Goal: Task Accomplishment & Management: Complete application form

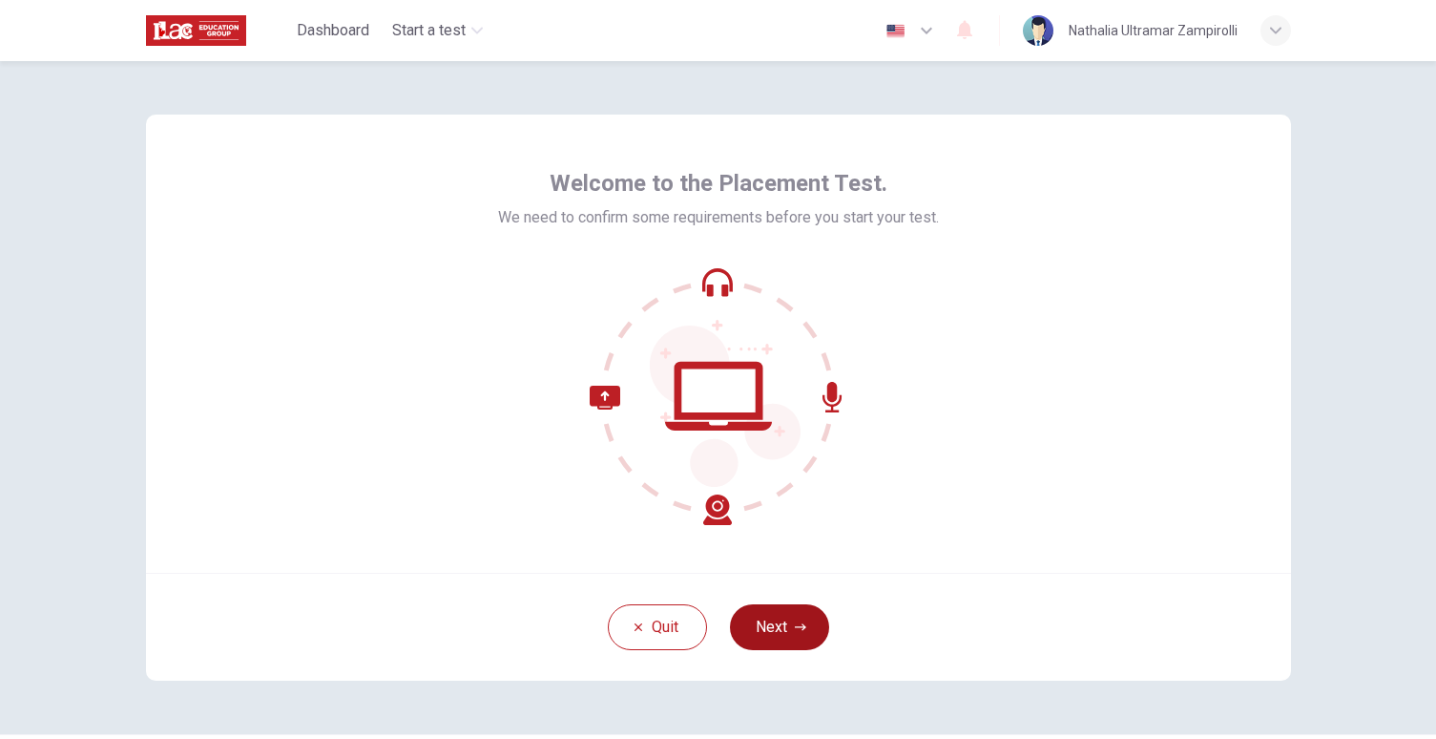
click at [764, 626] on button "Next" at bounding box center [779, 627] width 99 height 46
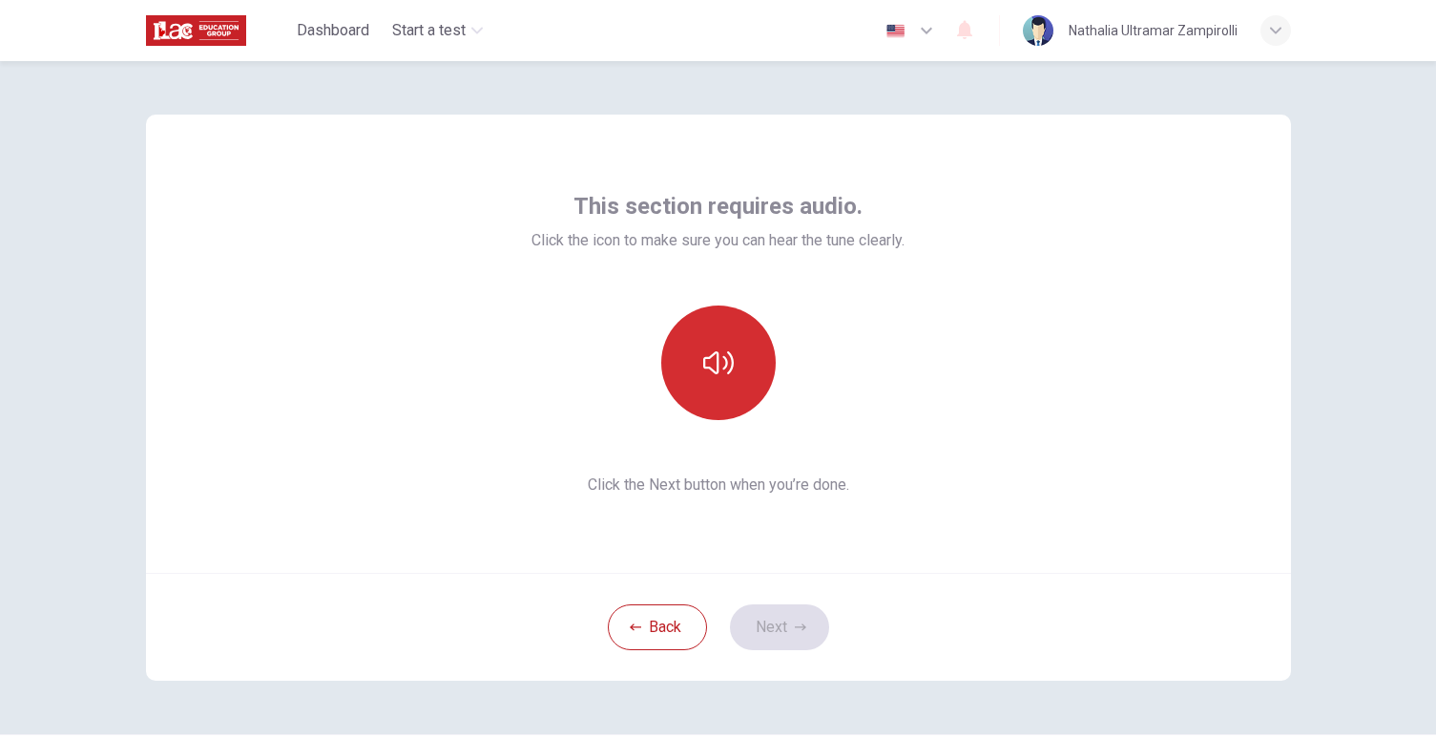
click at [710, 352] on icon "button" at bounding box center [718, 362] width 31 height 23
click at [771, 614] on button "Next" at bounding box center [779, 627] width 99 height 46
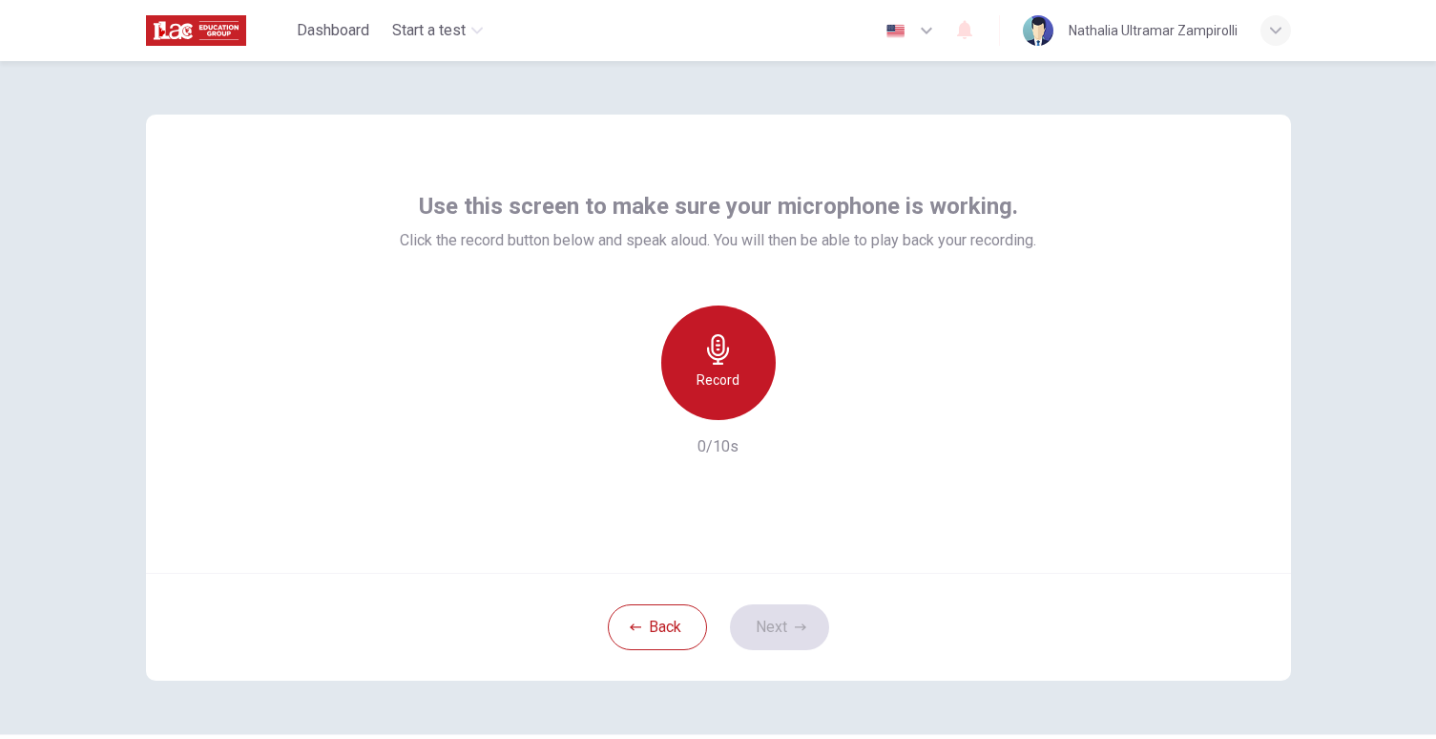
click at [694, 346] on div "Record" at bounding box center [718, 362] width 114 height 114
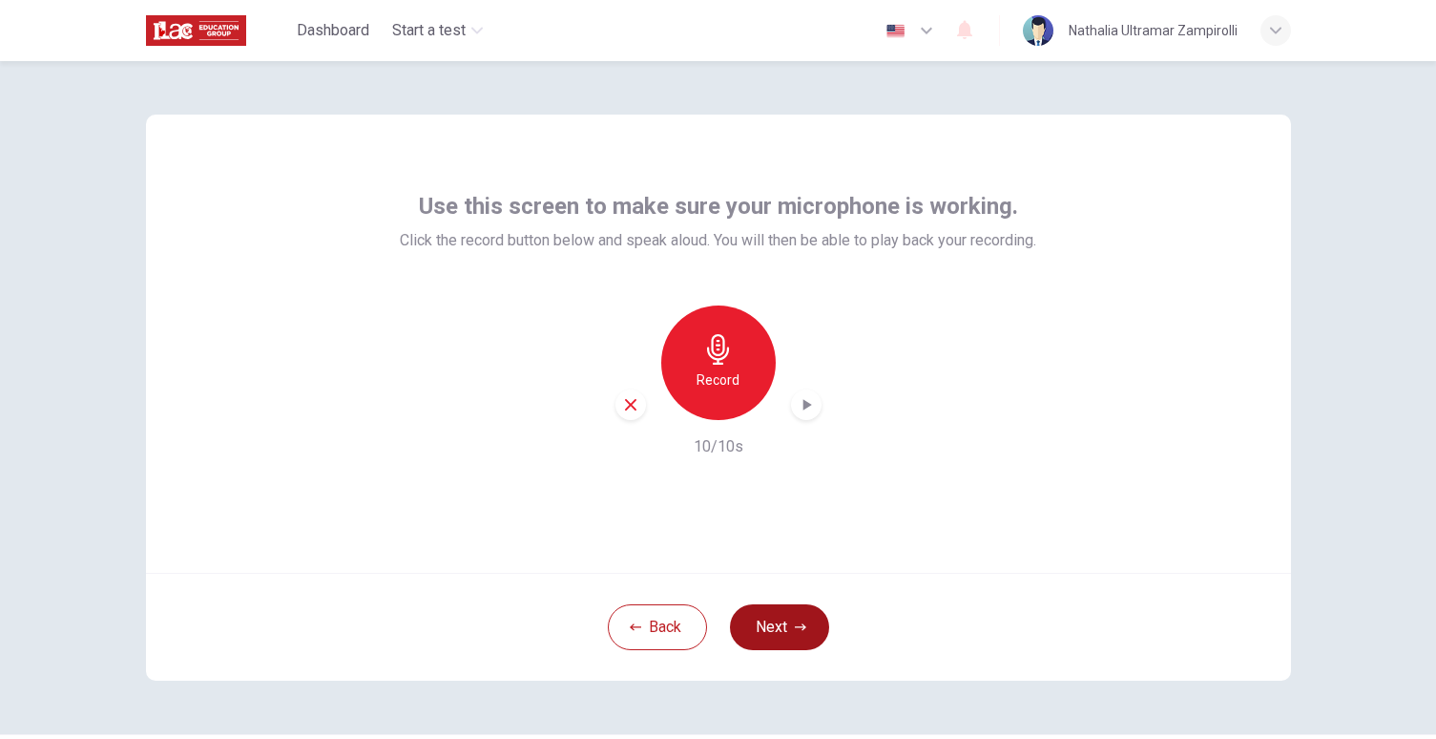
click at [767, 616] on button "Next" at bounding box center [779, 627] width 99 height 46
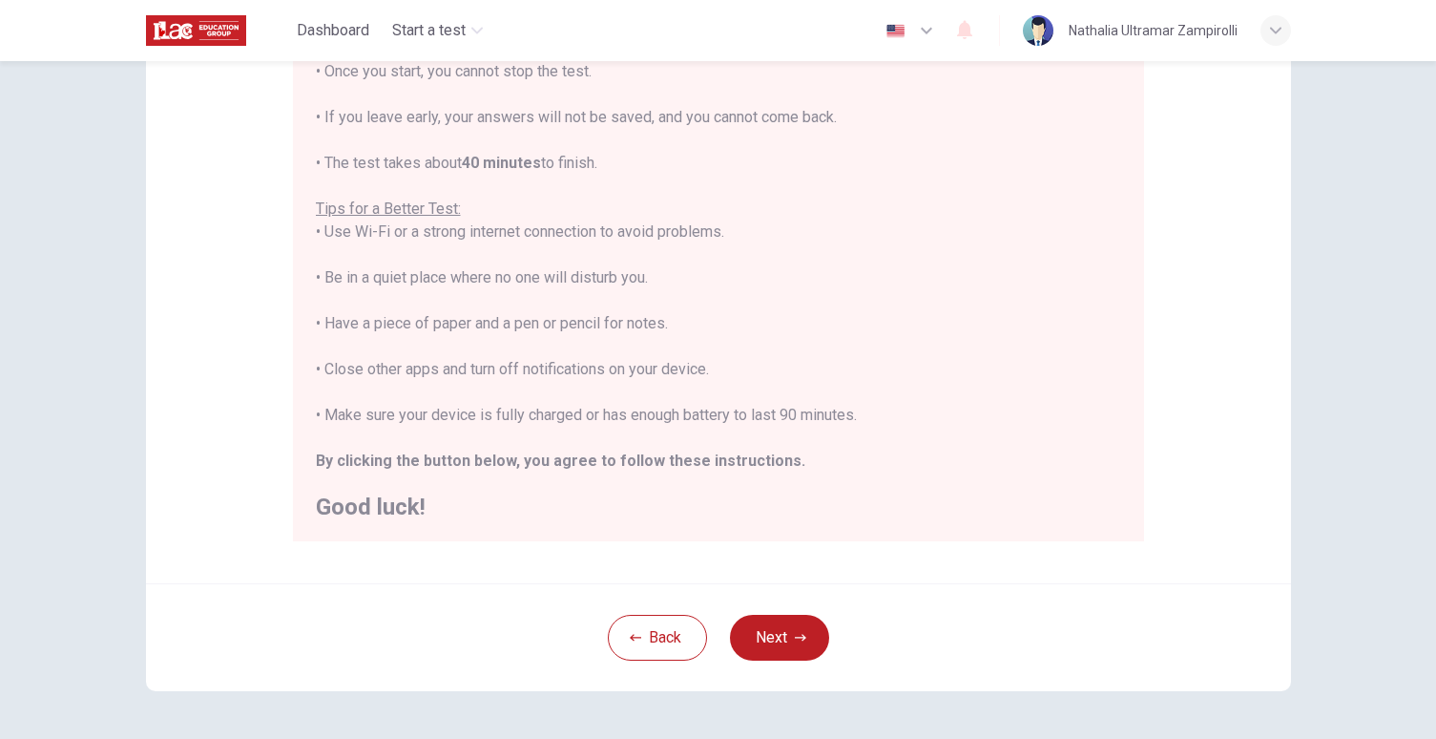
scroll to position [323, 0]
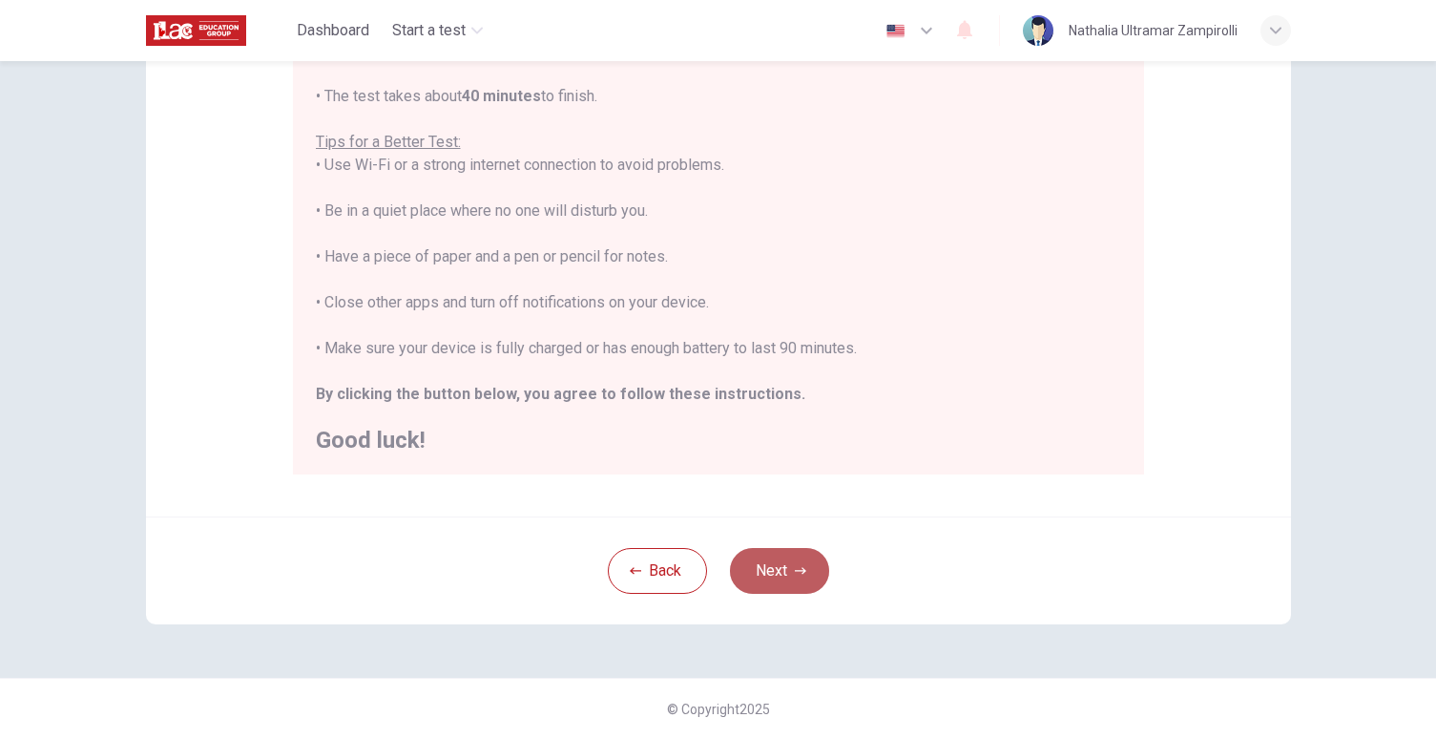
click at [796, 561] on button "Next" at bounding box center [779, 571] width 99 height 46
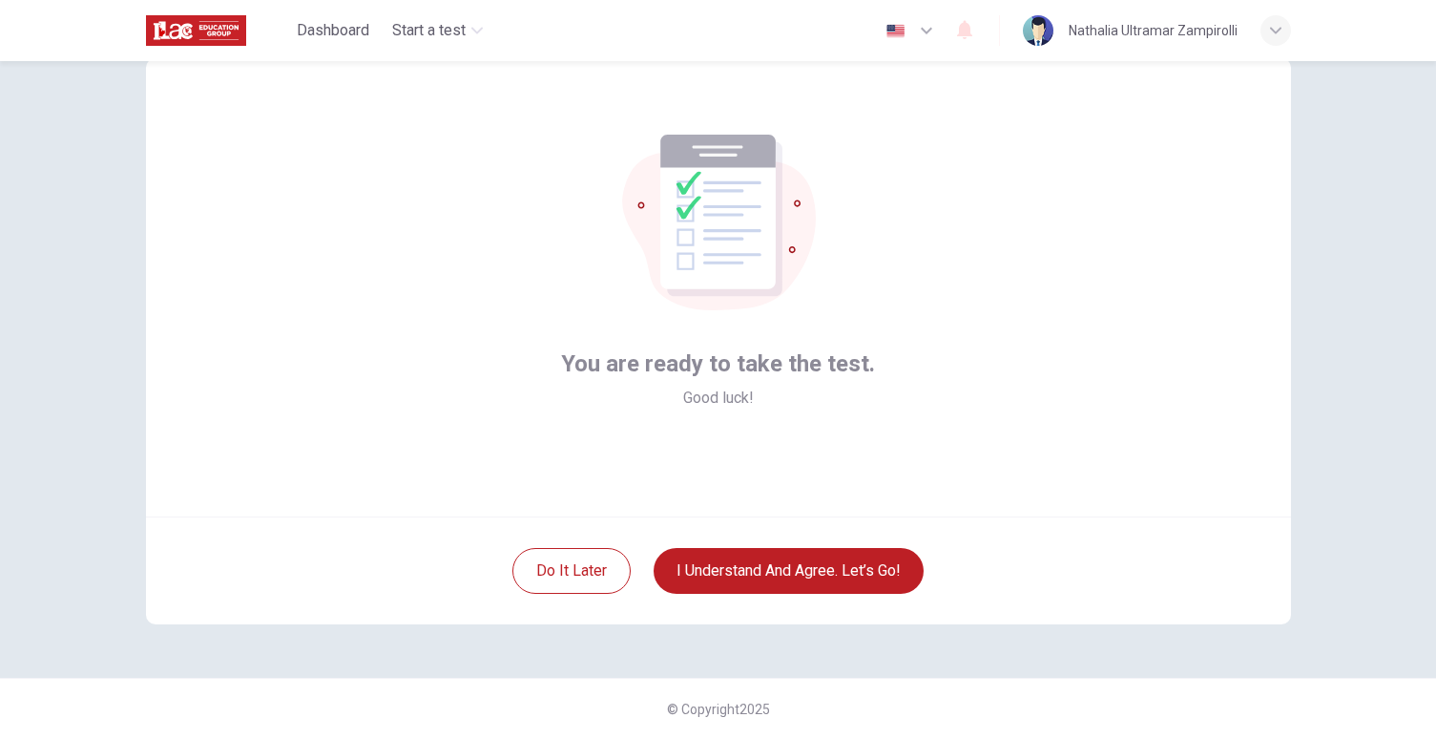
scroll to position [0, 0]
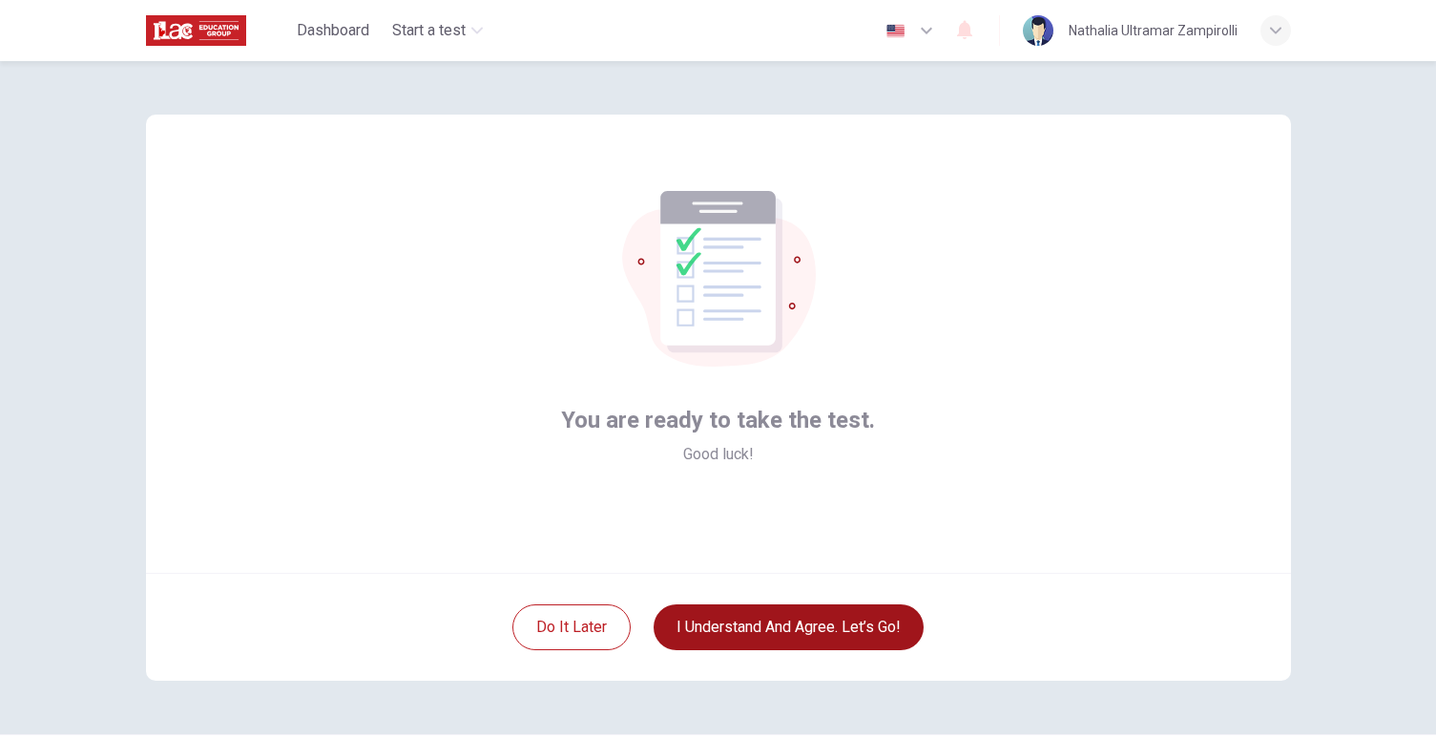
click at [836, 635] on button "I understand and agree. Let’s go!" at bounding box center [789, 627] width 270 height 46
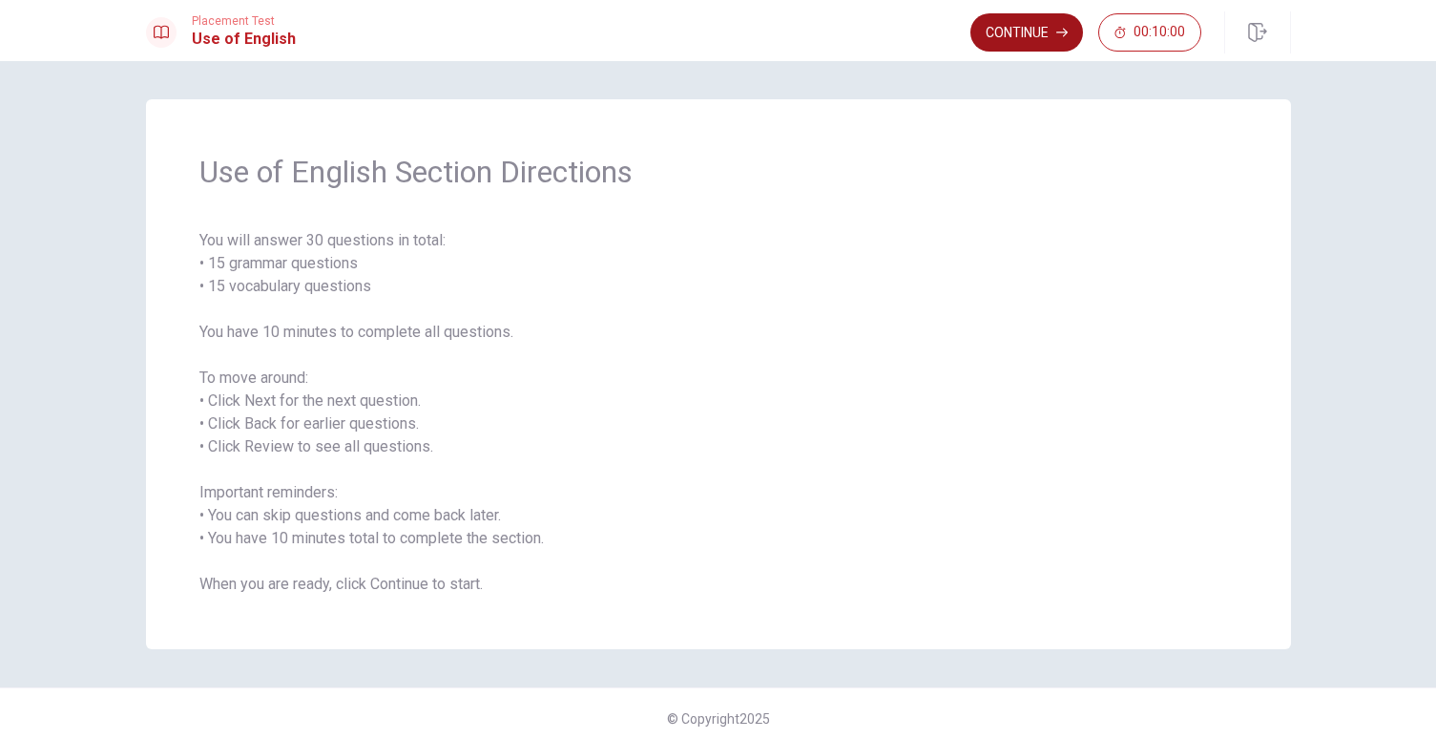
click at [1044, 33] on button "Continue" at bounding box center [1026, 32] width 113 height 38
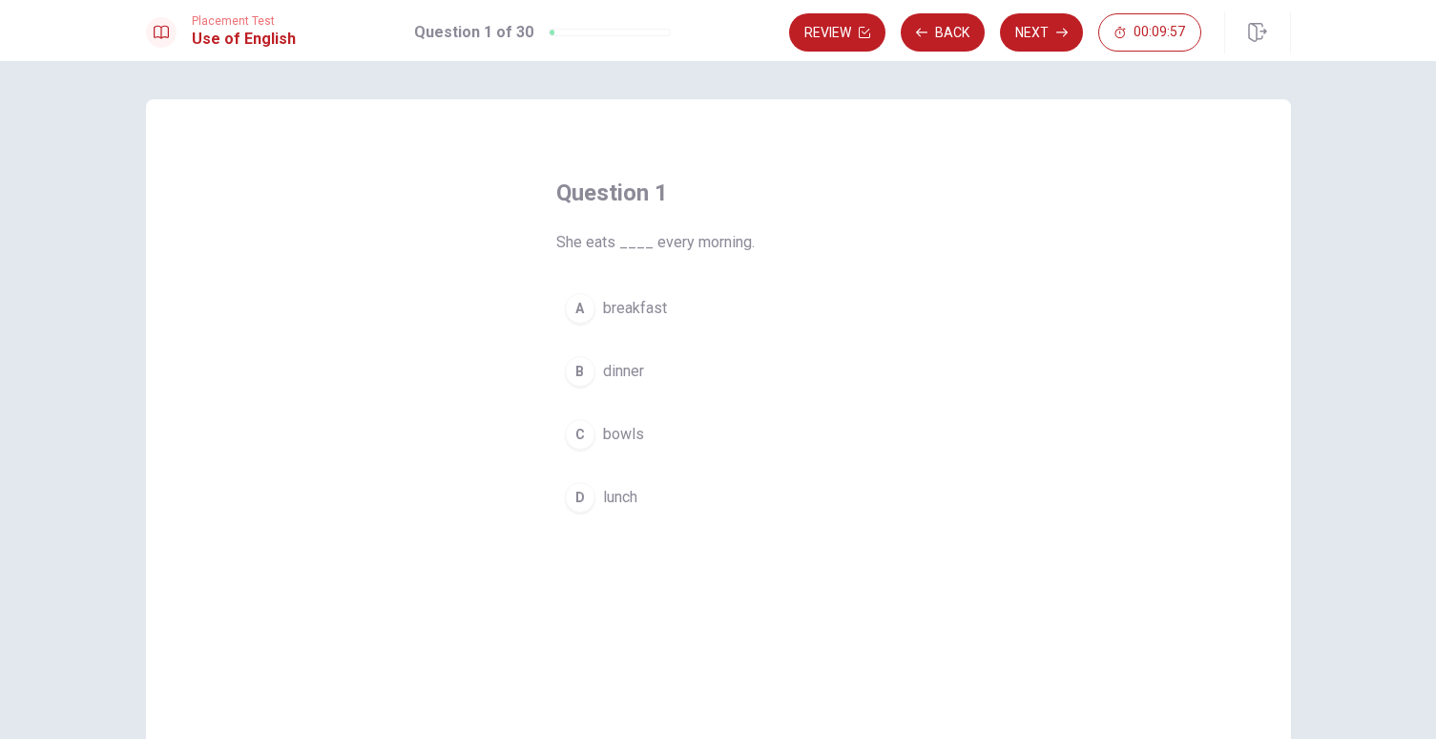
click at [574, 302] on div "A" at bounding box center [580, 308] width 31 height 31
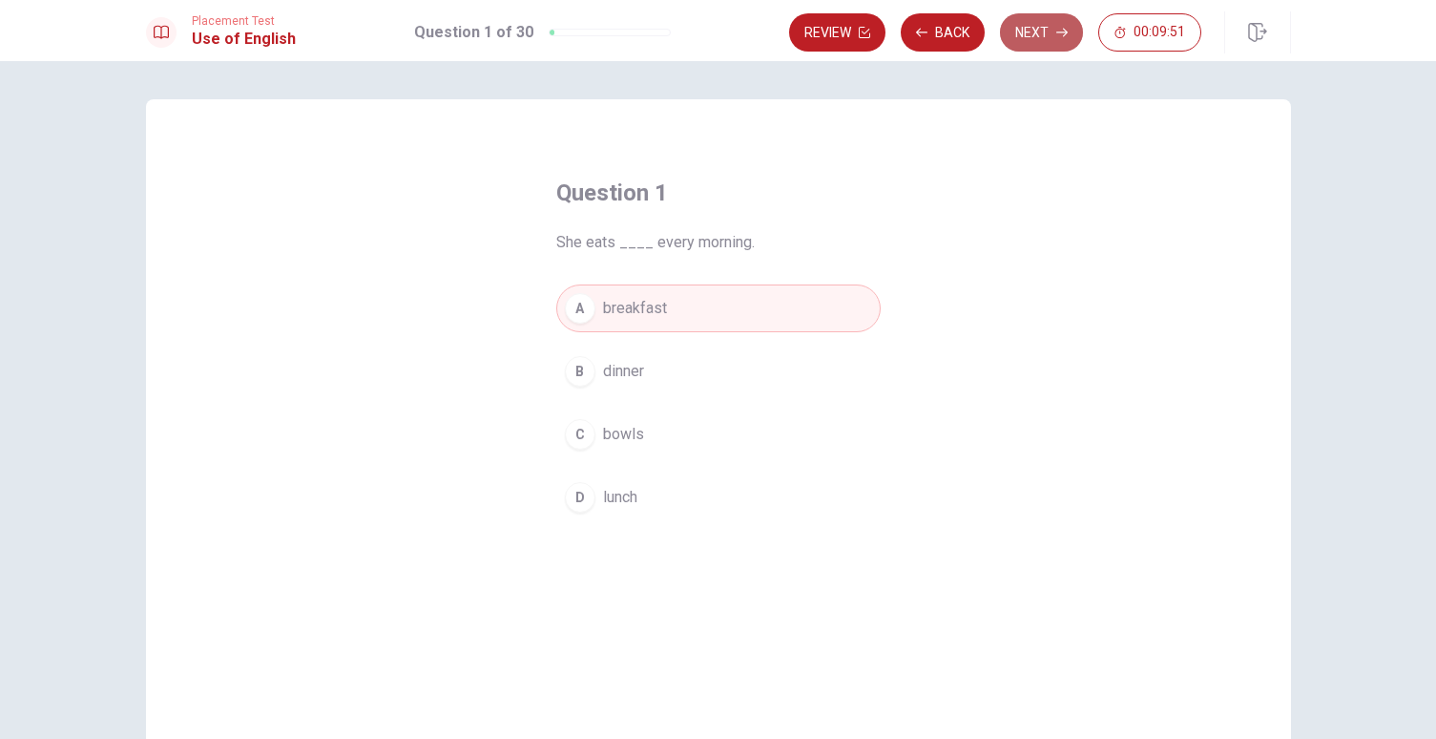
click at [1056, 36] on icon "button" at bounding box center [1061, 32] width 11 height 11
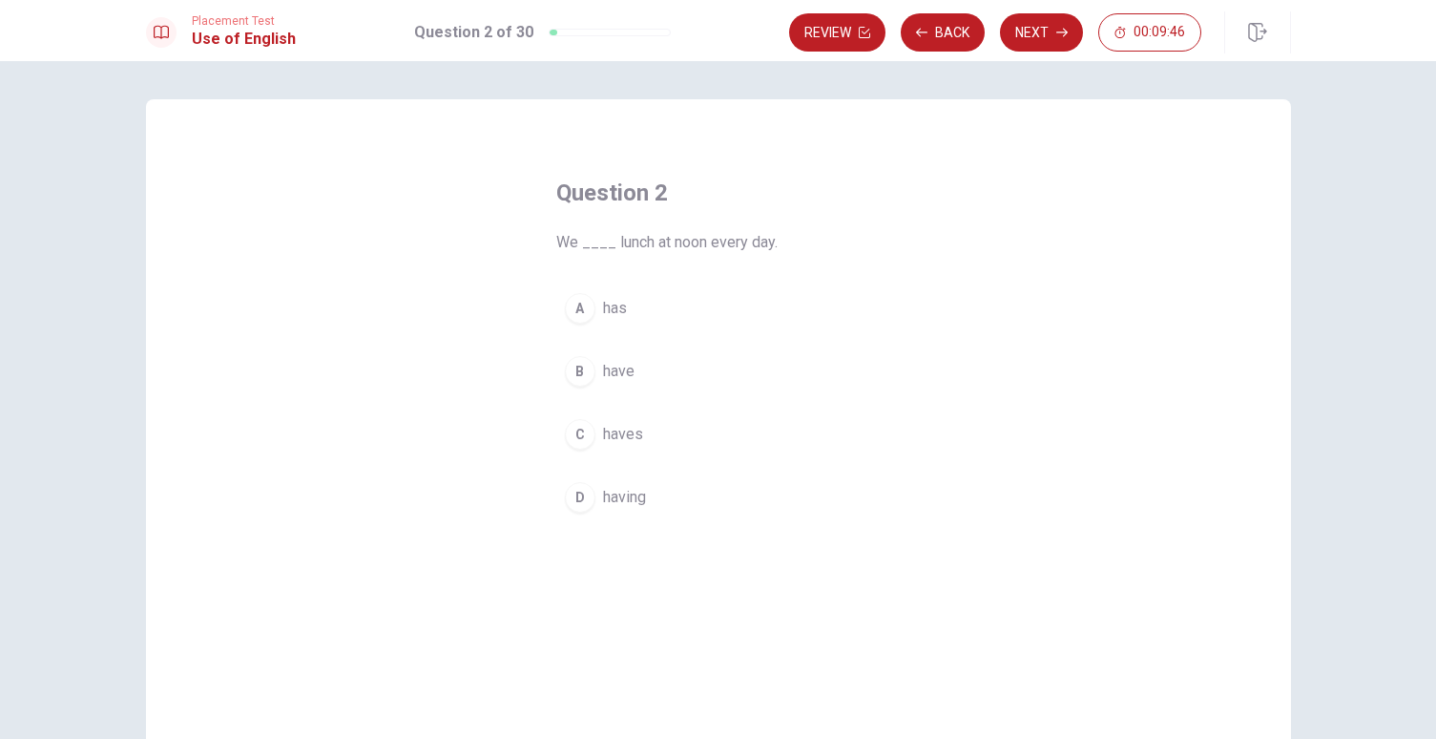
click at [582, 372] on div "B" at bounding box center [580, 371] width 31 height 31
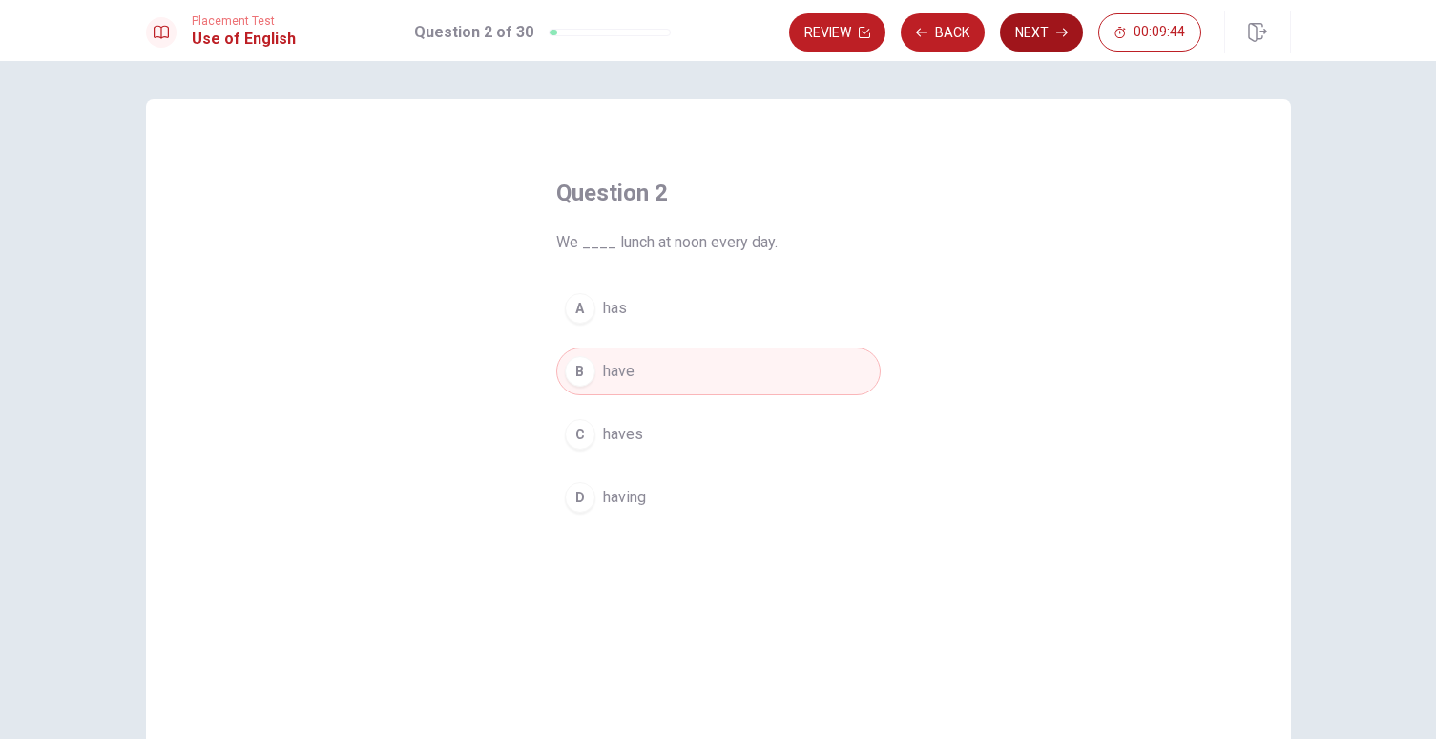
click at [1030, 35] on button "Next" at bounding box center [1041, 32] width 83 height 38
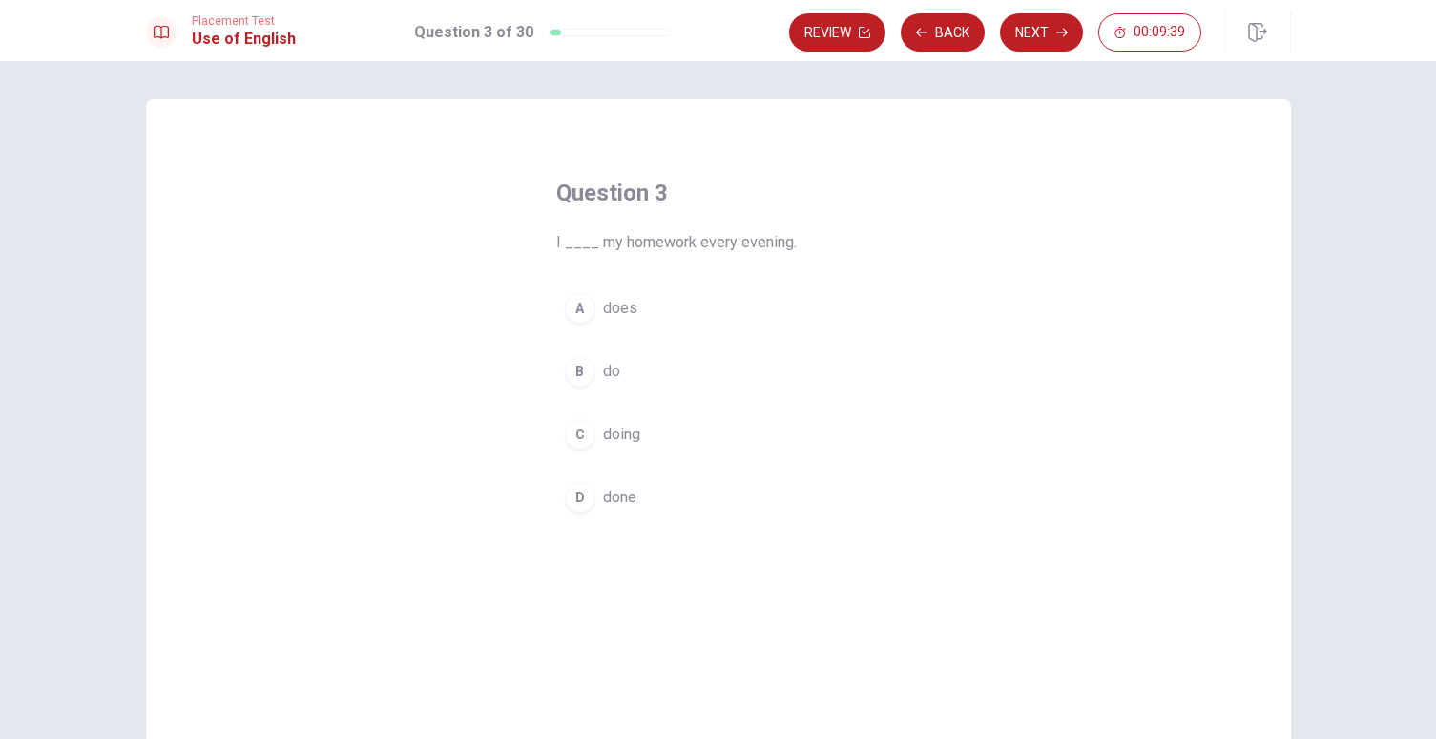
click at [568, 371] on div "B" at bounding box center [580, 371] width 31 height 31
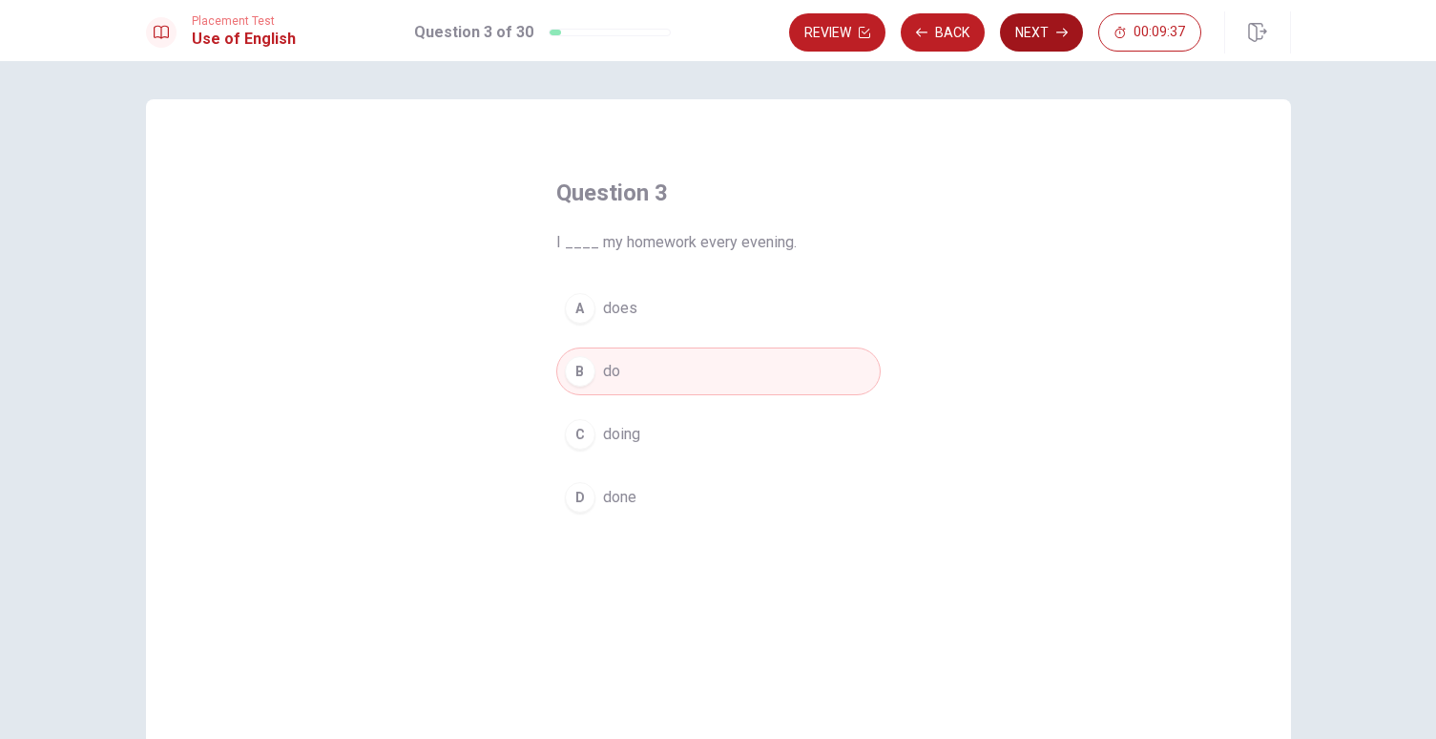
click at [1037, 39] on button "Next" at bounding box center [1041, 32] width 83 height 38
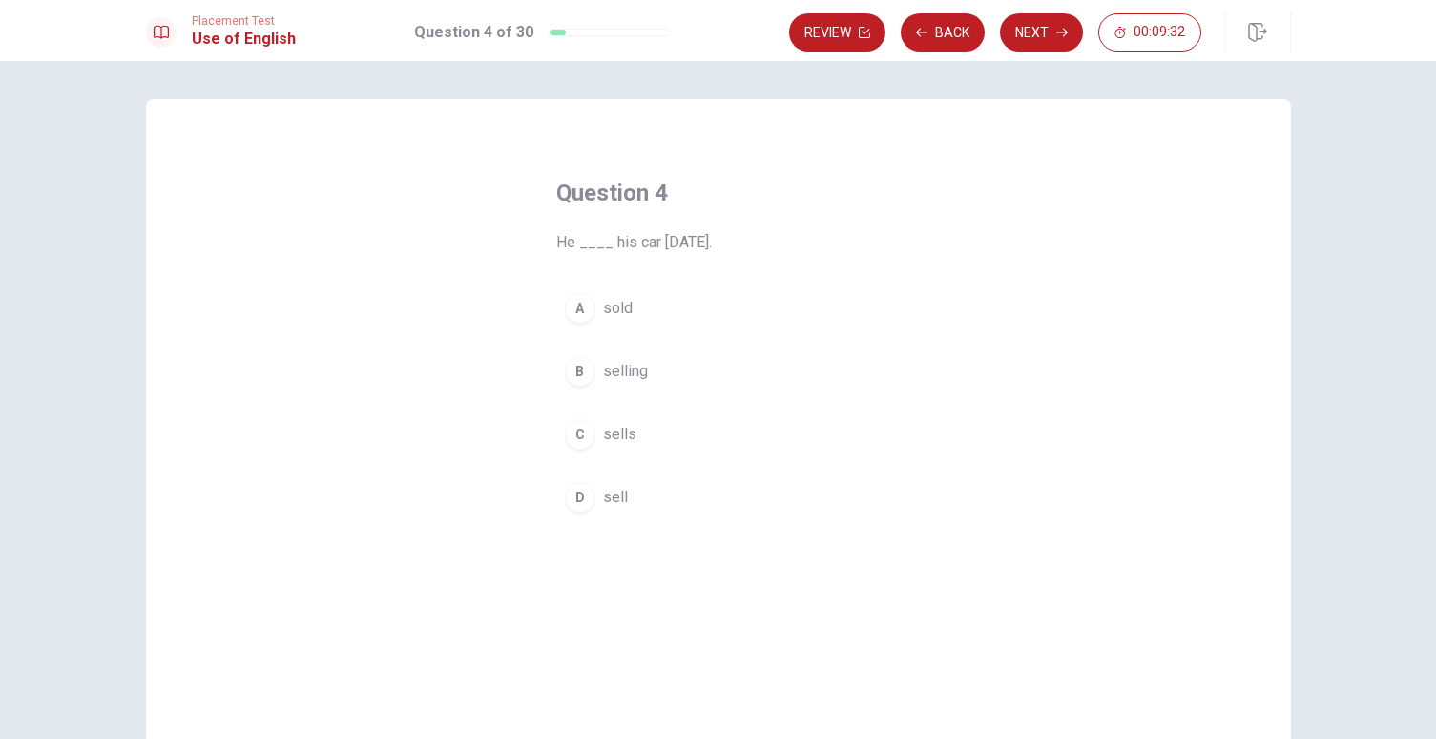
click at [569, 307] on div "A" at bounding box center [580, 308] width 31 height 31
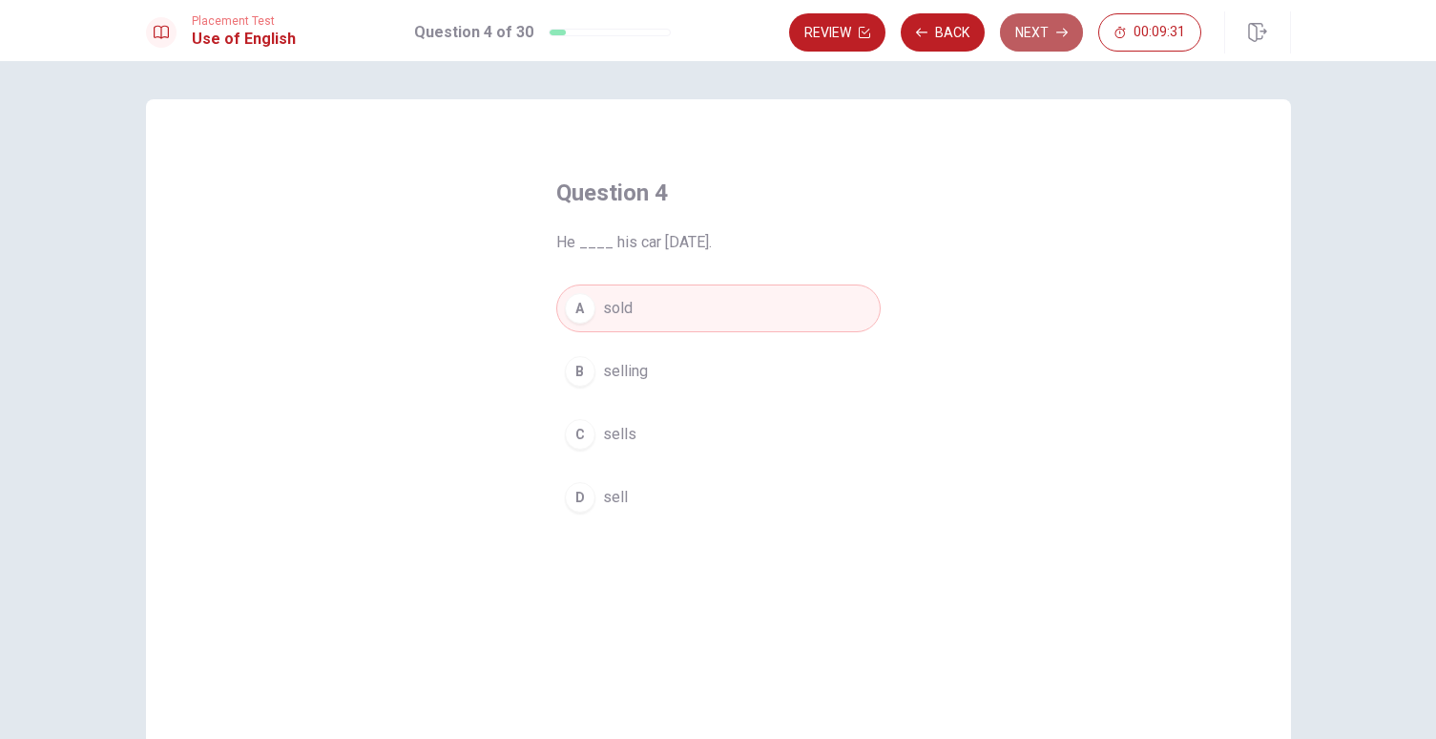
click at [1067, 36] on icon "button" at bounding box center [1061, 32] width 11 height 11
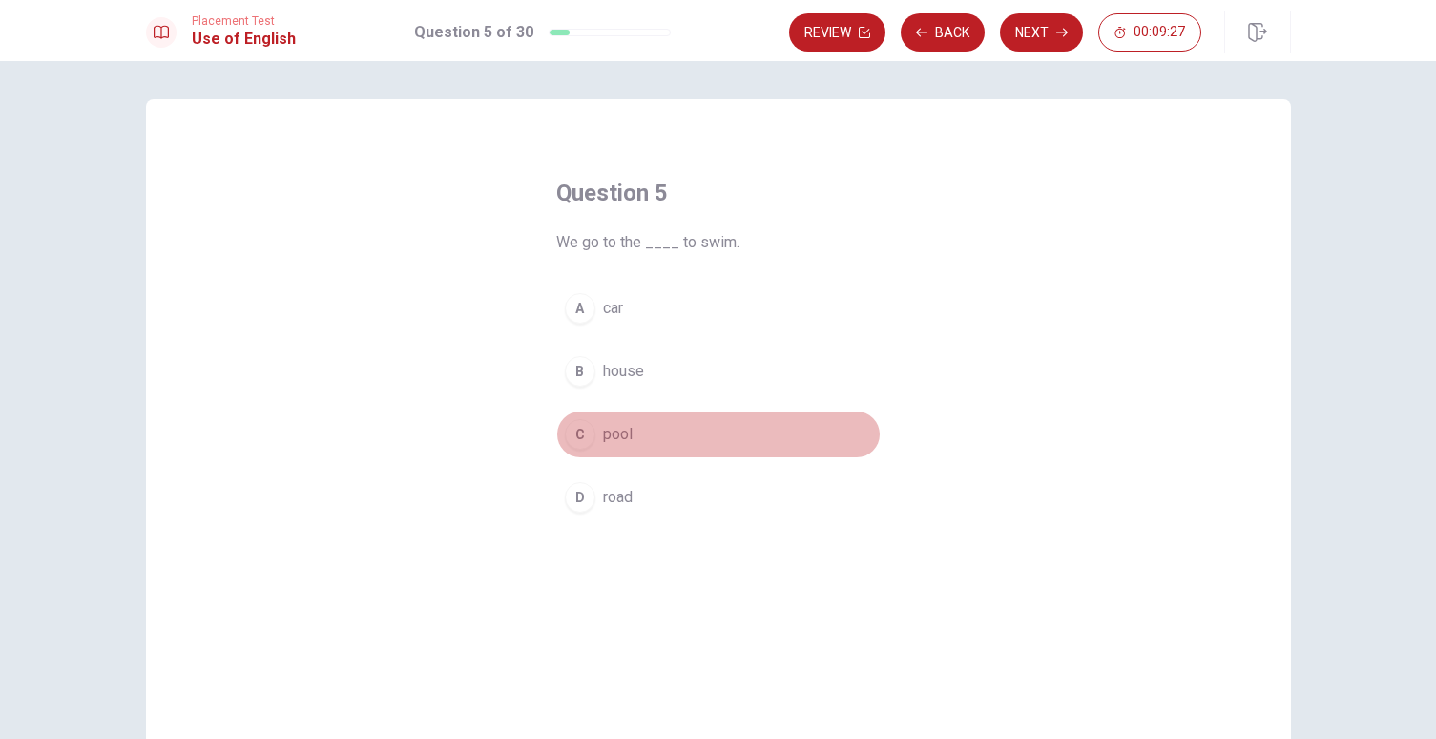
click at [565, 441] on div "C" at bounding box center [580, 434] width 31 height 31
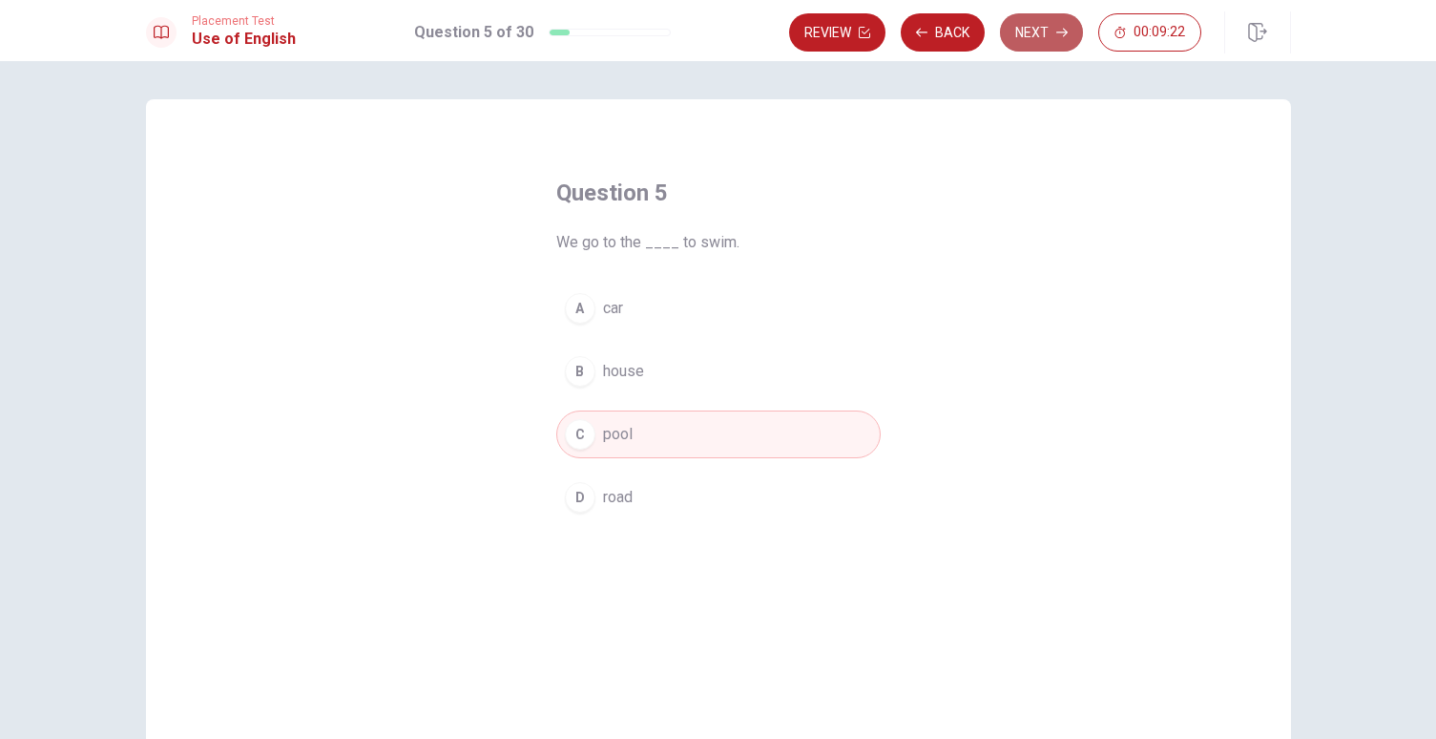
click at [1010, 38] on button "Next" at bounding box center [1041, 32] width 83 height 38
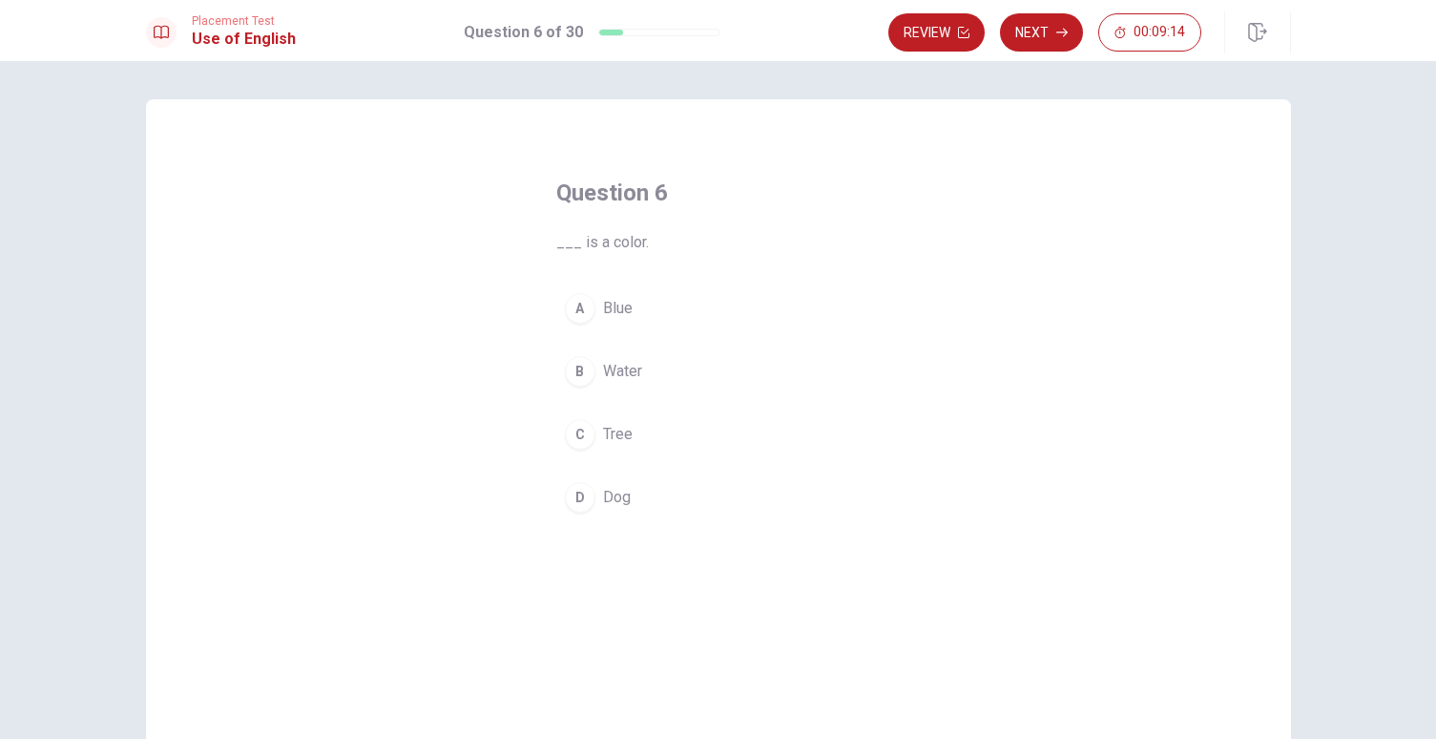
drag, startPoint x: 569, startPoint y: 302, endPoint x: 579, endPoint y: 303, distance: 10.7
click at [569, 302] on div "A" at bounding box center [580, 308] width 31 height 31
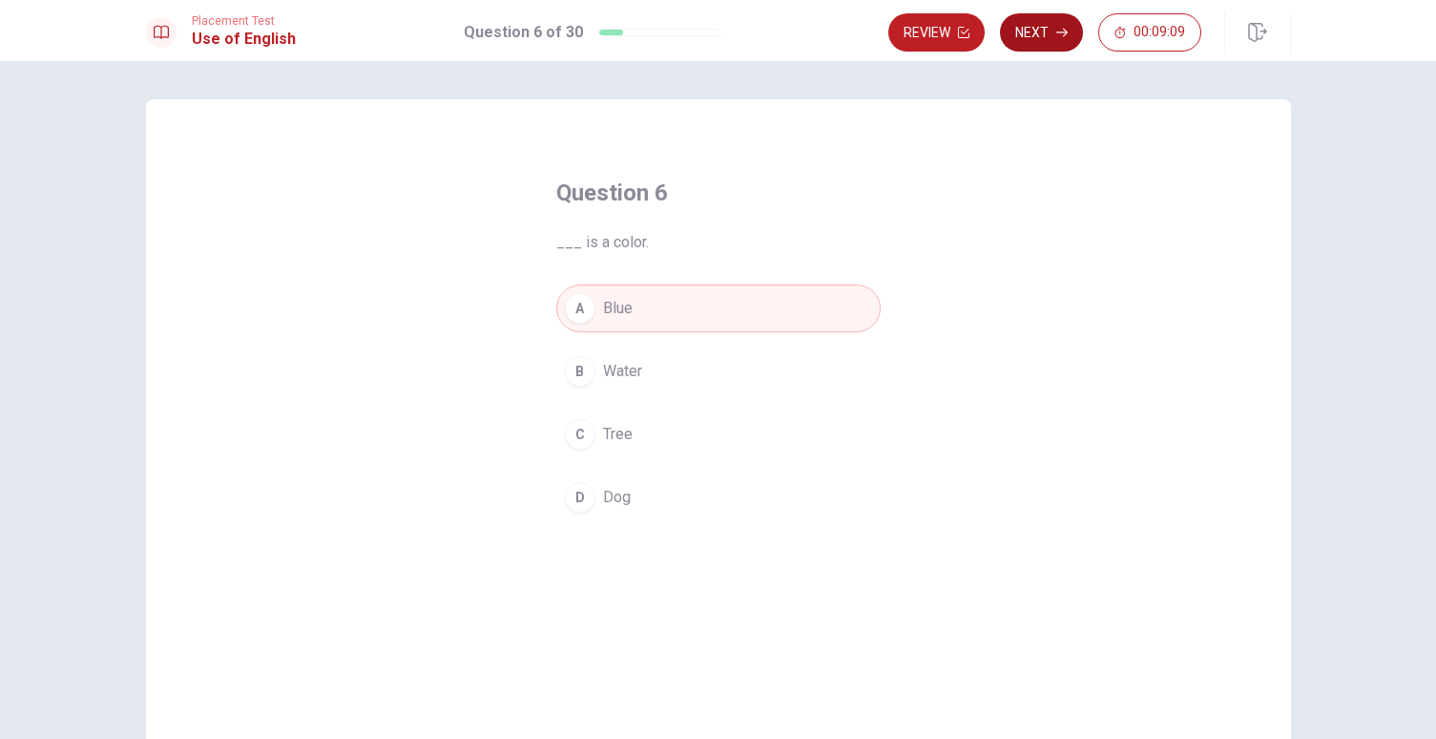
click at [1045, 34] on button "Next" at bounding box center [1041, 32] width 83 height 38
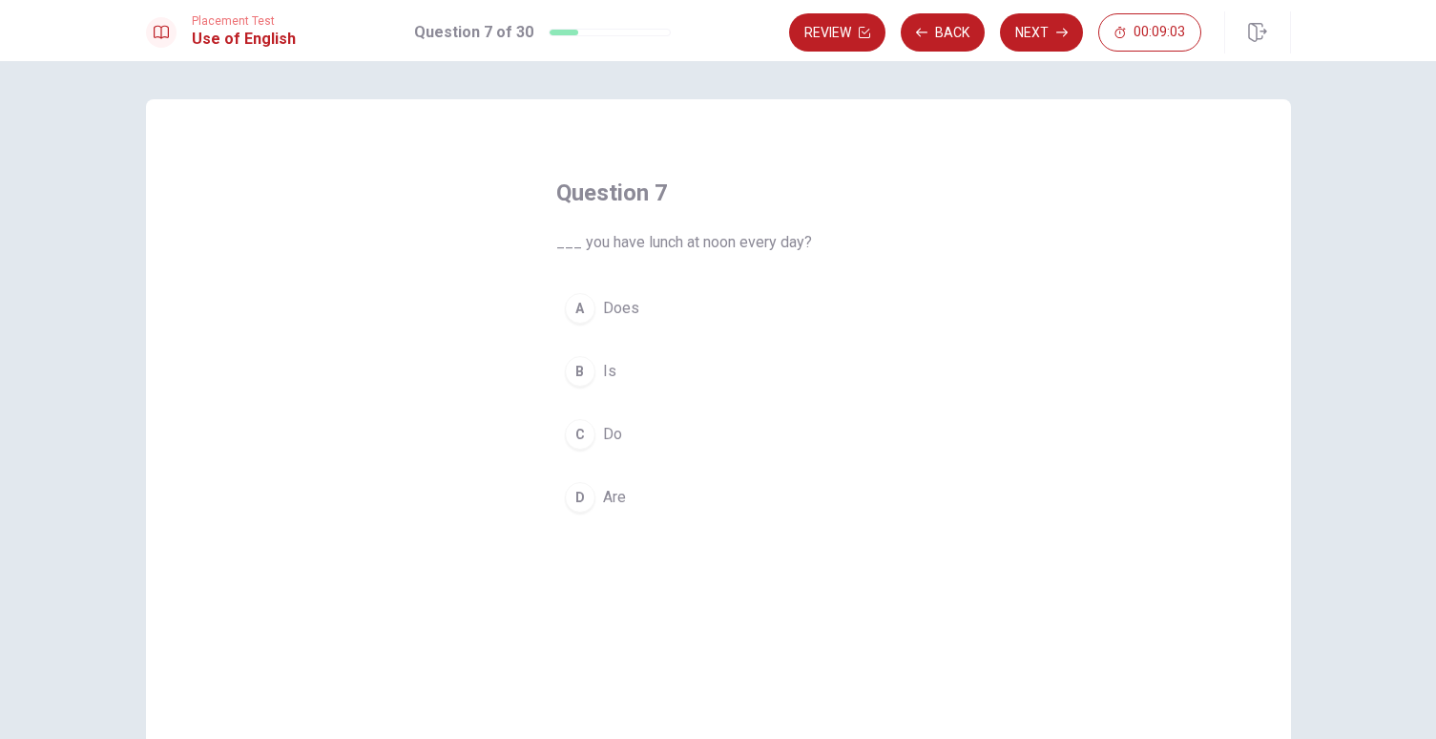
click at [567, 431] on div "C" at bounding box center [580, 434] width 31 height 31
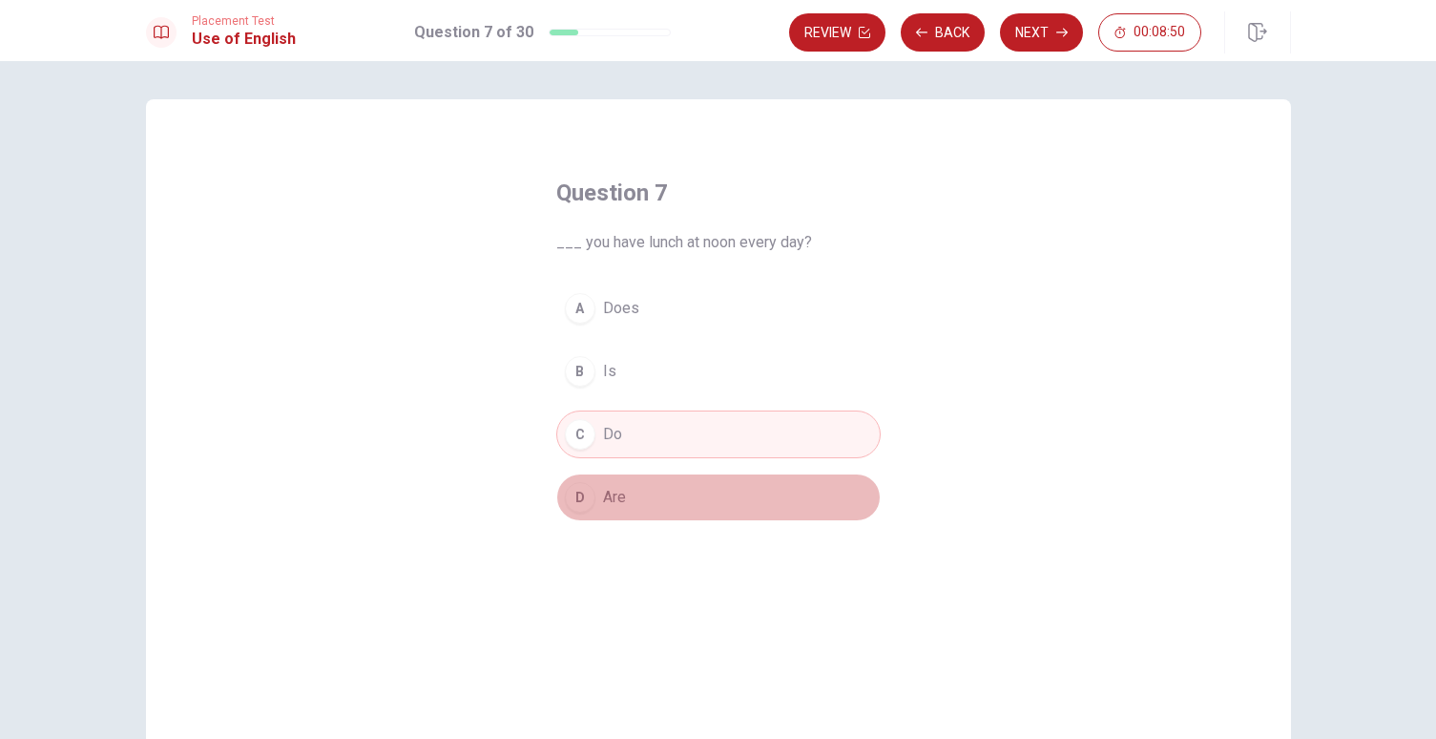
click at [589, 497] on div "D" at bounding box center [580, 497] width 31 height 31
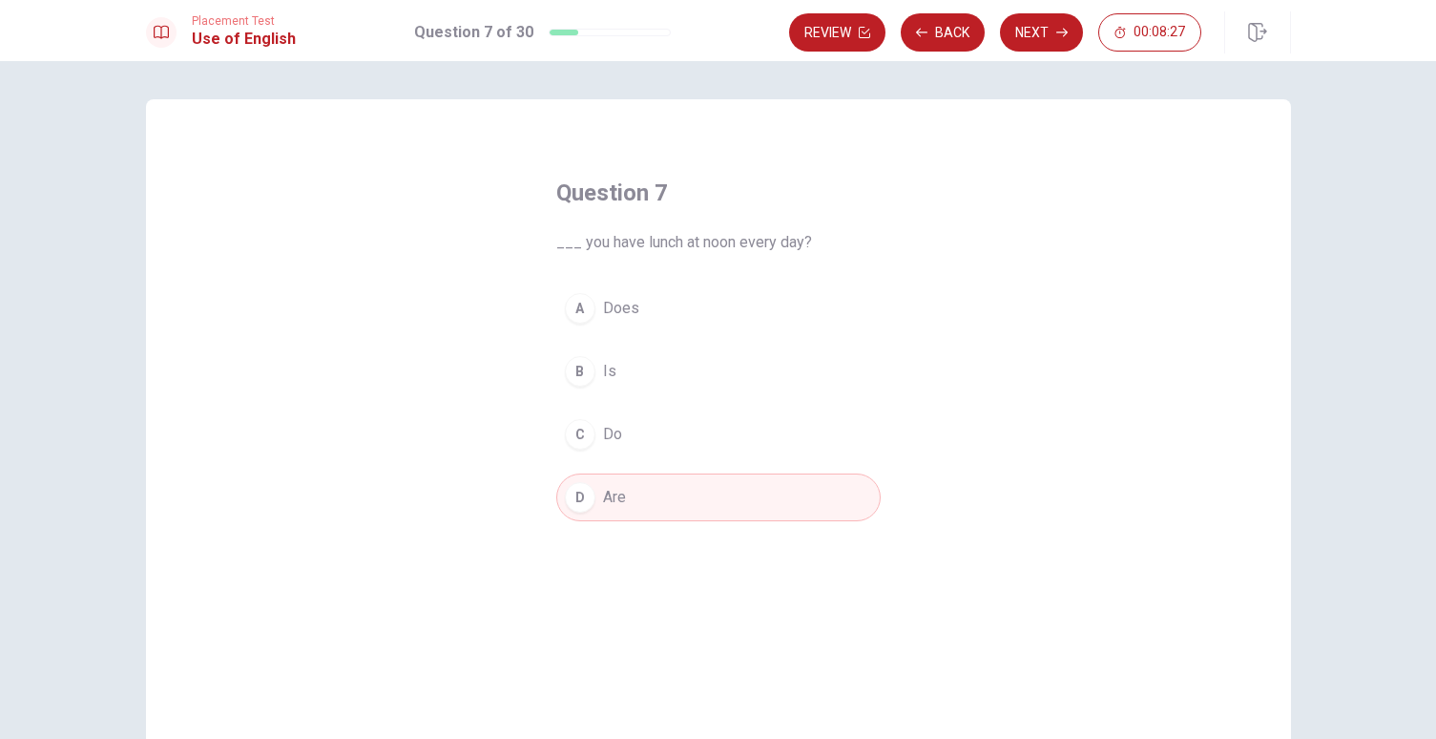
click at [680, 426] on button "C Do" at bounding box center [718, 434] width 324 height 48
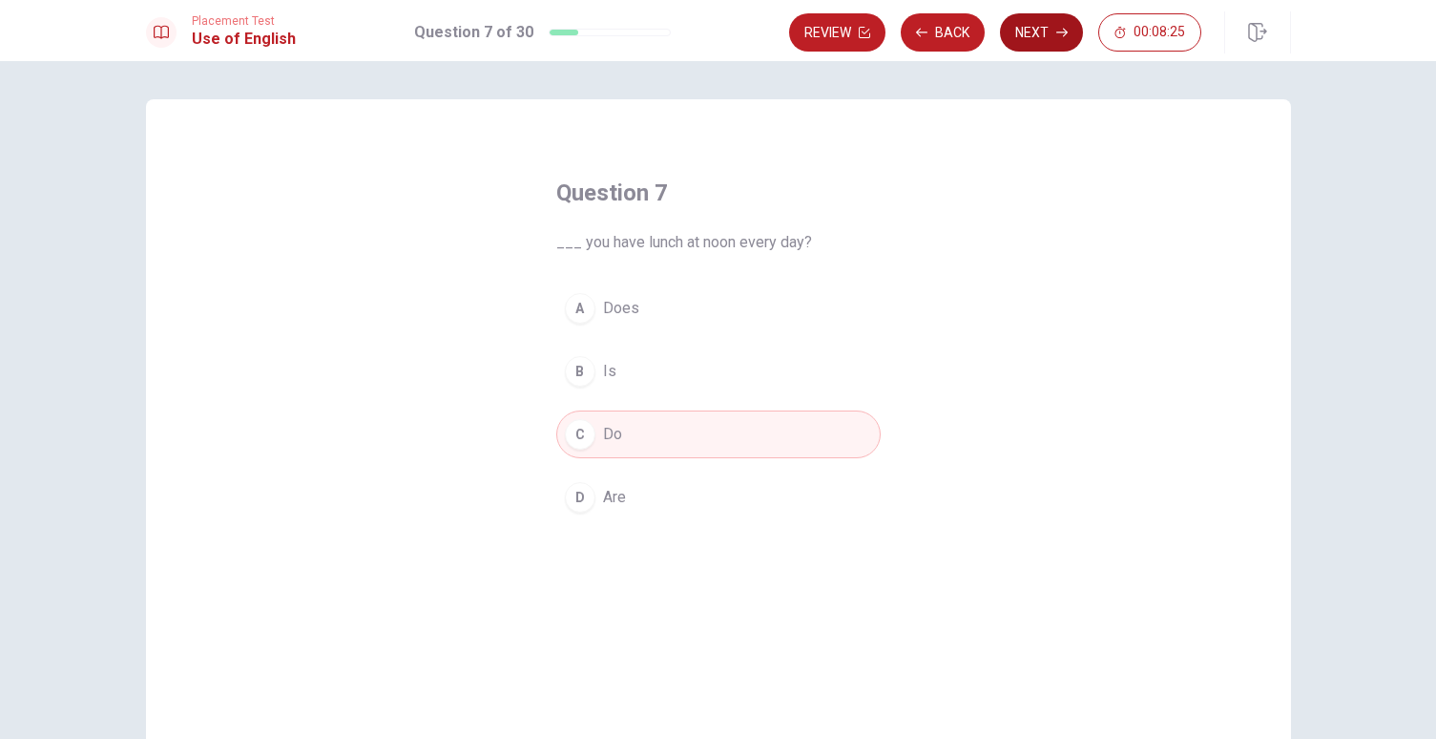
click at [1053, 29] on button "Next" at bounding box center [1041, 32] width 83 height 38
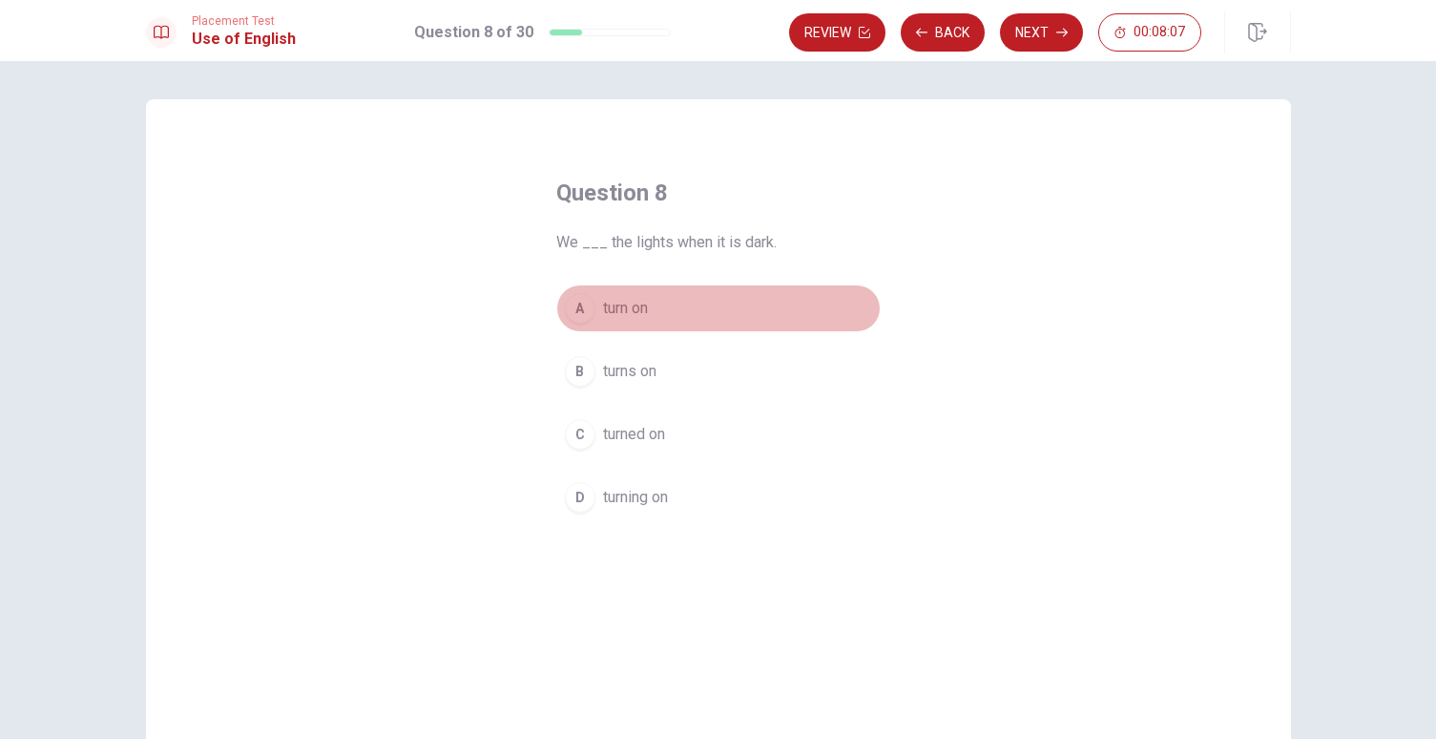
click at [570, 306] on div "A" at bounding box center [580, 308] width 31 height 31
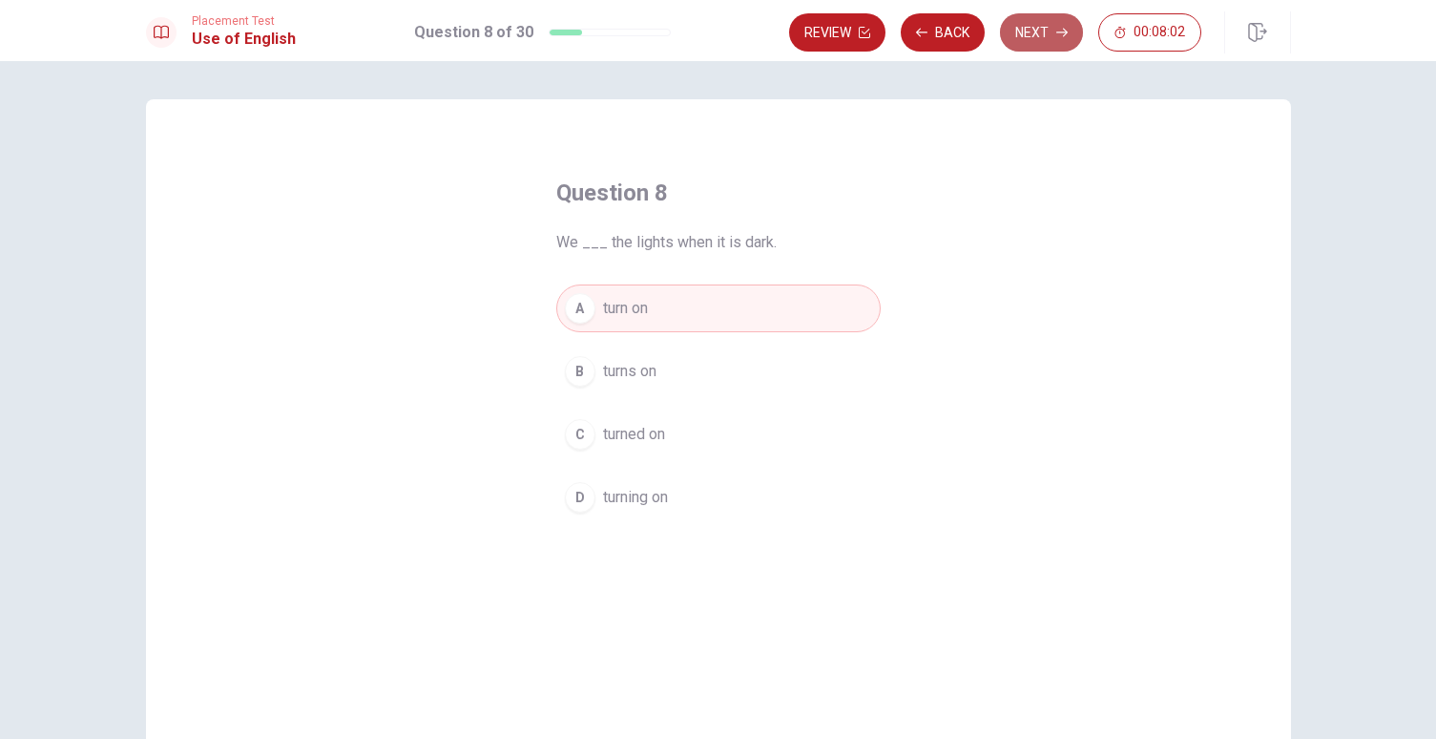
click at [1049, 44] on button "Next" at bounding box center [1041, 32] width 83 height 38
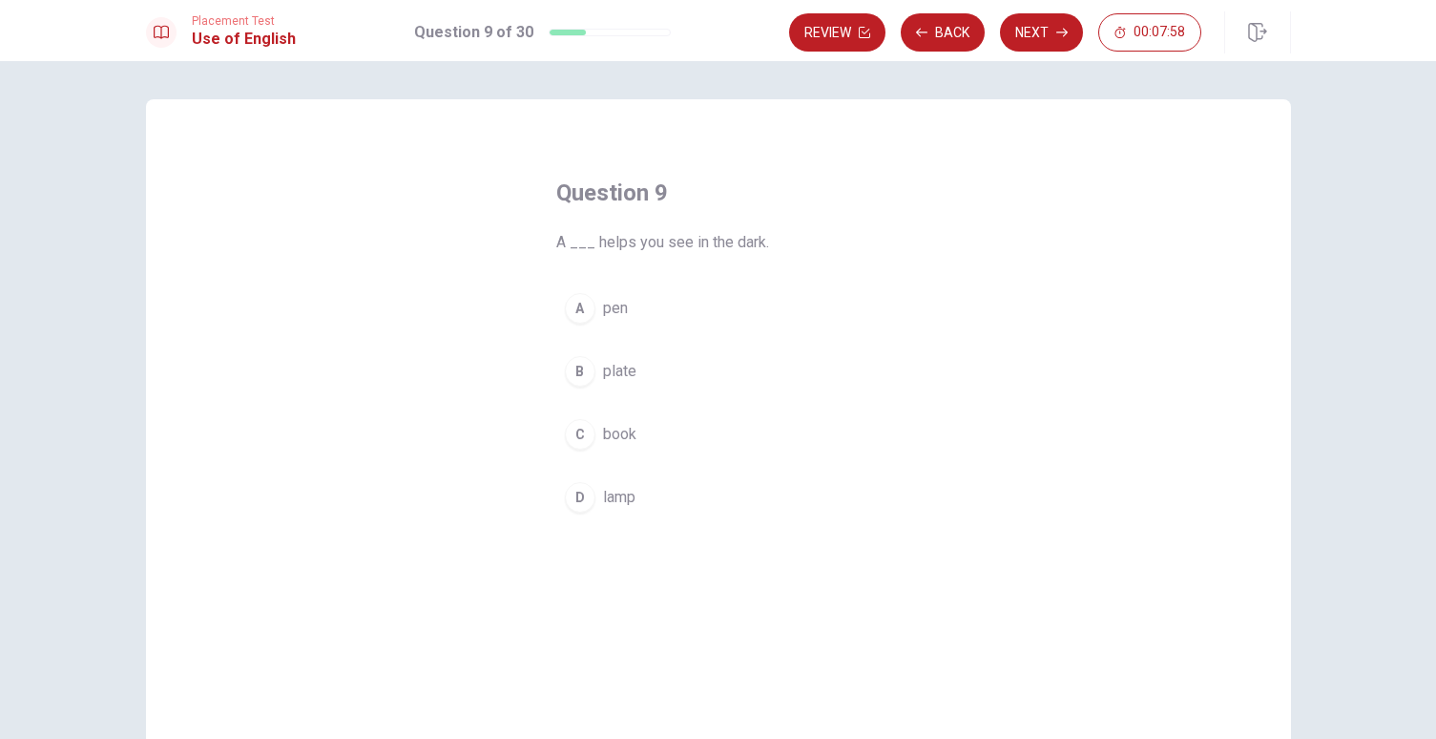
click at [575, 501] on div "D" at bounding box center [580, 497] width 31 height 31
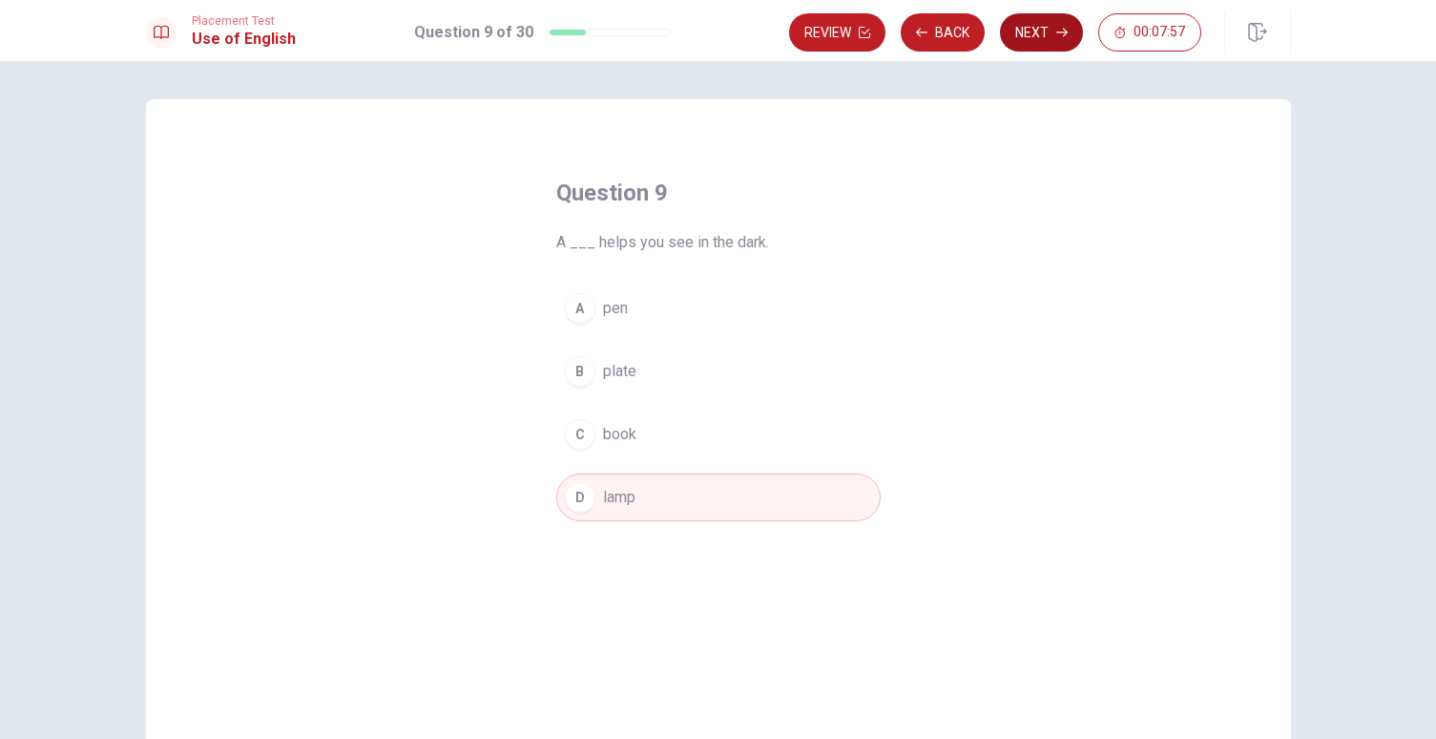
click at [1032, 42] on button "Next" at bounding box center [1041, 32] width 83 height 38
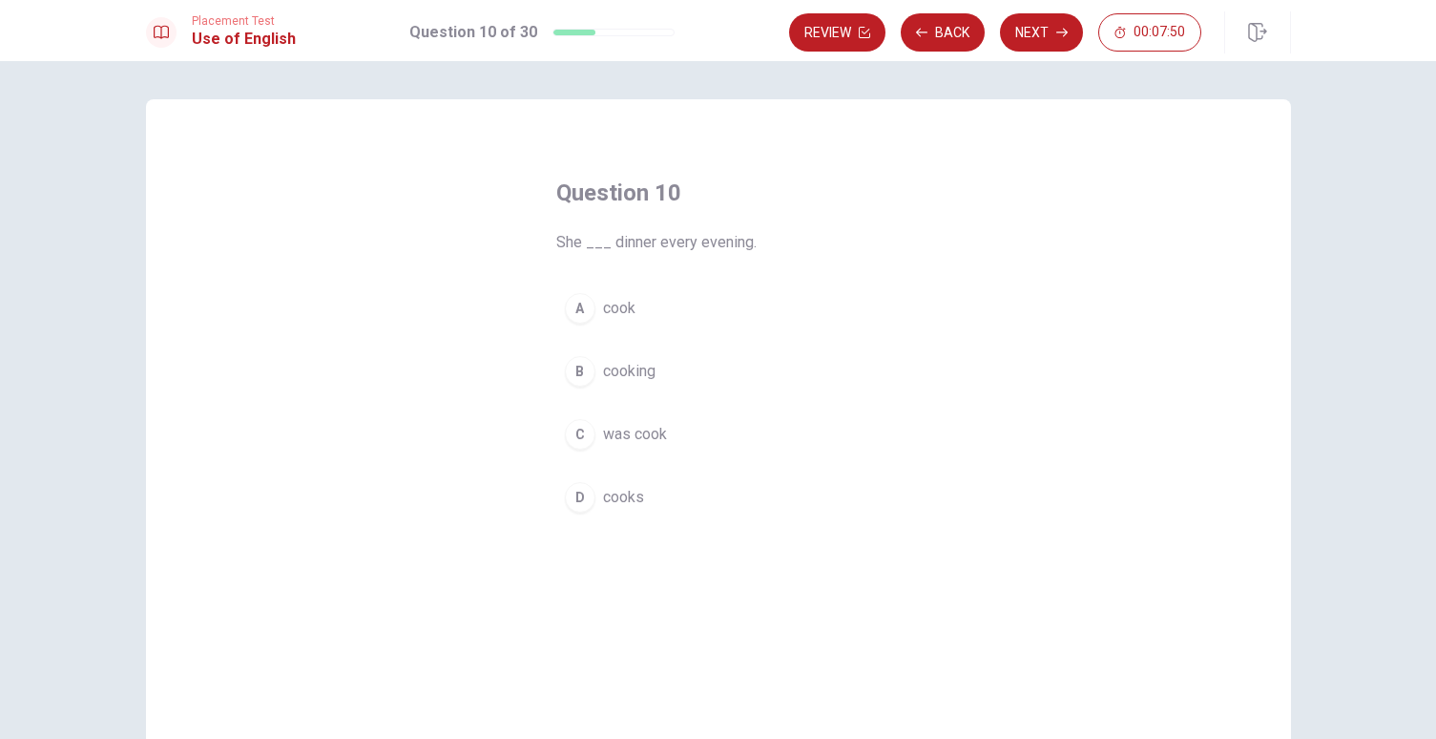
click at [572, 360] on div "B" at bounding box center [580, 371] width 31 height 31
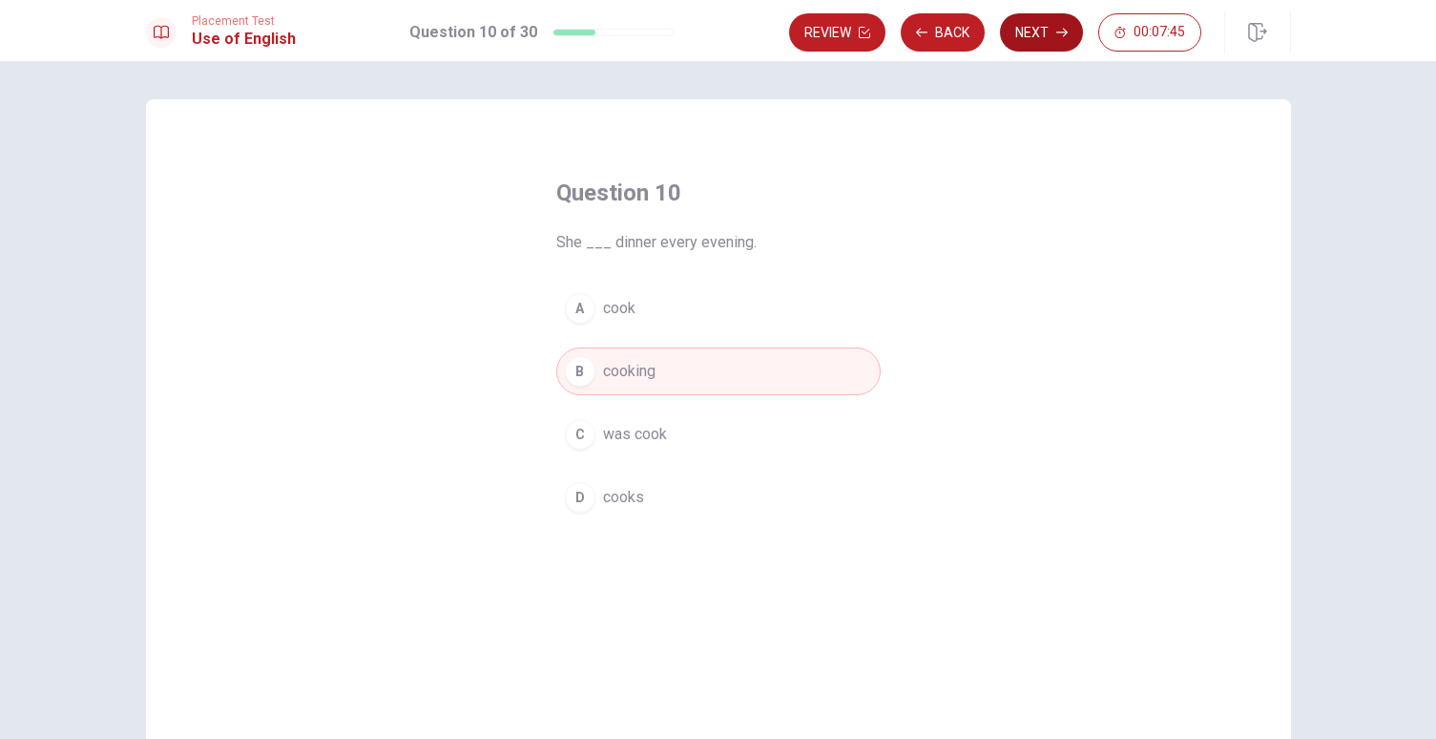
click at [1044, 32] on button "Next" at bounding box center [1041, 32] width 83 height 38
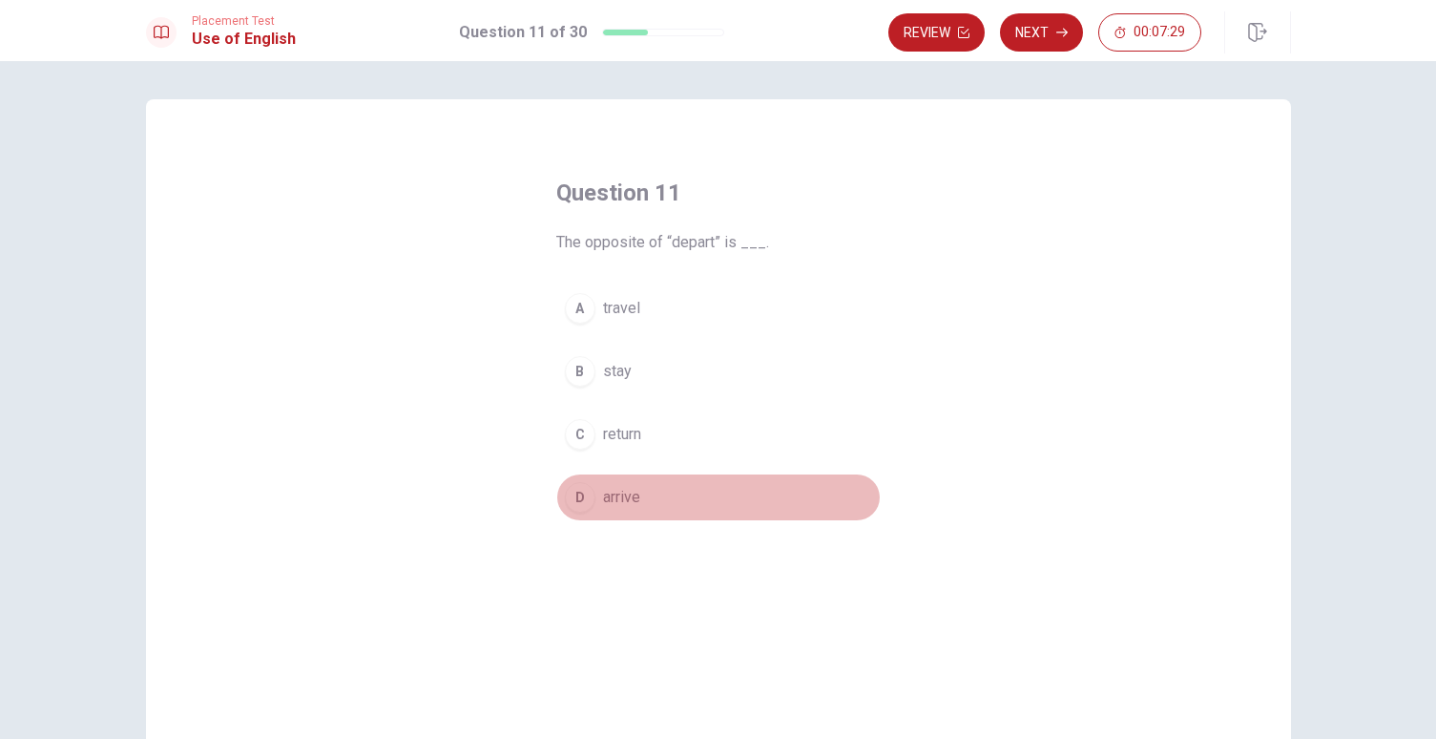
click at [603, 503] on span "arrive" at bounding box center [621, 497] width 37 height 23
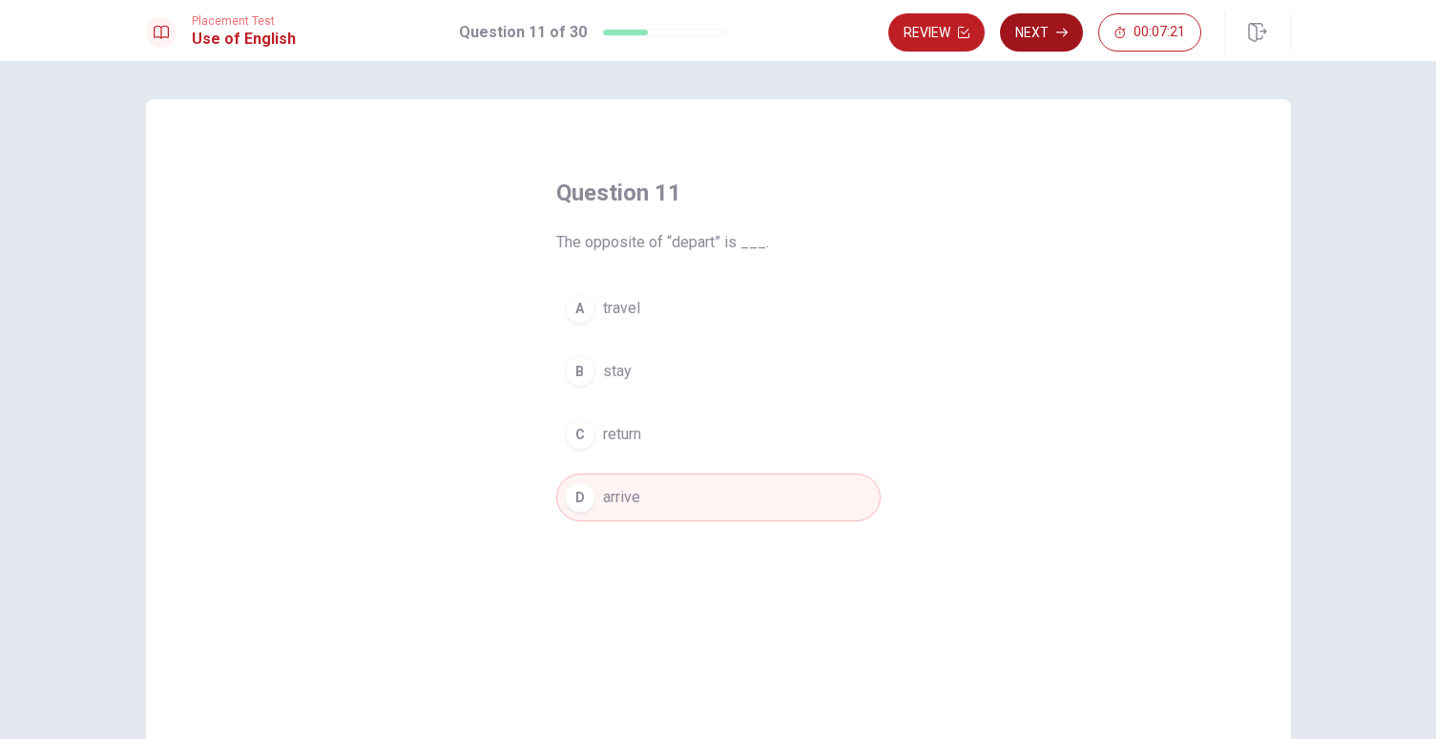
click at [1030, 33] on button "Next" at bounding box center [1041, 32] width 83 height 38
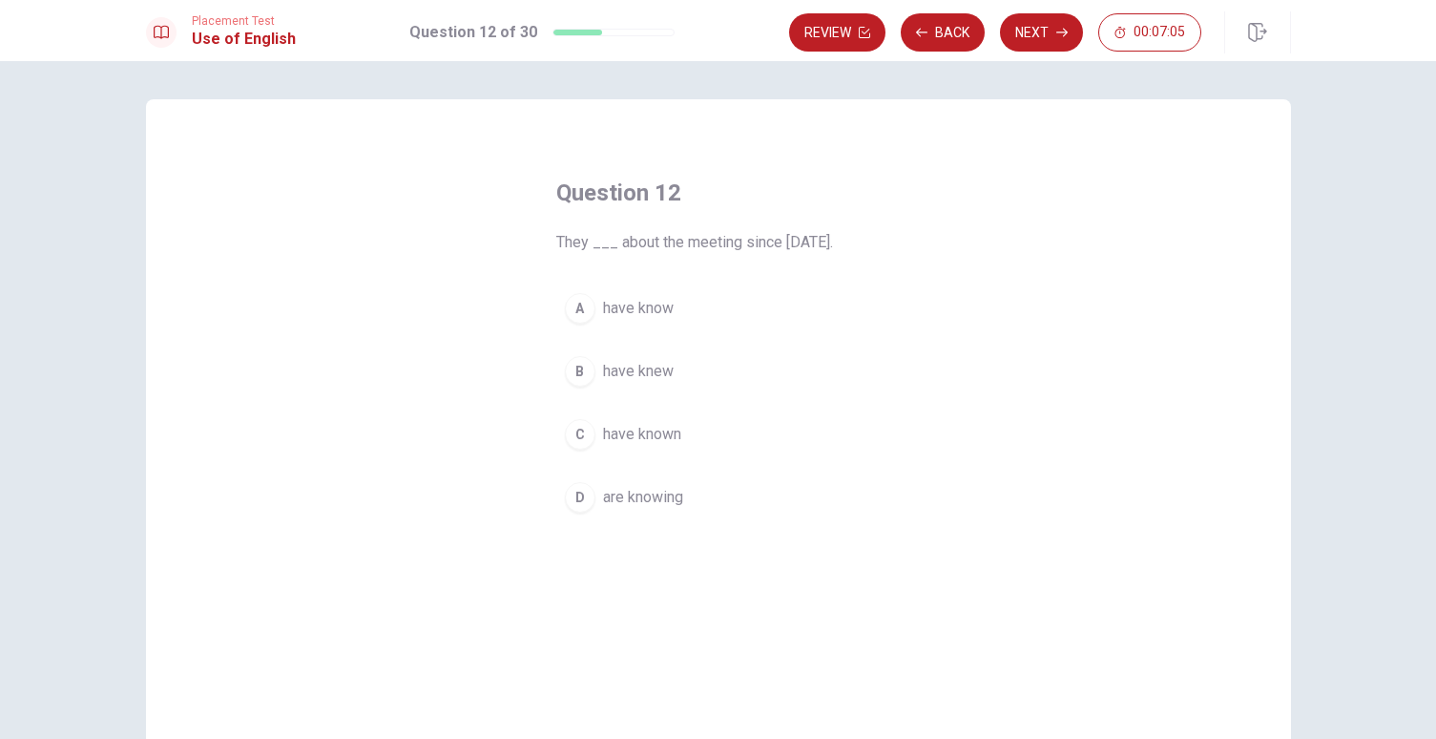
click at [627, 499] on span "are knowing" at bounding box center [643, 497] width 80 height 23
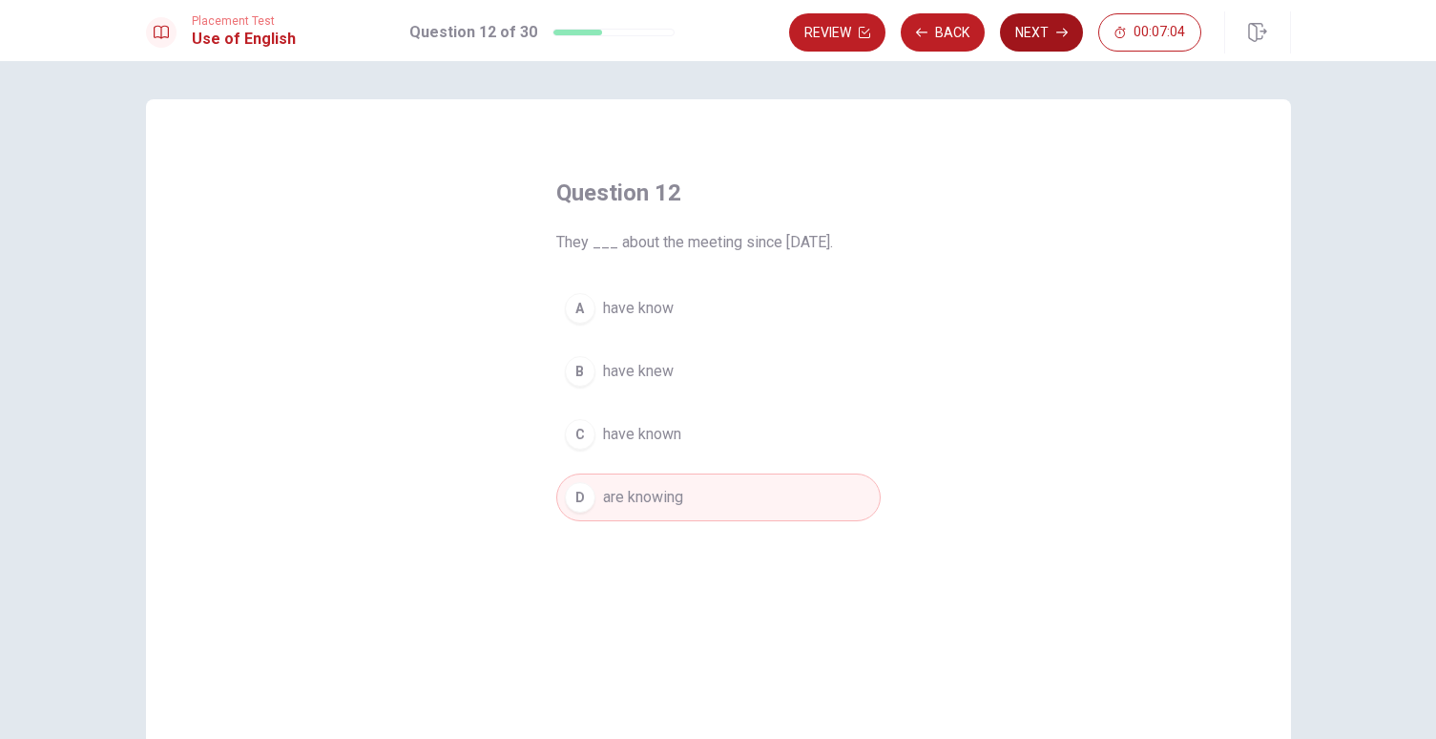
click at [1069, 39] on button "Next" at bounding box center [1041, 32] width 83 height 38
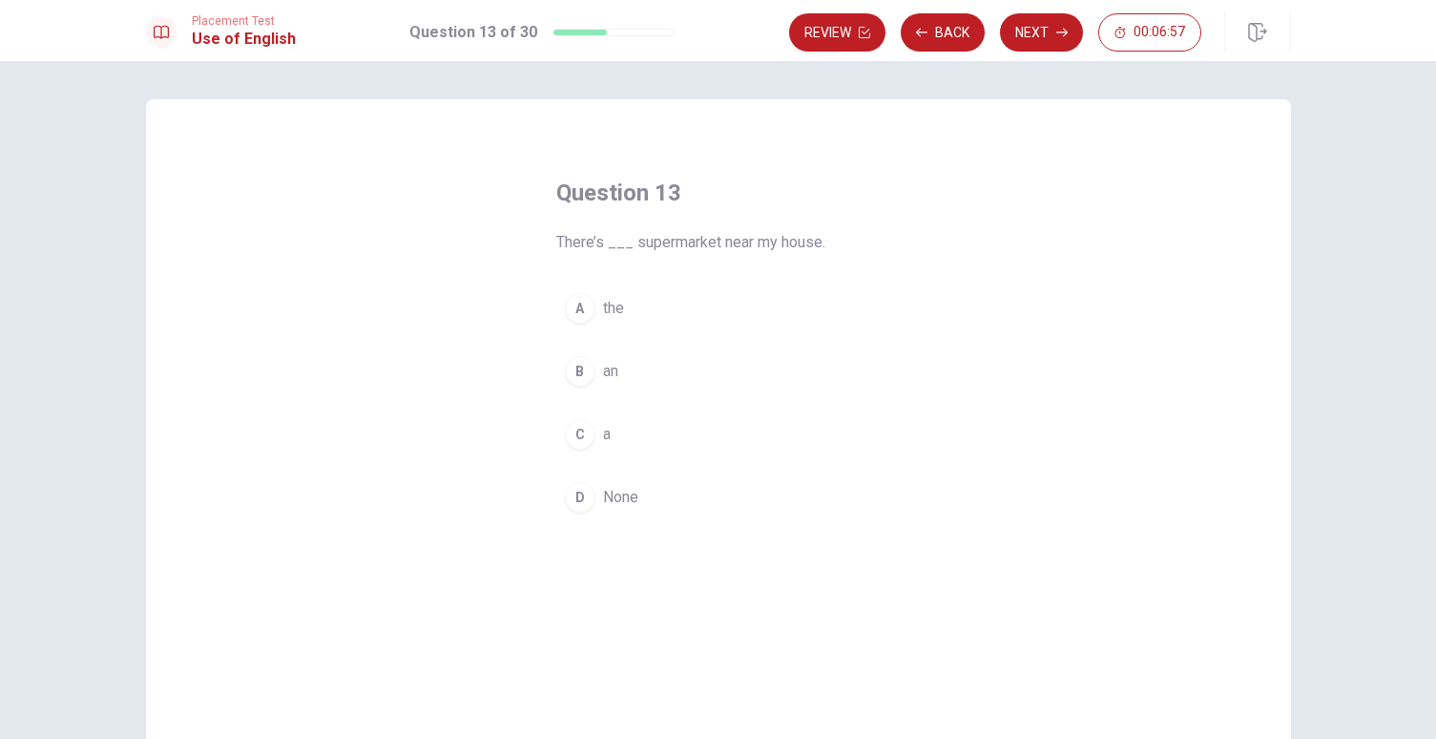
click at [577, 427] on div "C" at bounding box center [580, 434] width 31 height 31
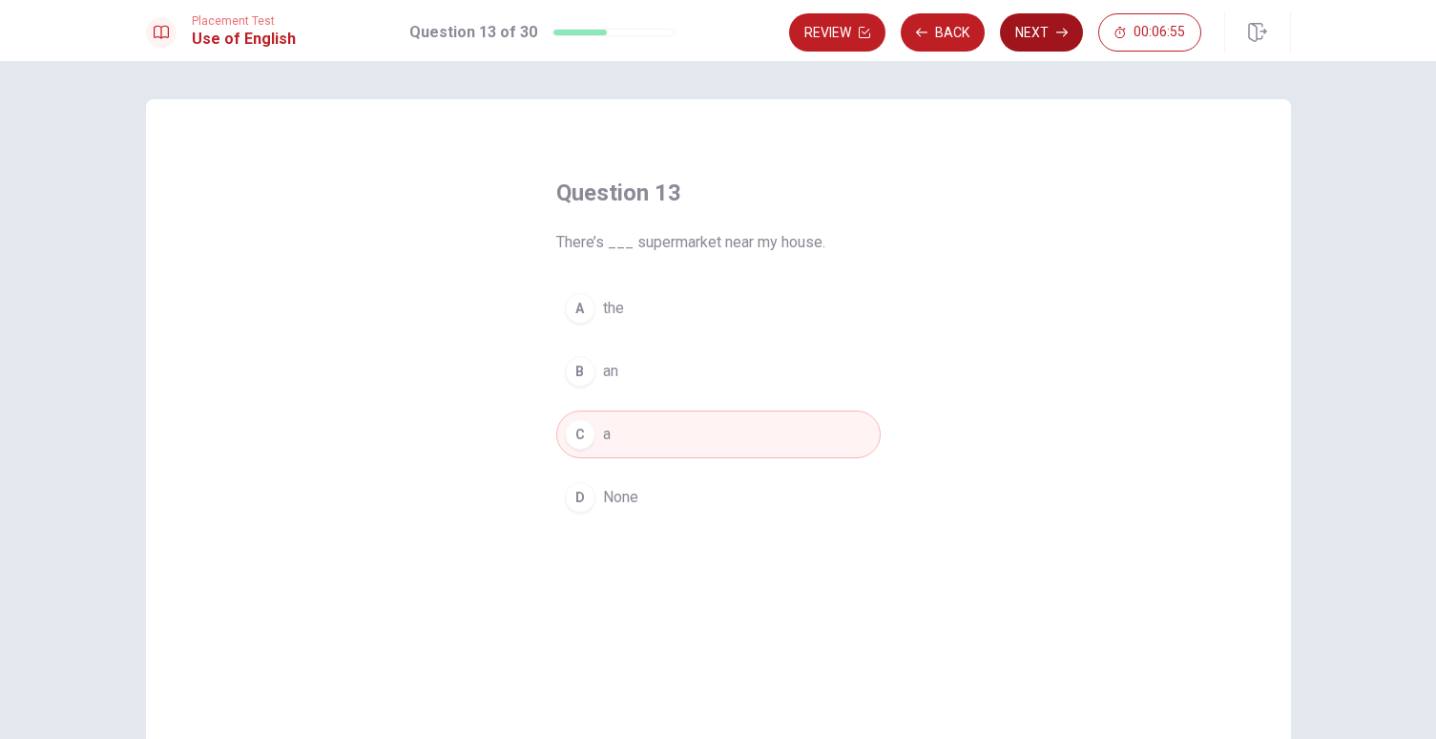
click at [1055, 20] on button "Next" at bounding box center [1041, 32] width 83 height 38
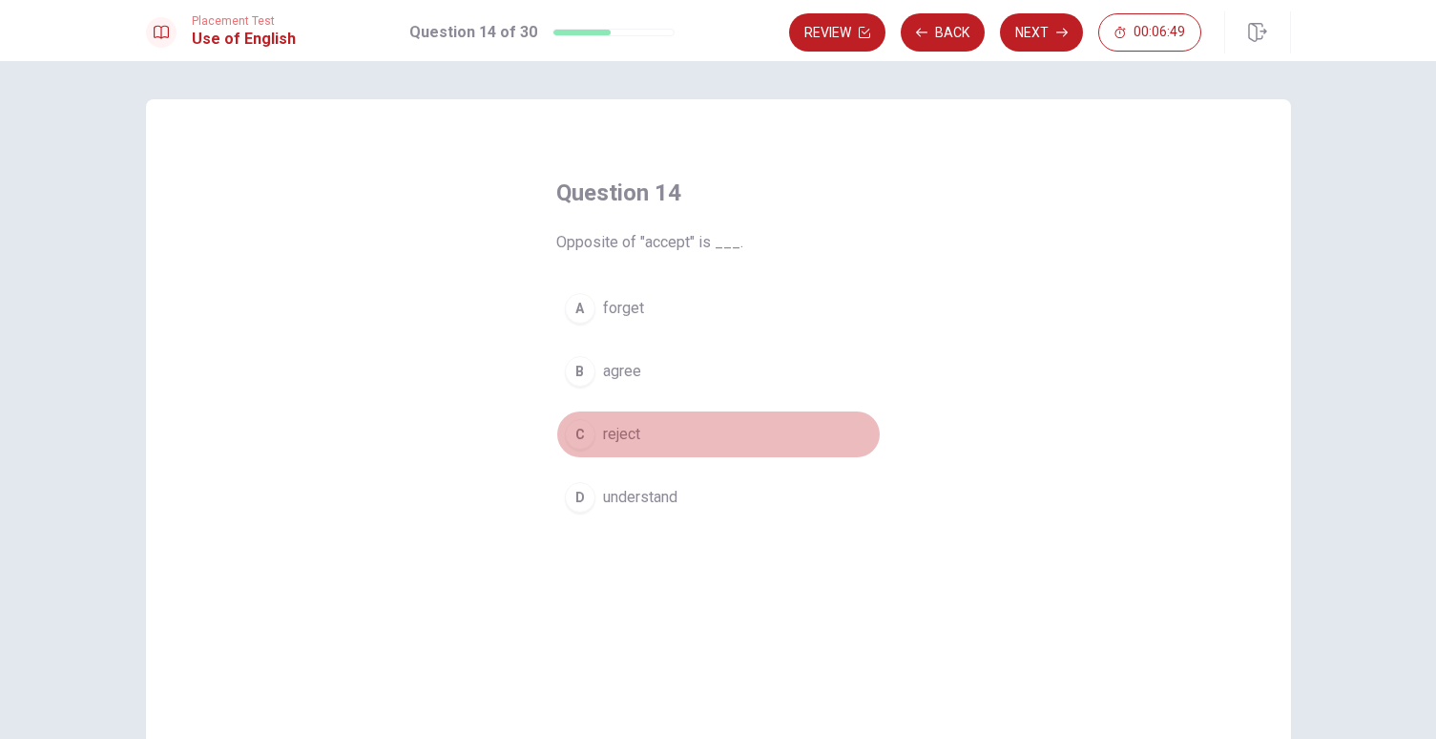
click at [572, 428] on div "C" at bounding box center [580, 434] width 31 height 31
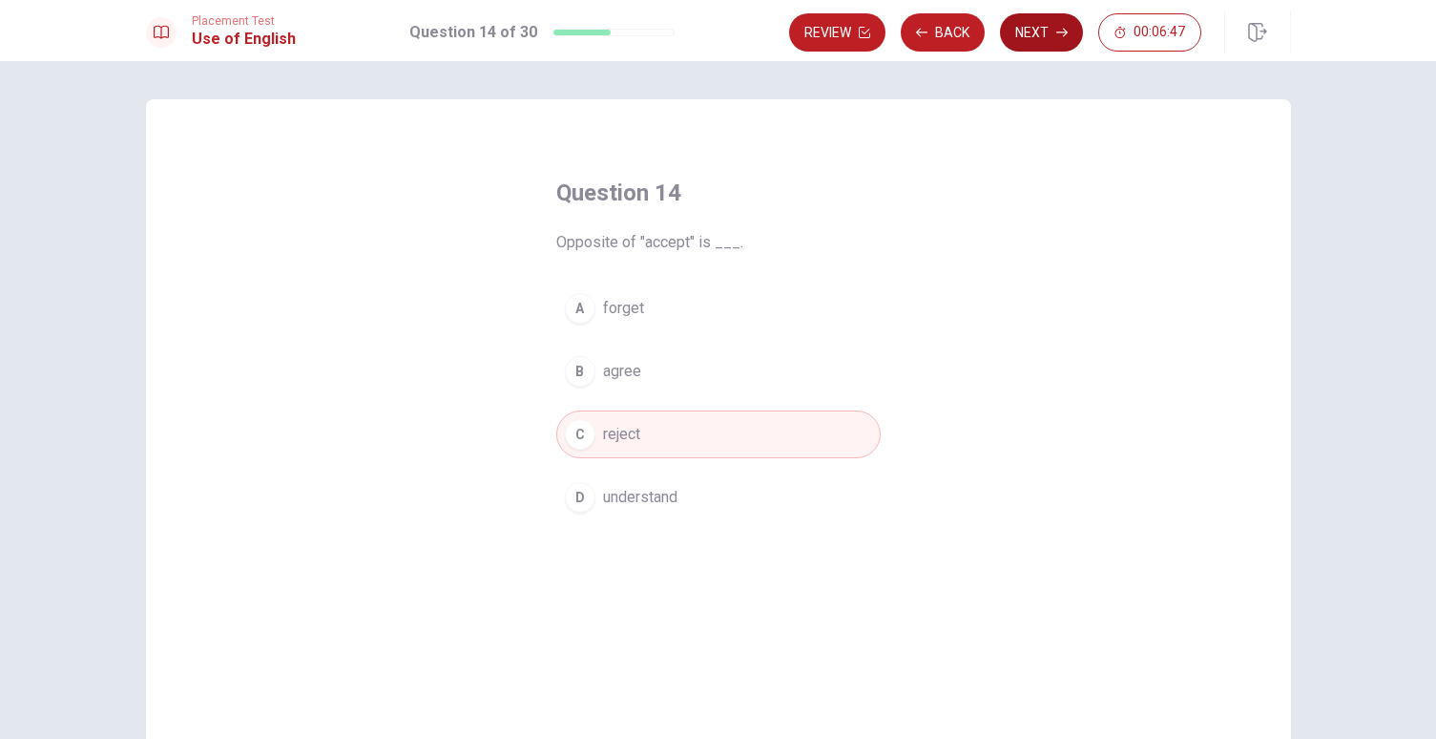
click at [1042, 39] on button "Next" at bounding box center [1041, 32] width 83 height 38
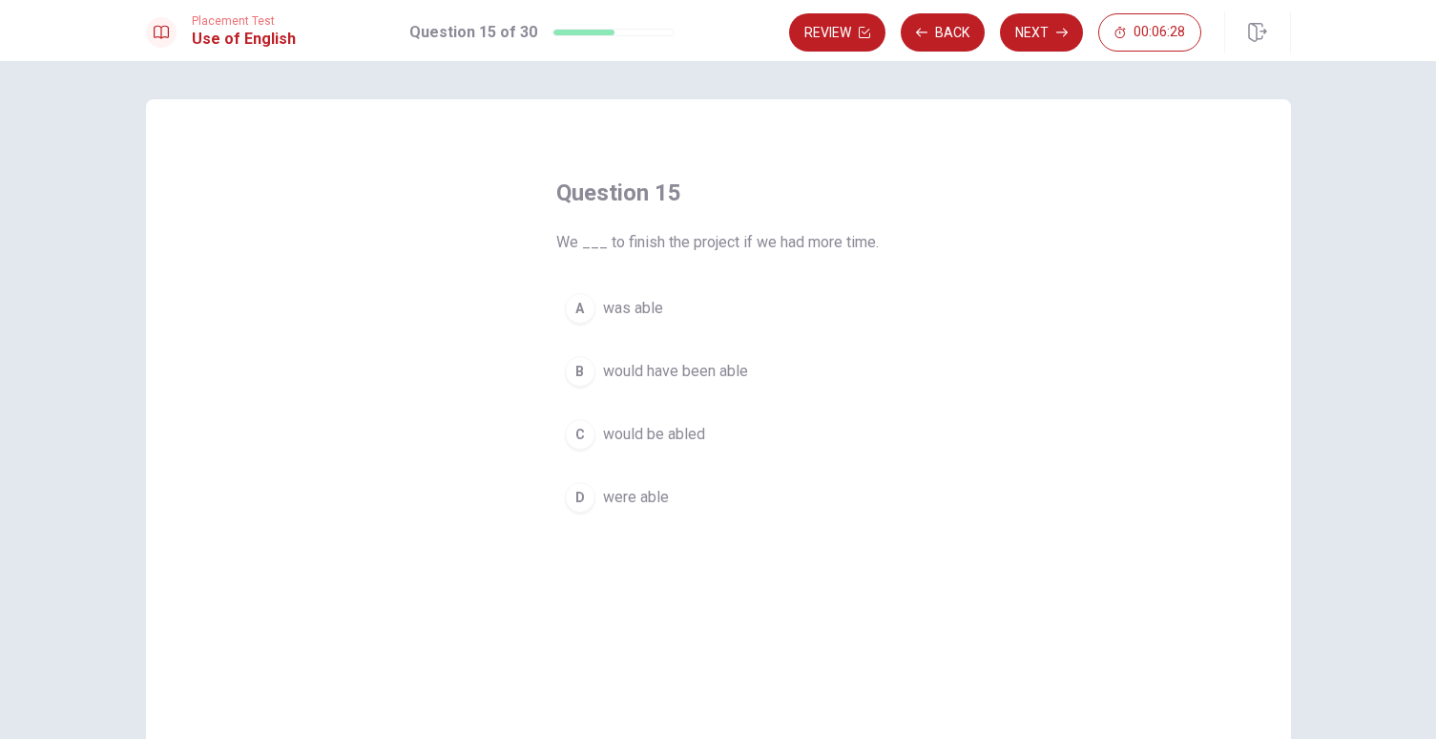
click at [574, 497] on div "D" at bounding box center [580, 497] width 31 height 31
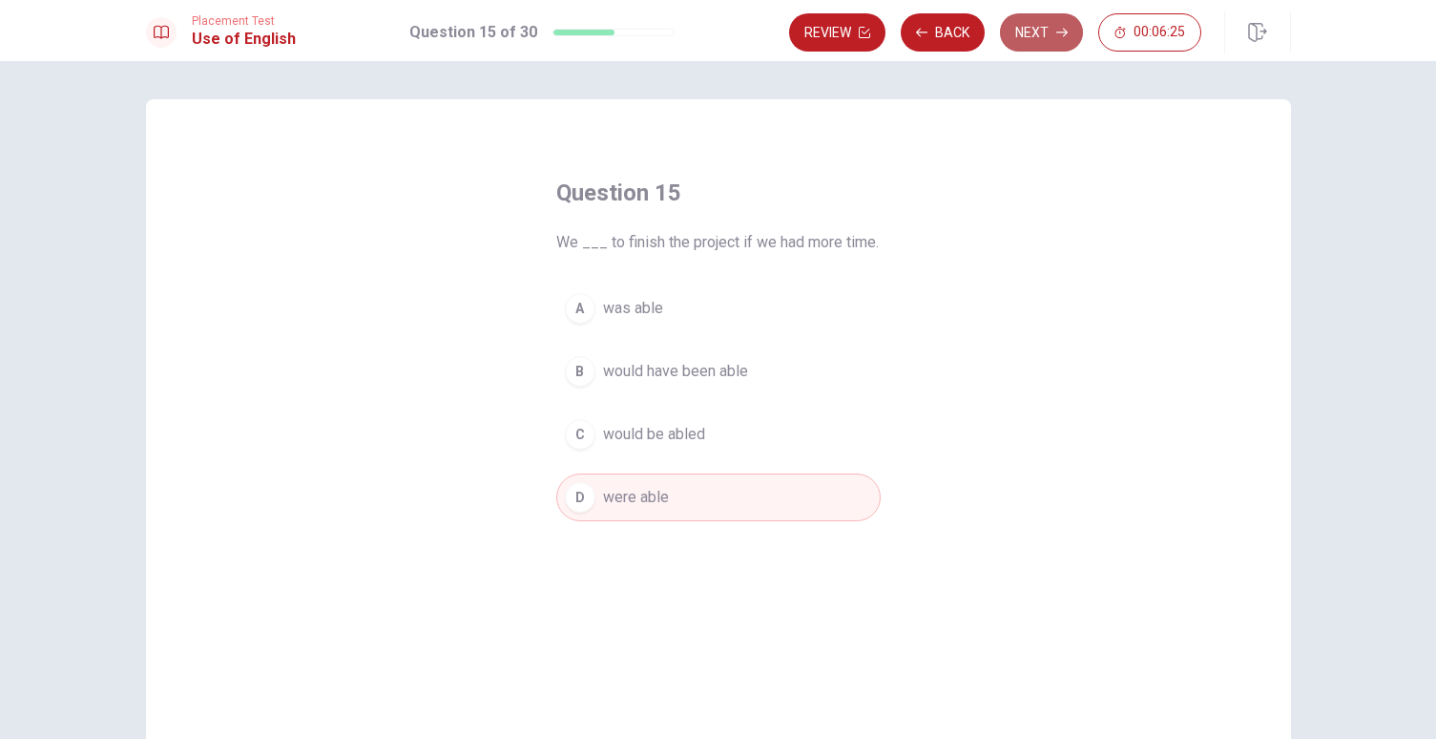
click at [1038, 34] on button "Next" at bounding box center [1041, 32] width 83 height 38
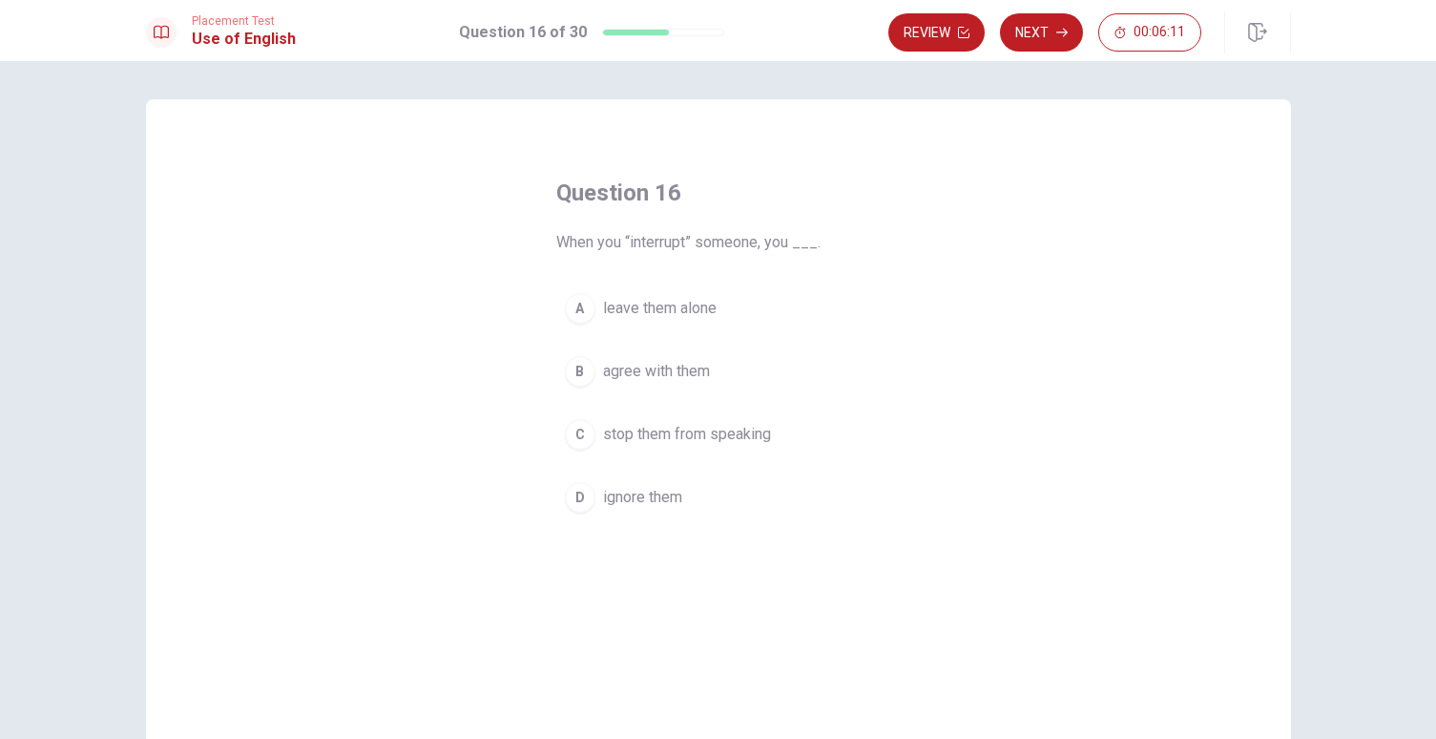
click at [645, 423] on span "stop them from speaking" at bounding box center [687, 434] width 168 height 23
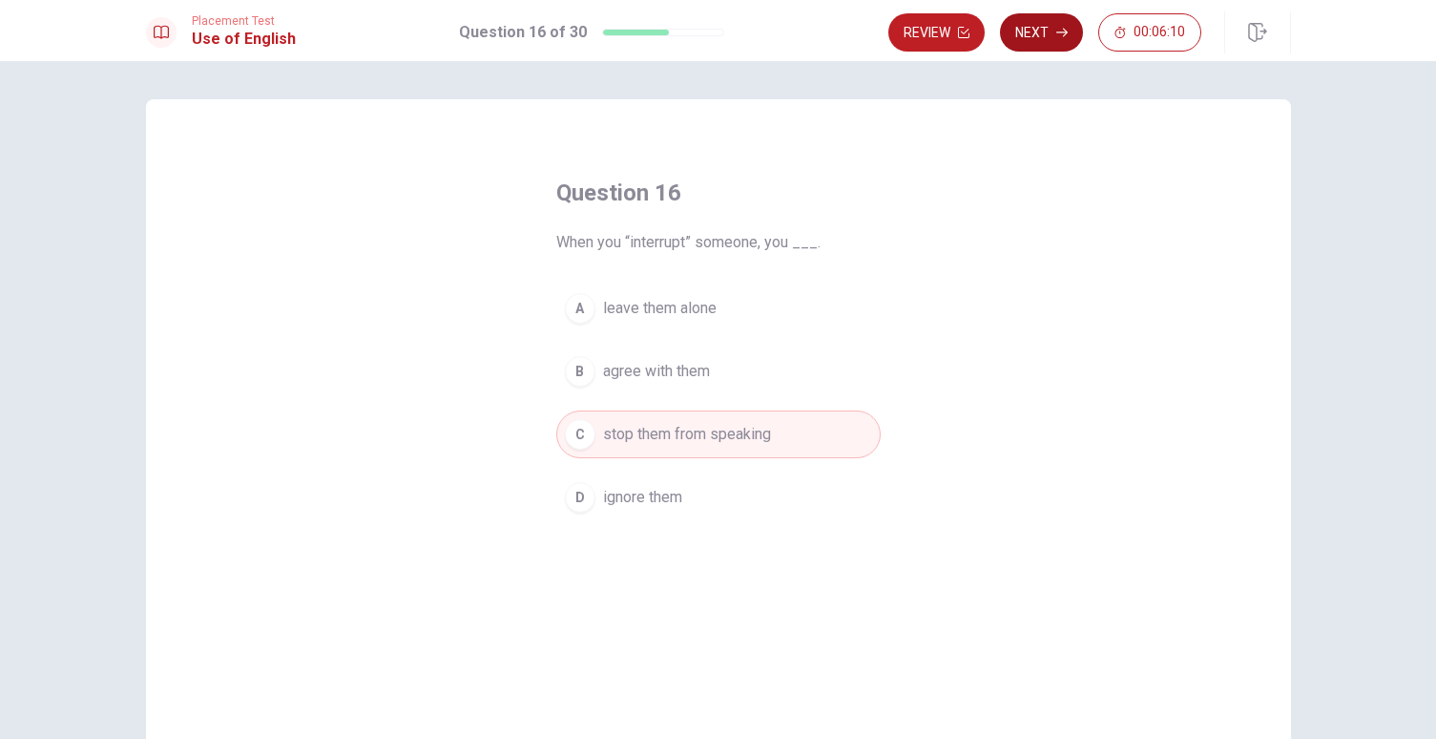
click at [1044, 43] on button "Next" at bounding box center [1041, 32] width 83 height 38
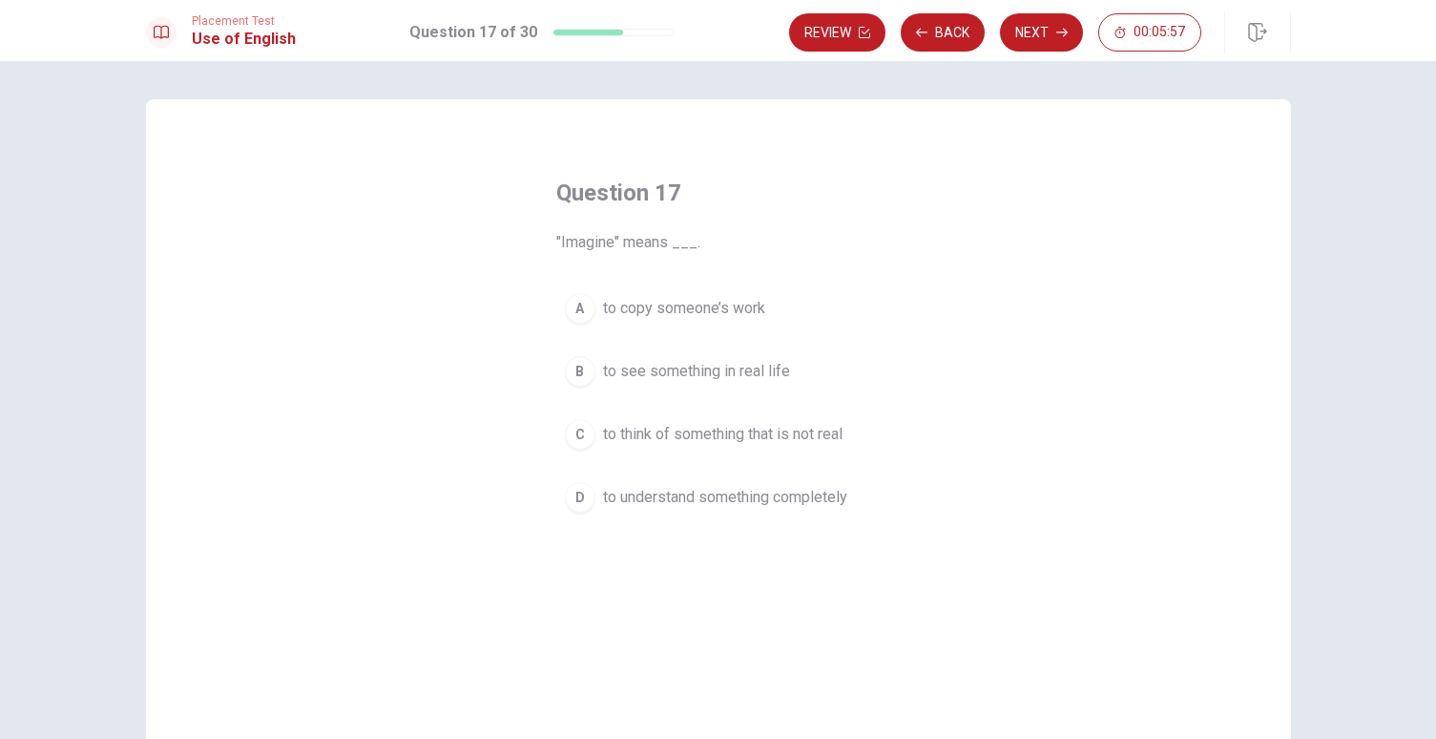
click at [801, 433] on span "to think of something that is not real" at bounding box center [722, 434] width 239 height 23
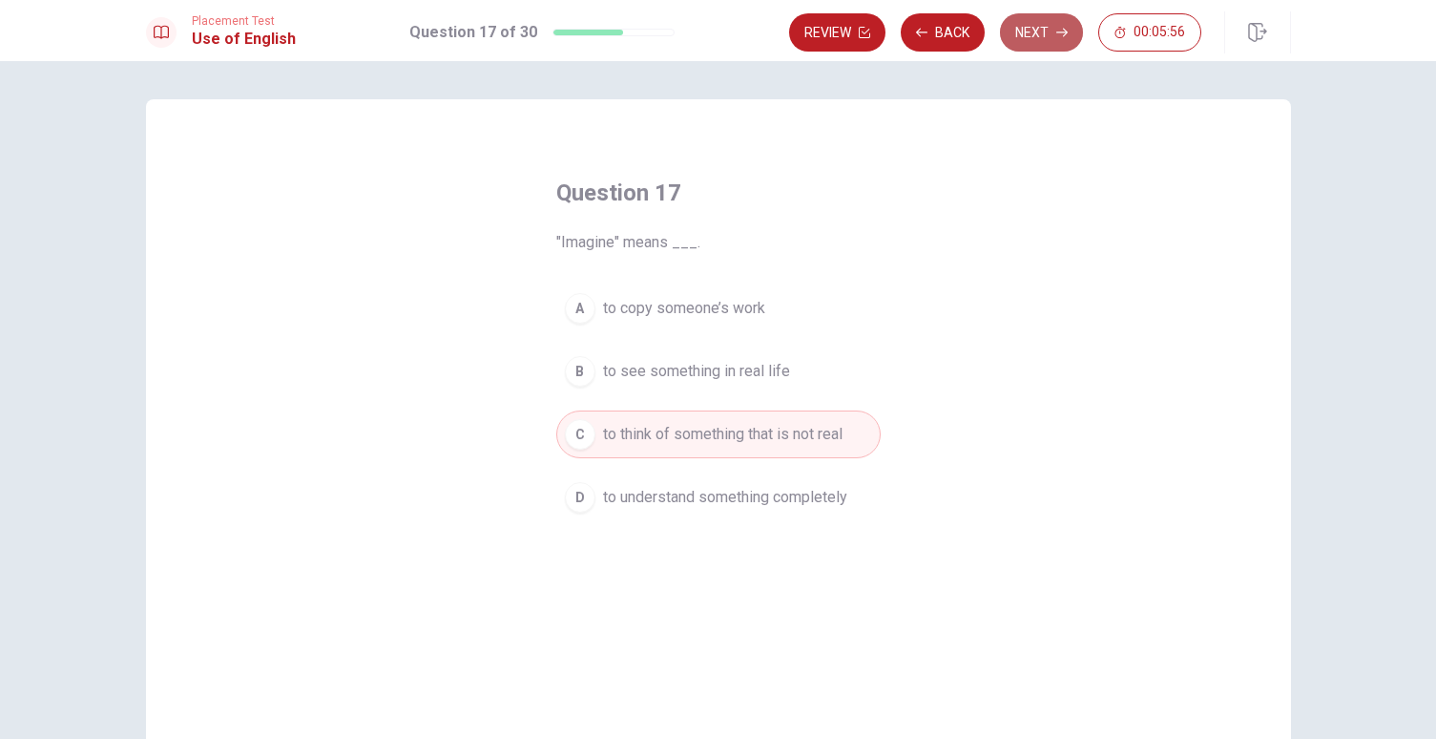
click at [1052, 34] on button "Next" at bounding box center [1041, 32] width 83 height 38
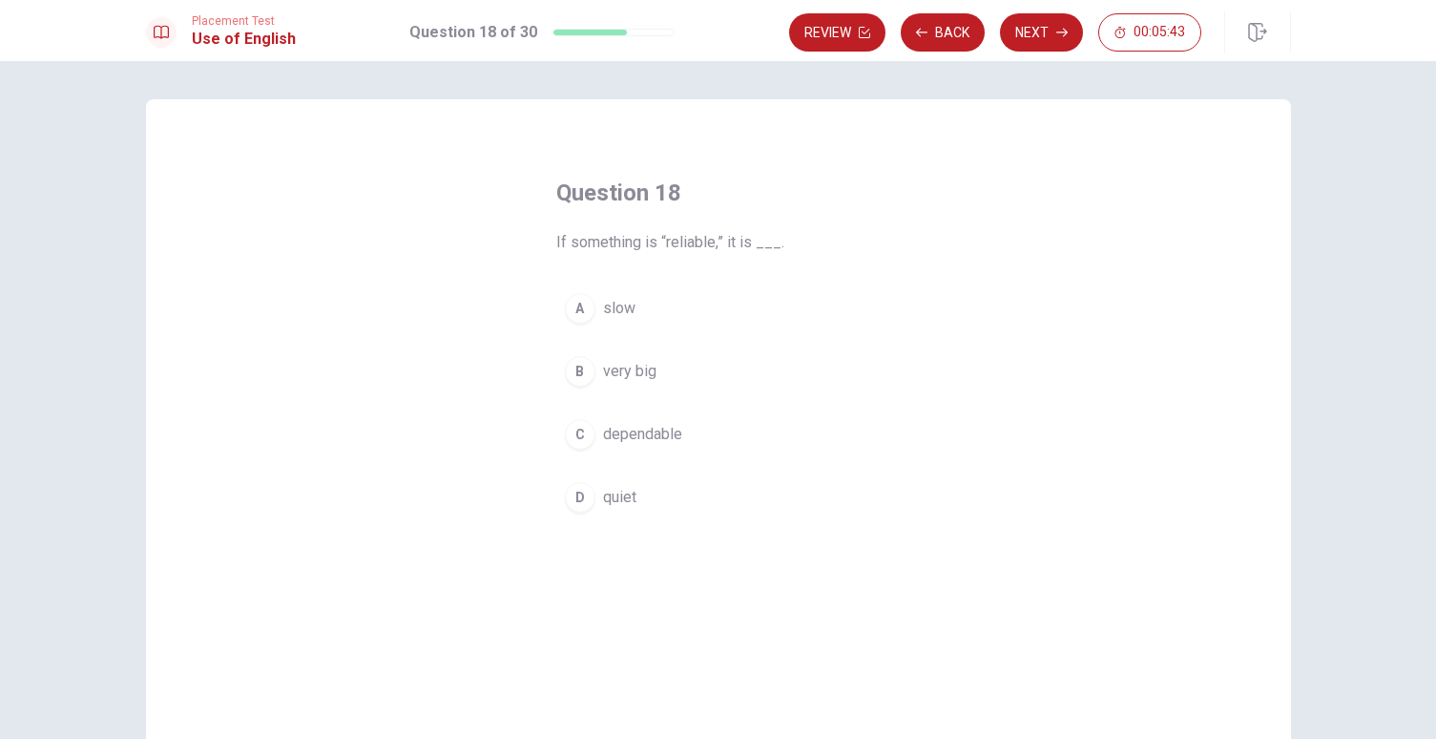
click at [667, 438] on span "dependable" at bounding box center [642, 434] width 79 height 23
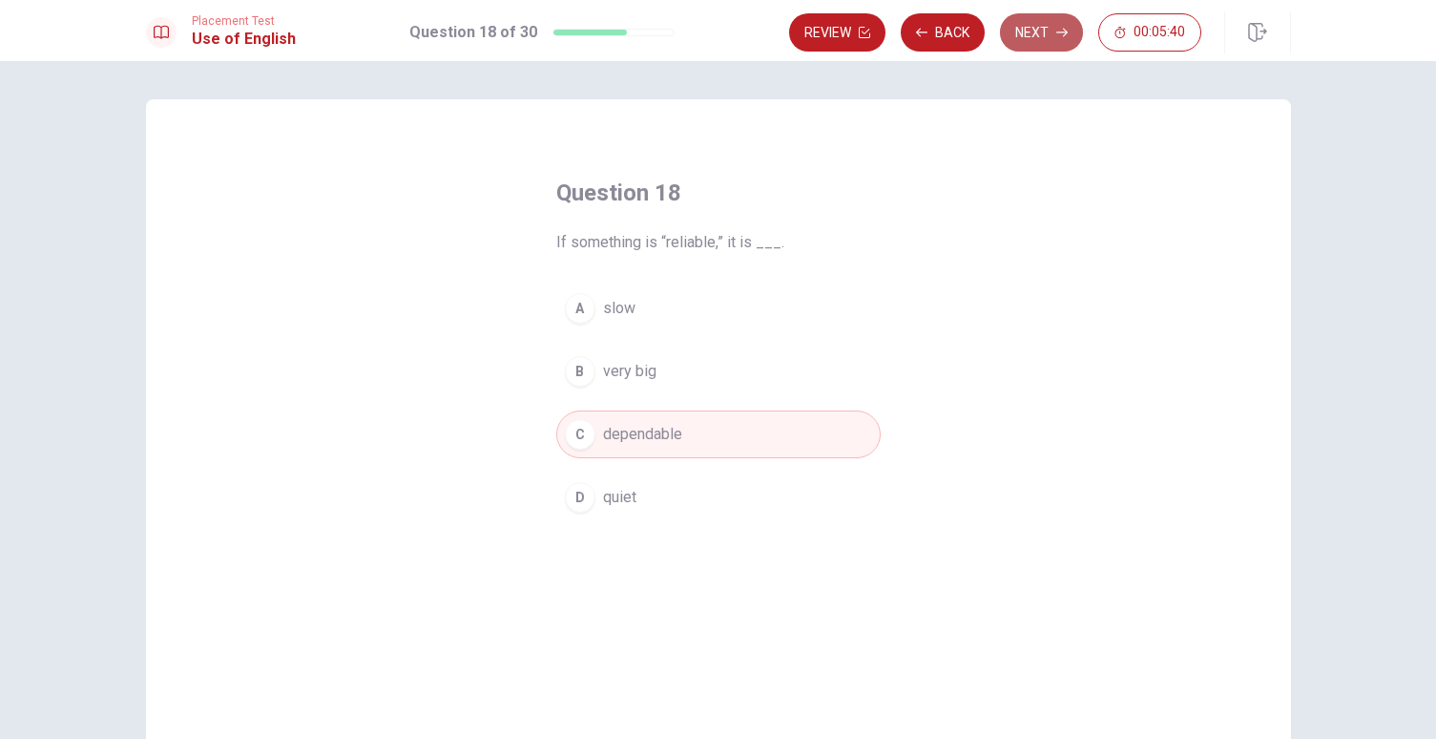
click at [1056, 28] on icon "button" at bounding box center [1061, 32] width 11 height 11
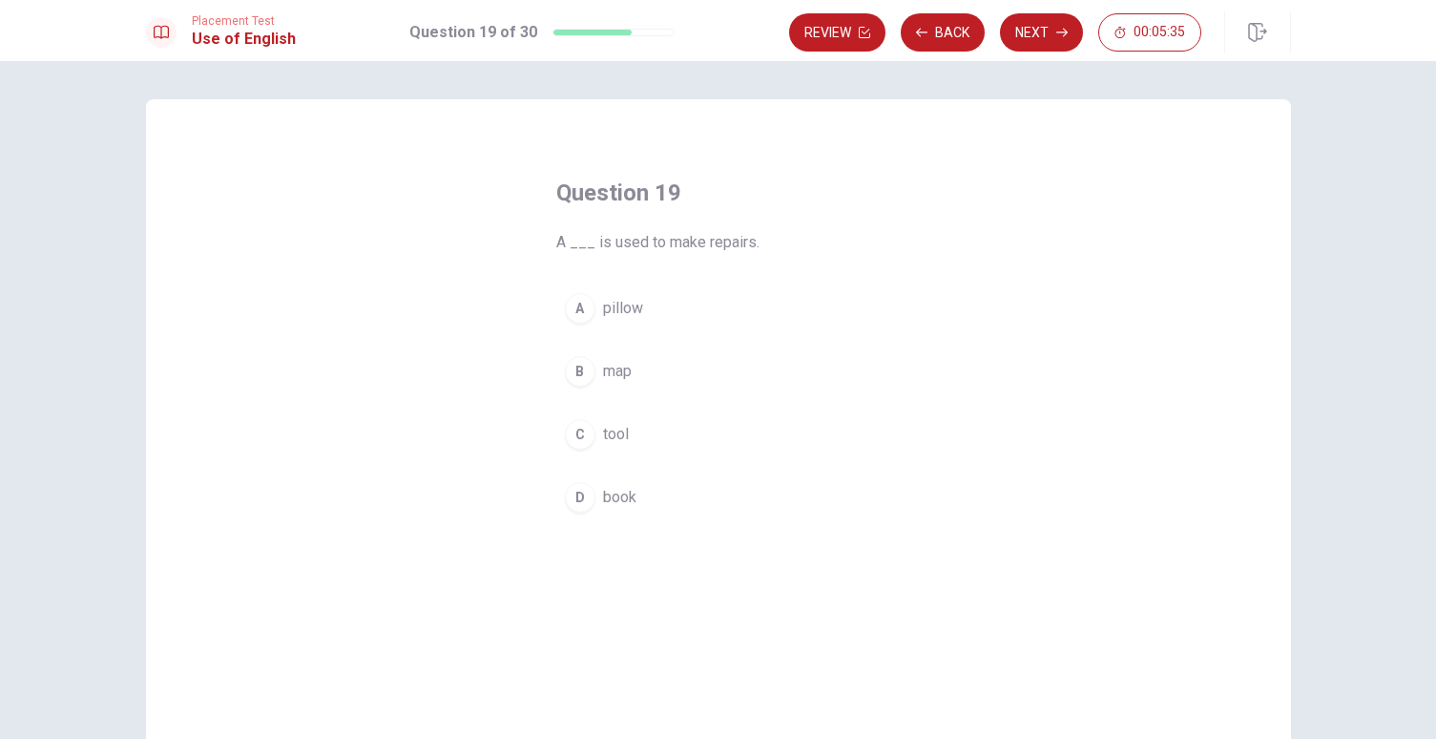
click at [579, 434] on div "C" at bounding box center [580, 434] width 31 height 31
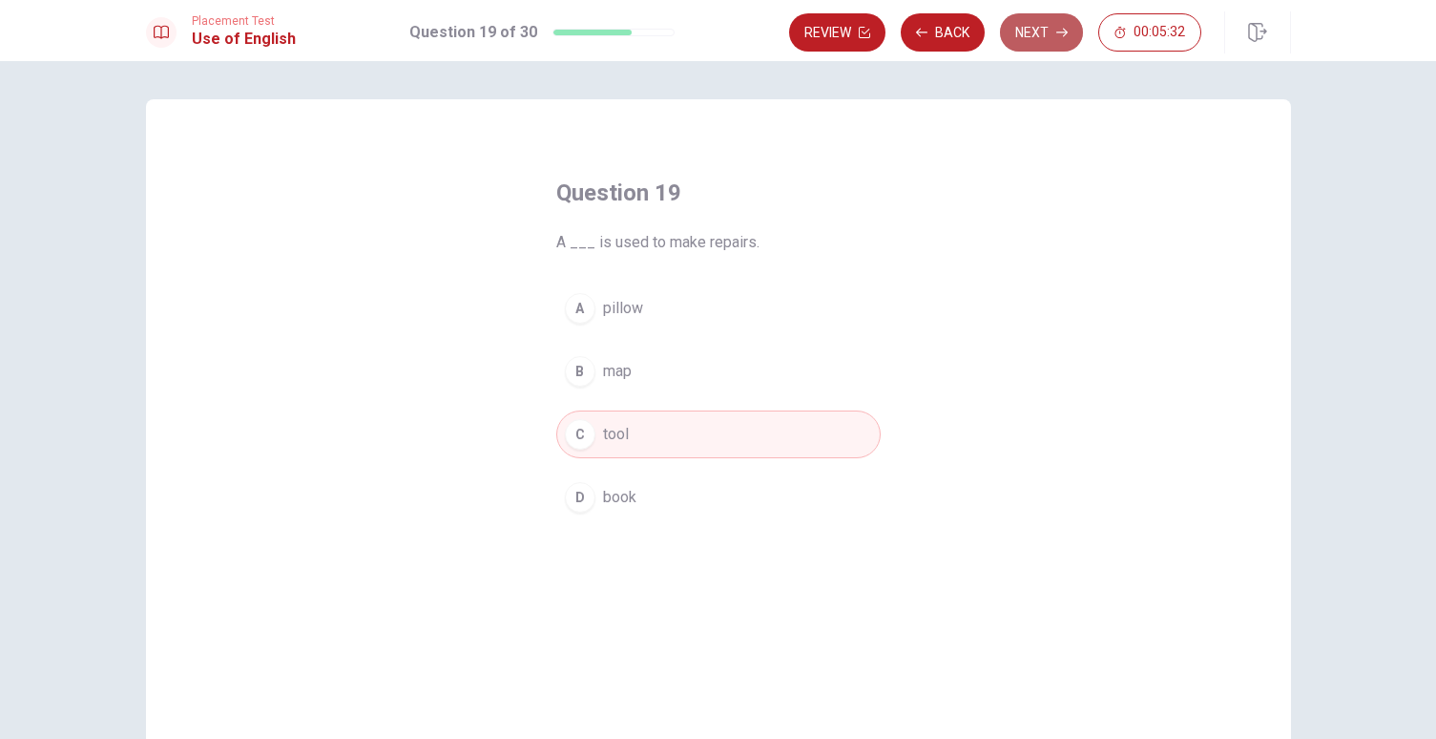
click at [1024, 49] on button "Next" at bounding box center [1041, 32] width 83 height 38
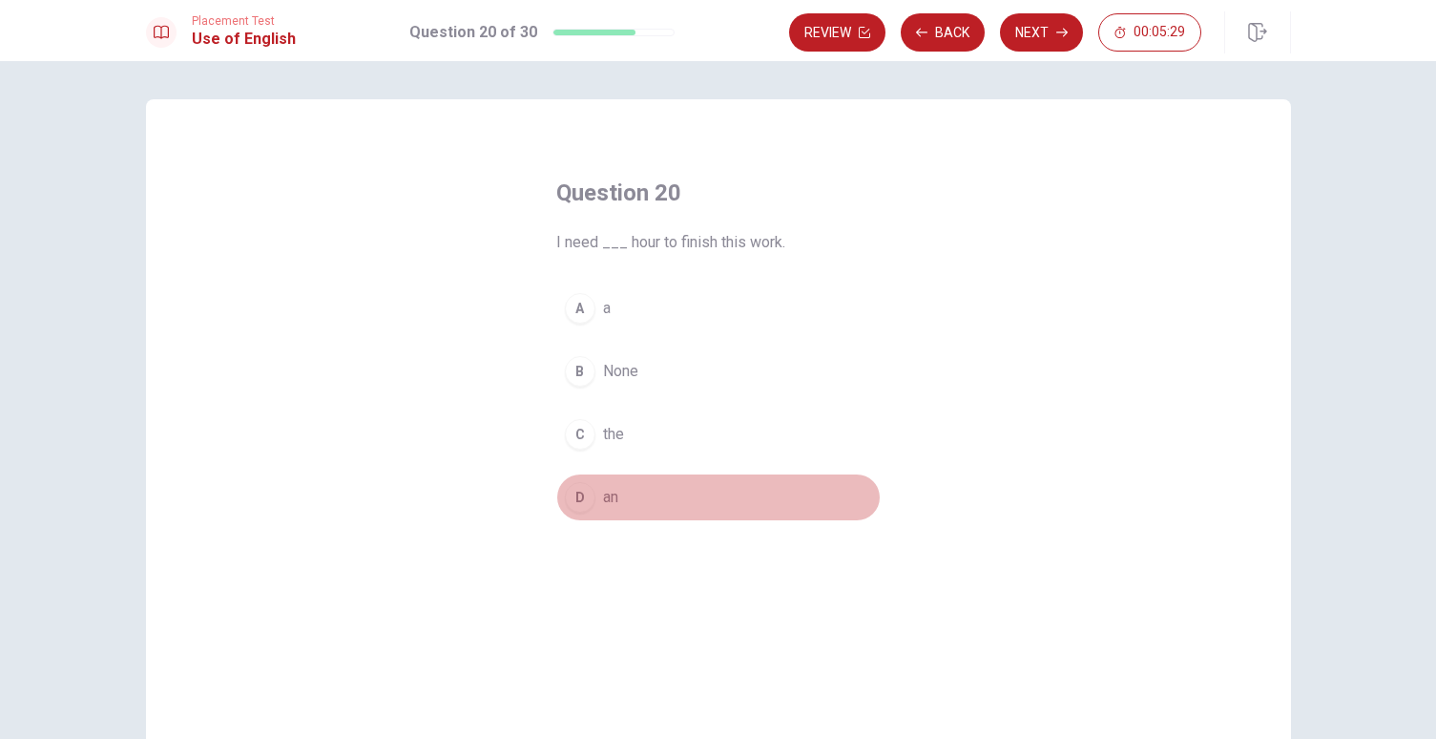
click at [579, 494] on div "D" at bounding box center [580, 497] width 31 height 31
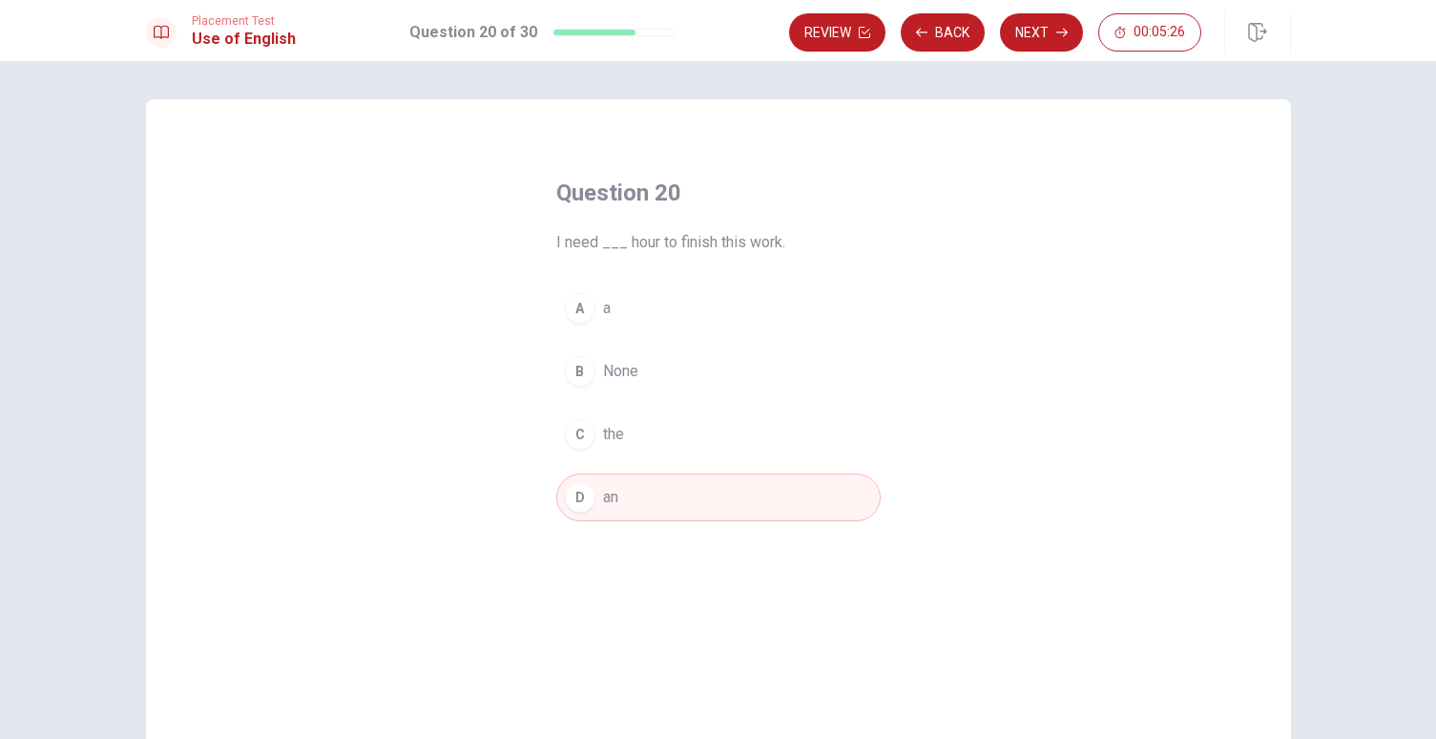
click at [573, 315] on div "A" at bounding box center [580, 308] width 31 height 31
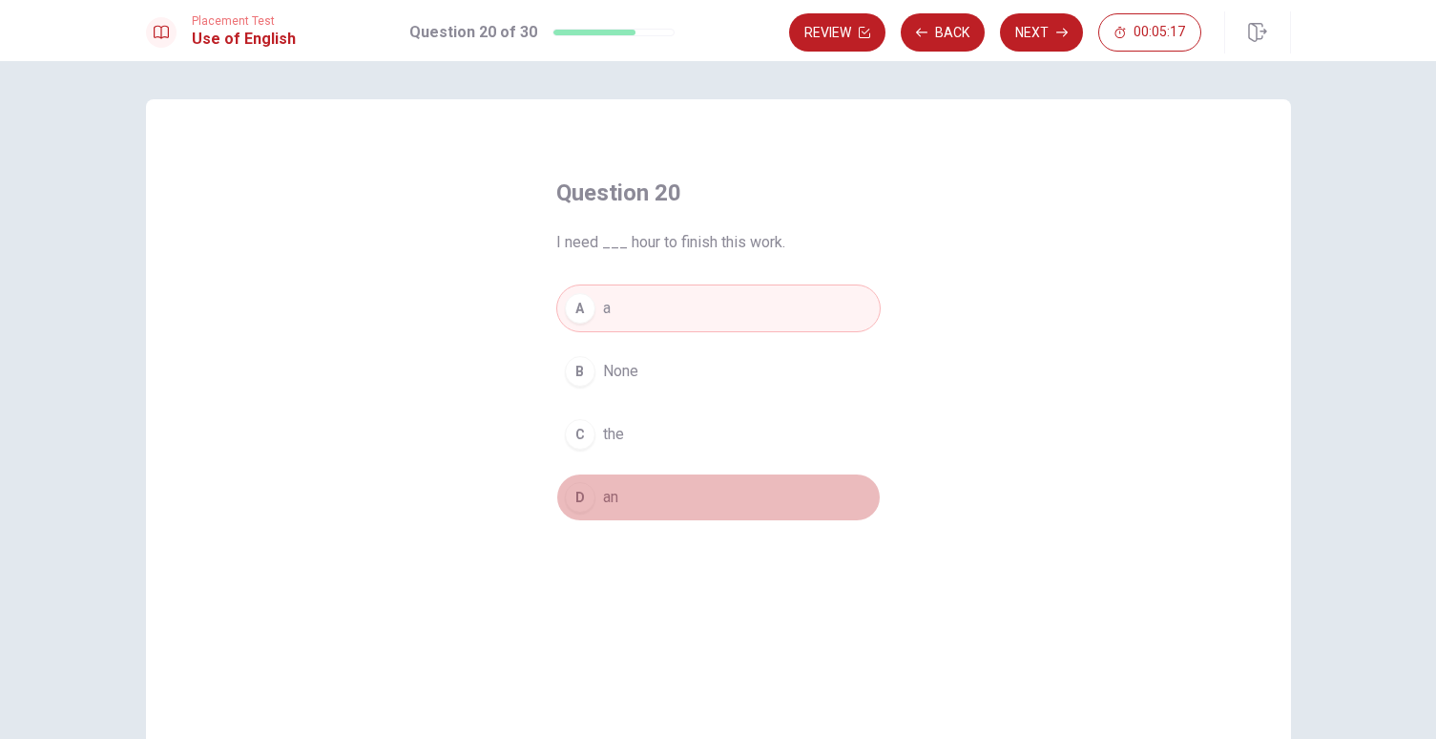
click at [574, 495] on div "D" at bounding box center [580, 497] width 31 height 31
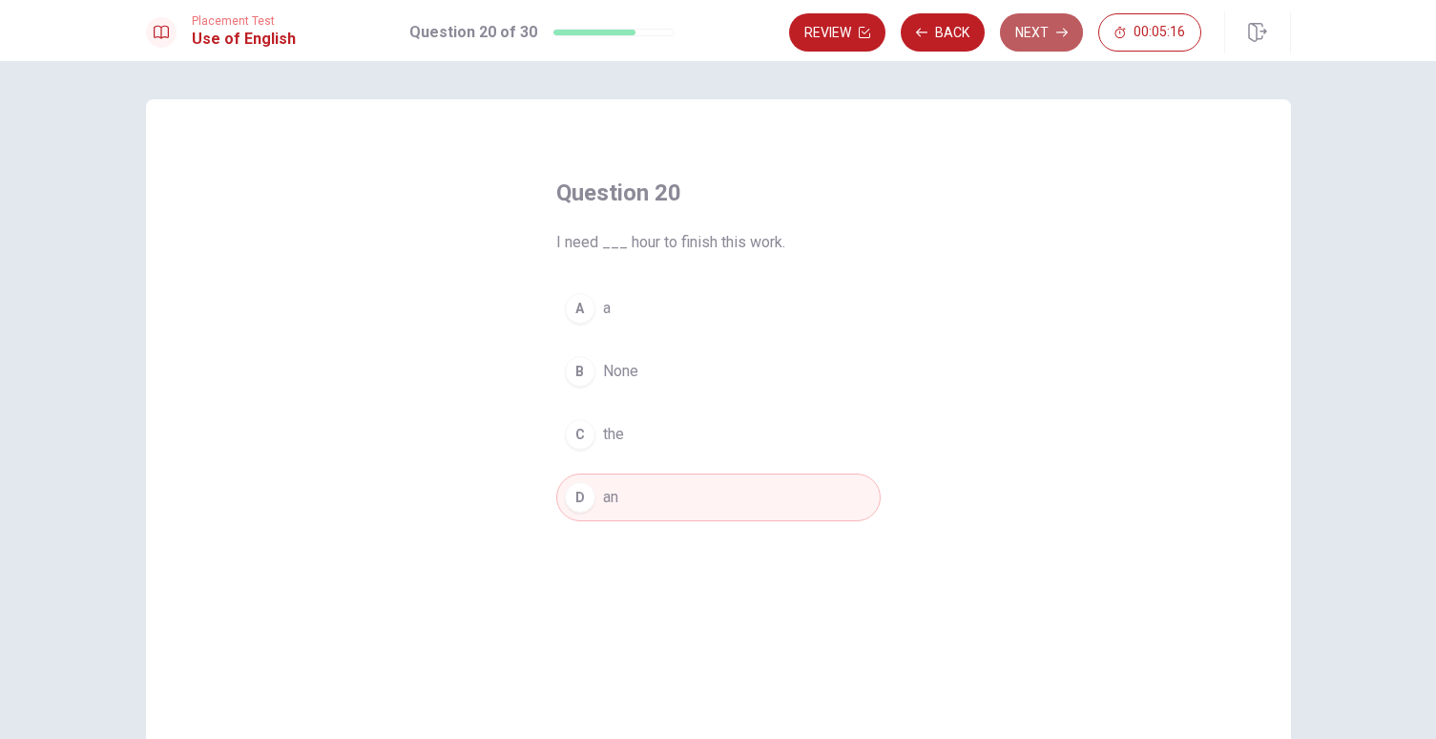
click at [1028, 38] on button "Next" at bounding box center [1041, 32] width 83 height 38
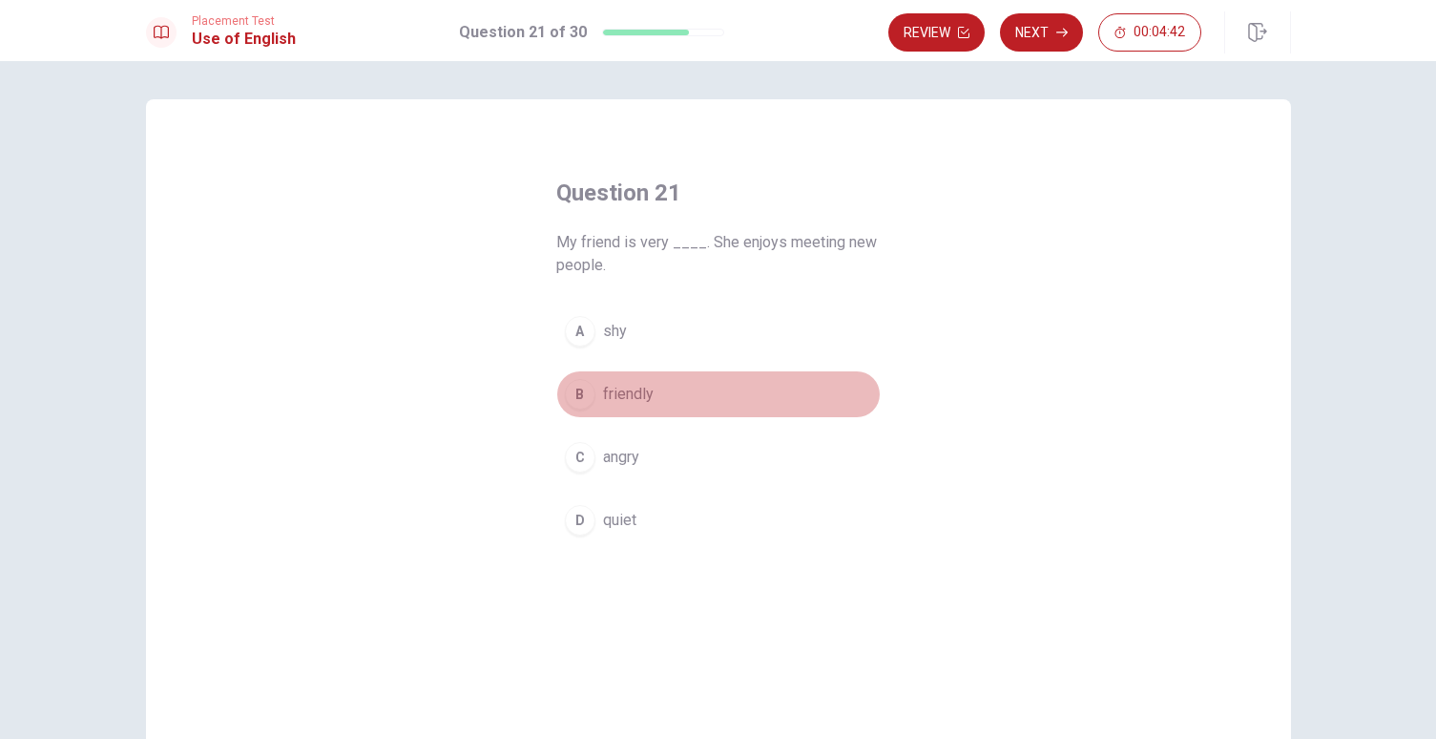
click at [633, 385] on span "friendly" at bounding box center [628, 394] width 51 height 23
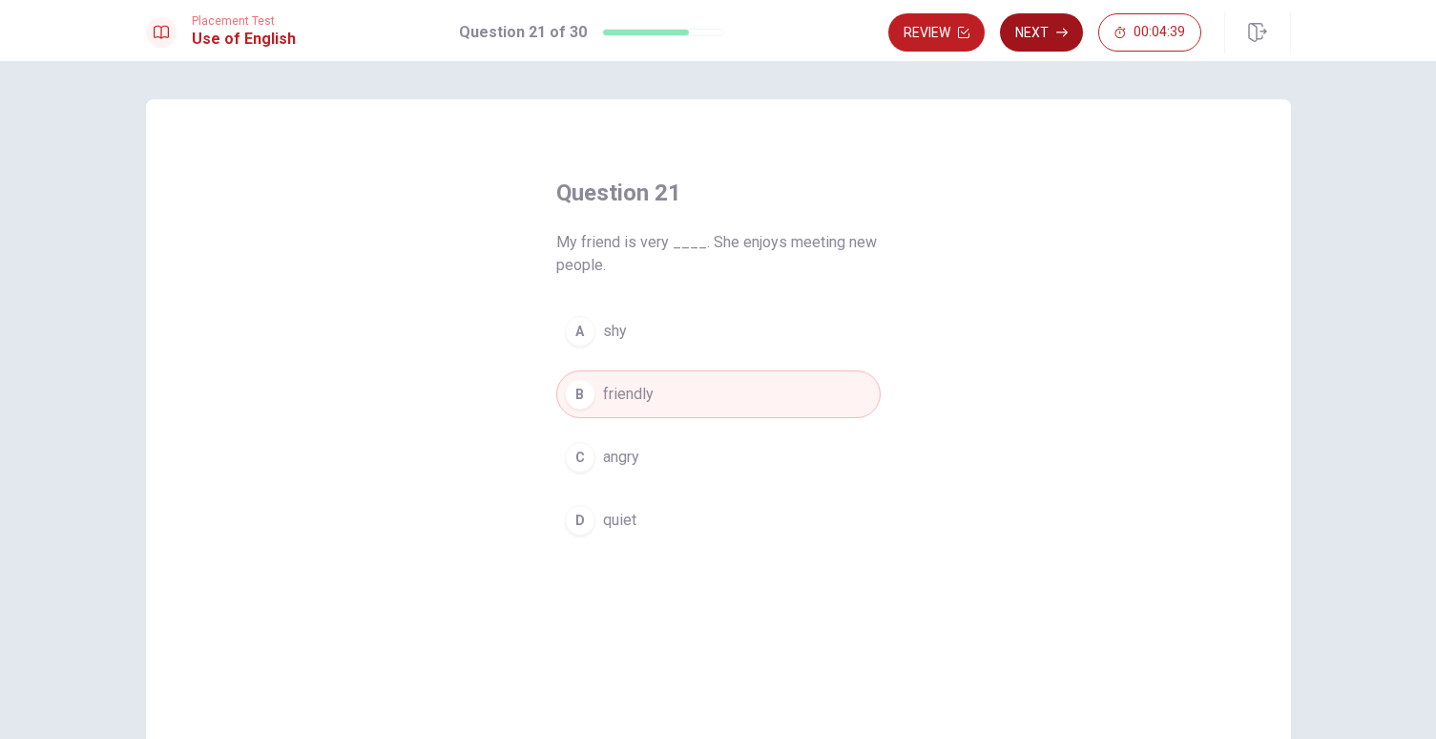
click at [1048, 28] on button "Next" at bounding box center [1041, 32] width 83 height 38
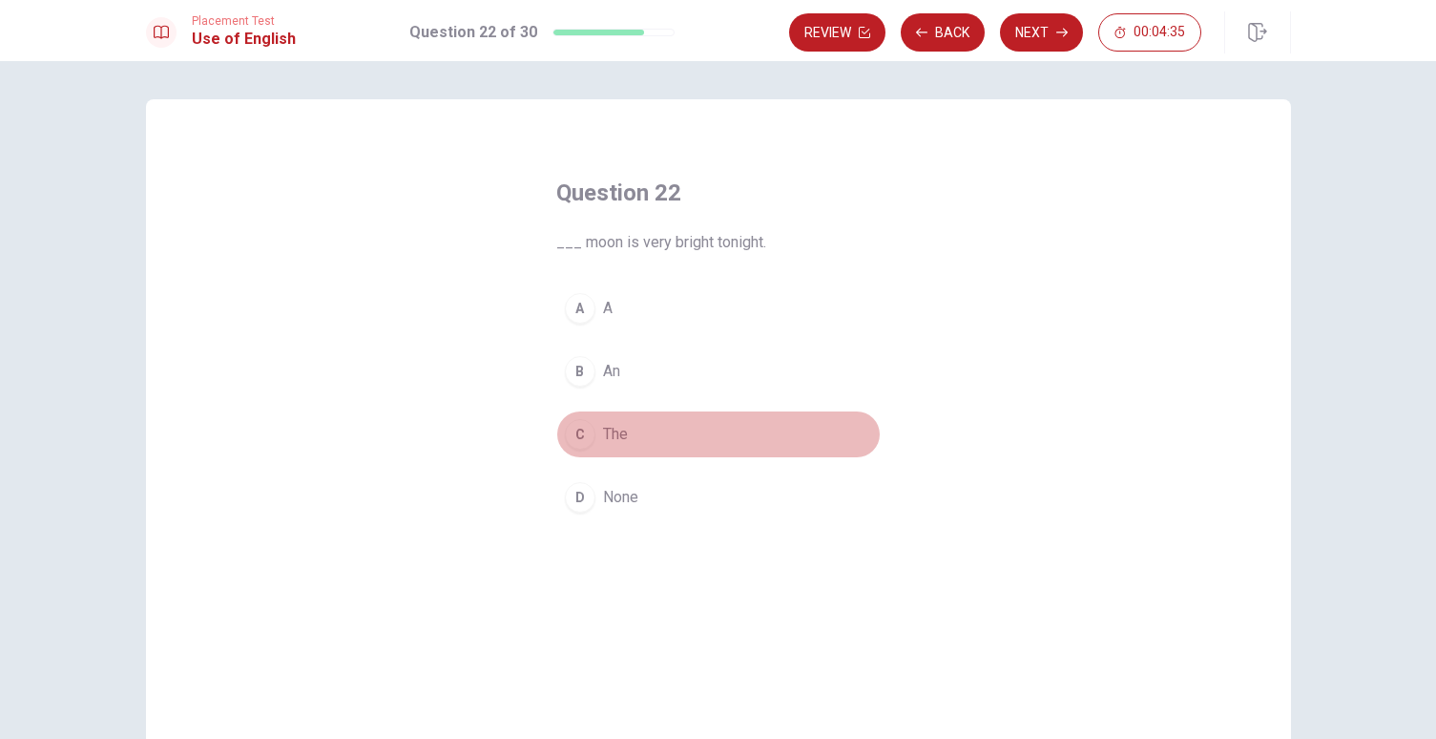
click at [582, 441] on div "C" at bounding box center [580, 434] width 31 height 31
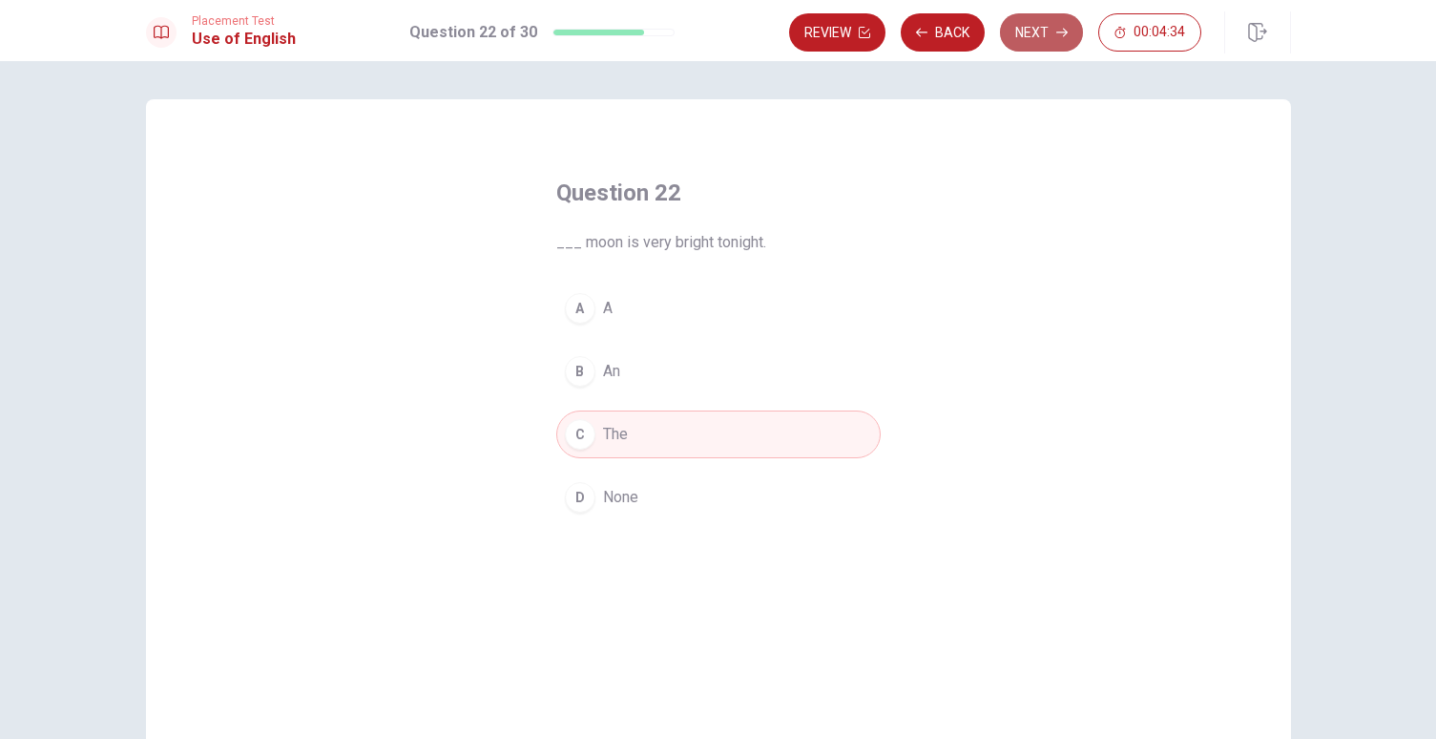
click at [1030, 42] on button "Next" at bounding box center [1041, 32] width 83 height 38
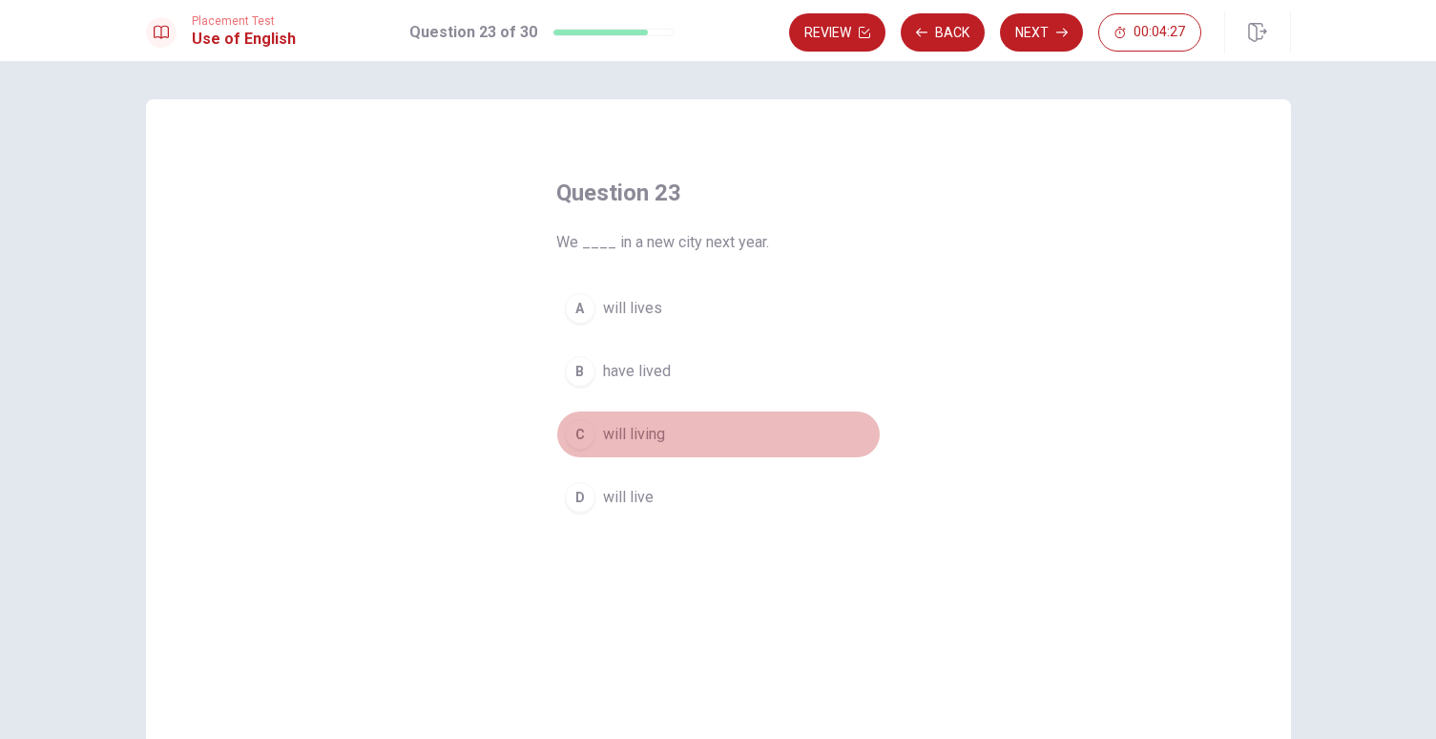
click at [577, 427] on div "C" at bounding box center [580, 434] width 31 height 31
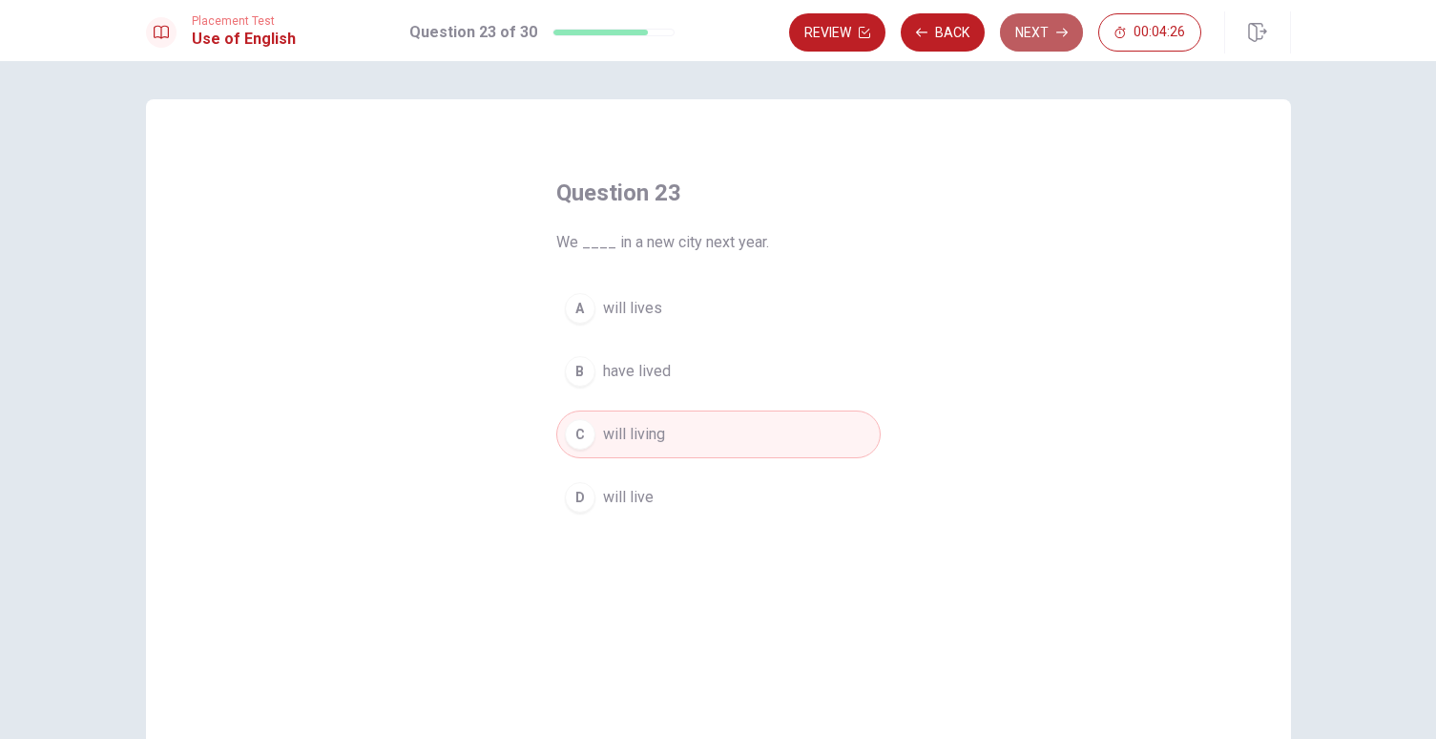
click at [1035, 43] on button "Next" at bounding box center [1041, 32] width 83 height 38
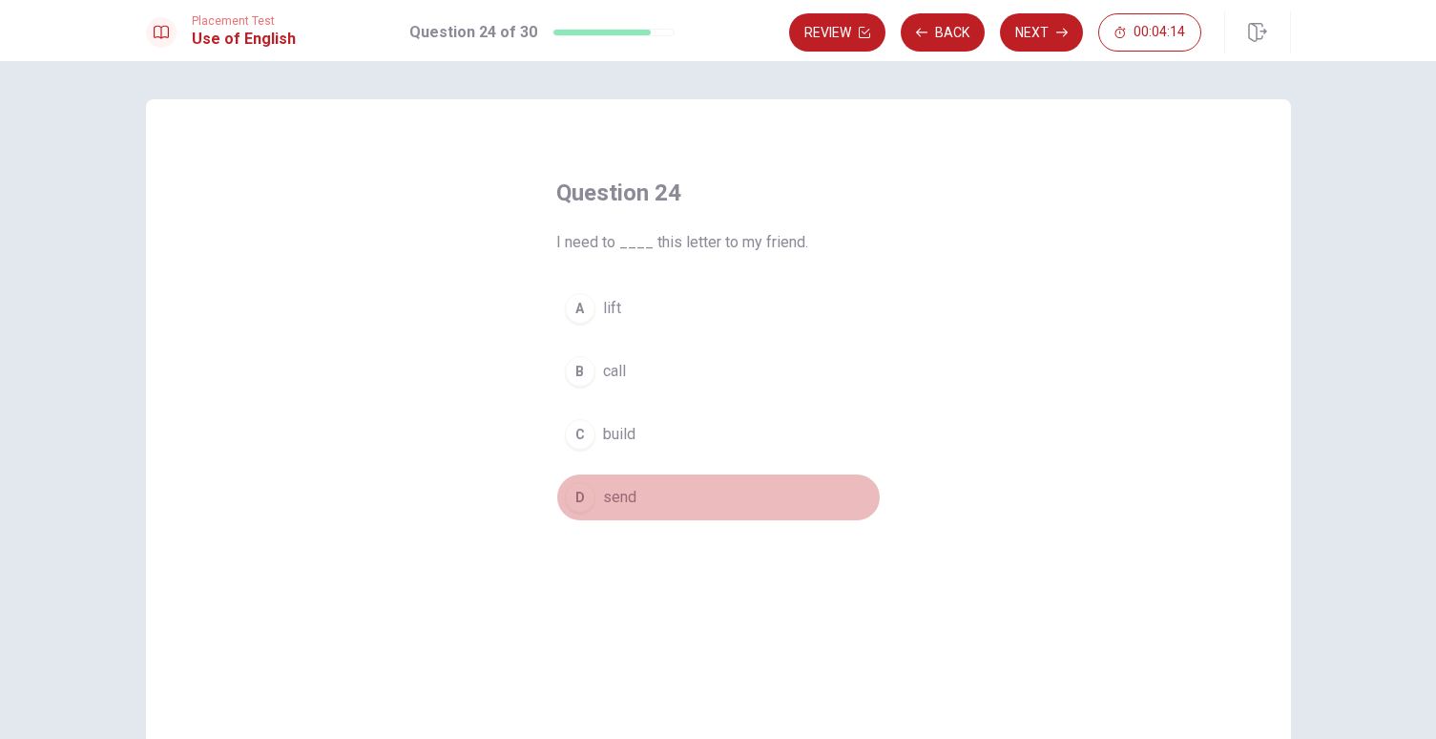
click at [621, 485] on button "D send" at bounding box center [718, 497] width 324 height 48
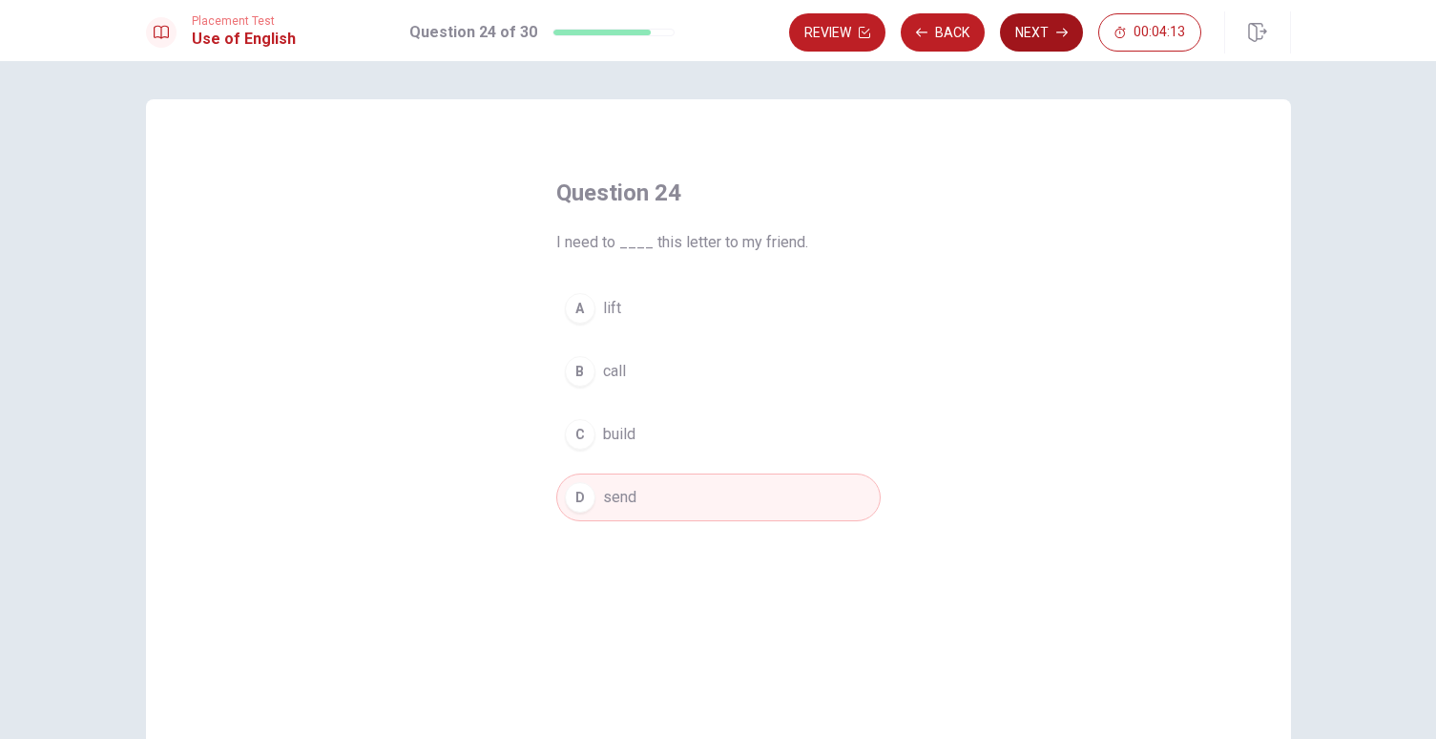
click at [1026, 34] on button "Next" at bounding box center [1041, 32] width 83 height 38
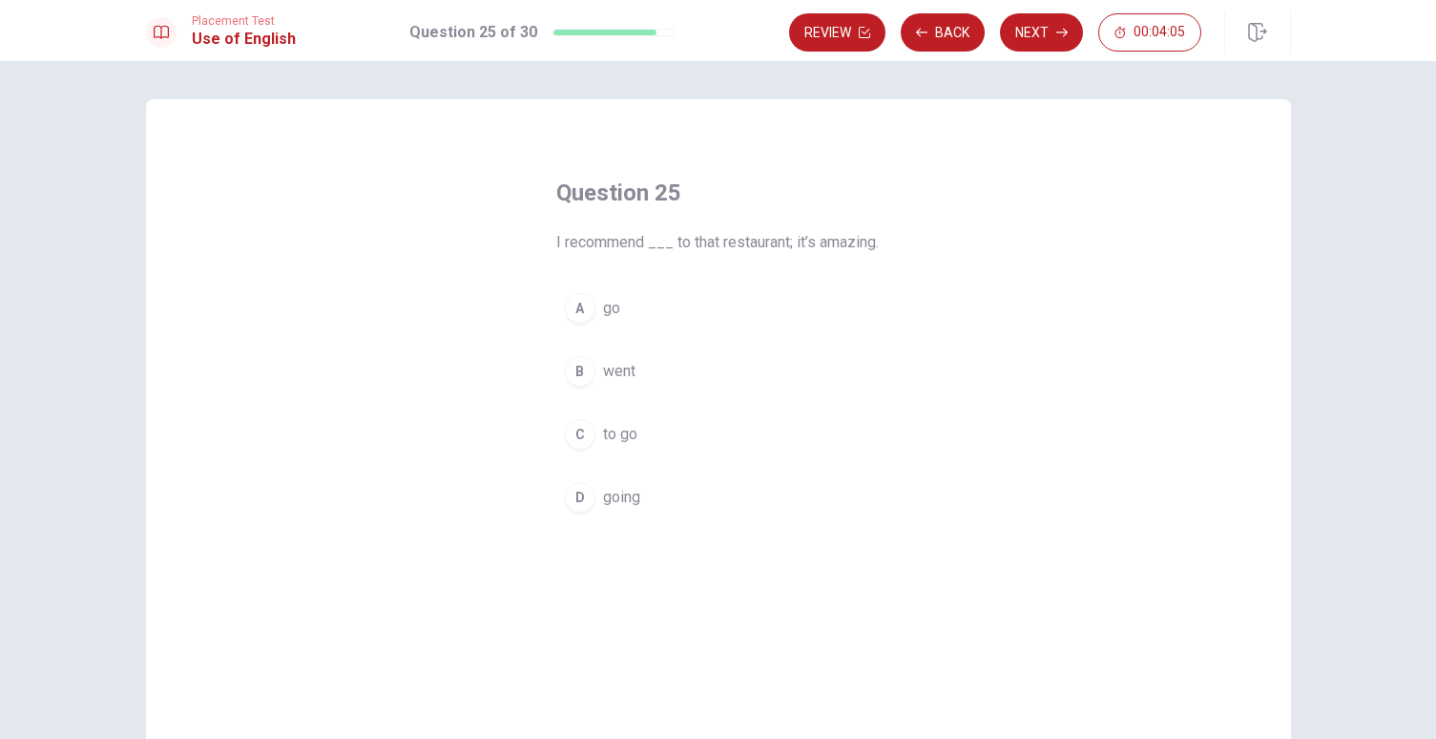
click at [578, 323] on div "A" at bounding box center [580, 308] width 31 height 31
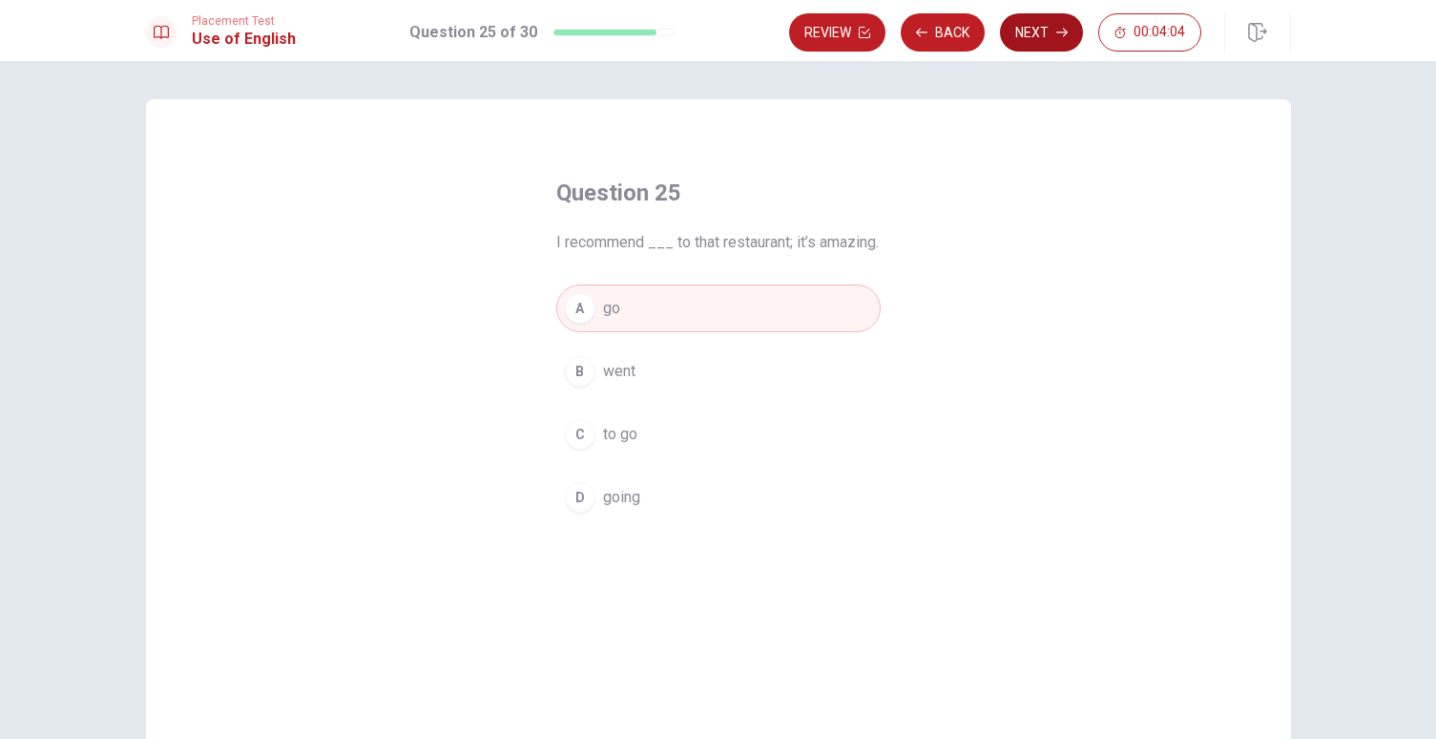
click at [1059, 25] on button "Next" at bounding box center [1041, 32] width 83 height 38
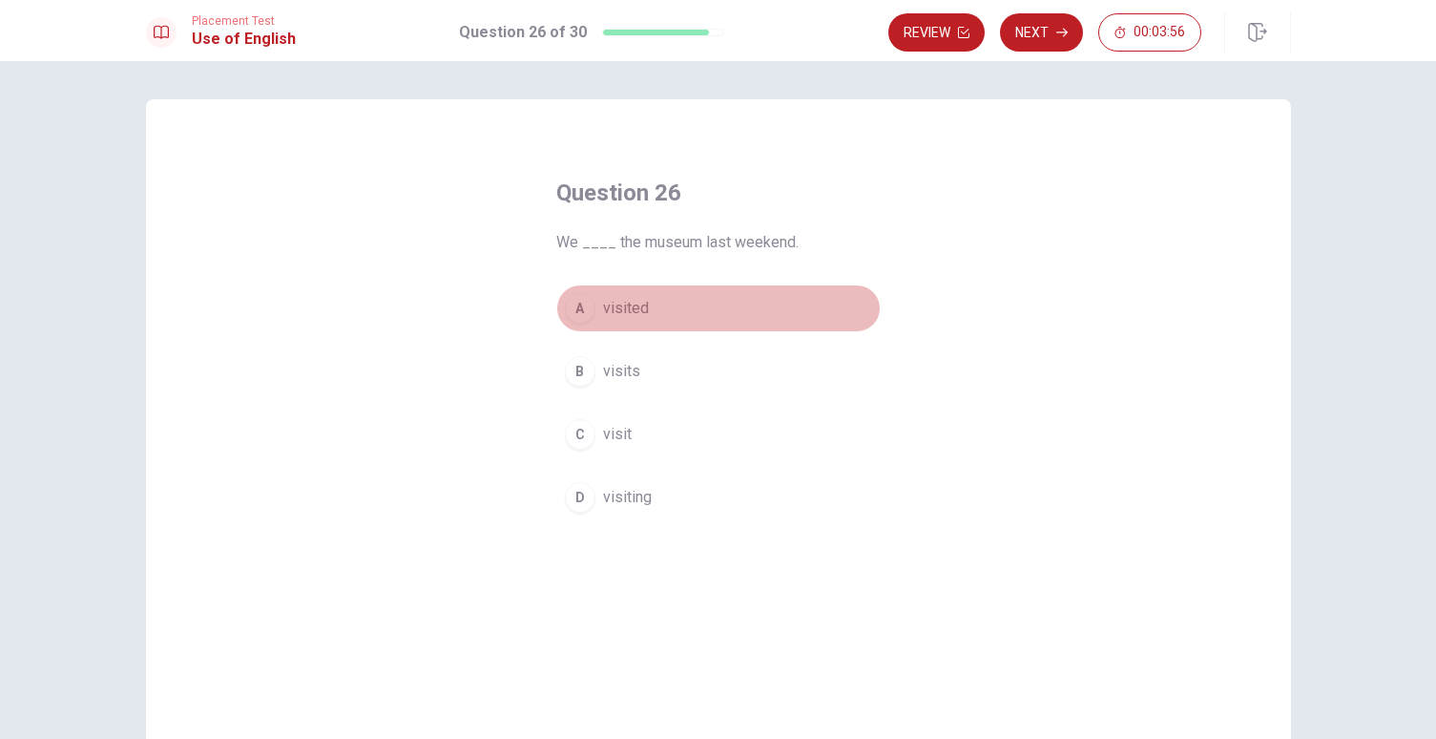
click at [622, 308] on span "visited" at bounding box center [626, 308] width 46 height 23
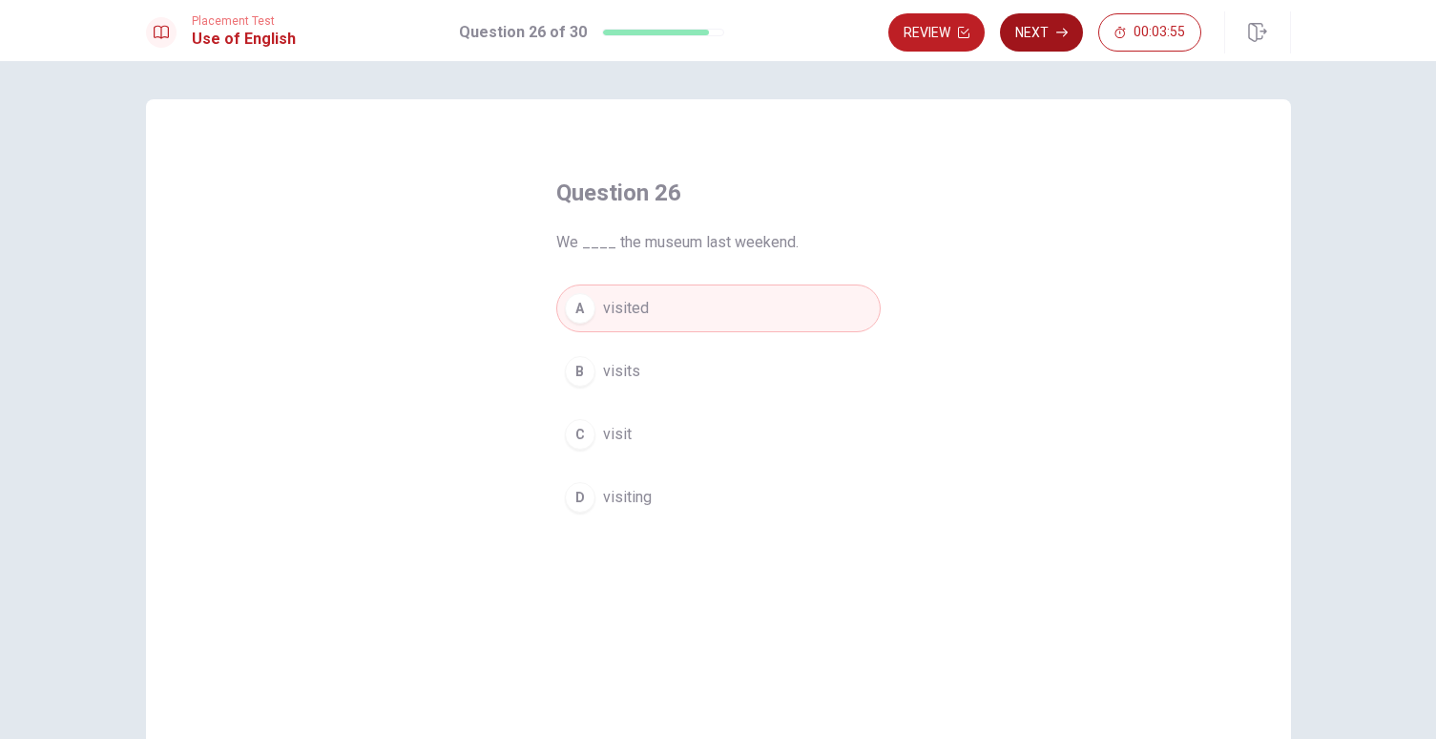
click at [1037, 43] on button "Next" at bounding box center [1041, 32] width 83 height 38
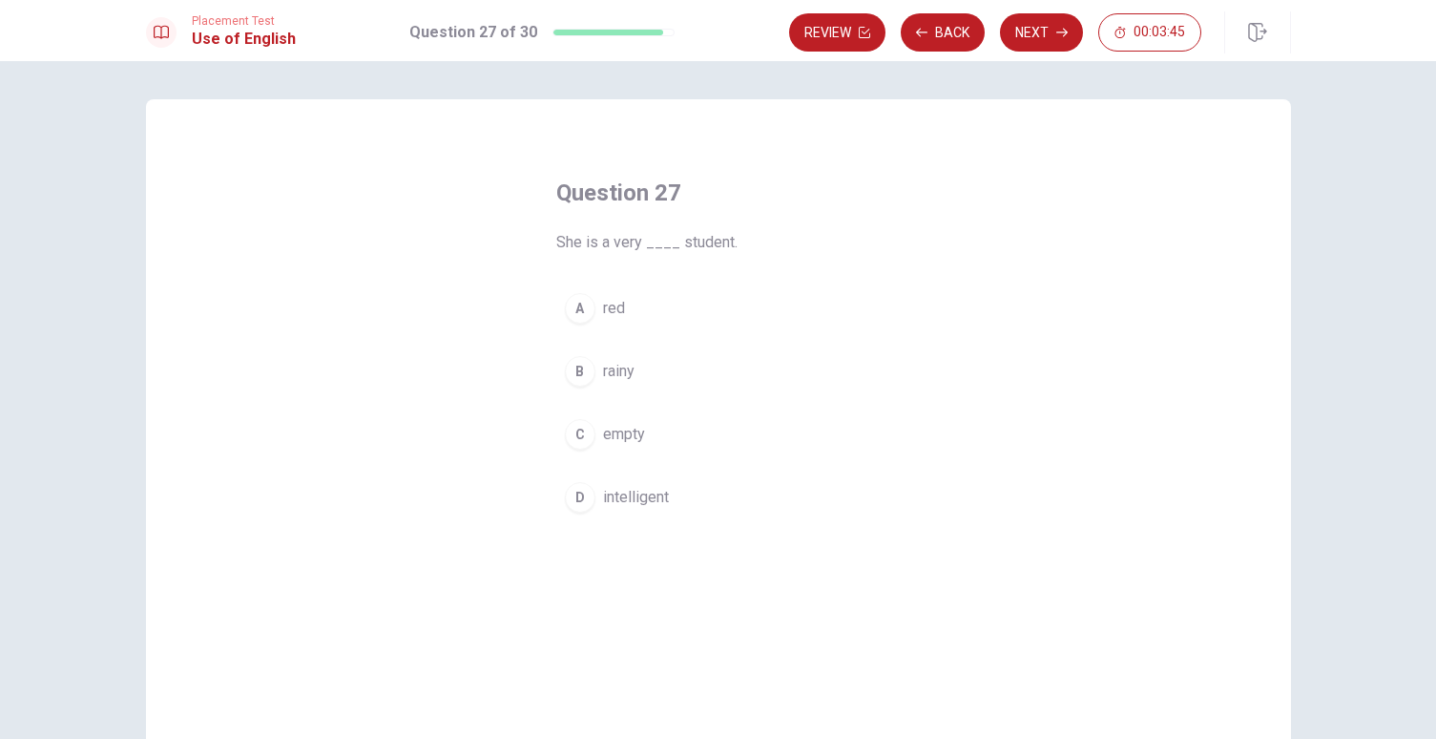
click at [645, 500] on span "intelligent" at bounding box center [636, 497] width 66 height 23
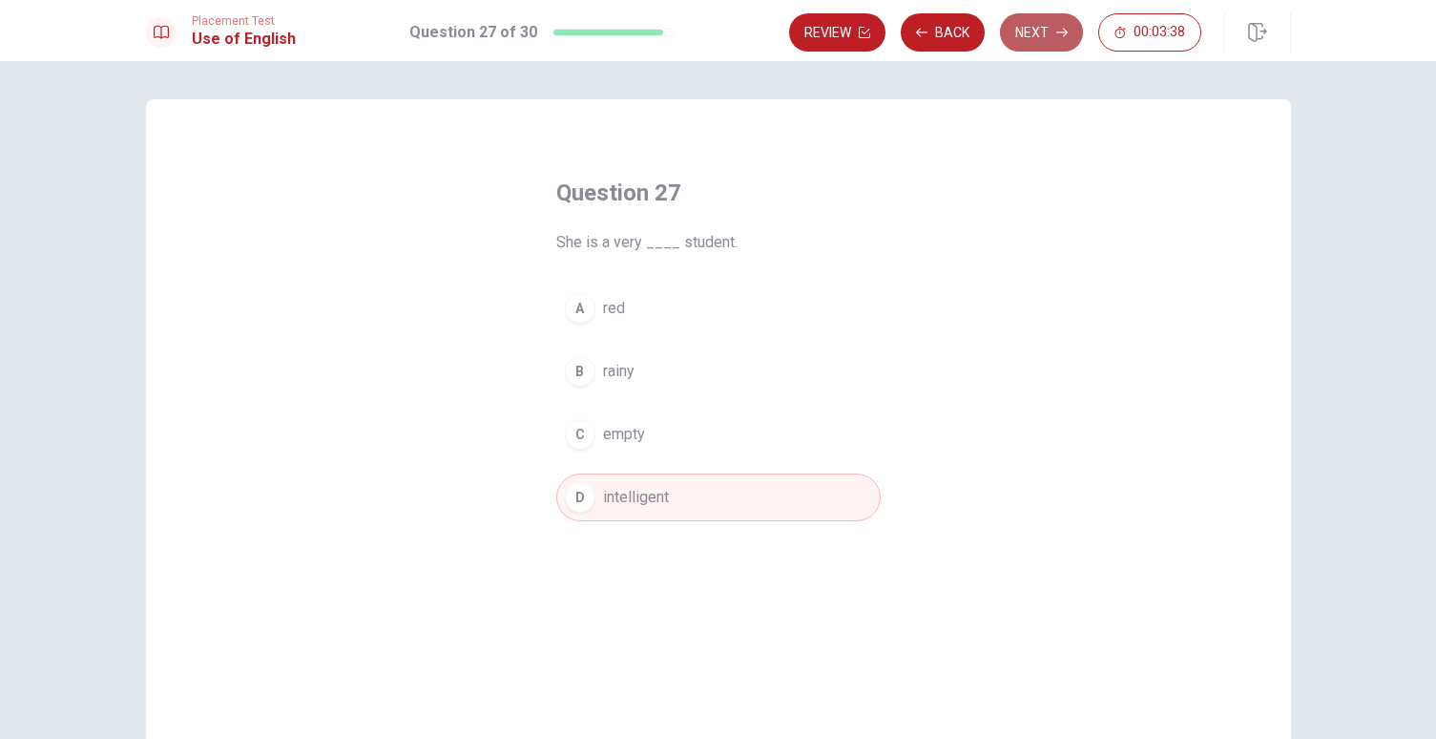
click at [1018, 39] on button "Next" at bounding box center [1041, 32] width 83 height 38
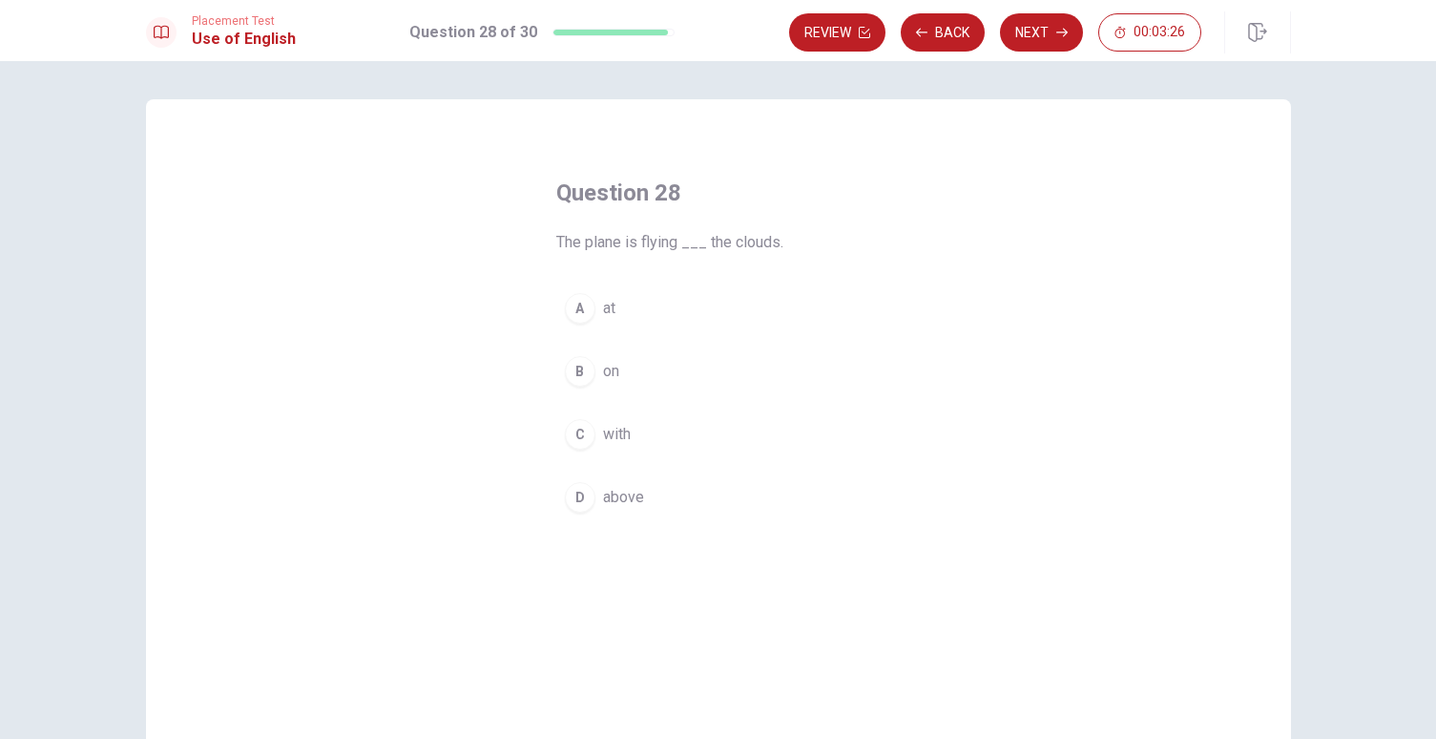
click at [568, 364] on div "B" at bounding box center [580, 371] width 31 height 31
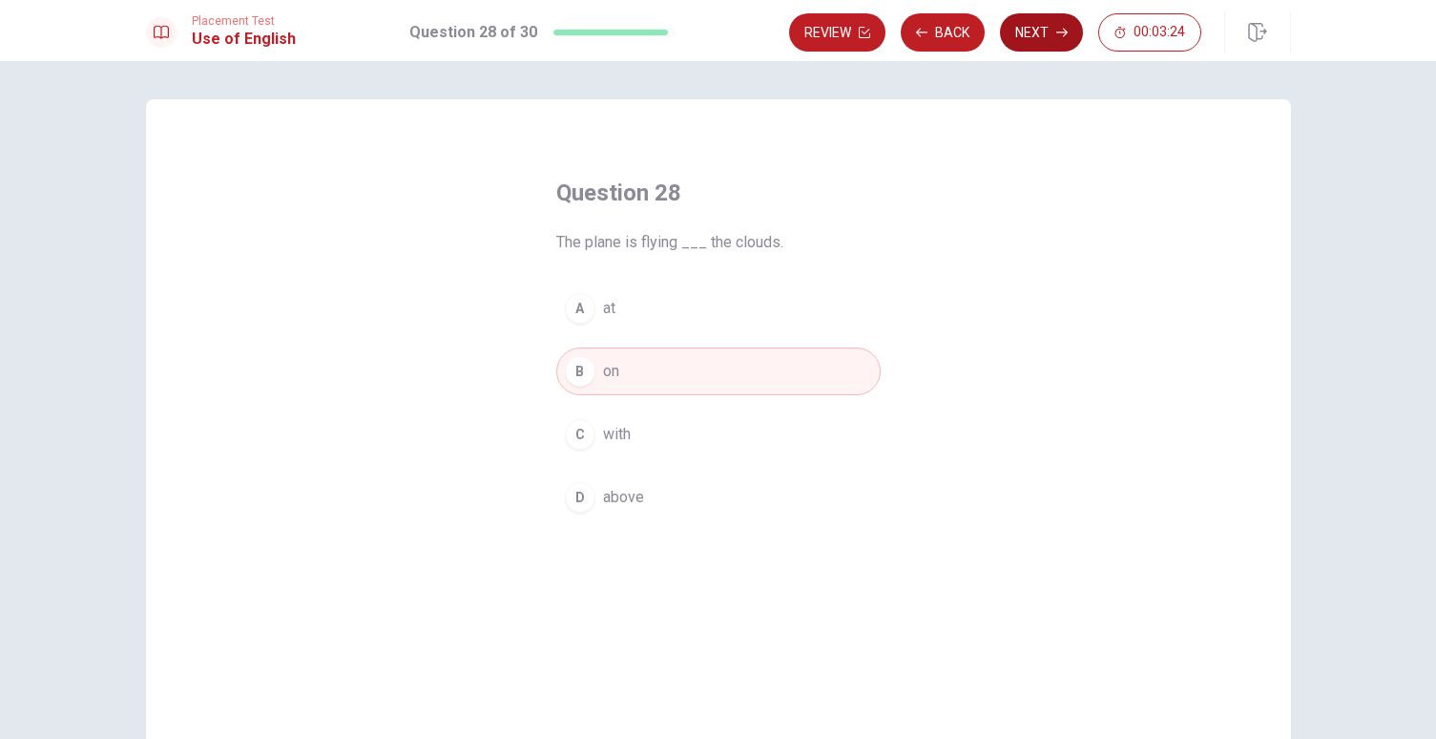
click at [1060, 43] on button "Next" at bounding box center [1041, 32] width 83 height 38
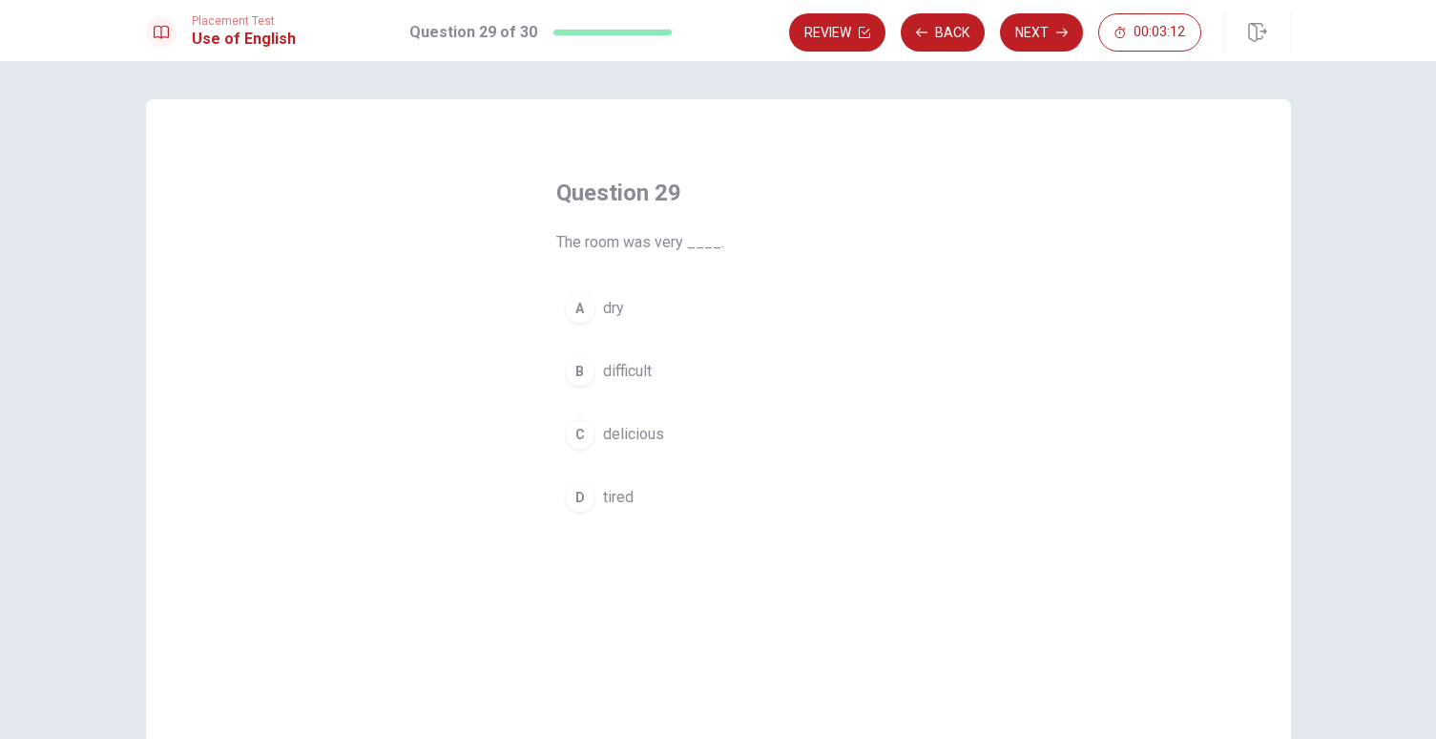
click at [569, 295] on div "A" at bounding box center [580, 308] width 31 height 31
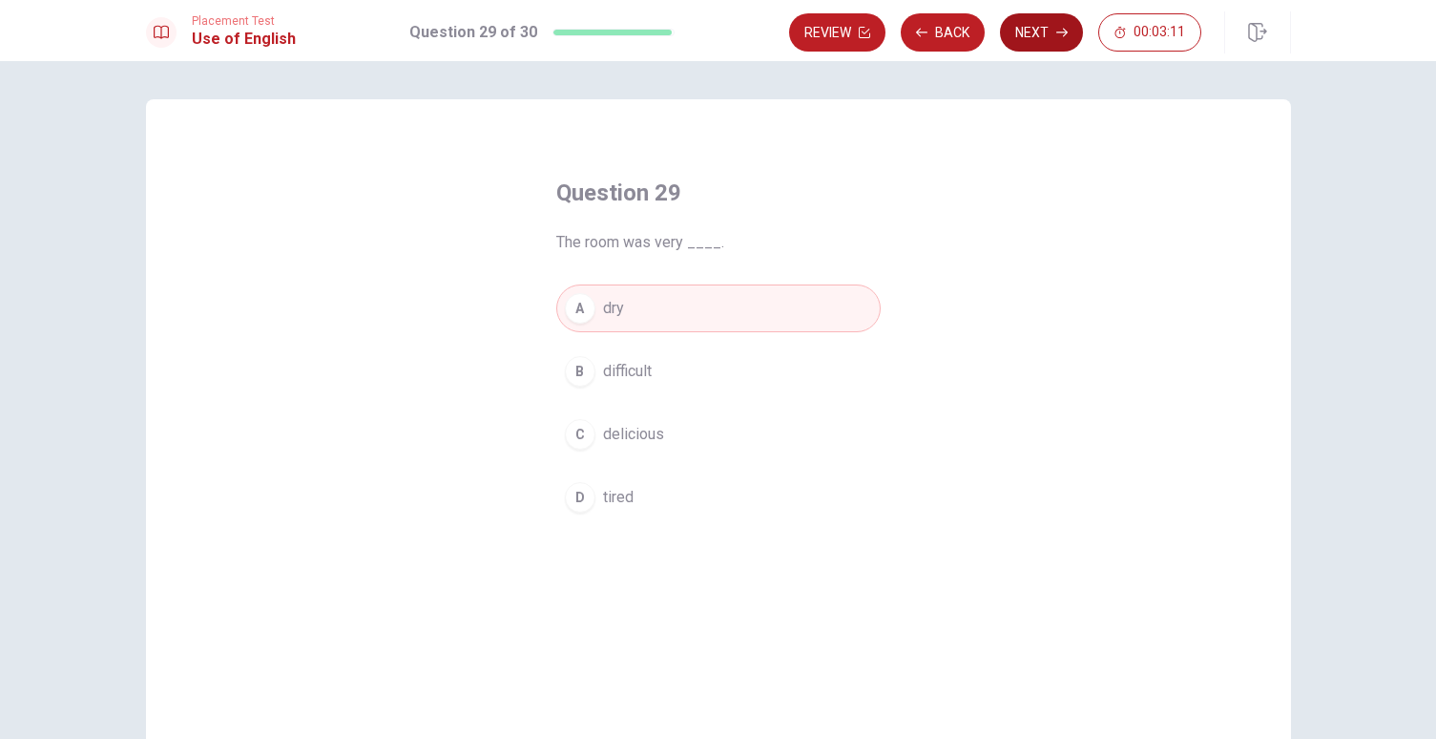
click at [1025, 24] on button "Next" at bounding box center [1041, 32] width 83 height 38
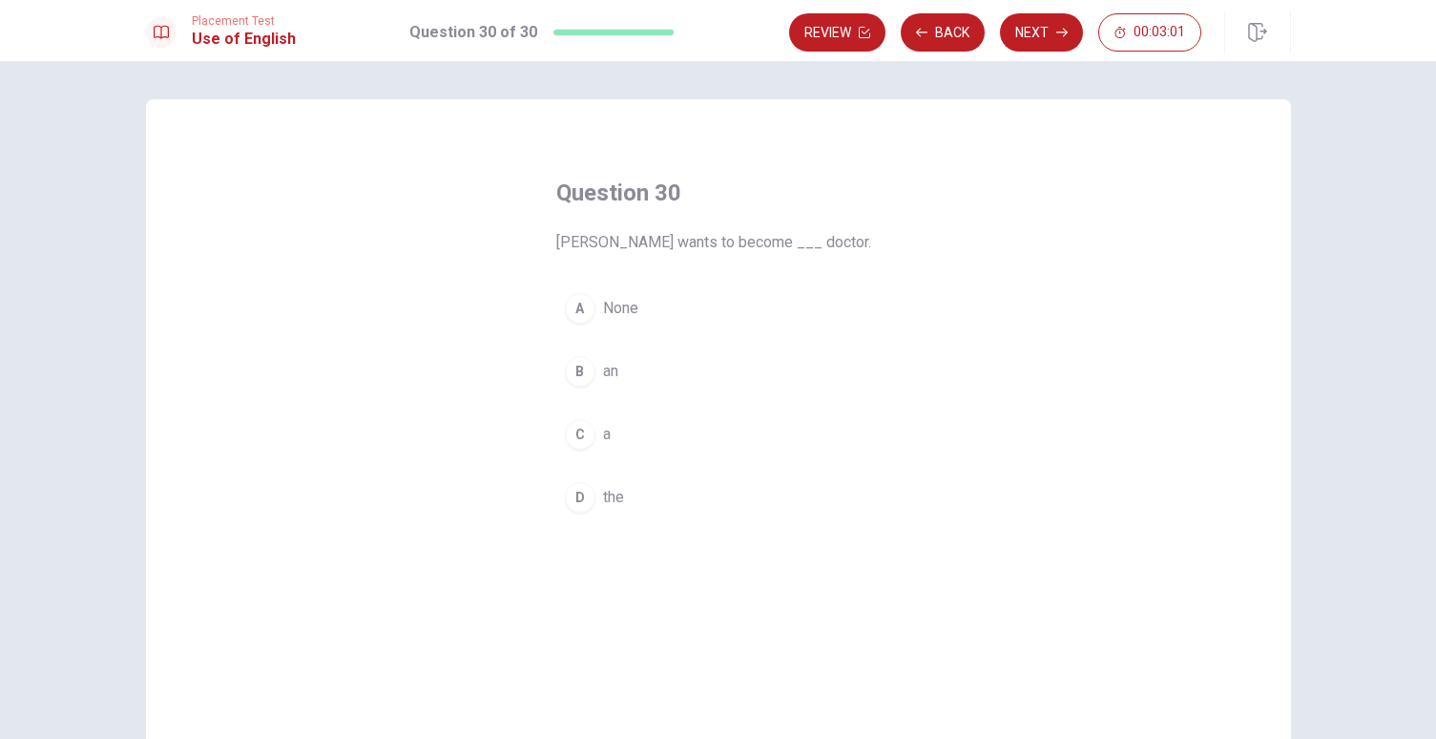
click at [577, 435] on div "C" at bounding box center [580, 434] width 31 height 31
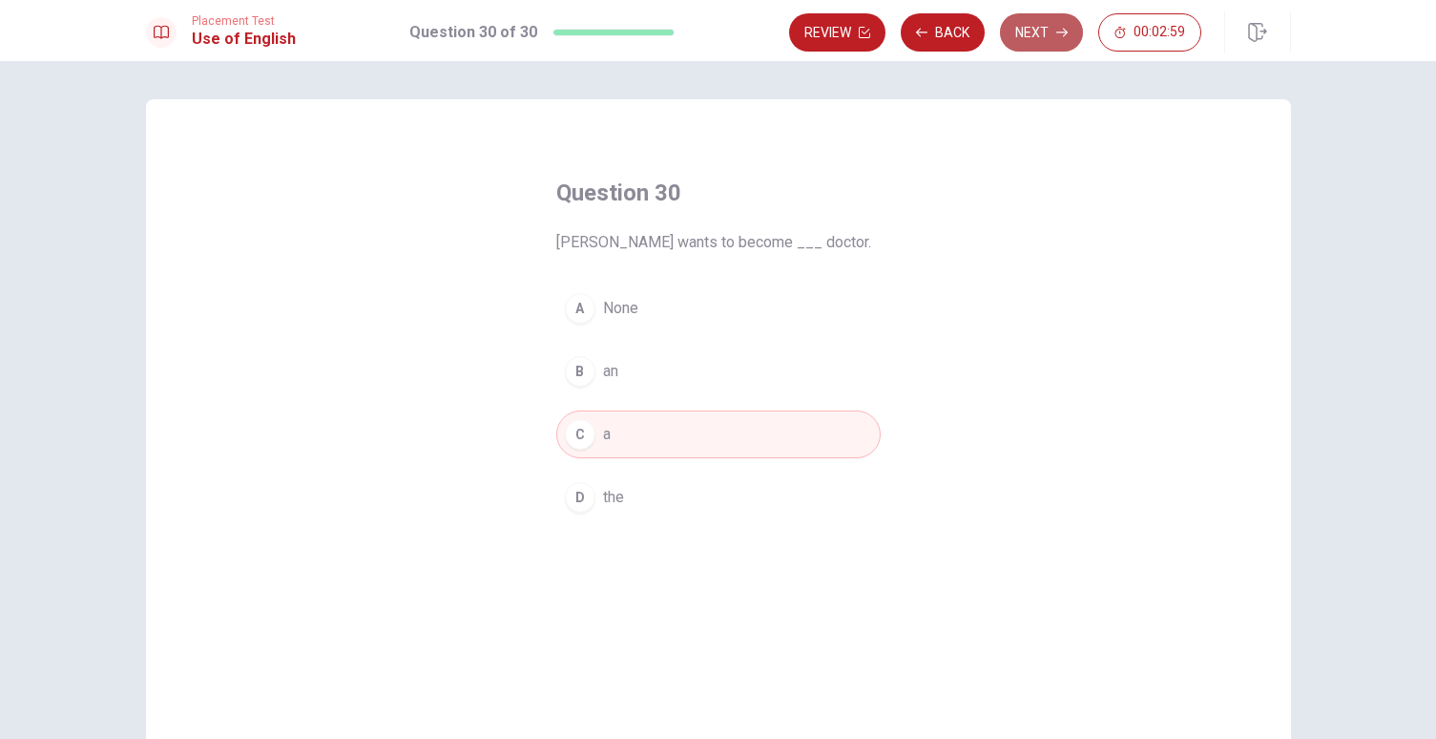
click at [1028, 42] on button "Next" at bounding box center [1041, 32] width 83 height 38
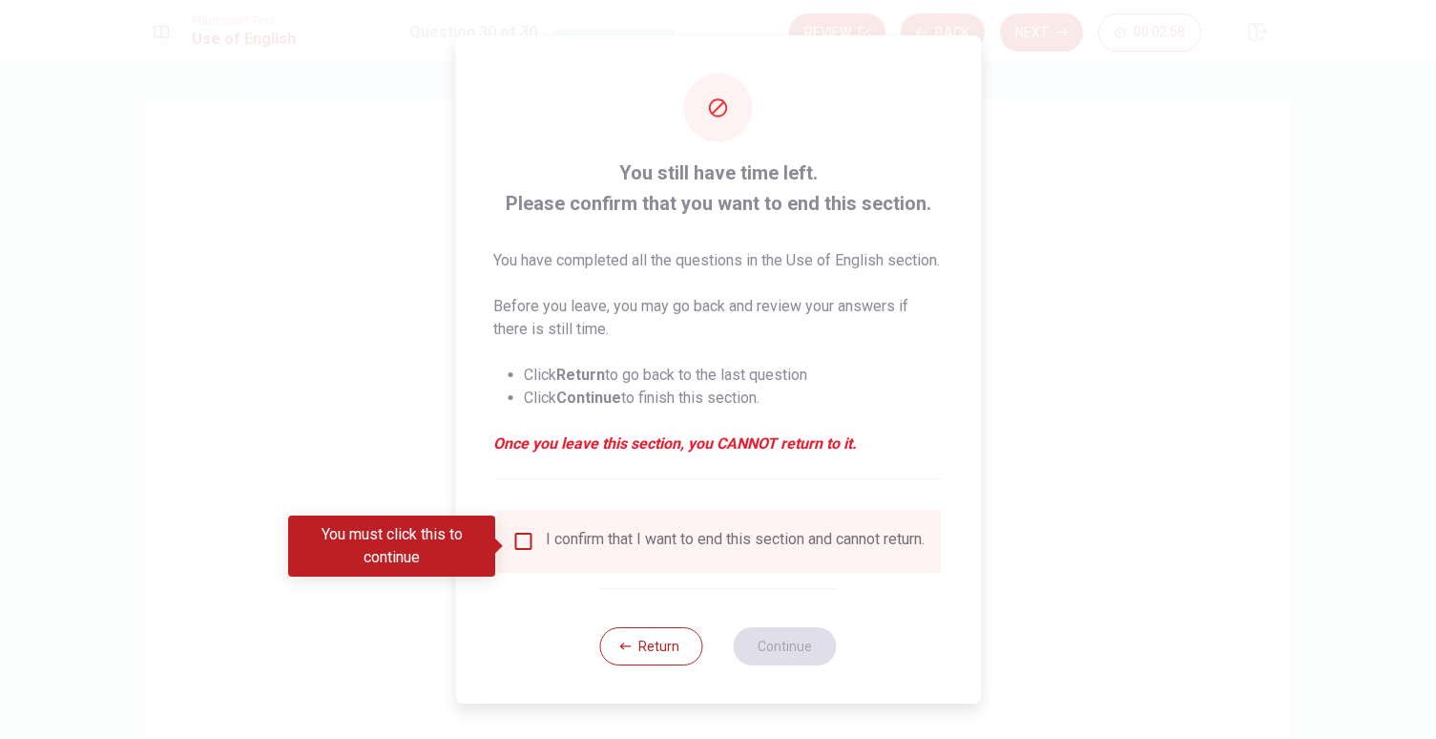
click at [531, 552] on input "You must click this to continue" at bounding box center [522, 541] width 23 height 23
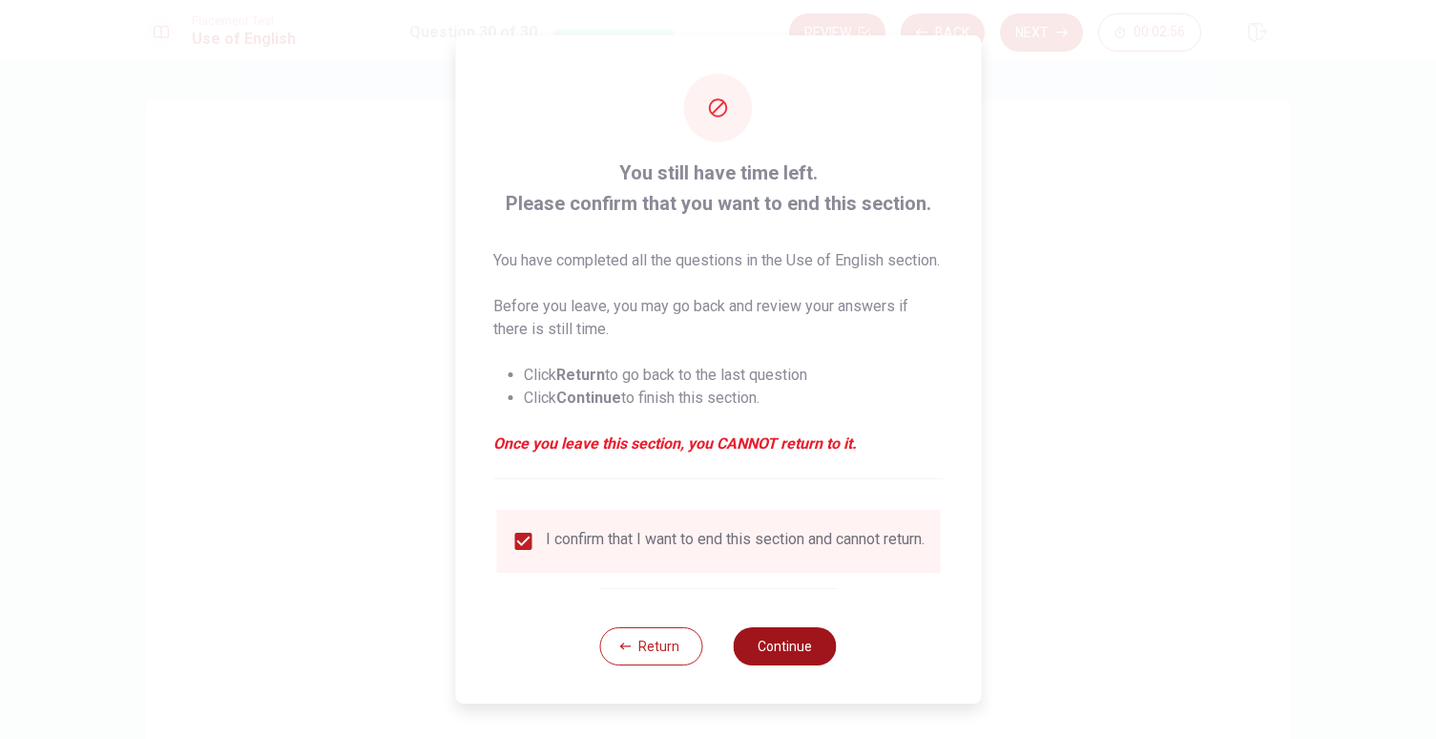
click at [806, 665] on button "Continue" at bounding box center [785, 646] width 103 height 38
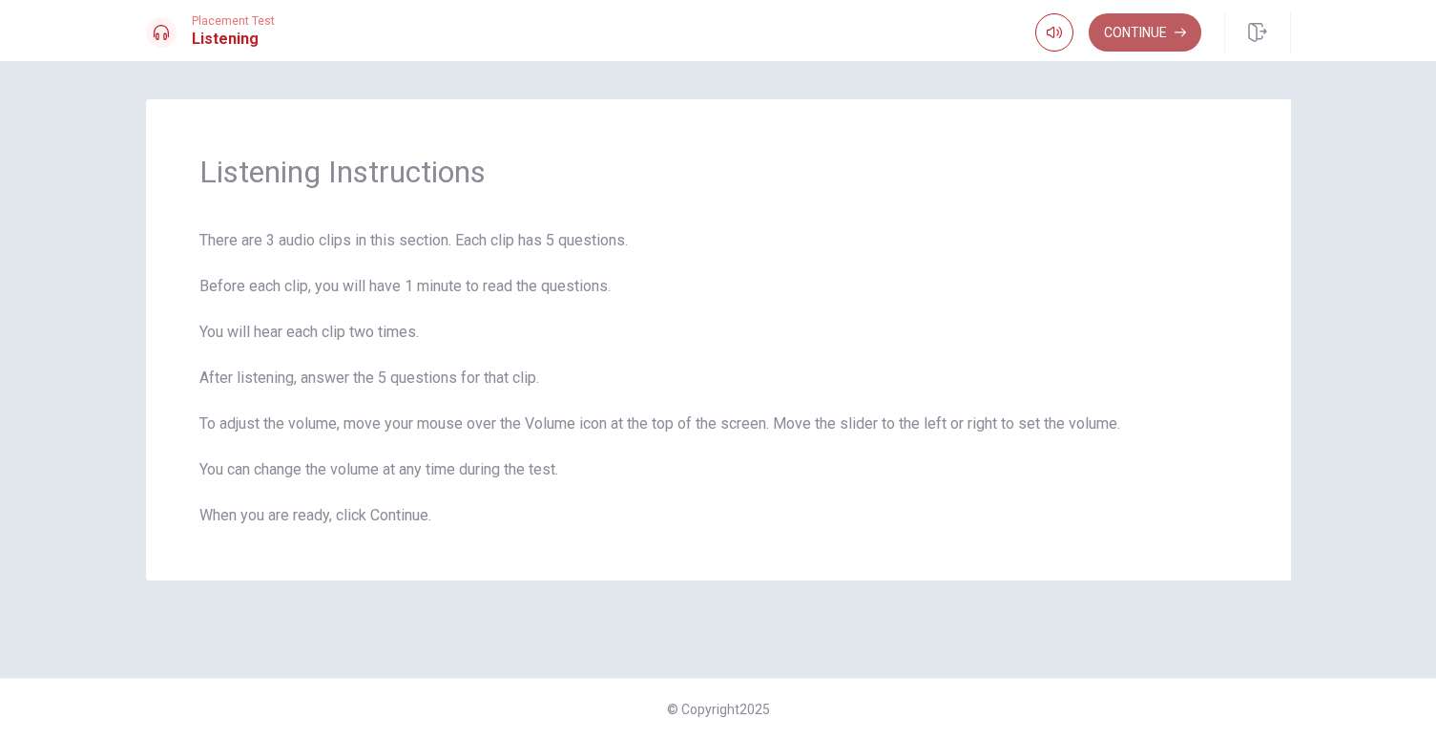
click at [1141, 26] on button "Continue" at bounding box center [1145, 32] width 113 height 38
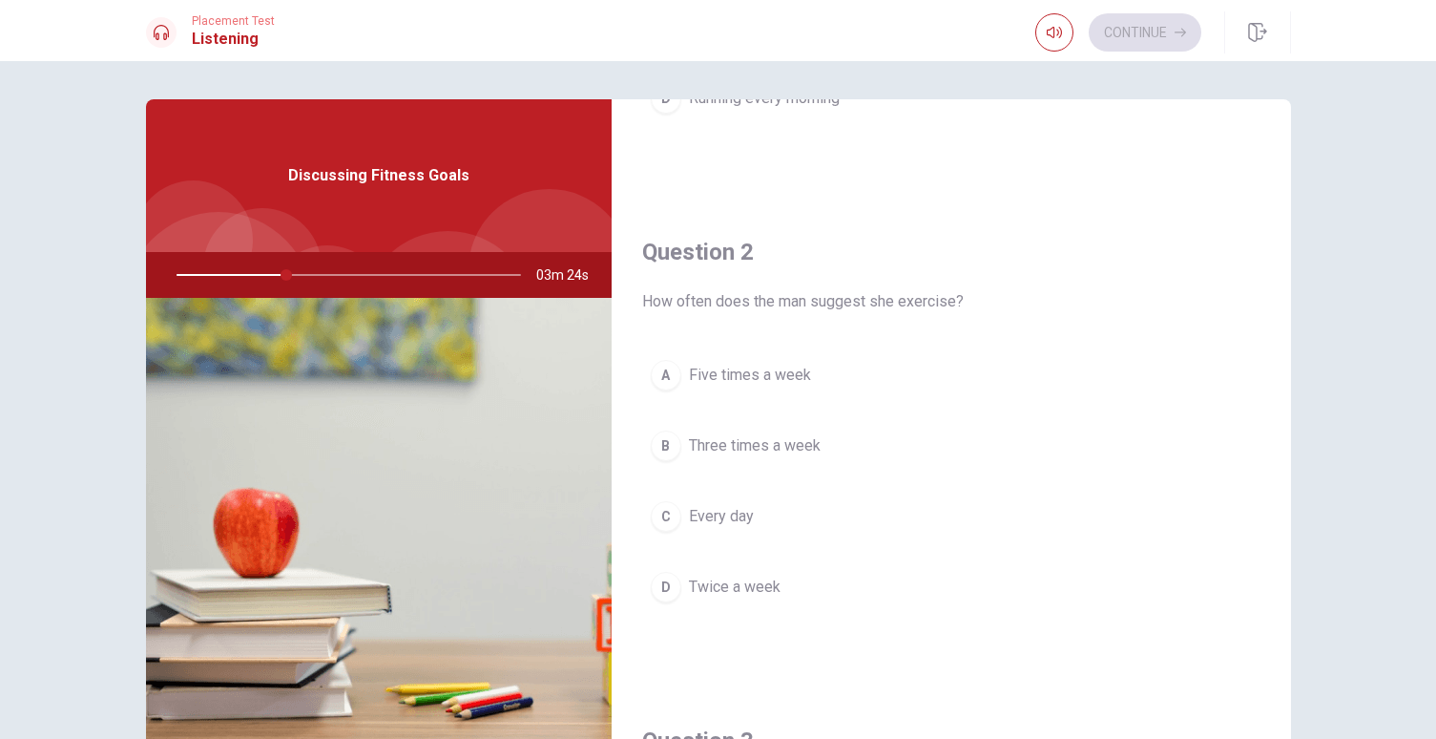
scroll to position [462, 0]
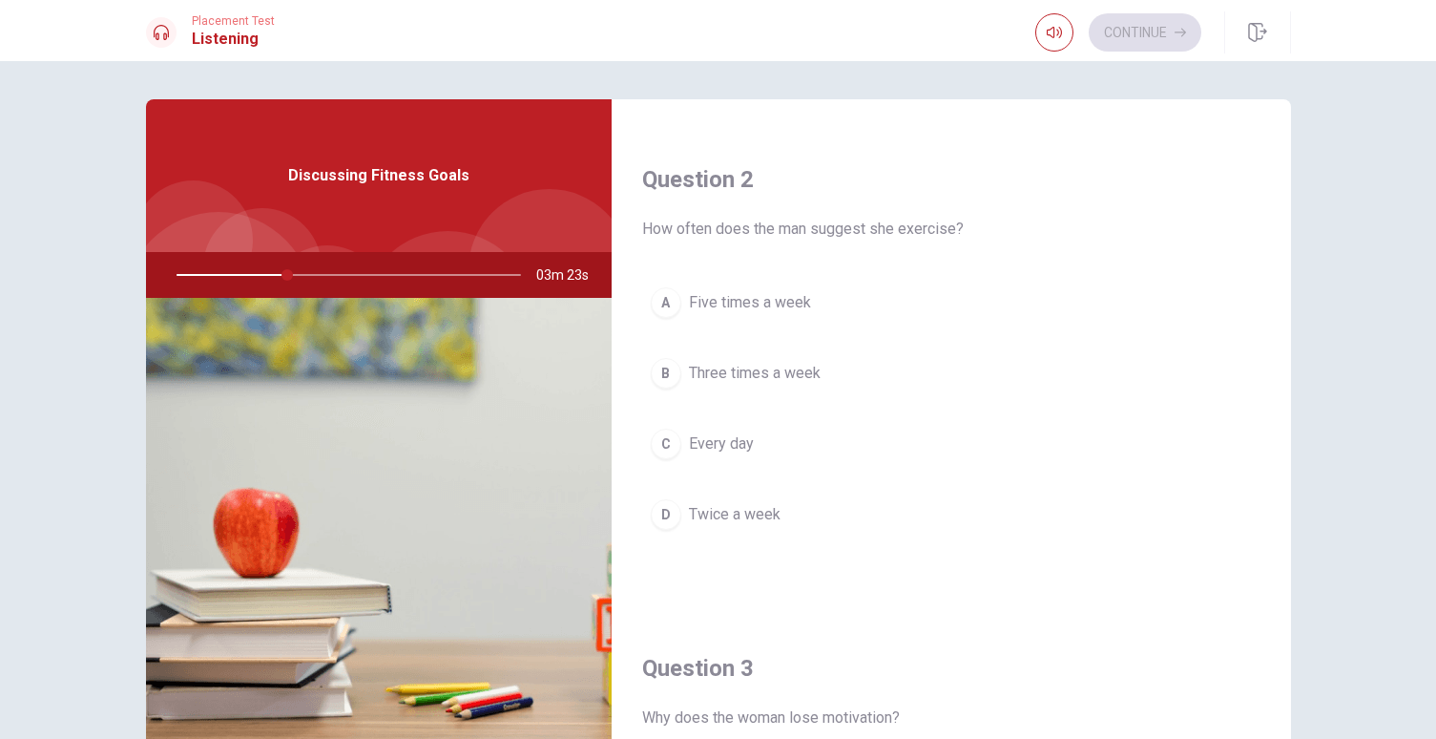
click at [715, 369] on span "Three times a week" at bounding box center [755, 373] width 132 height 23
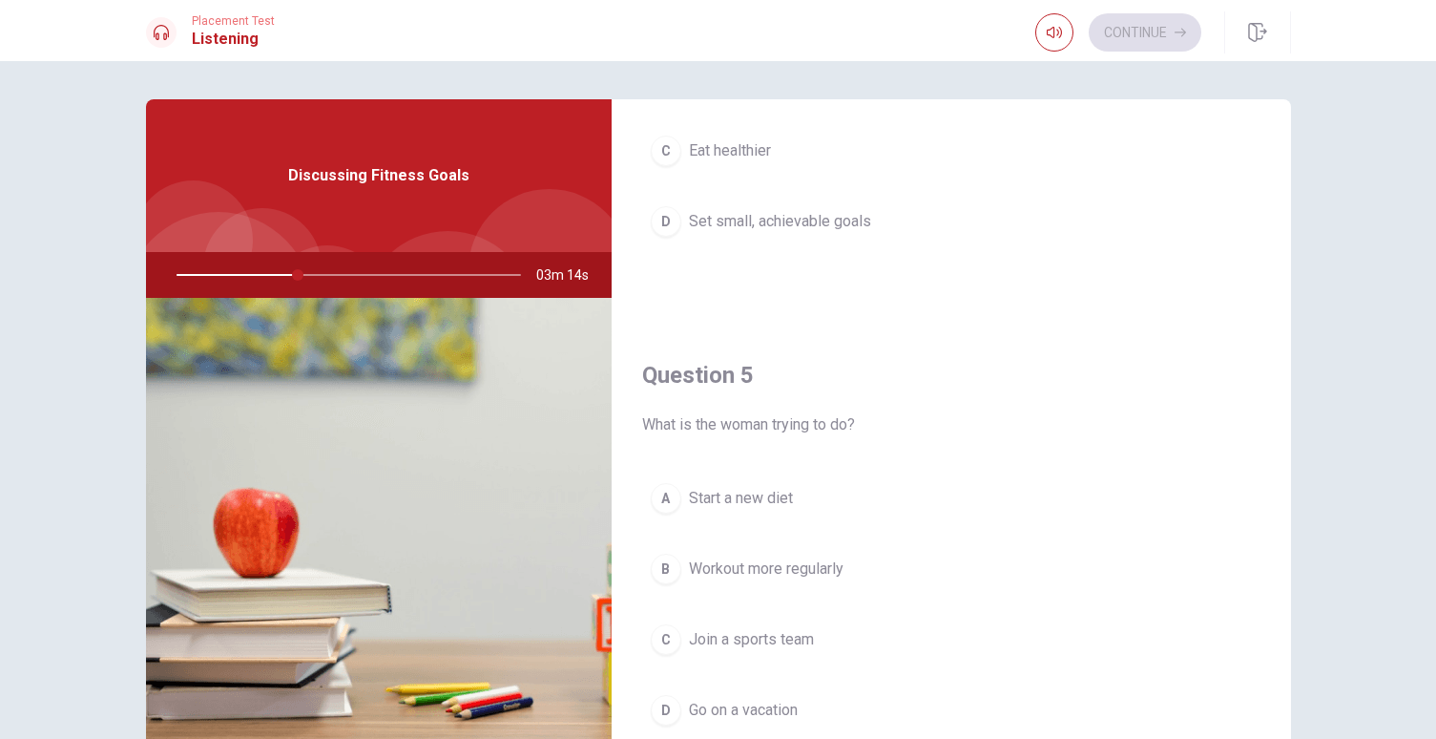
scroll to position [1780, 0]
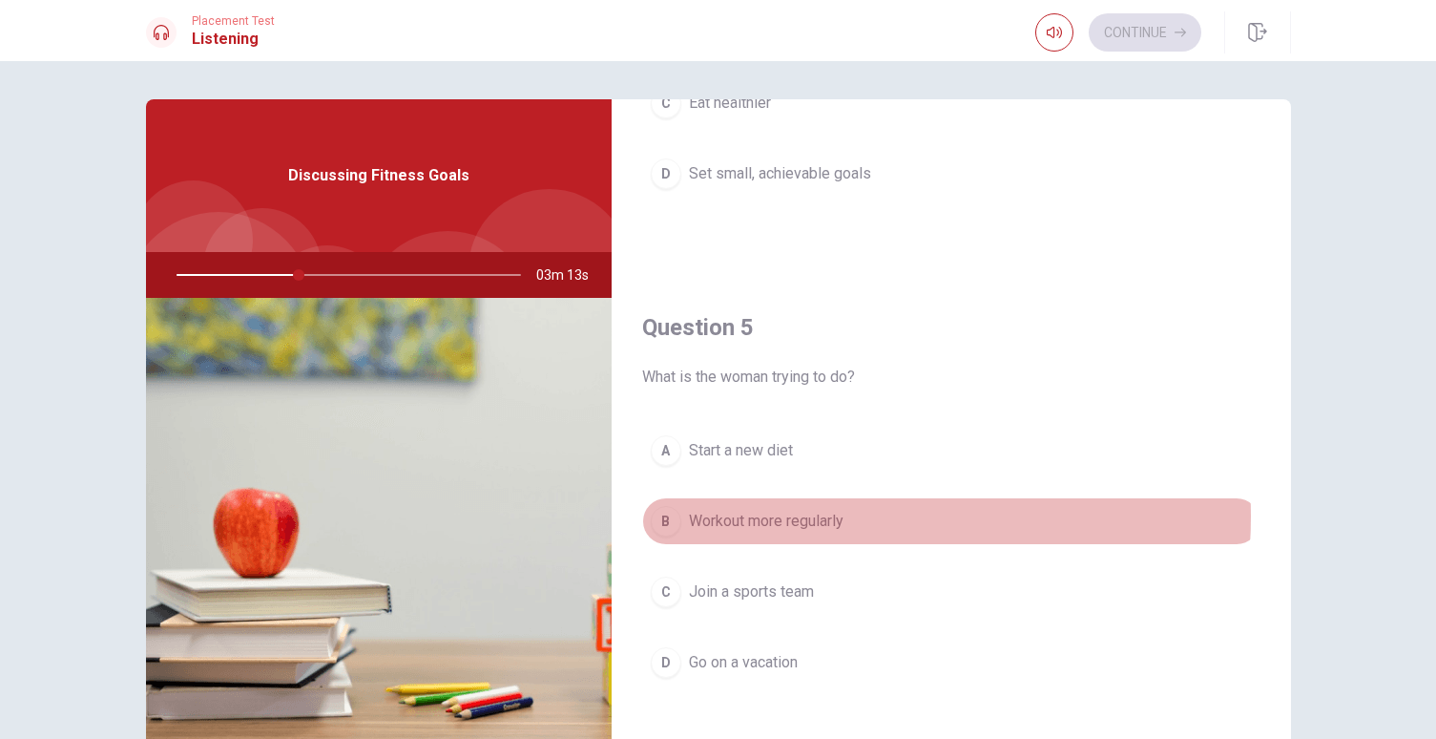
click at [815, 516] on span "Workout more regularly" at bounding box center [766, 521] width 155 height 23
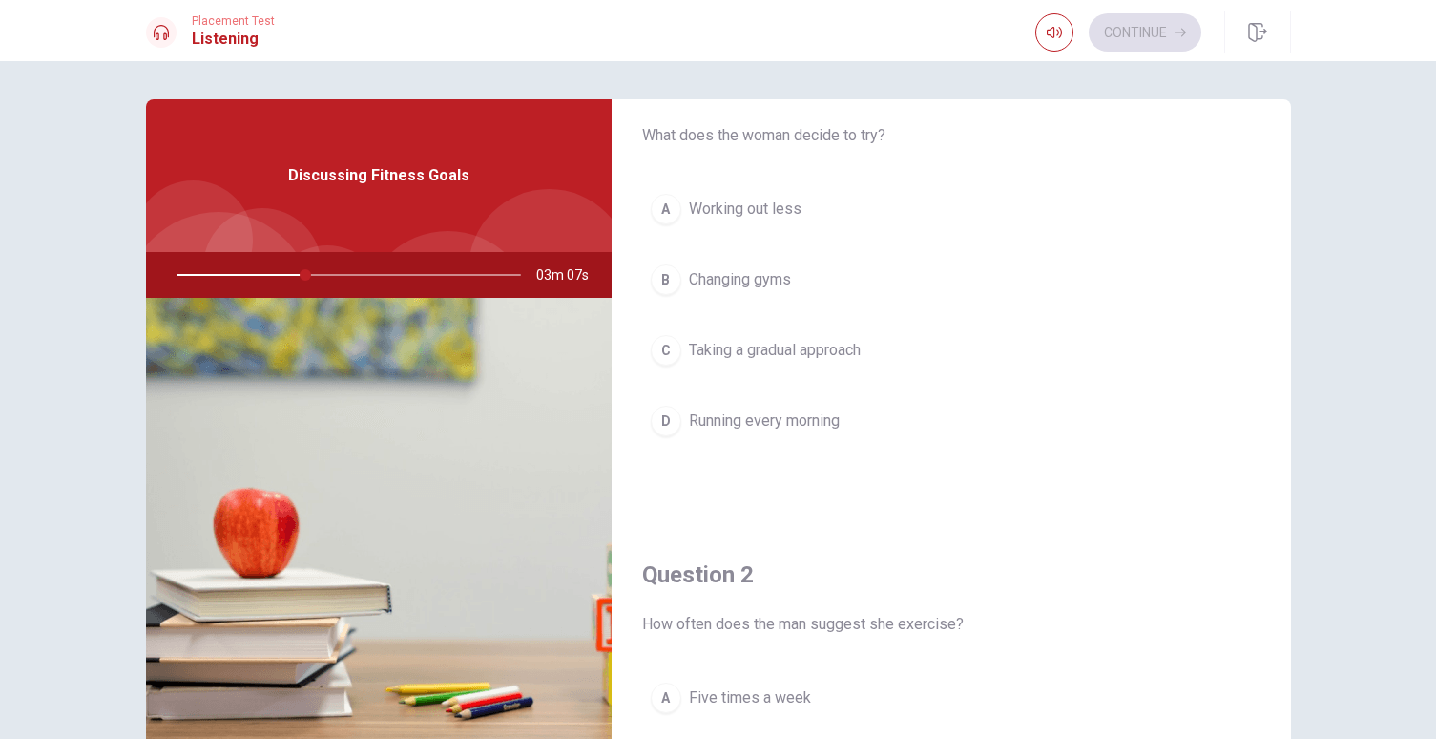
scroll to position [0, 0]
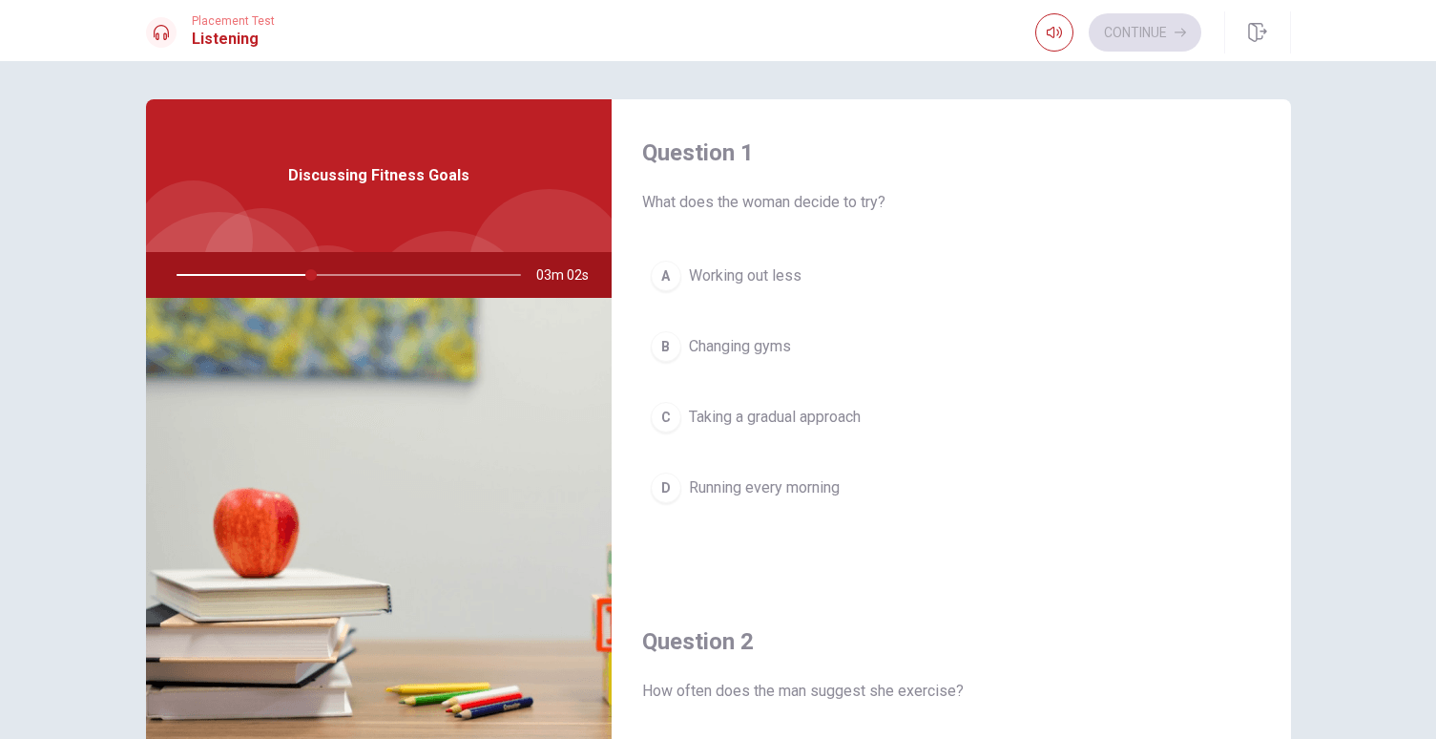
click at [755, 420] on span "Taking a gradual approach" at bounding box center [775, 417] width 172 height 23
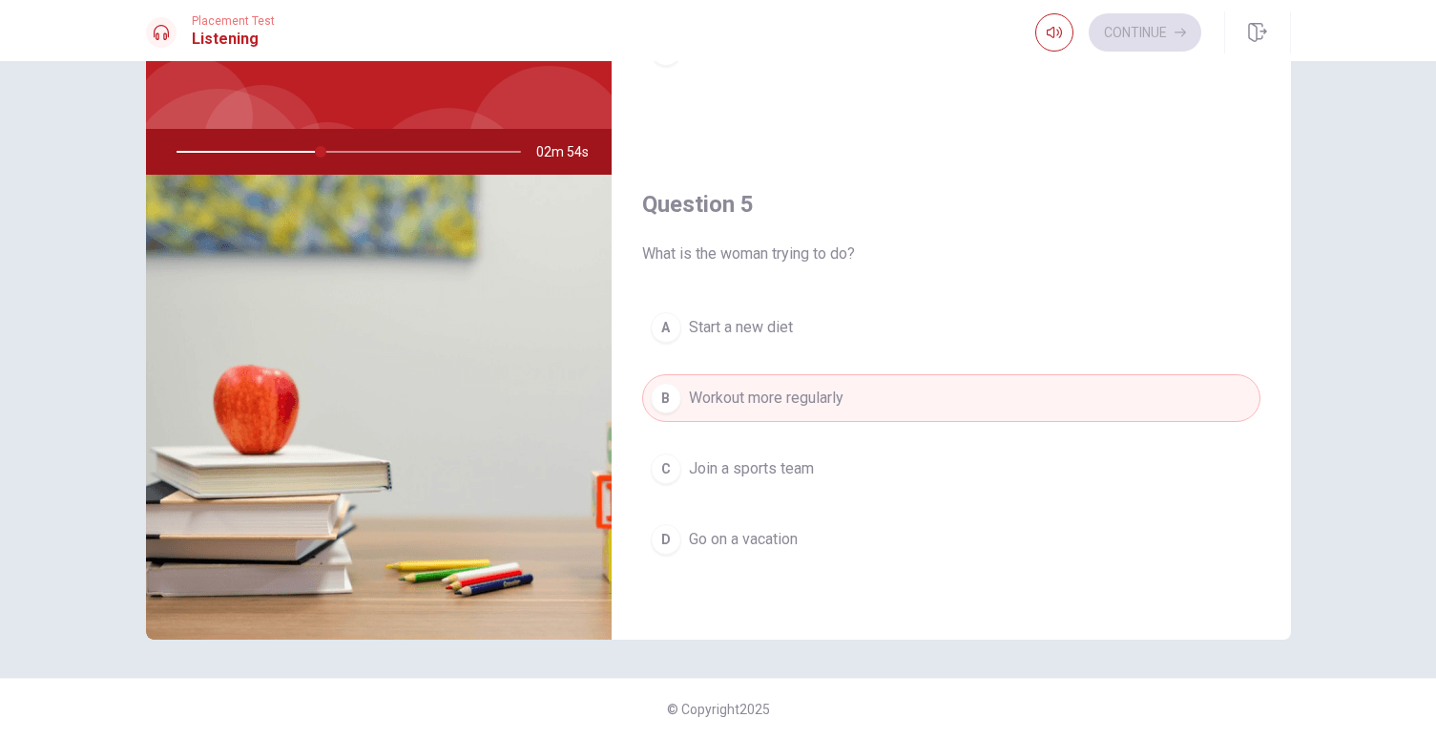
scroll to position [1416, 0]
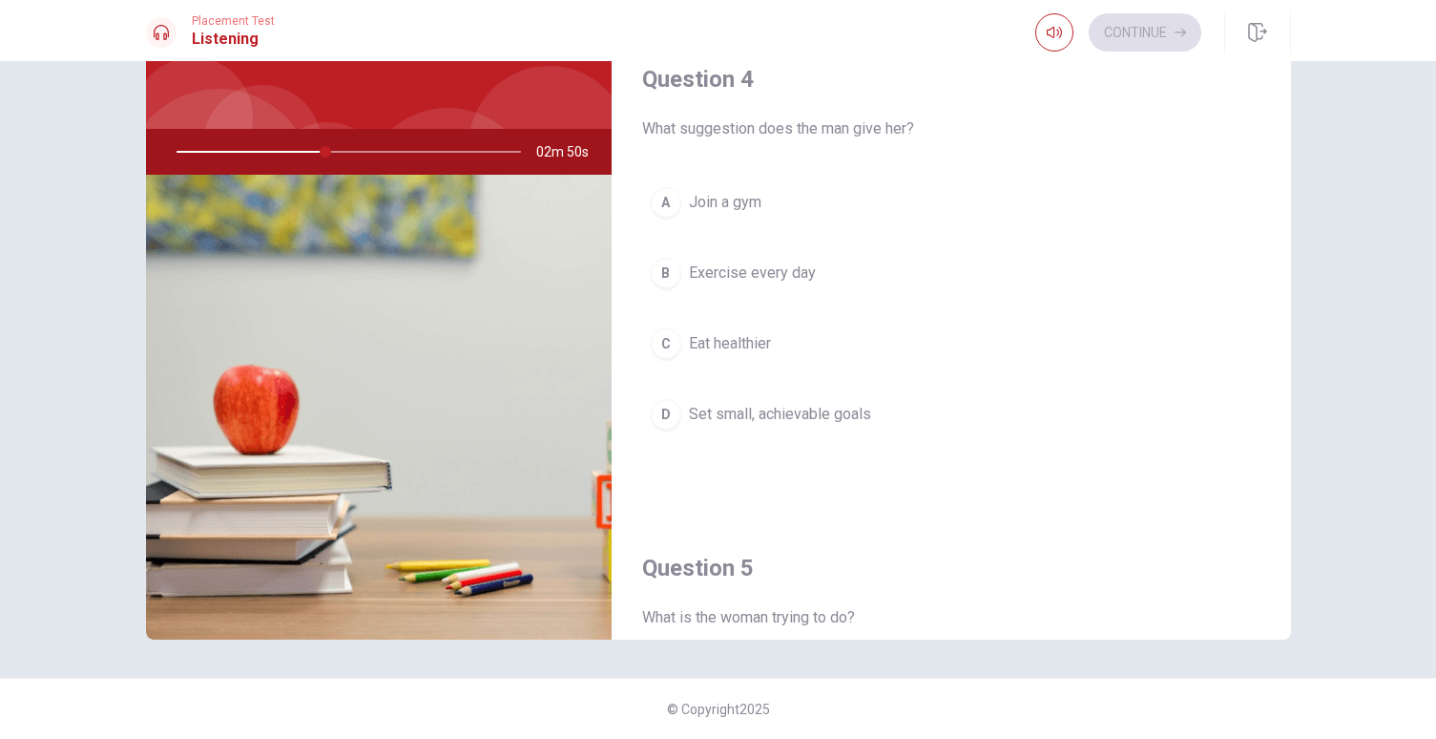
click at [698, 416] on span "Set small, achievable goals" at bounding box center [780, 414] width 182 height 23
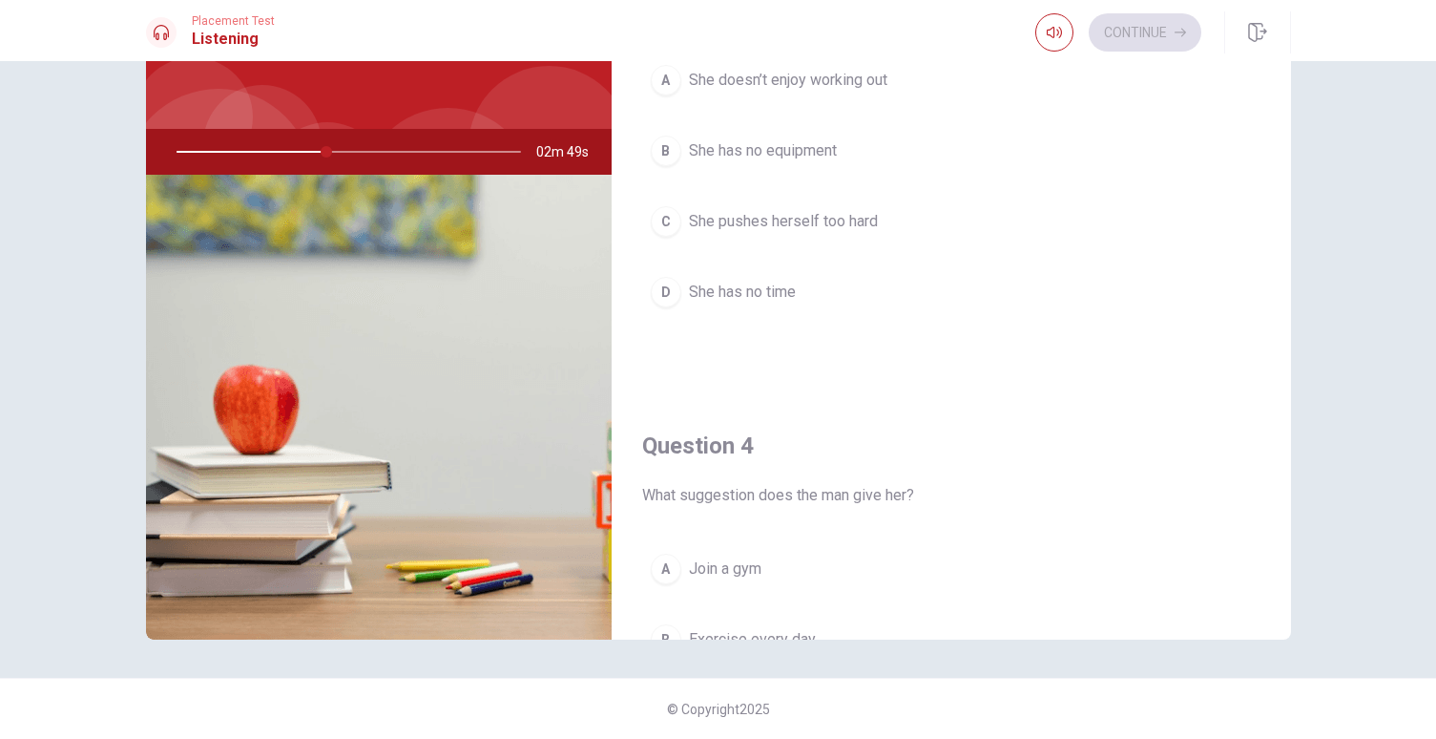
scroll to position [876, 0]
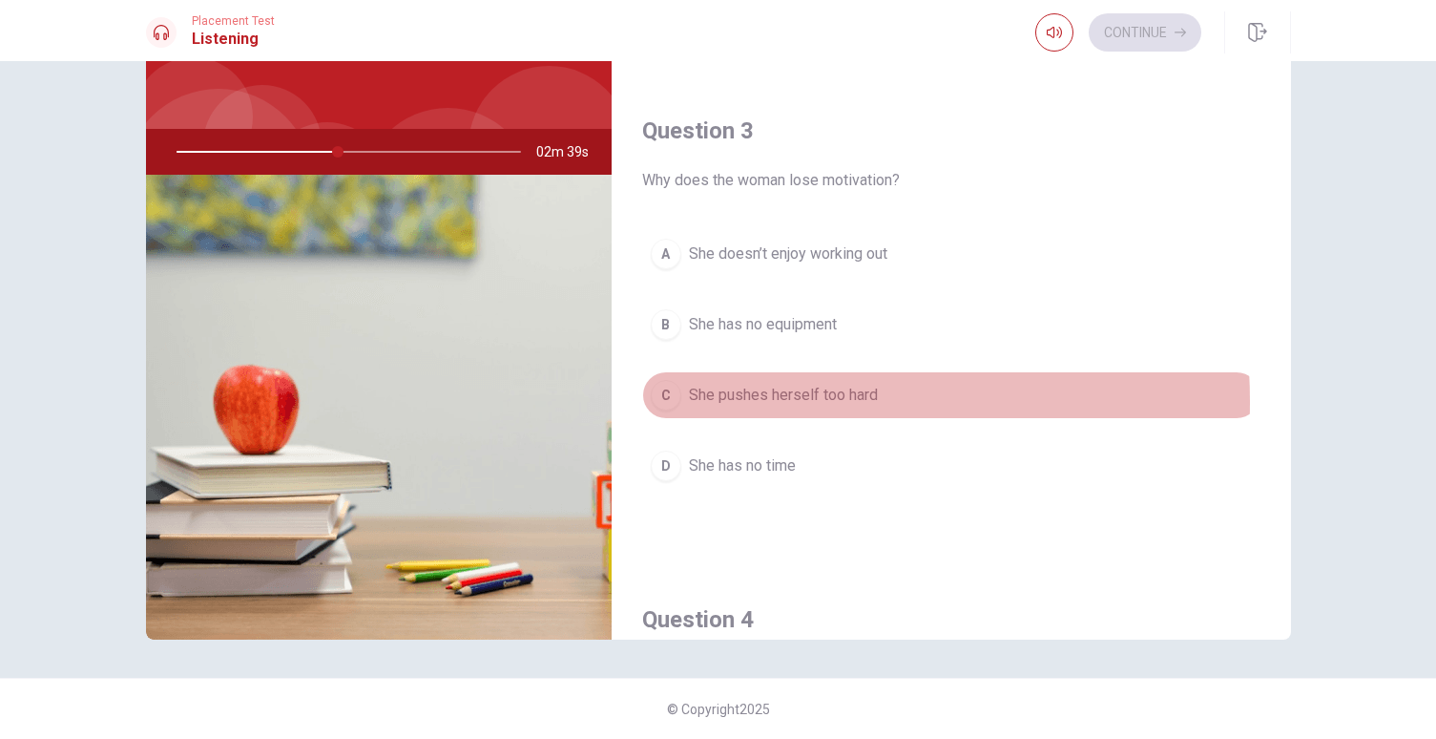
click at [729, 402] on span "She pushes herself too hard" at bounding box center [783, 395] width 189 height 23
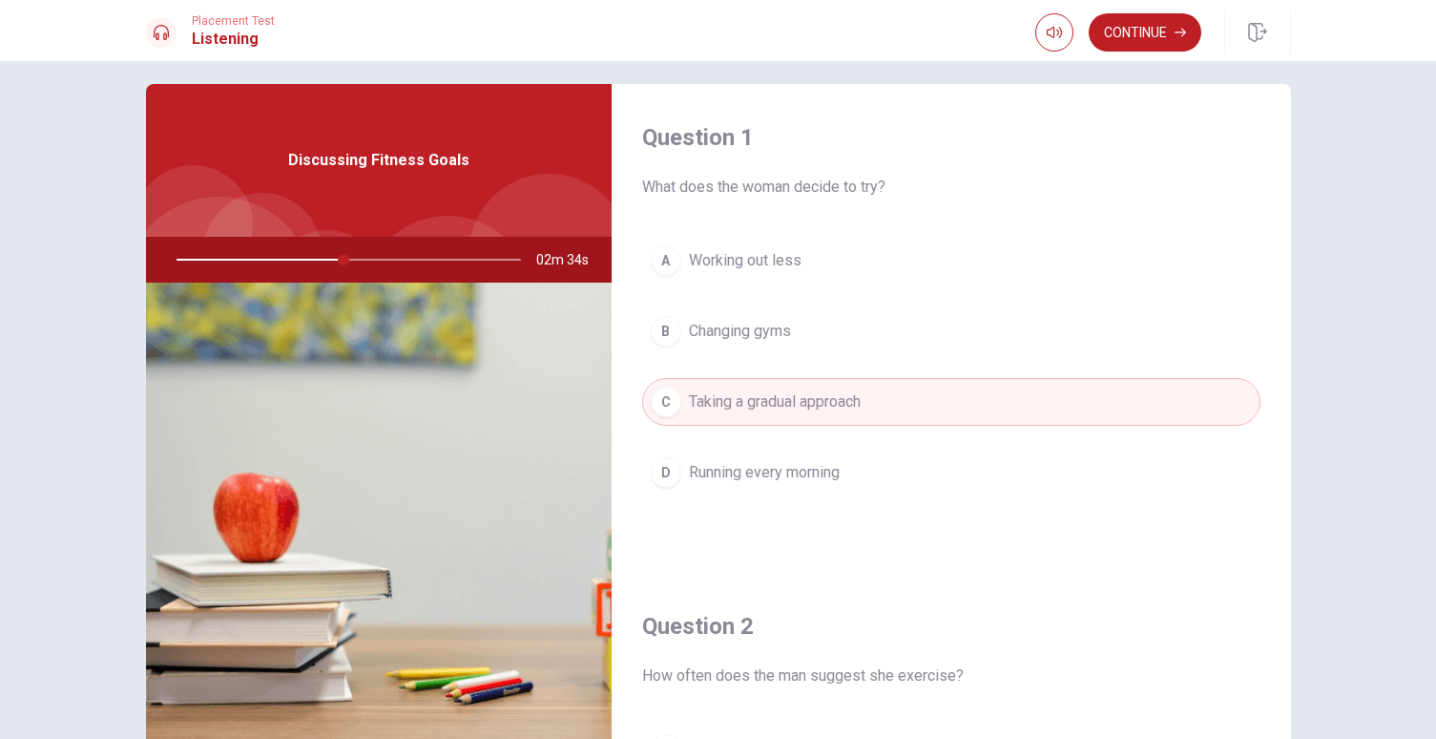
scroll to position [0, 0]
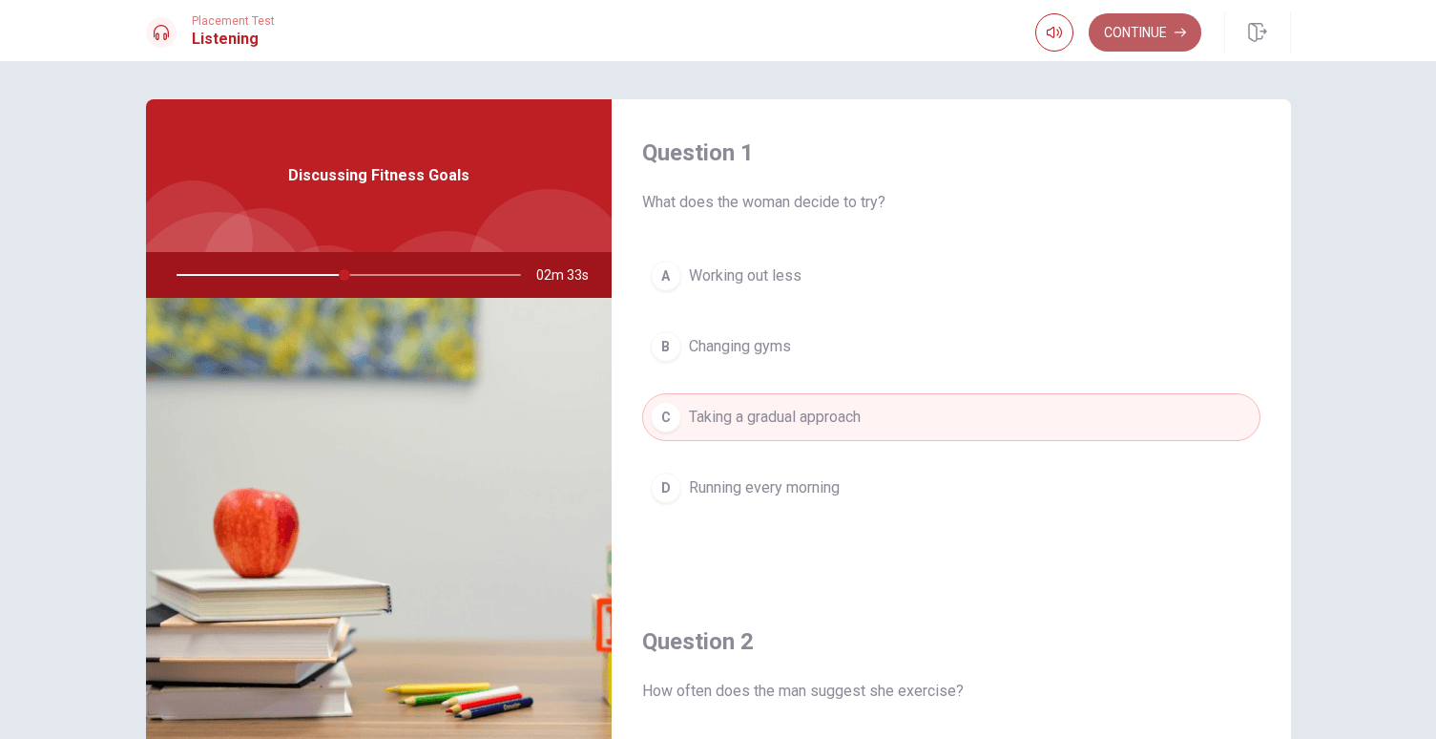
click at [1098, 25] on button "Continue" at bounding box center [1145, 32] width 113 height 38
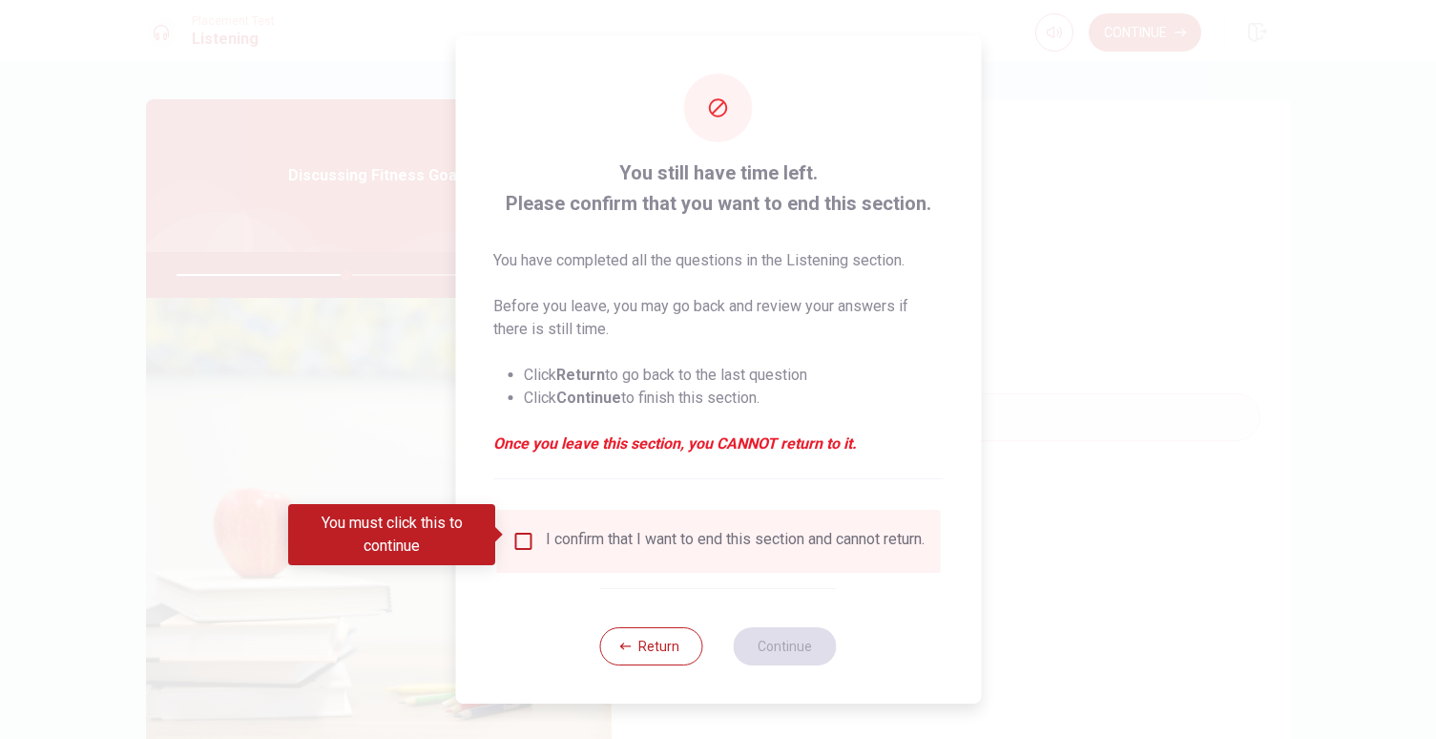
click at [517, 532] on input "You must click this to continue" at bounding box center [522, 541] width 23 height 23
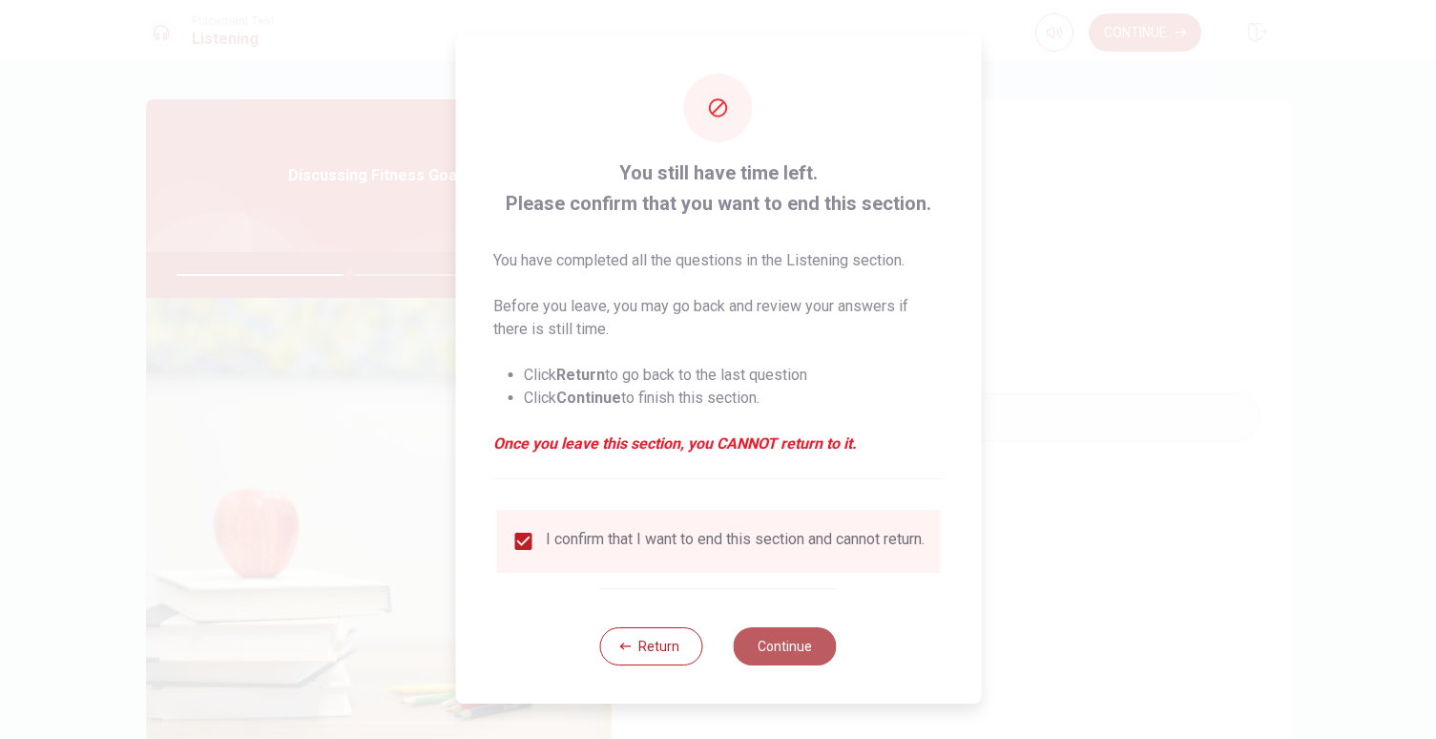
click at [777, 645] on button "Continue" at bounding box center [785, 646] width 103 height 38
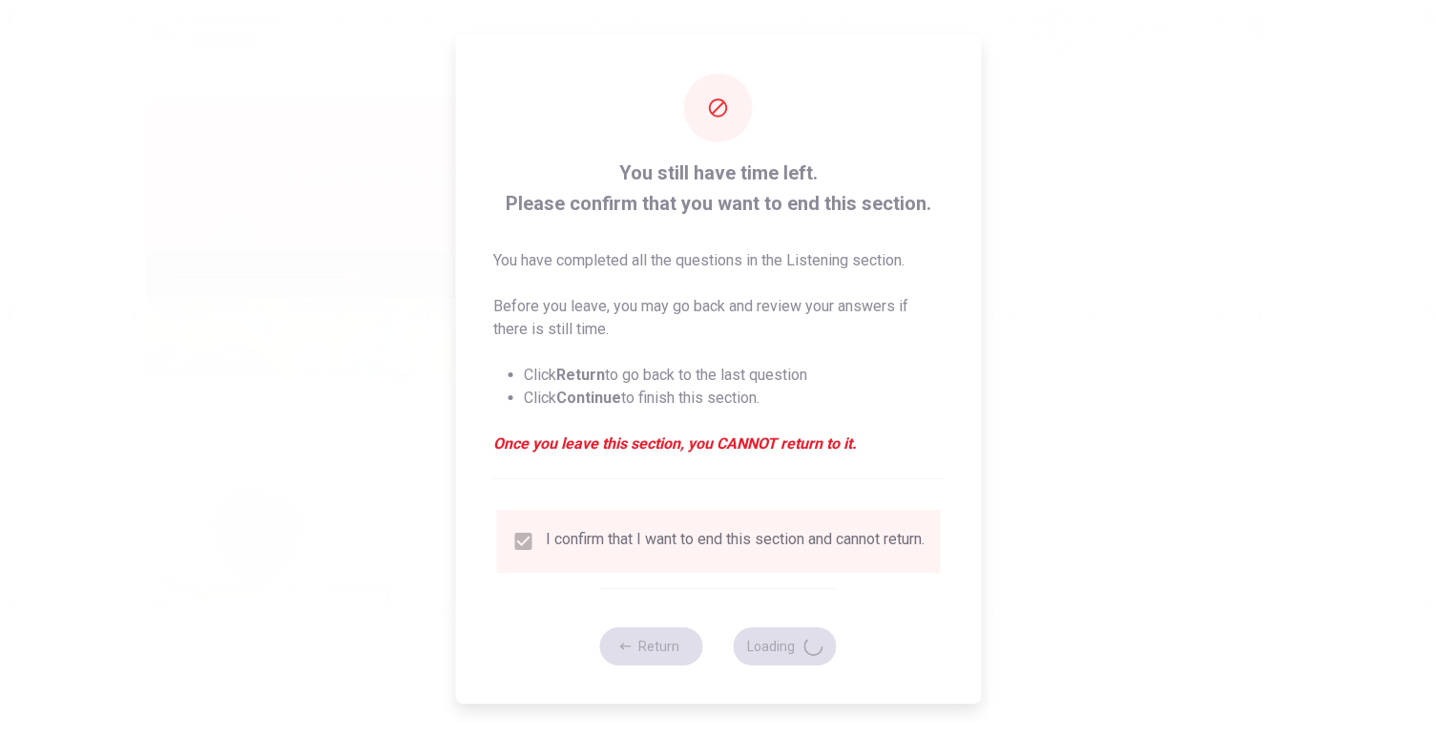
type input "51"
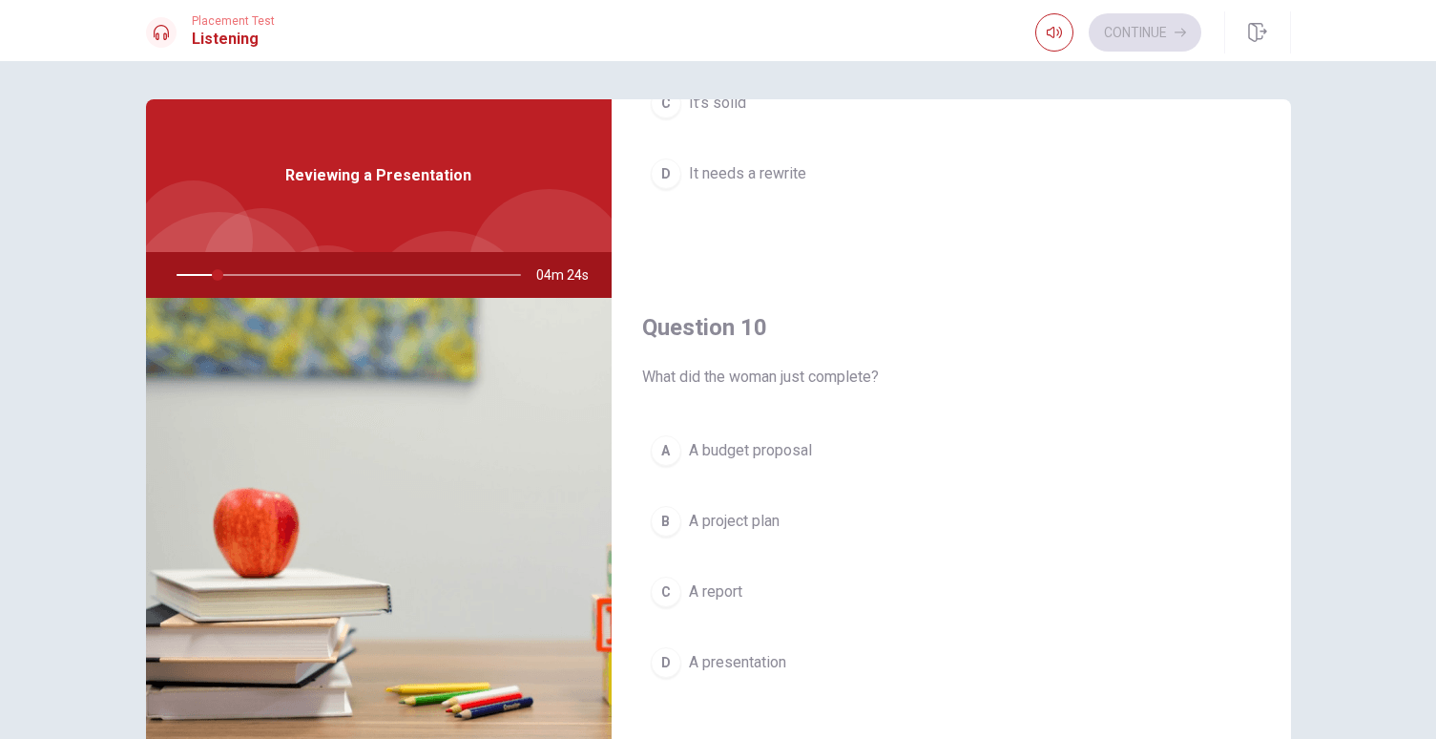
scroll to position [66, 0]
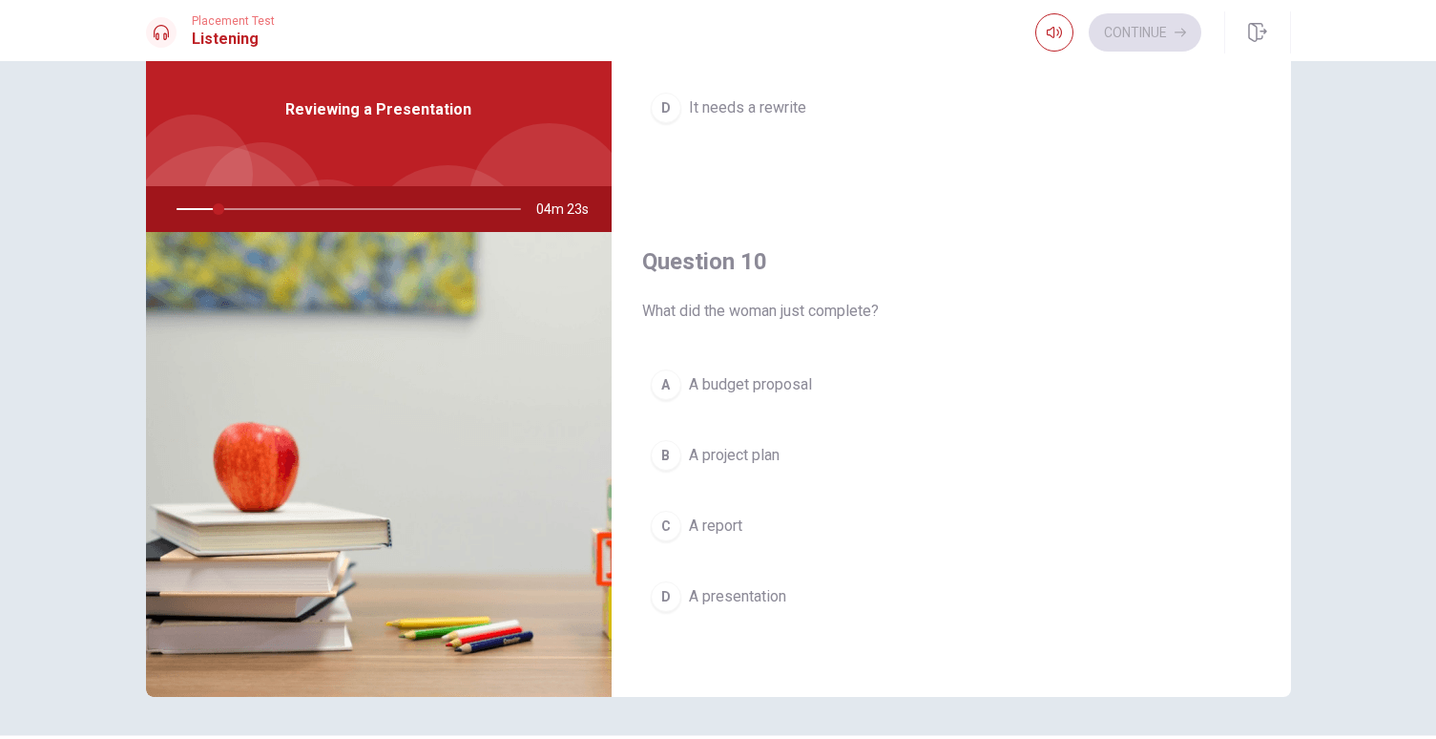
click at [242, 210] on div at bounding box center [345, 209] width 383 height 46
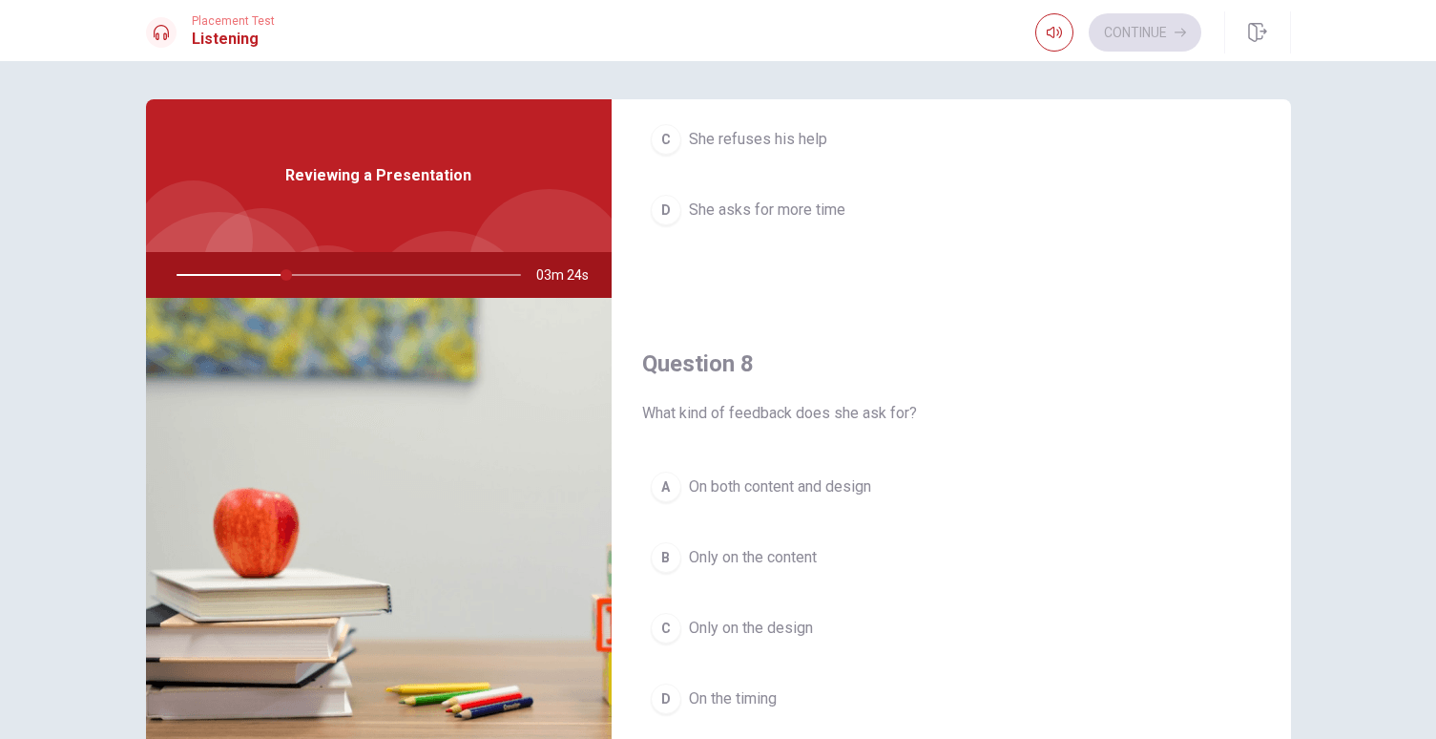
scroll to position [914, 0]
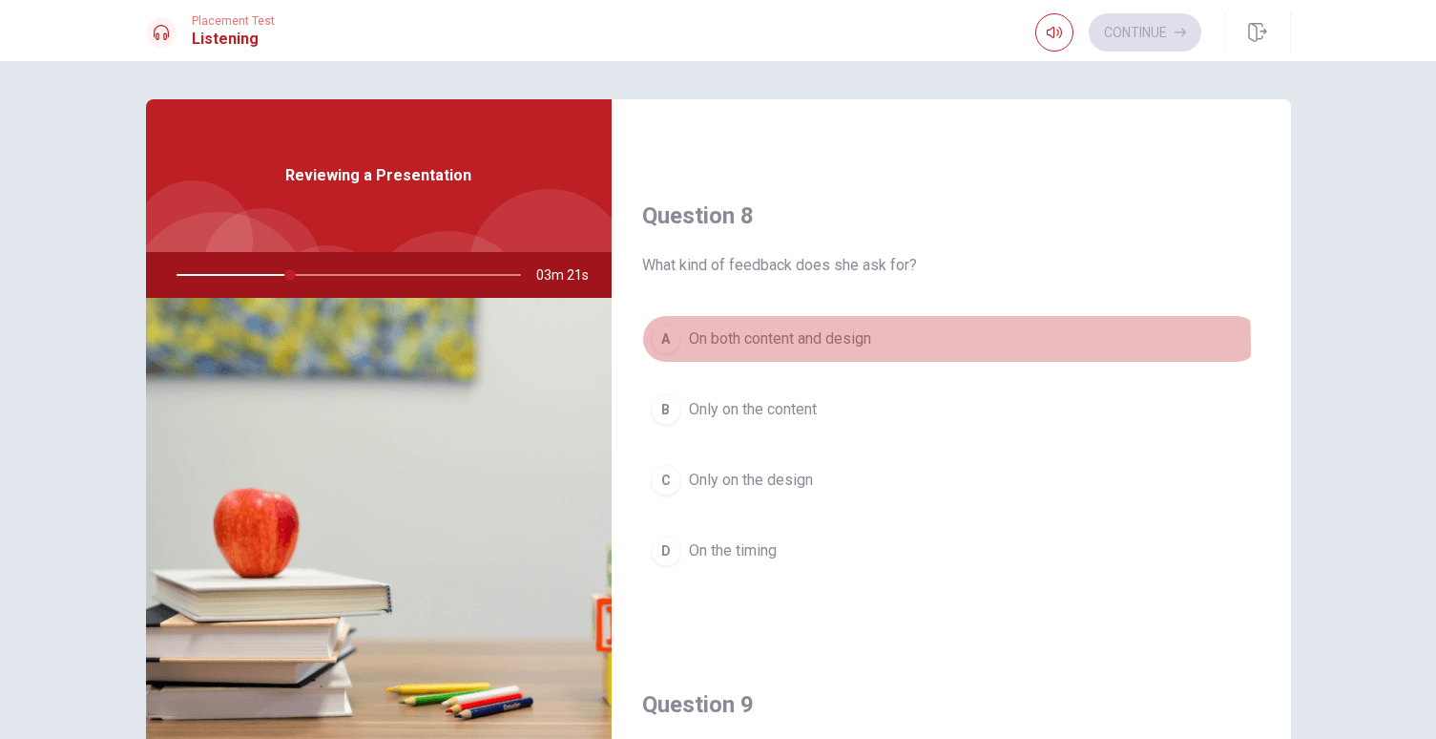
click at [787, 344] on span "On both content and design" at bounding box center [780, 338] width 182 height 23
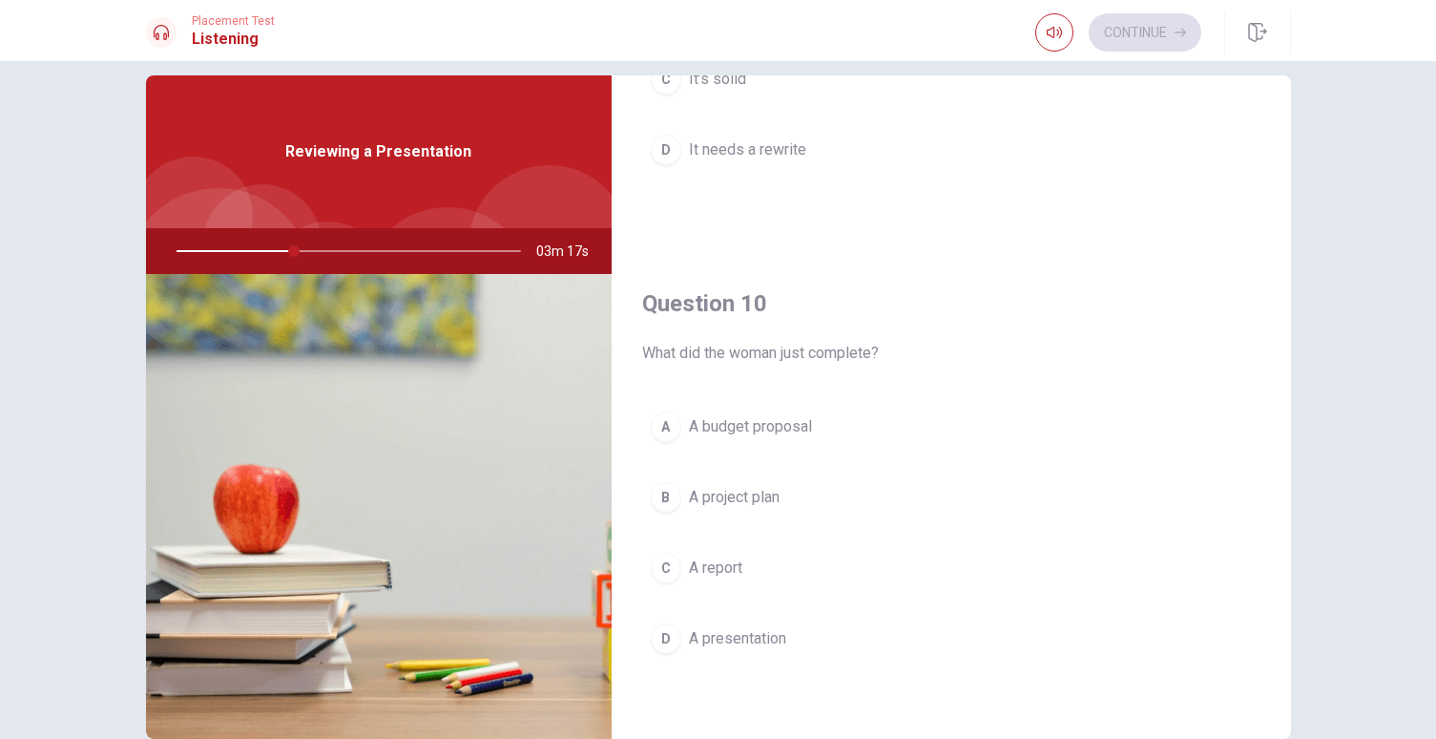
scroll to position [53, 0]
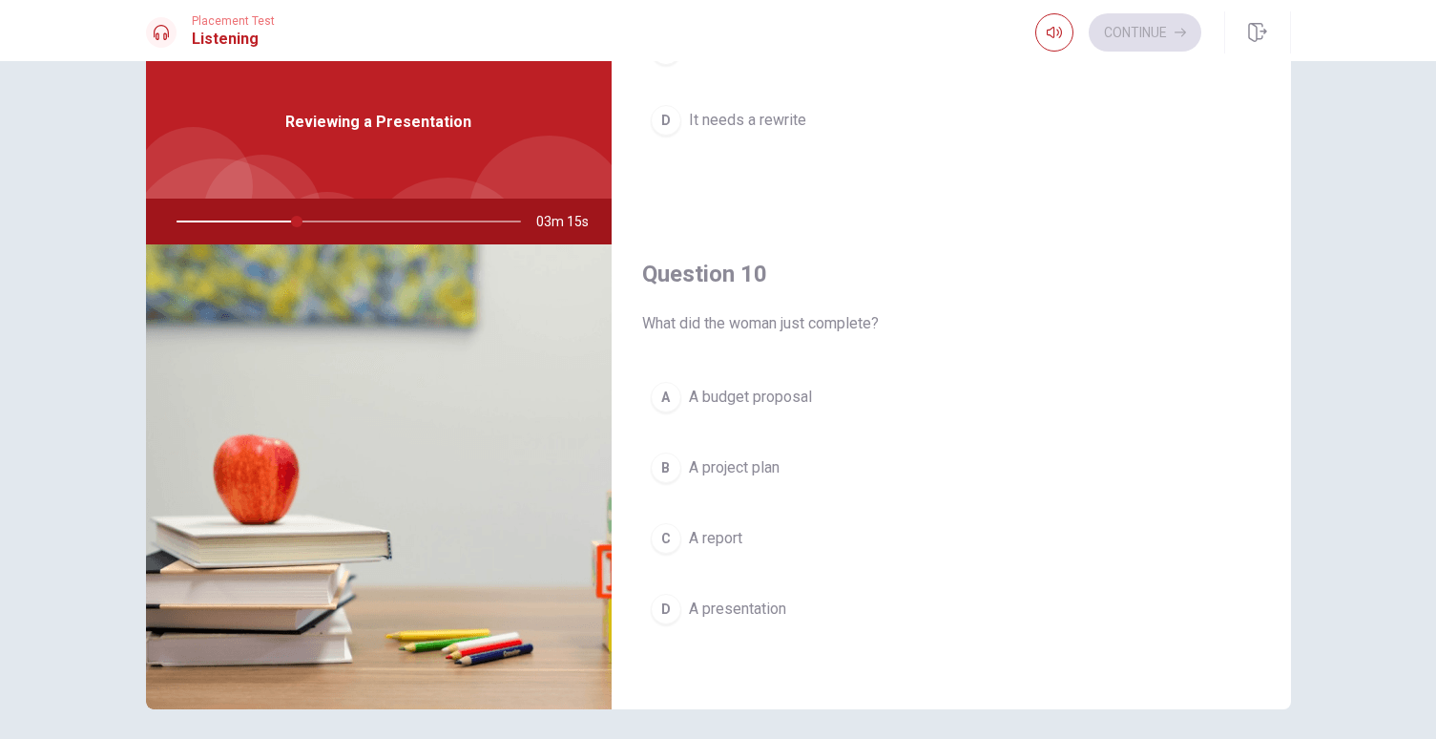
click at [754, 609] on span "A presentation" at bounding box center [737, 608] width 97 height 23
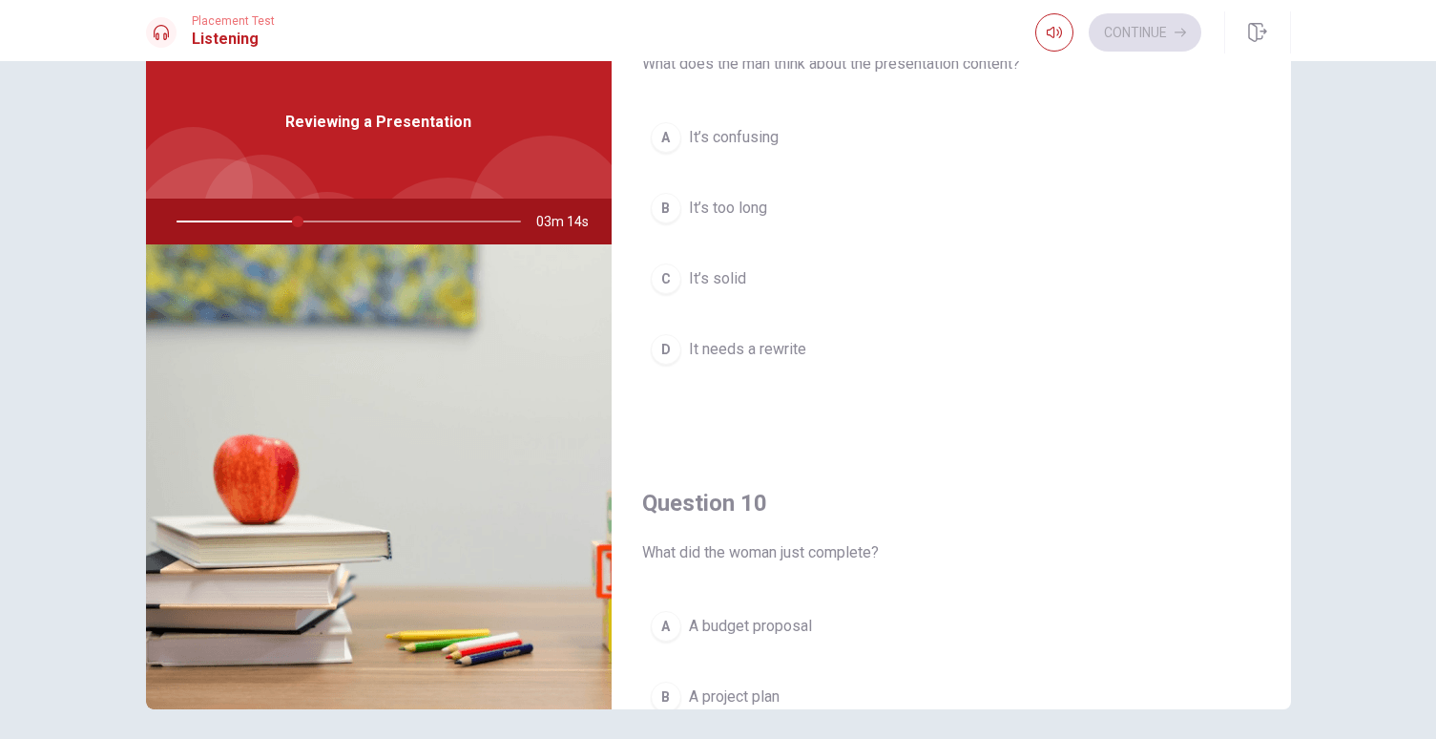
scroll to position [1408, 0]
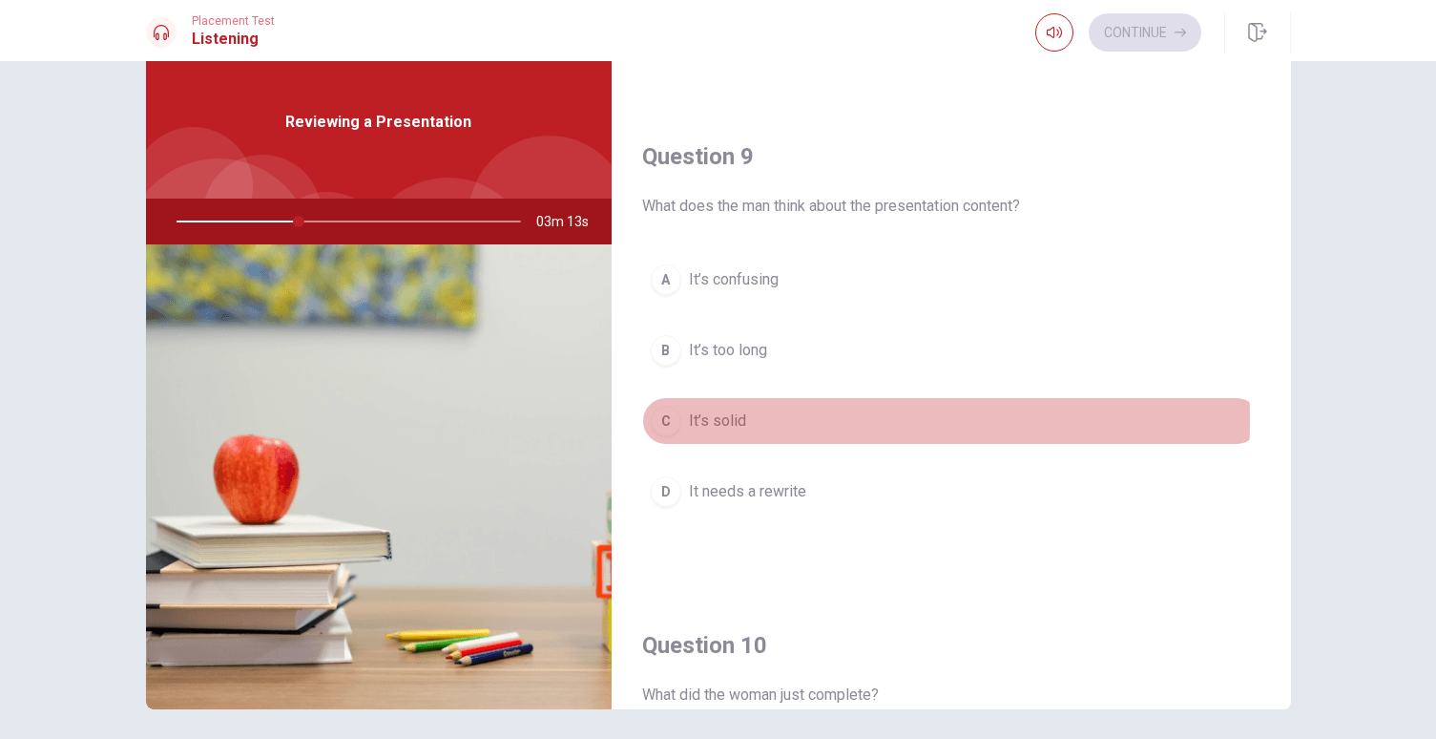
click at [717, 421] on span "It’s solid" at bounding box center [717, 420] width 57 height 23
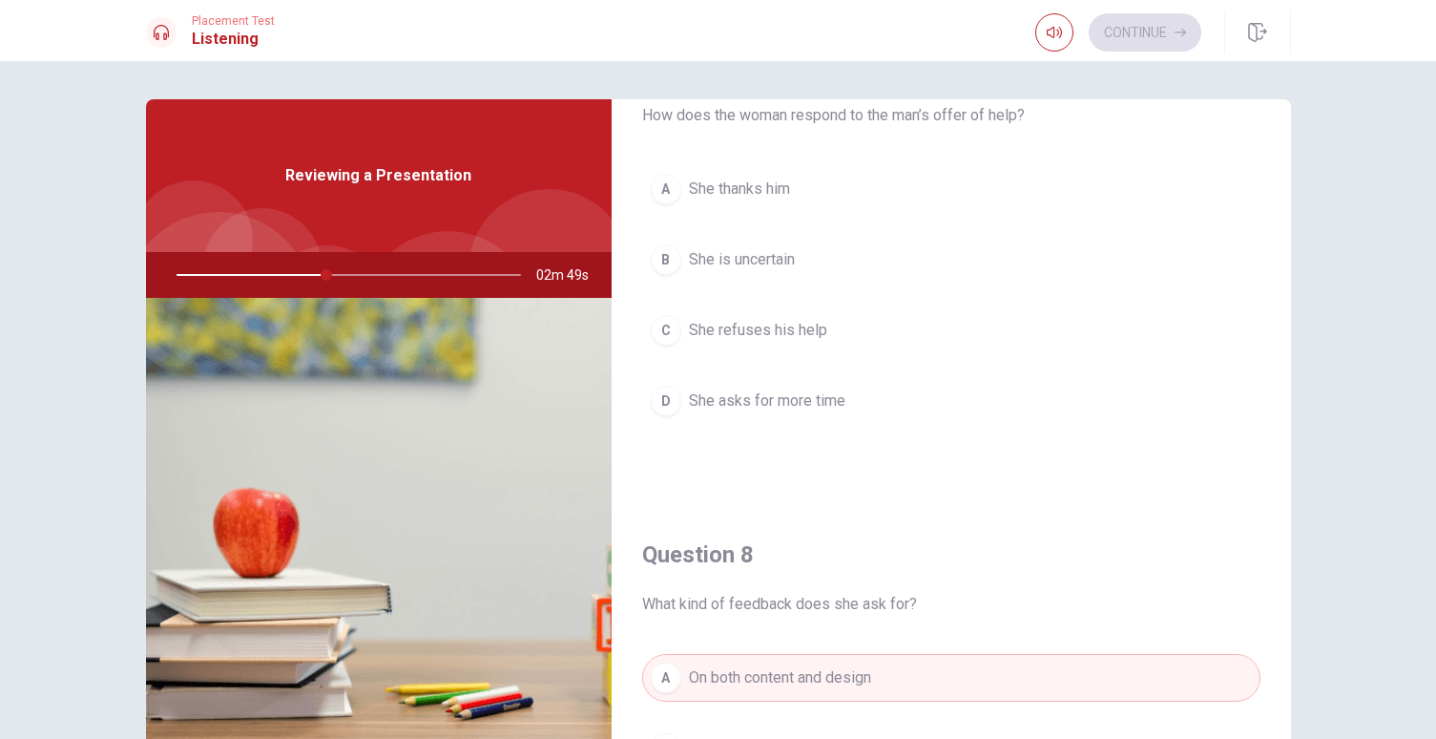
scroll to position [0, 0]
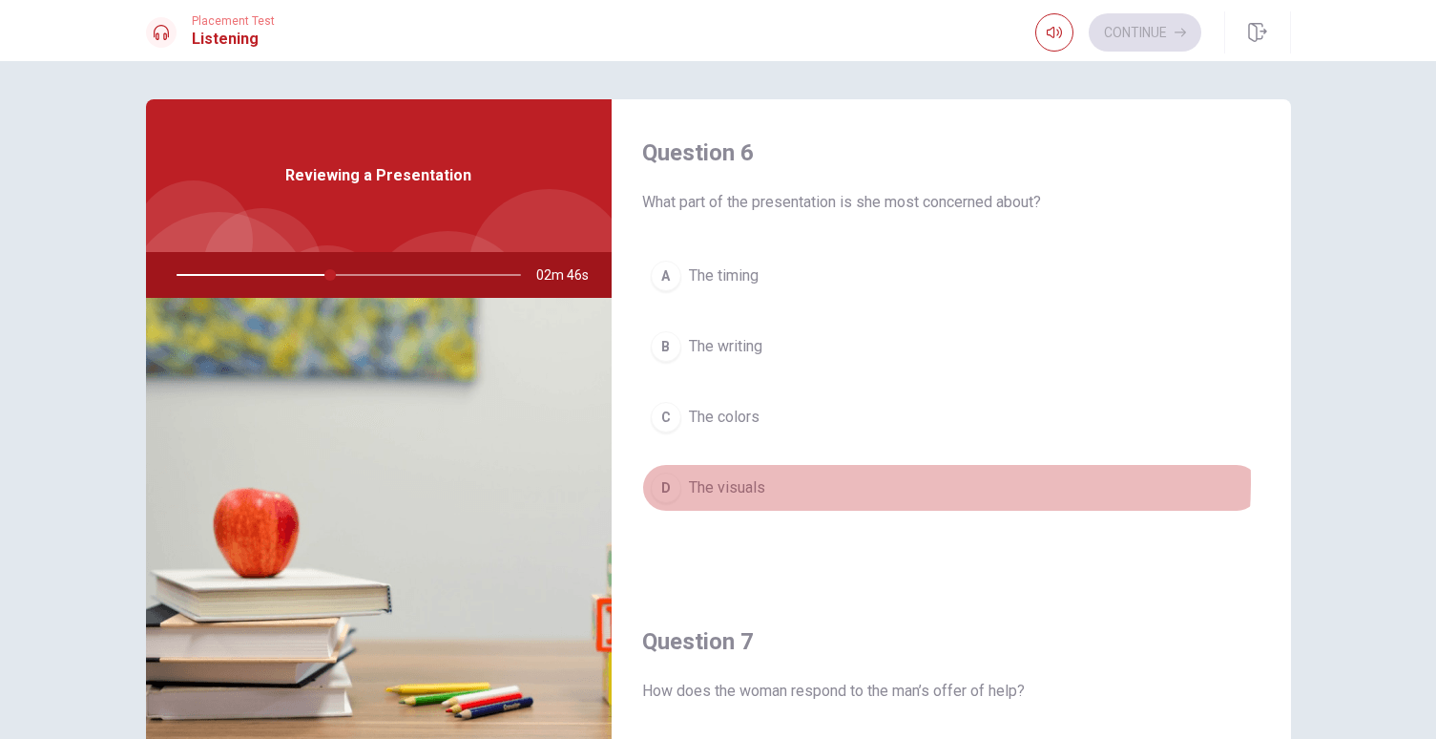
click at [748, 480] on span "The visuals" at bounding box center [727, 487] width 76 height 23
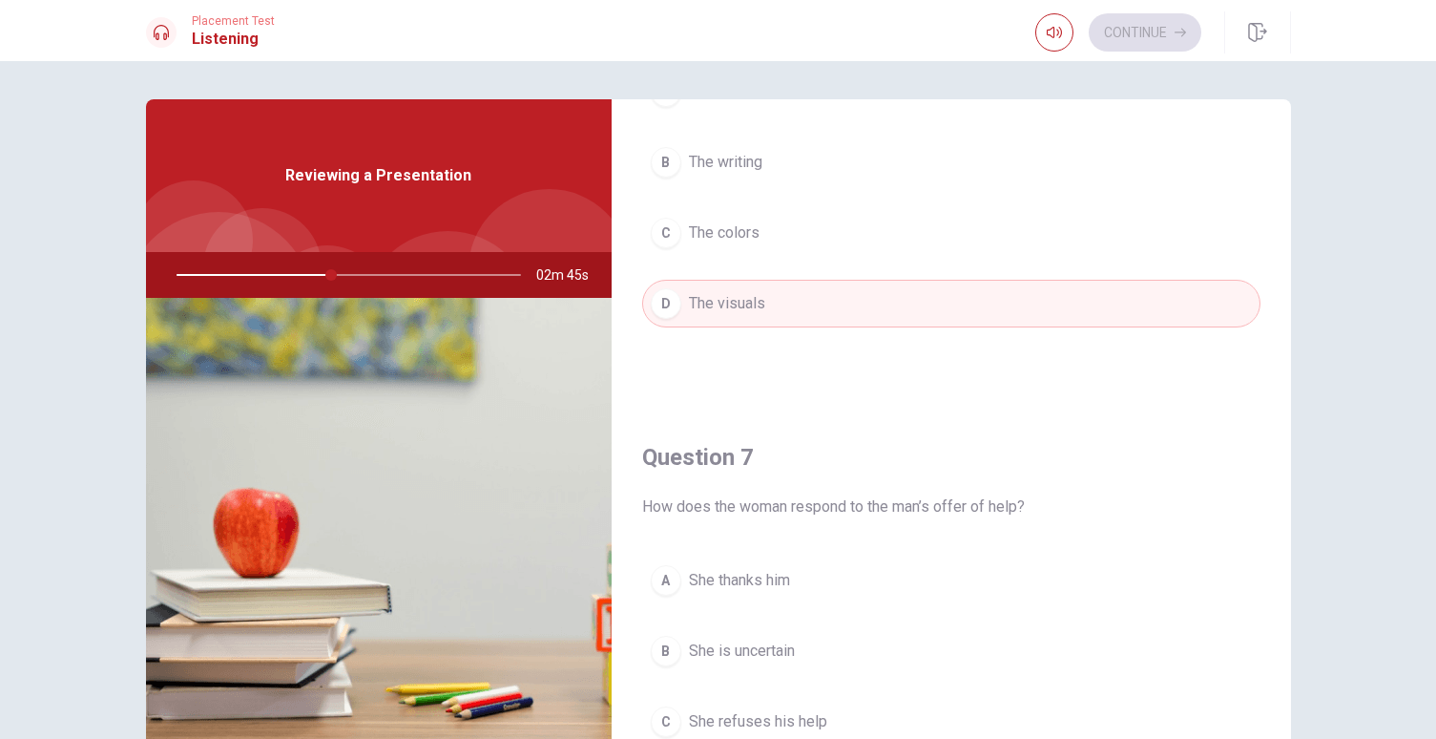
scroll to position [376, 0]
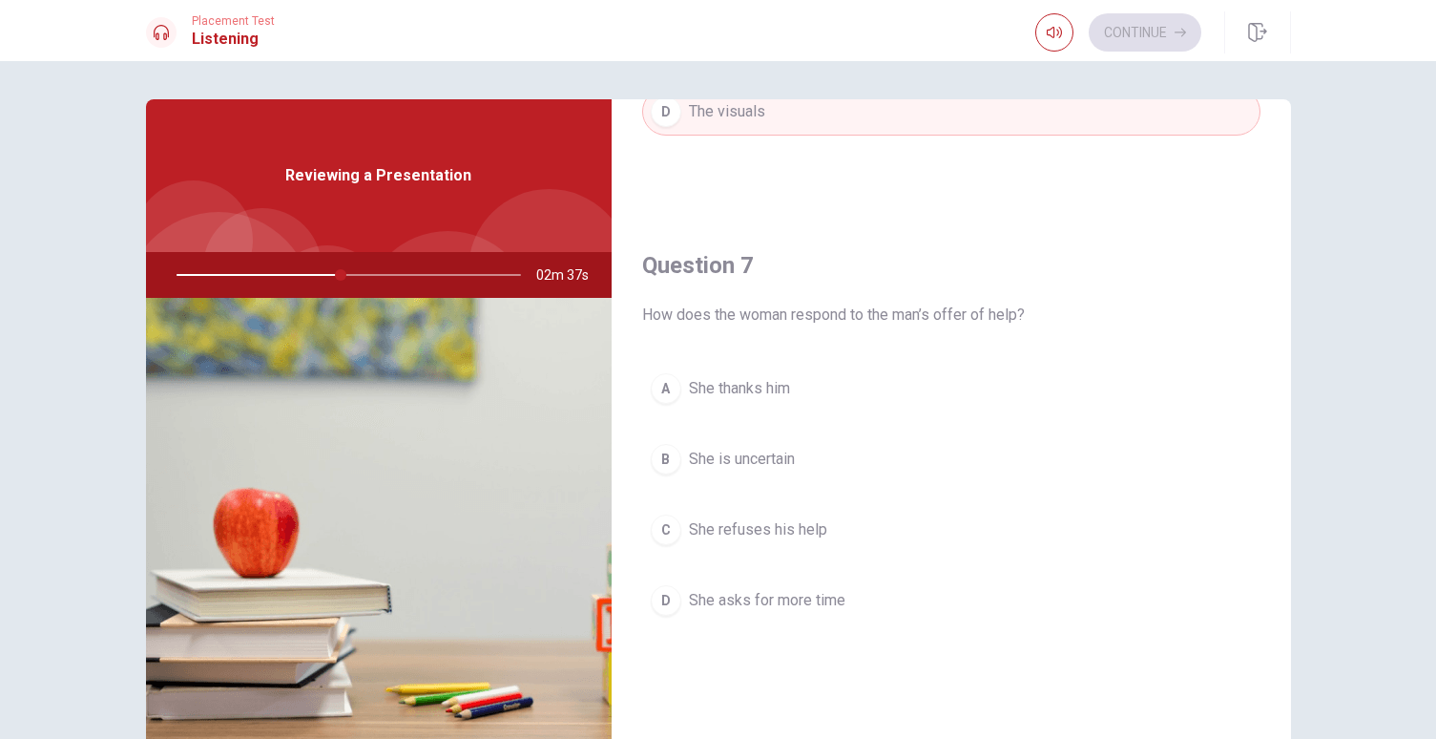
click at [774, 396] on span "She thanks him" at bounding box center [739, 388] width 101 height 23
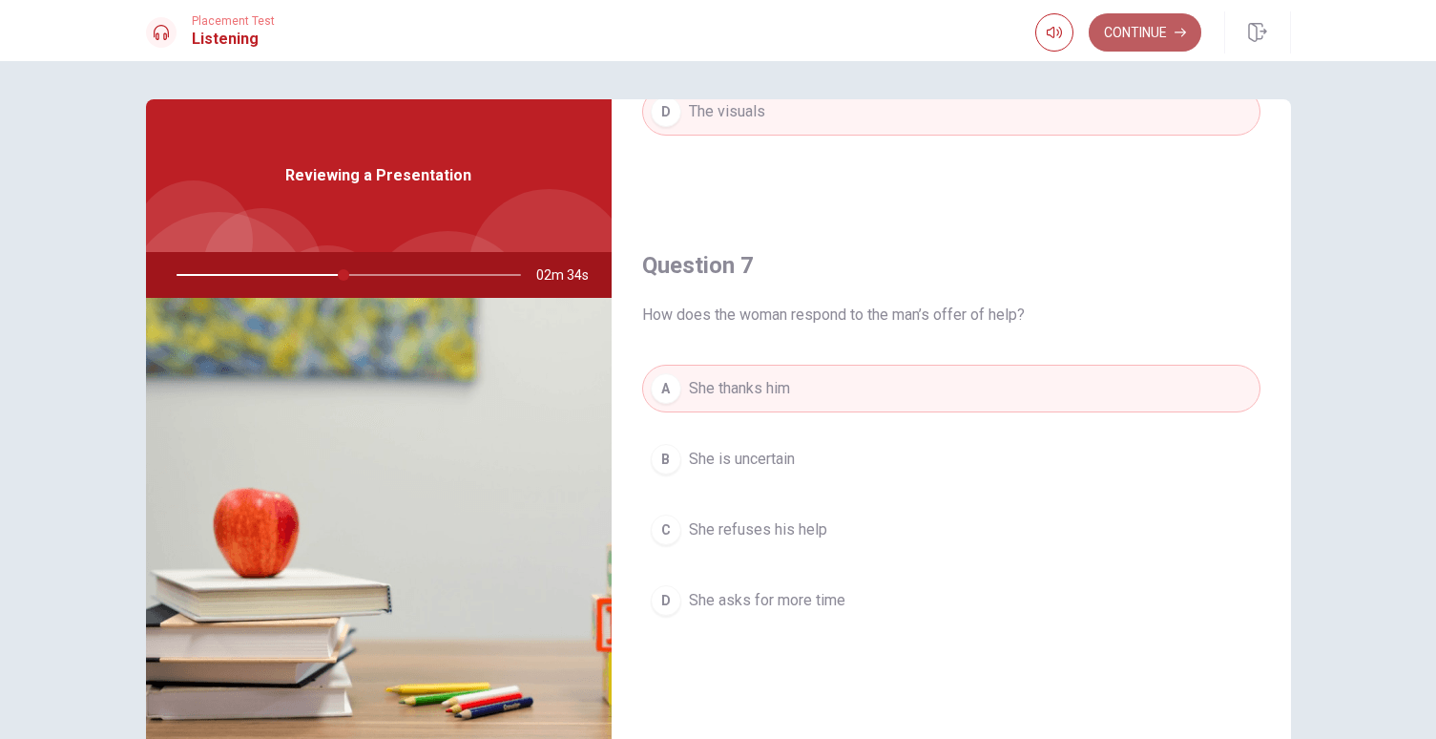
click at [1113, 31] on button "Continue" at bounding box center [1145, 32] width 113 height 38
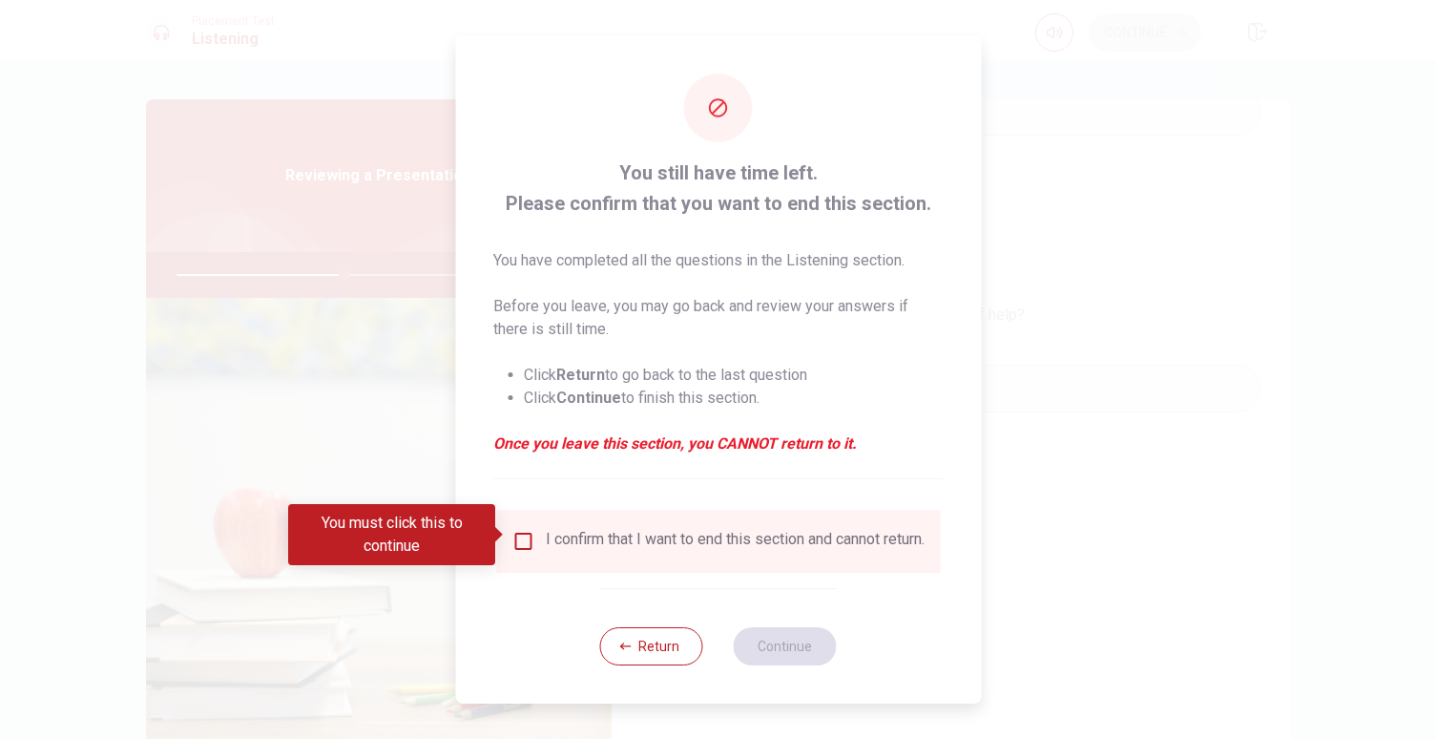
click at [513, 530] on input "You must click this to continue" at bounding box center [522, 541] width 23 height 23
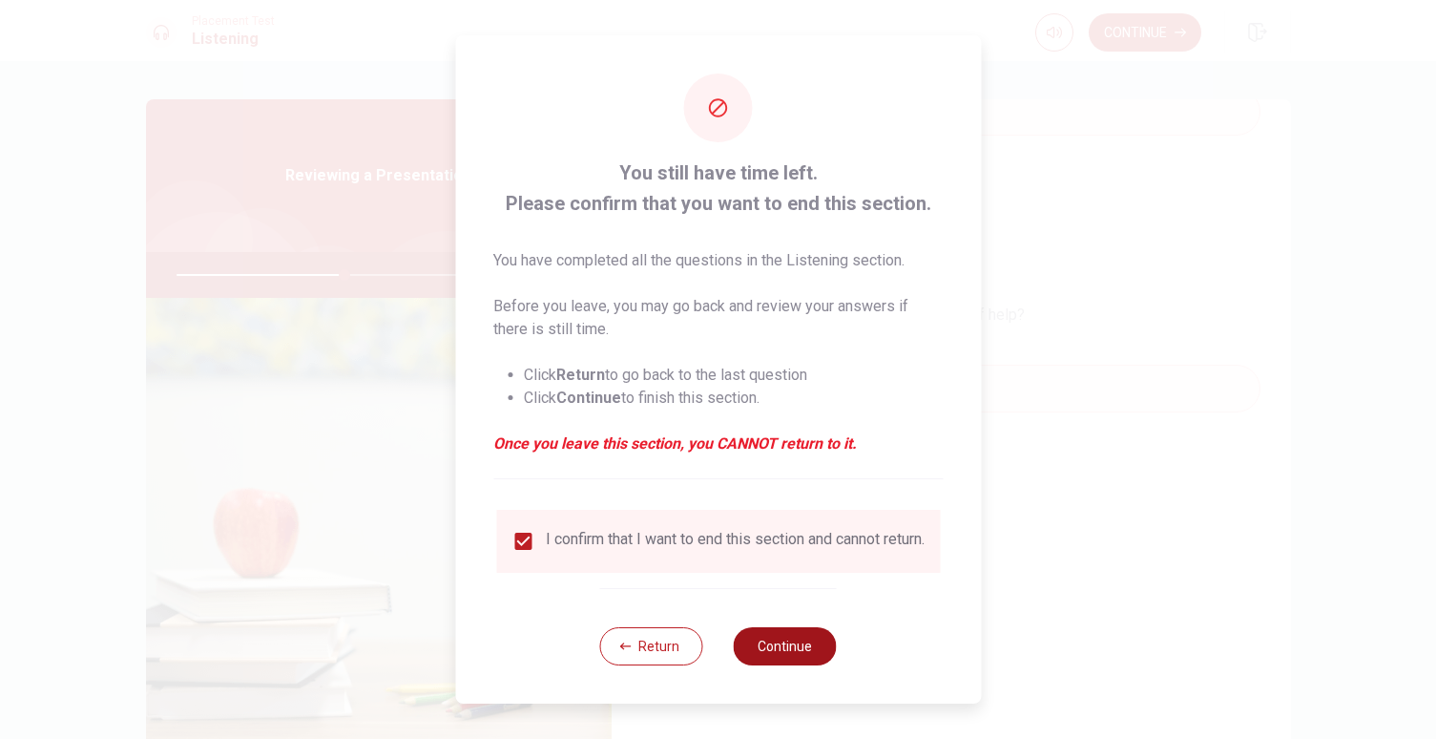
click at [806, 650] on button "Continue" at bounding box center [785, 646] width 103 height 38
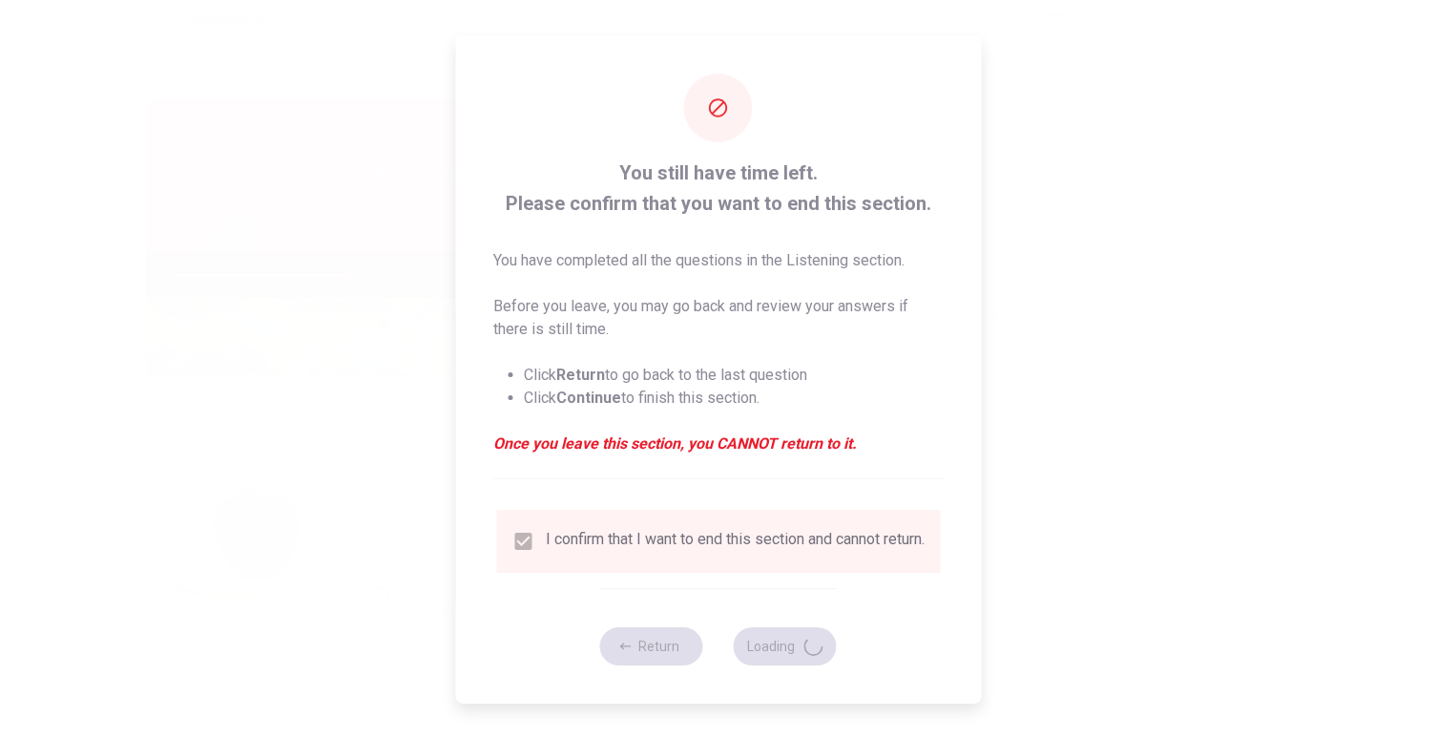
type input "51"
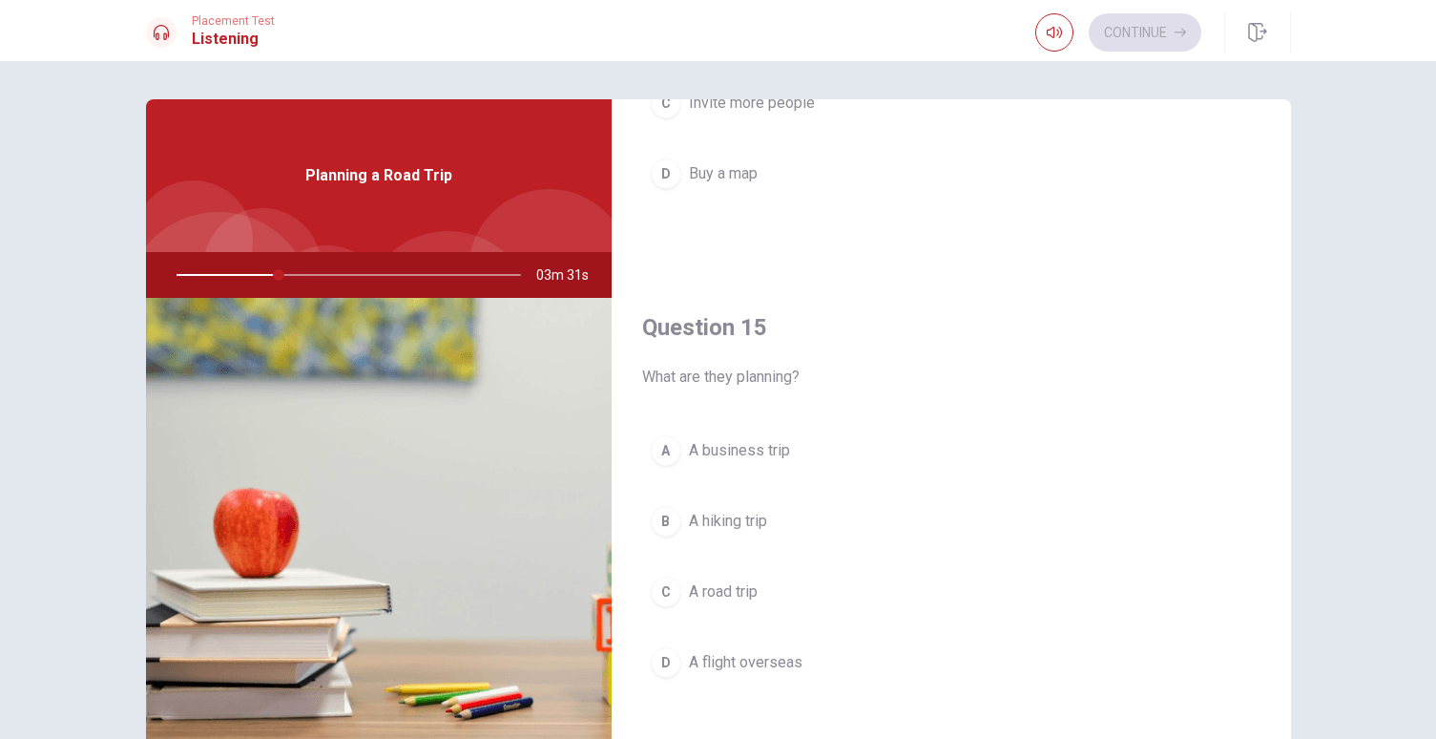
scroll to position [123, 0]
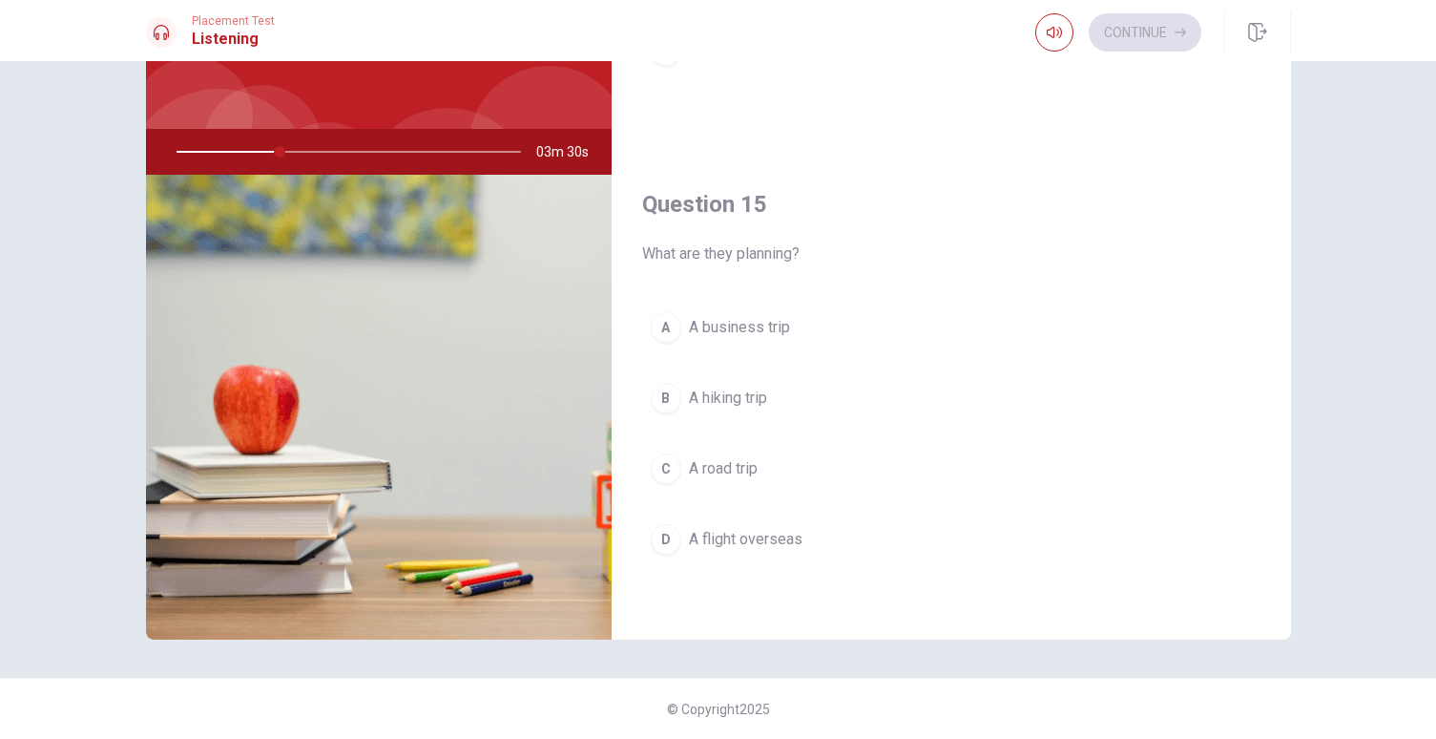
click at [690, 477] on span "A road trip" at bounding box center [723, 468] width 69 height 23
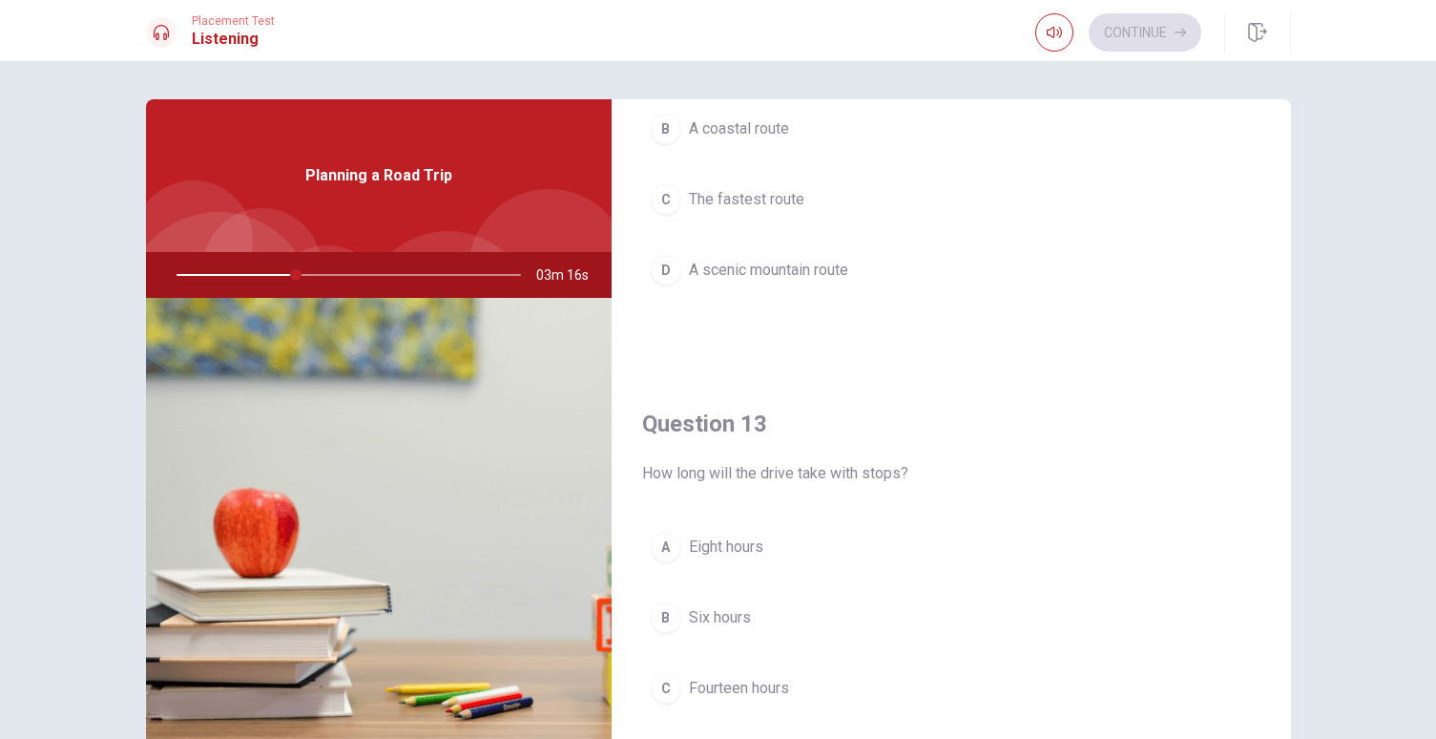
scroll to position [866, 0]
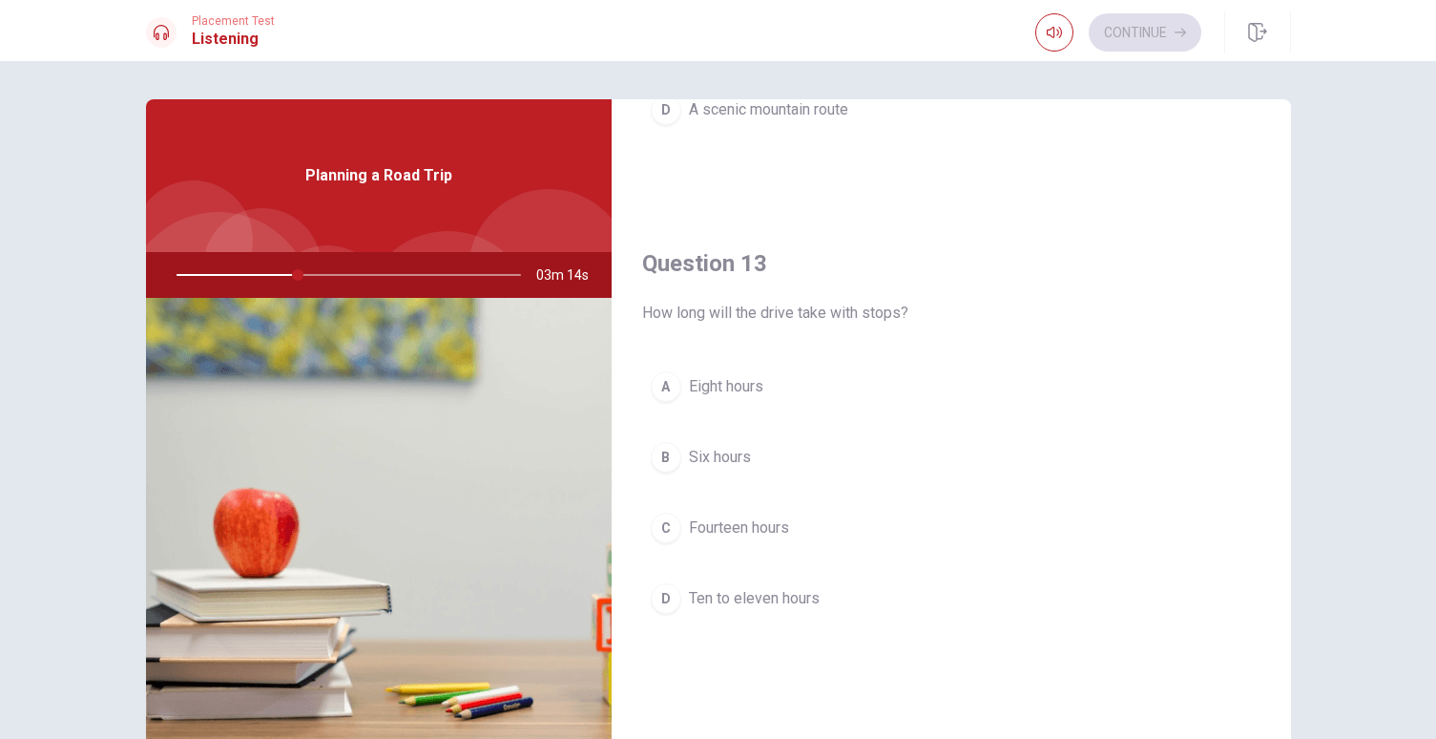
click at [727, 385] on span "Eight hours" at bounding box center [726, 386] width 74 height 23
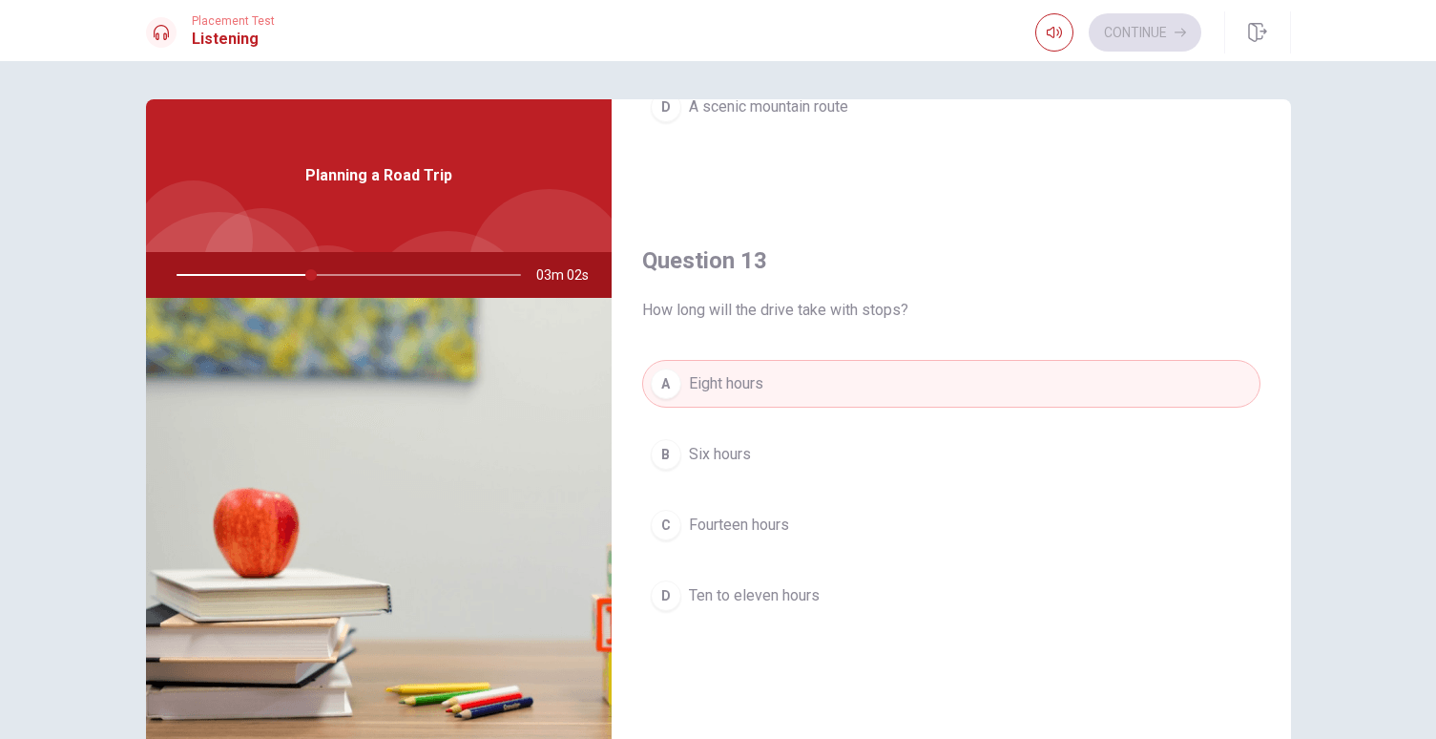
scroll to position [0, 0]
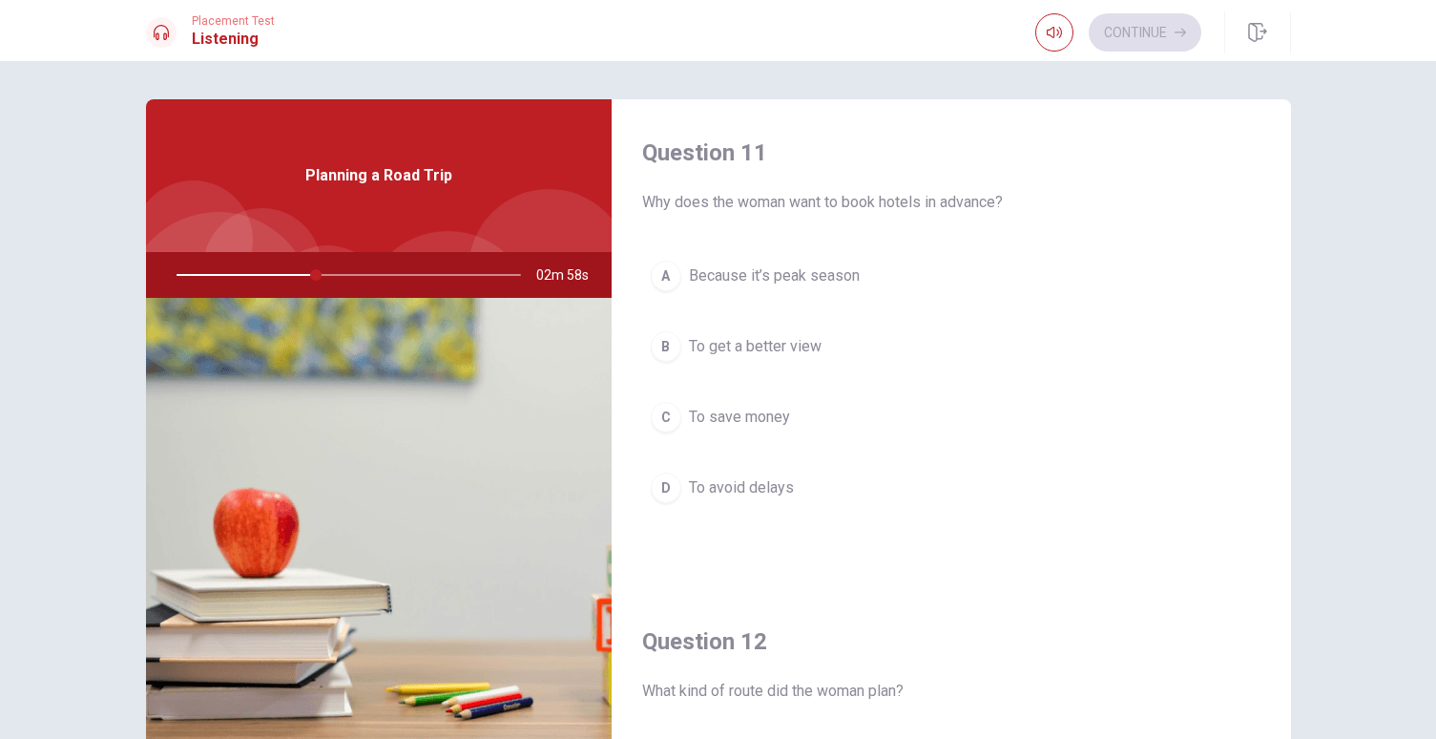
click at [807, 258] on button "A Because it’s peak season" at bounding box center [951, 276] width 618 height 48
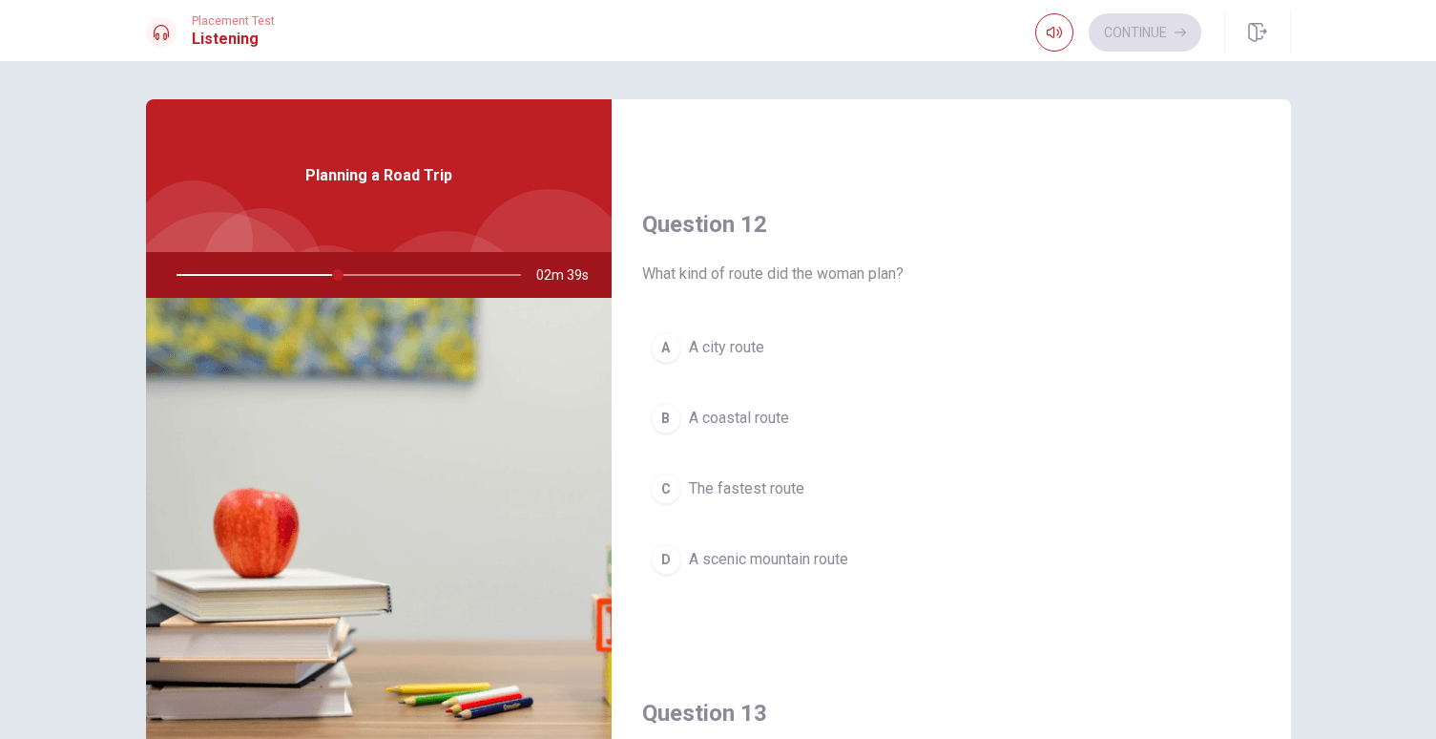
scroll to position [421, 0]
click at [825, 561] on span "A scenic mountain route" at bounding box center [768, 555] width 159 height 23
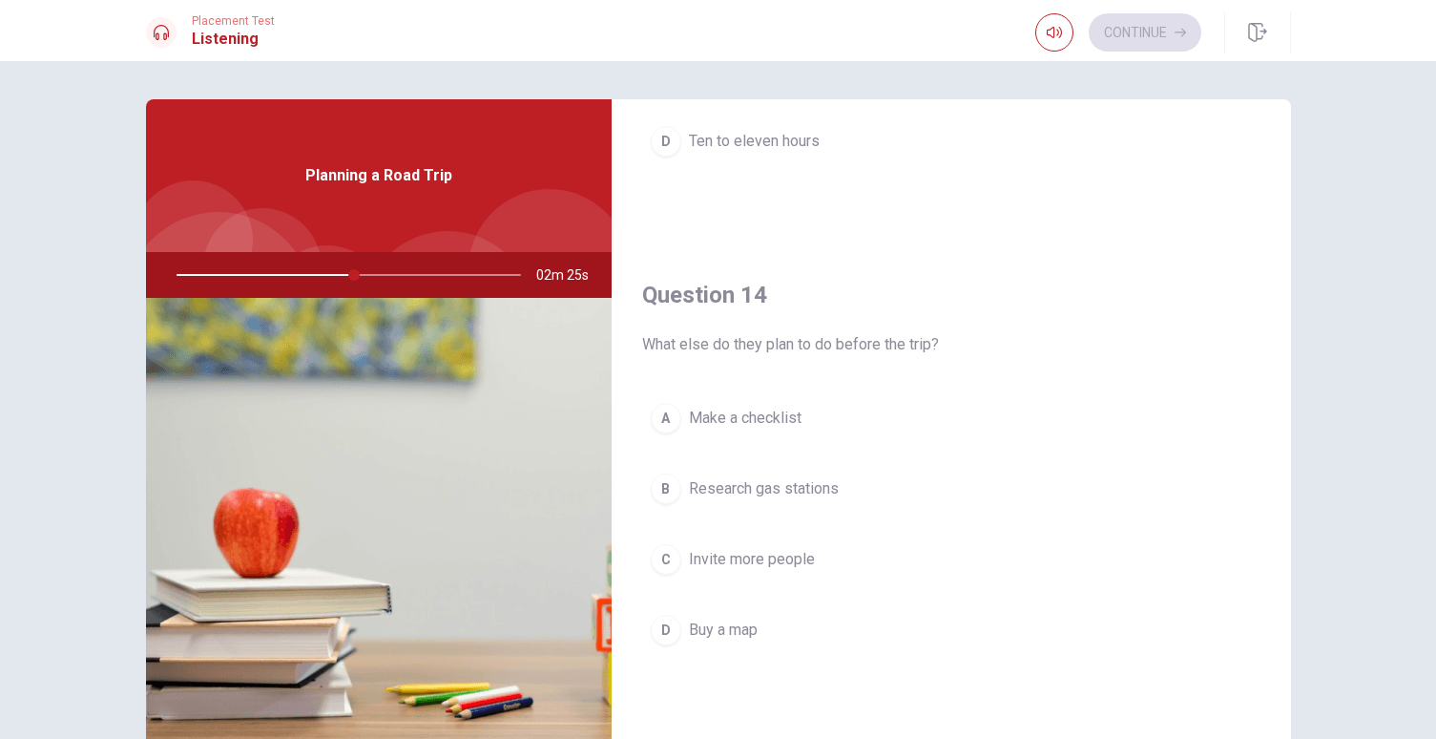
scroll to position [1327, 0]
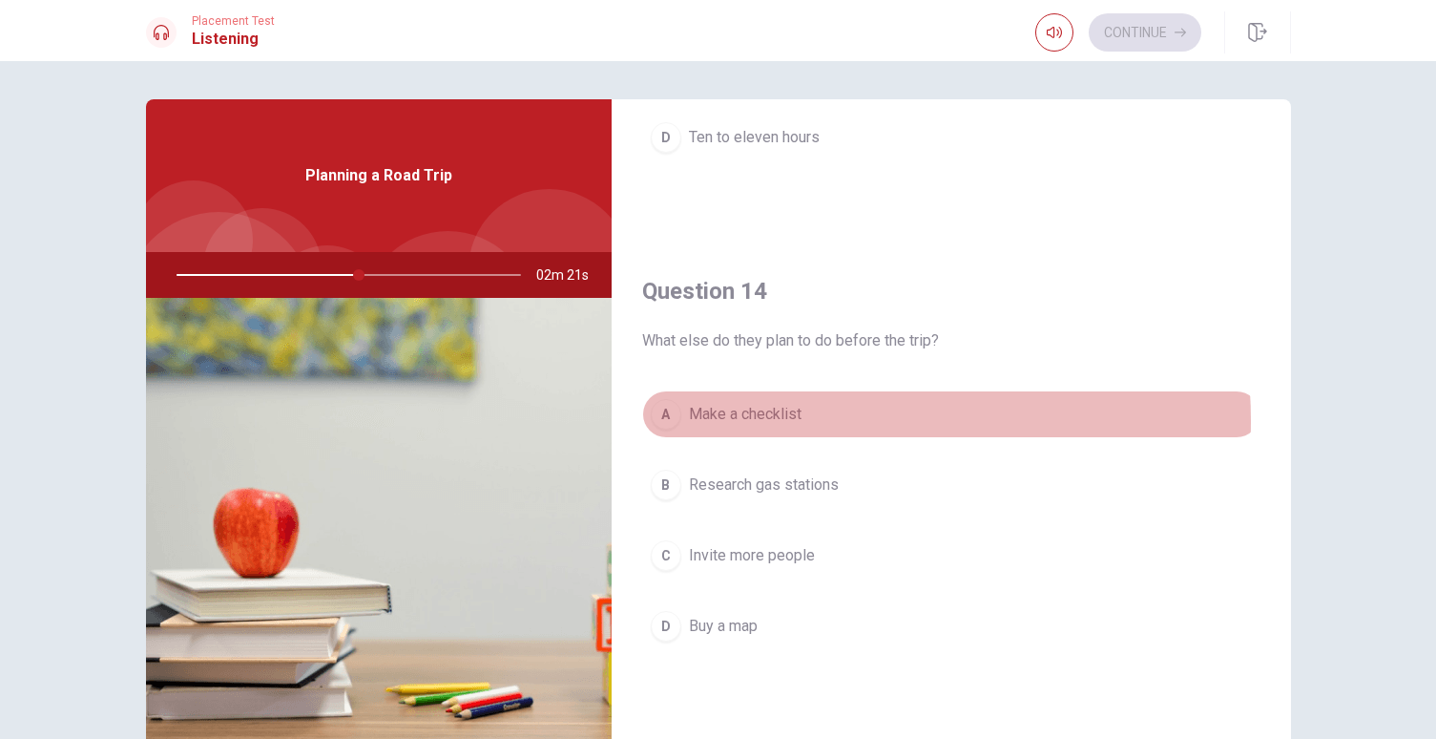
click at [780, 421] on span "Make a checklist" at bounding box center [745, 414] width 113 height 23
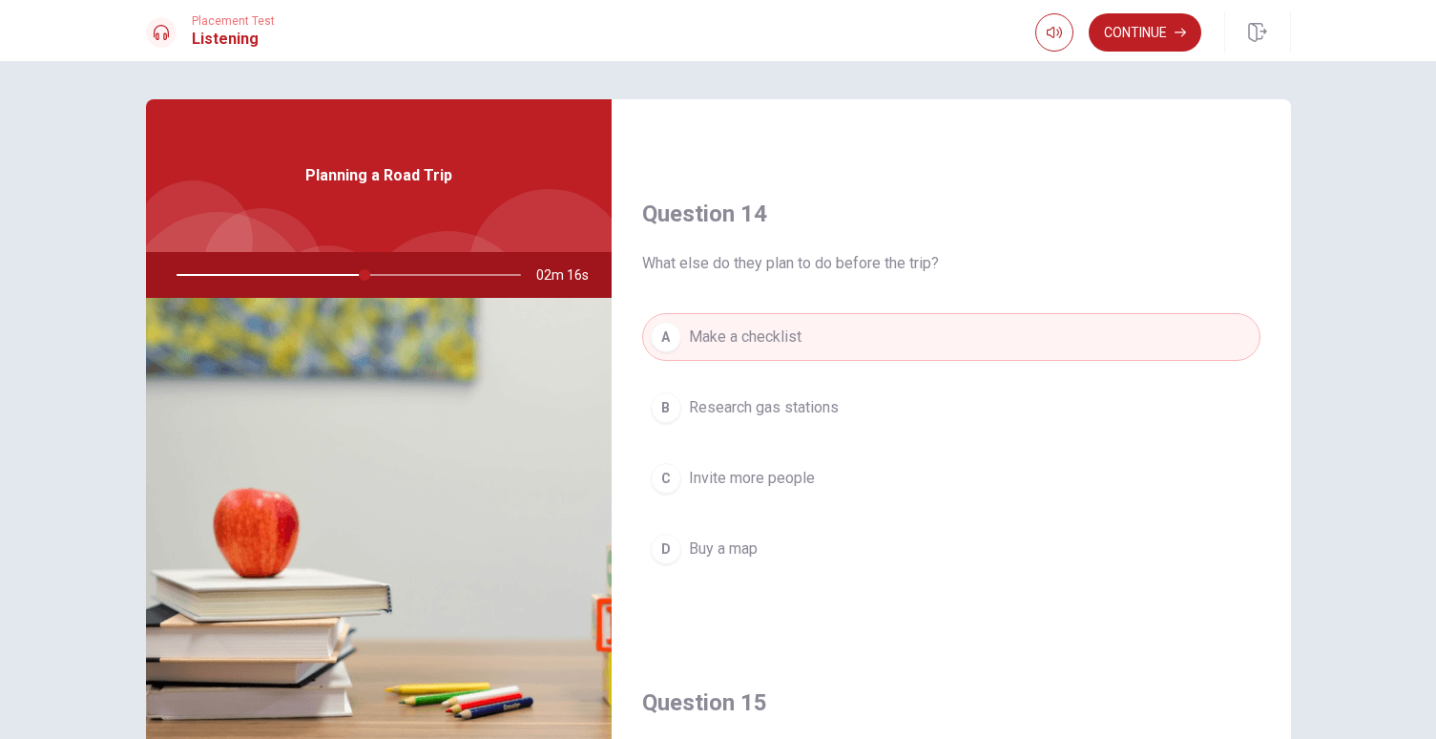
scroll to position [1408, 0]
click at [1142, 35] on button "Continue" at bounding box center [1145, 32] width 113 height 38
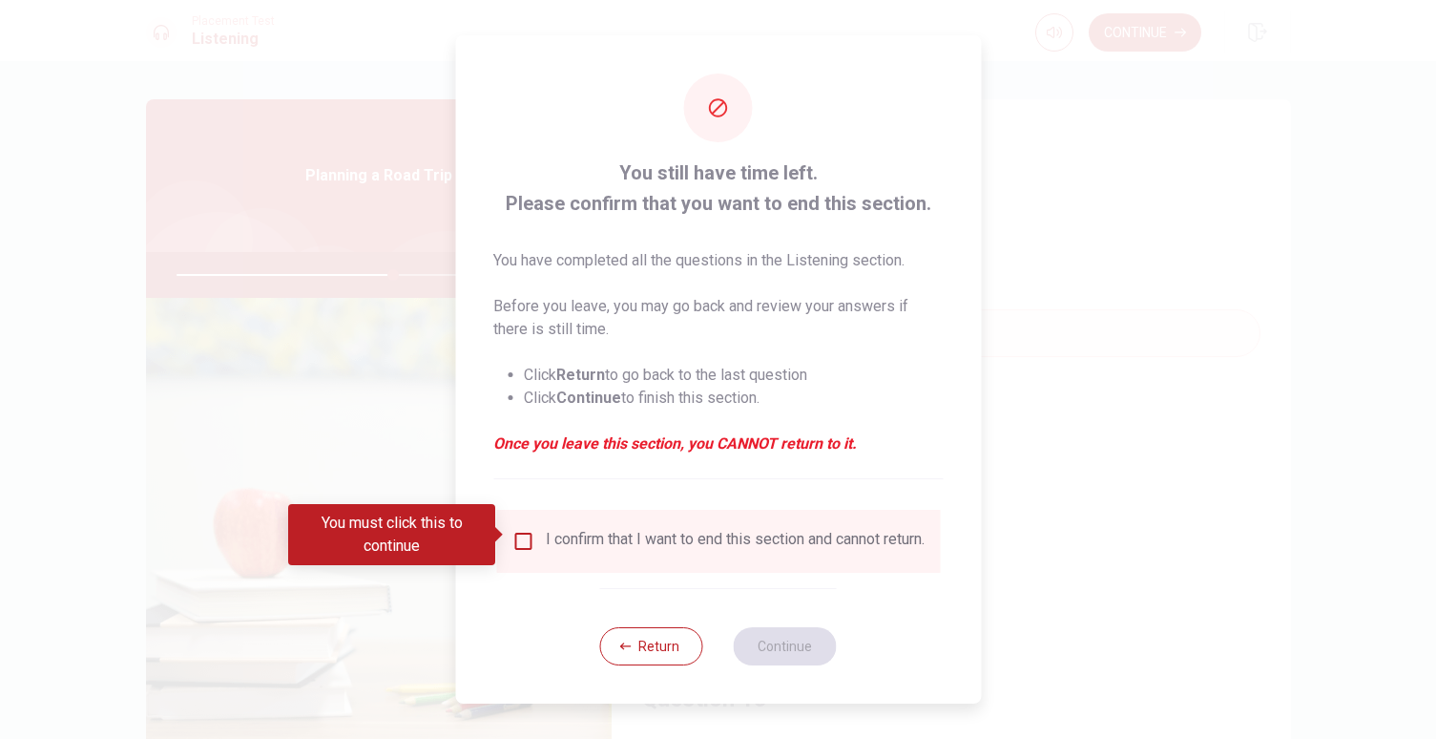
click at [515, 532] on input "You must click this to continue" at bounding box center [522, 541] width 23 height 23
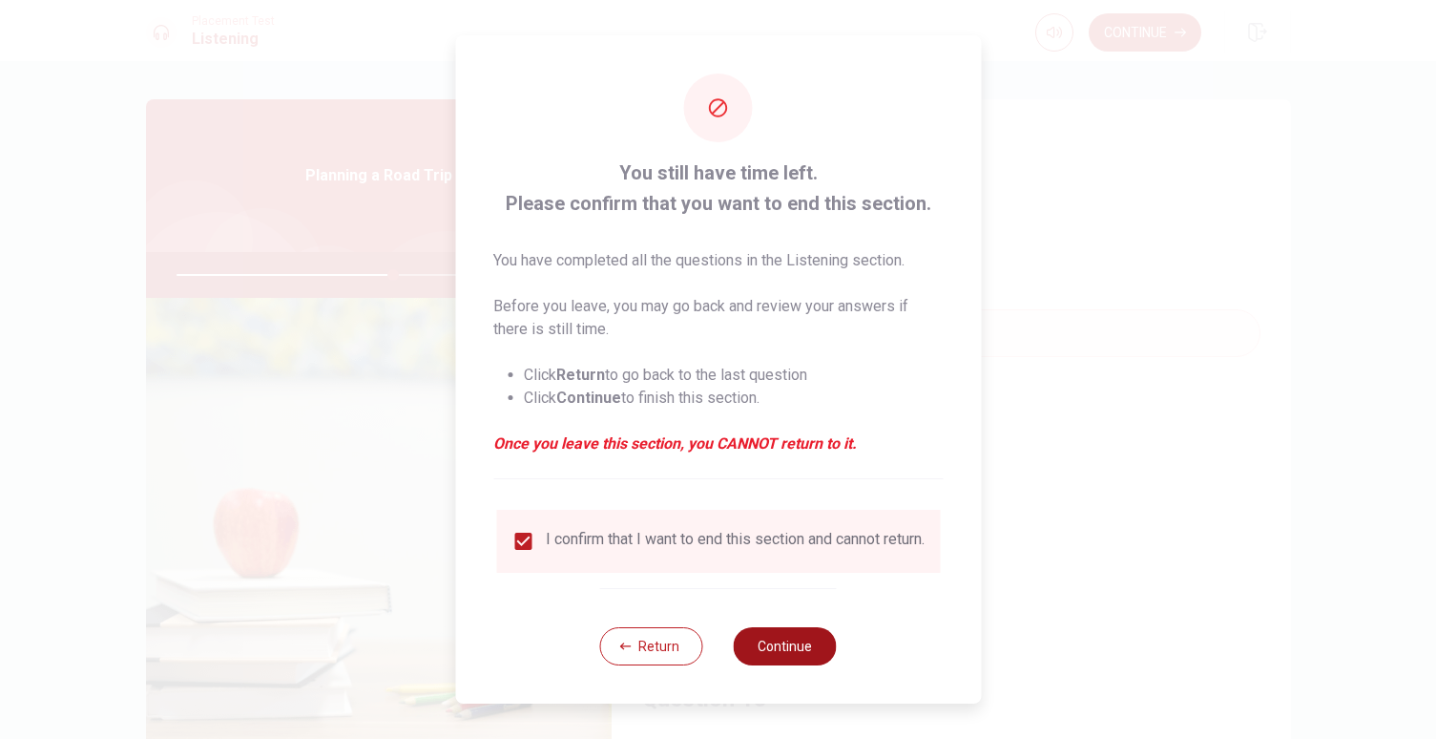
click at [803, 663] on button "Continue" at bounding box center [785, 646] width 103 height 38
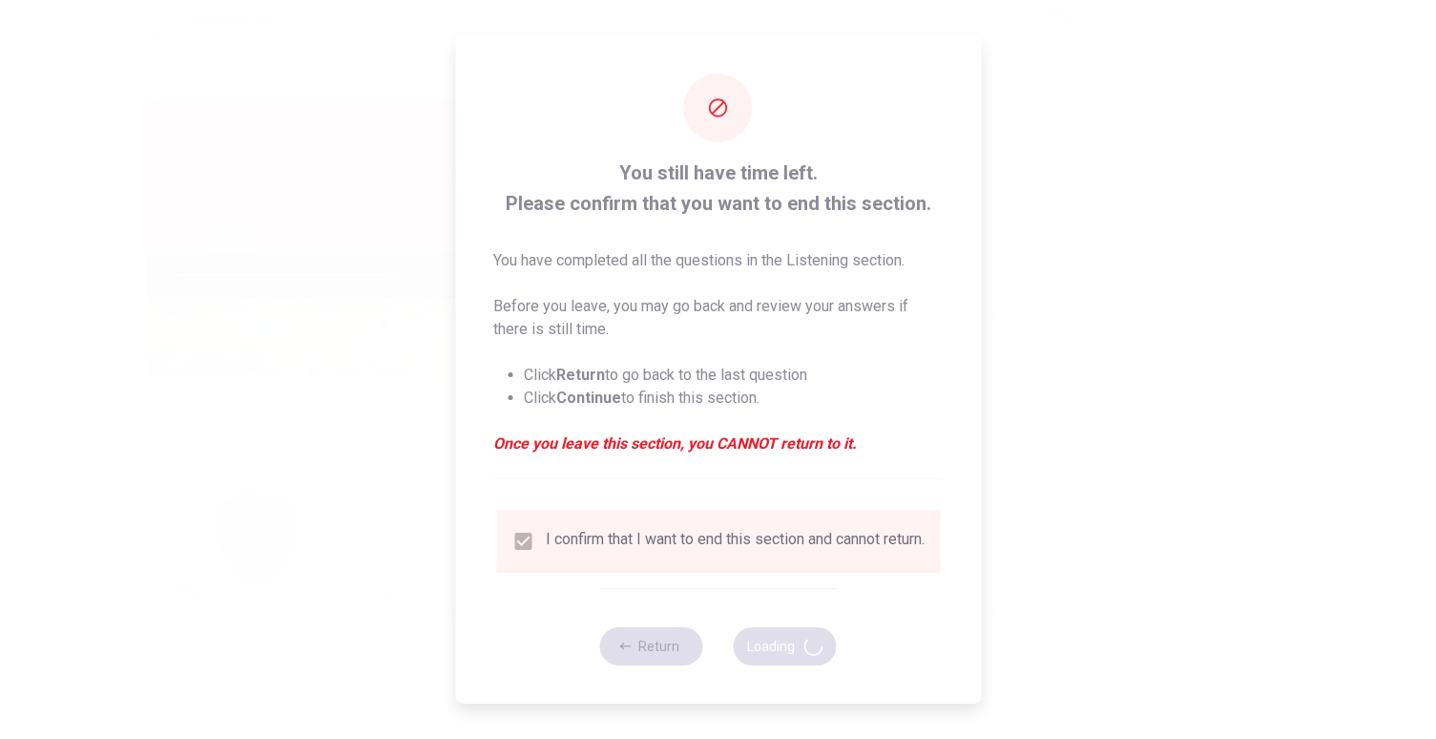
type input "64"
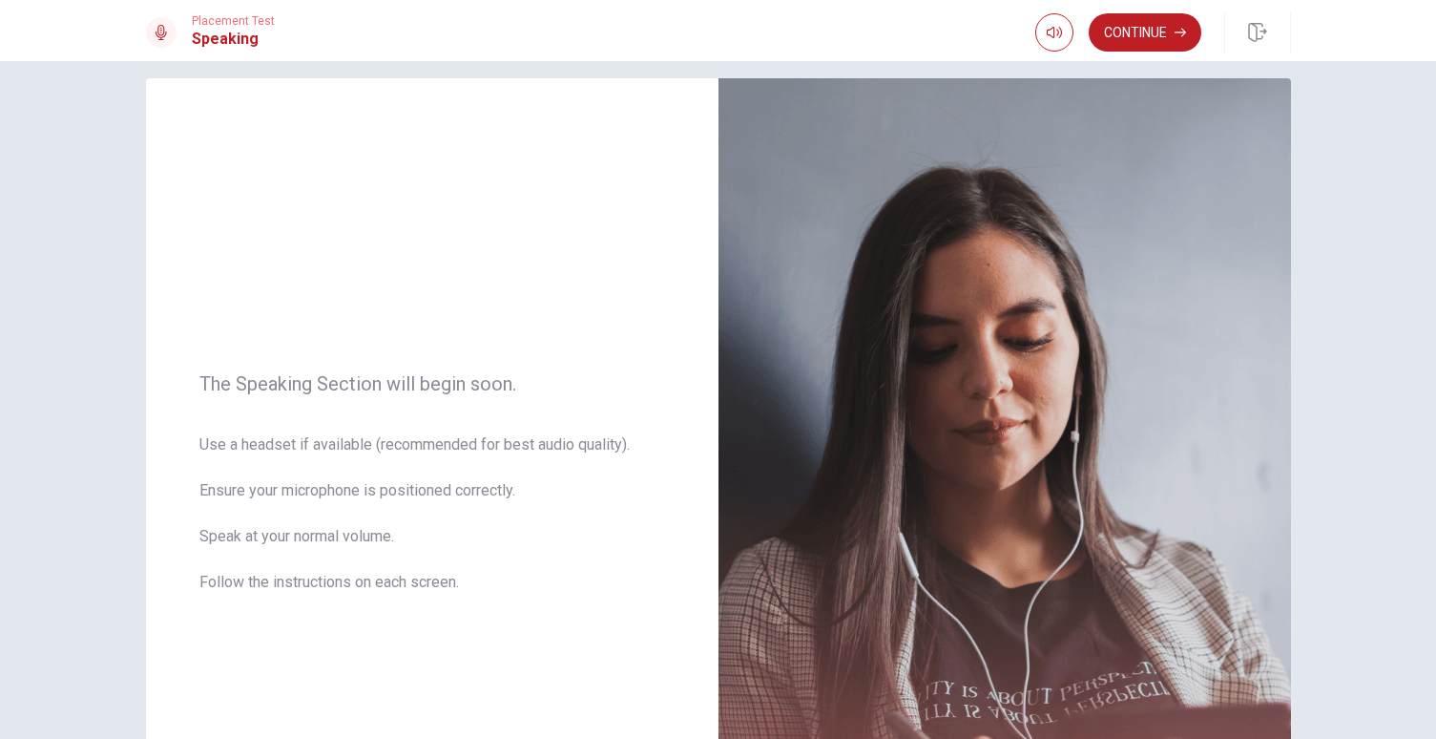
scroll to position [65, 0]
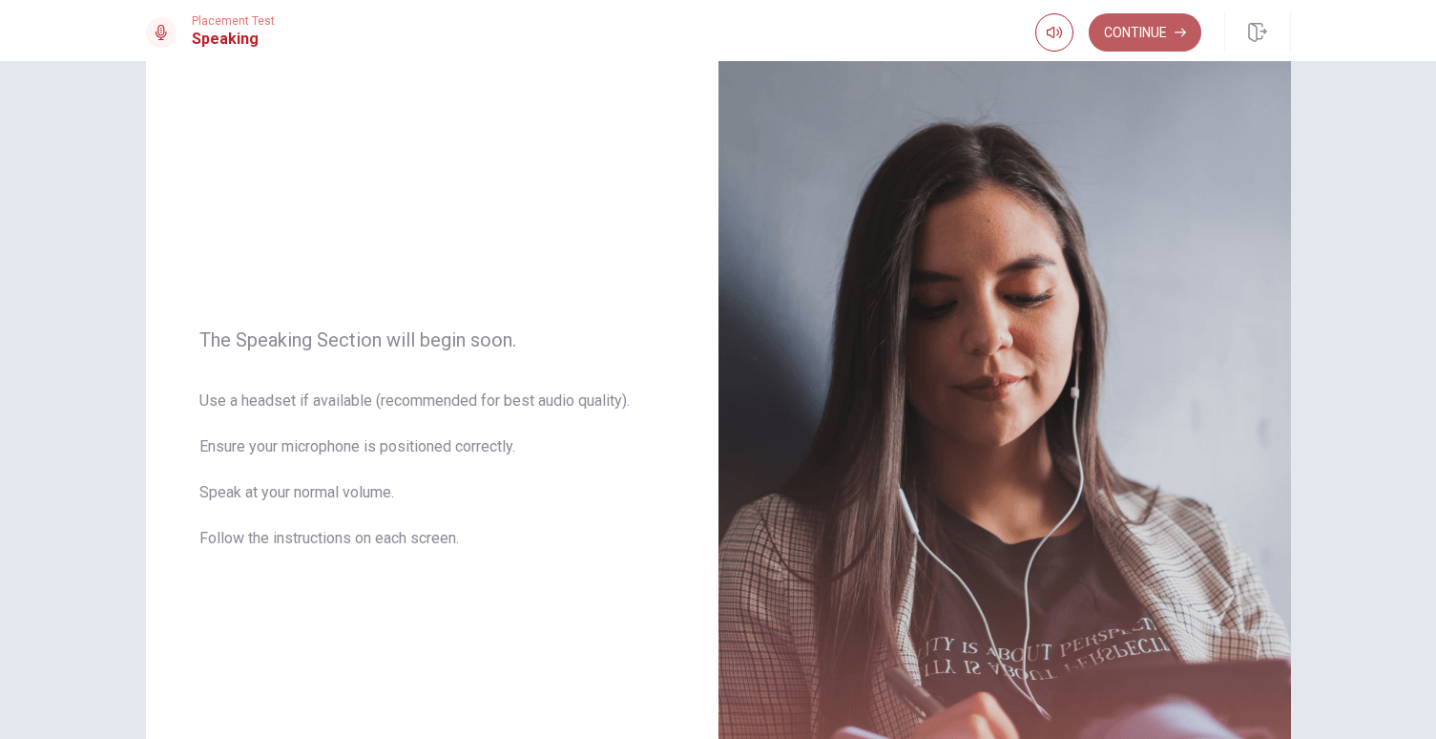
click at [1134, 22] on button "Continue" at bounding box center [1145, 32] width 113 height 38
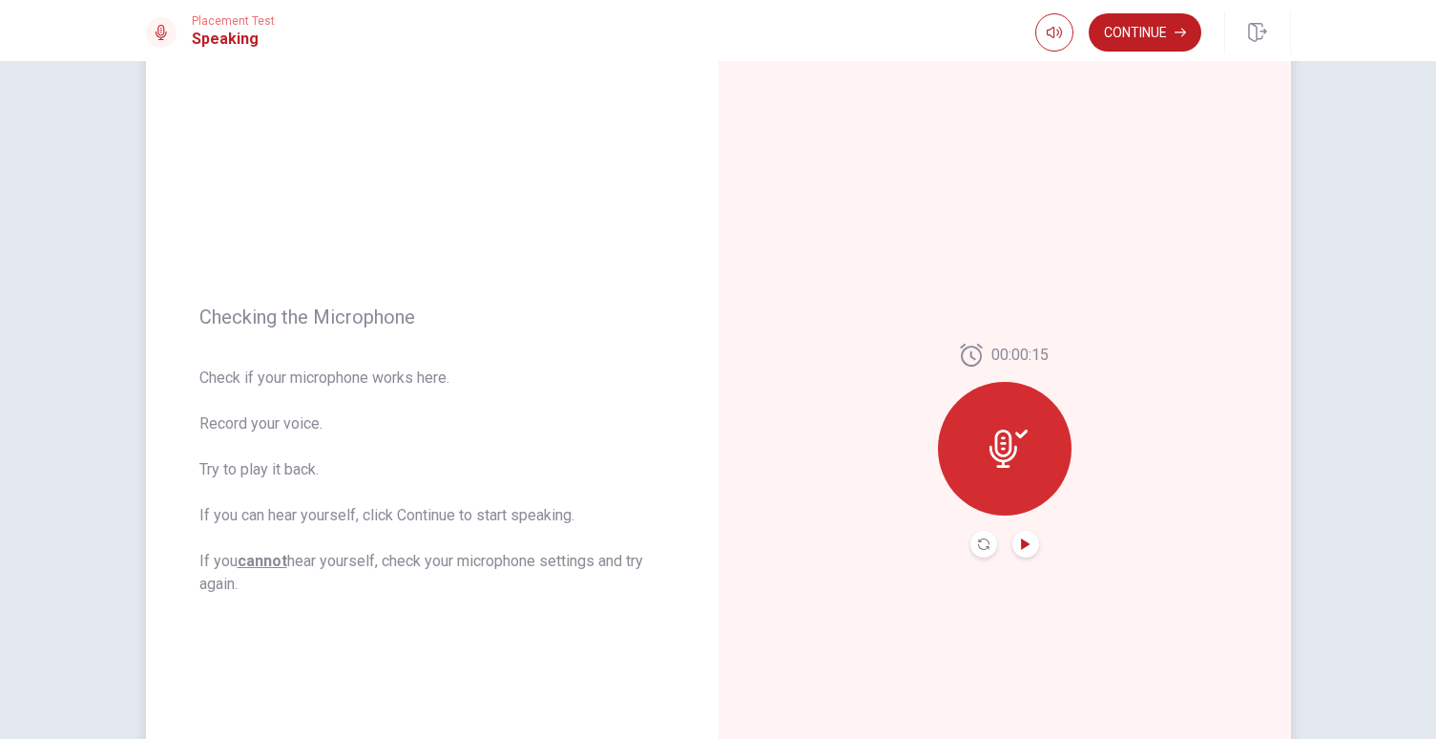
click at [1021, 547] on icon "Play Audio" at bounding box center [1025, 543] width 9 height 11
click at [1020, 547] on icon "Pause Audio" at bounding box center [1025, 543] width 10 height 11
click at [1157, 25] on button "Continue" at bounding box center [1145, 32] width 113 height 38
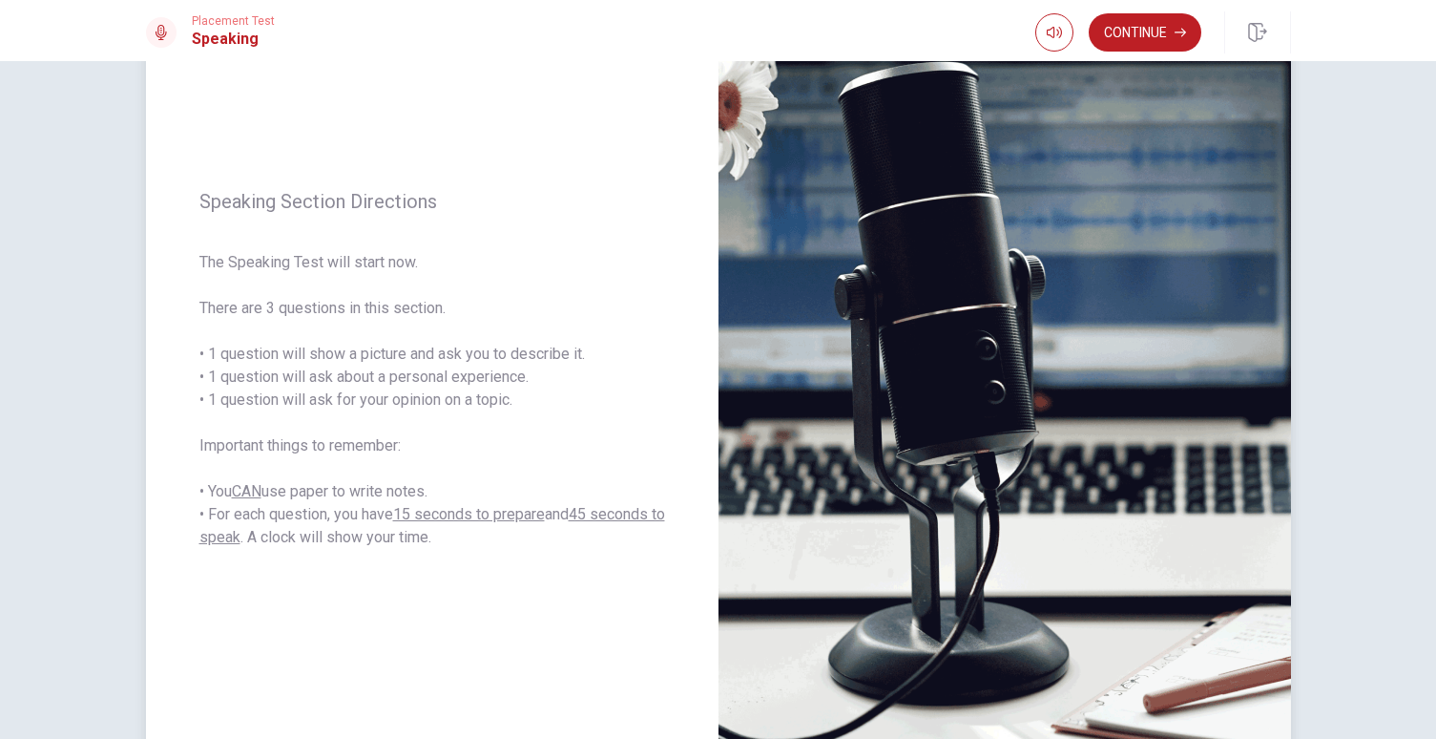
scroll to position [150, 0]
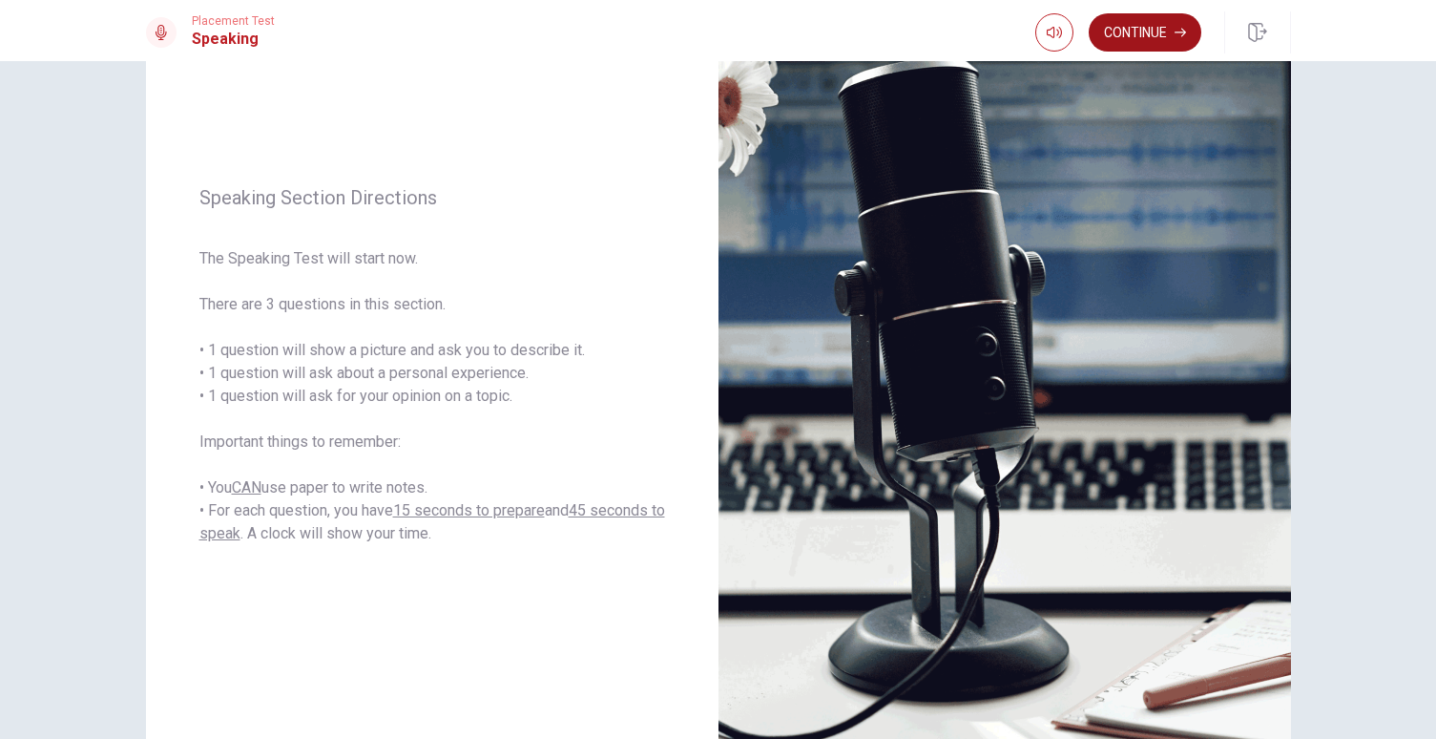
click at [1148, 40] on button "Continue" at bounding box center [1145, 32] width 113 height 38
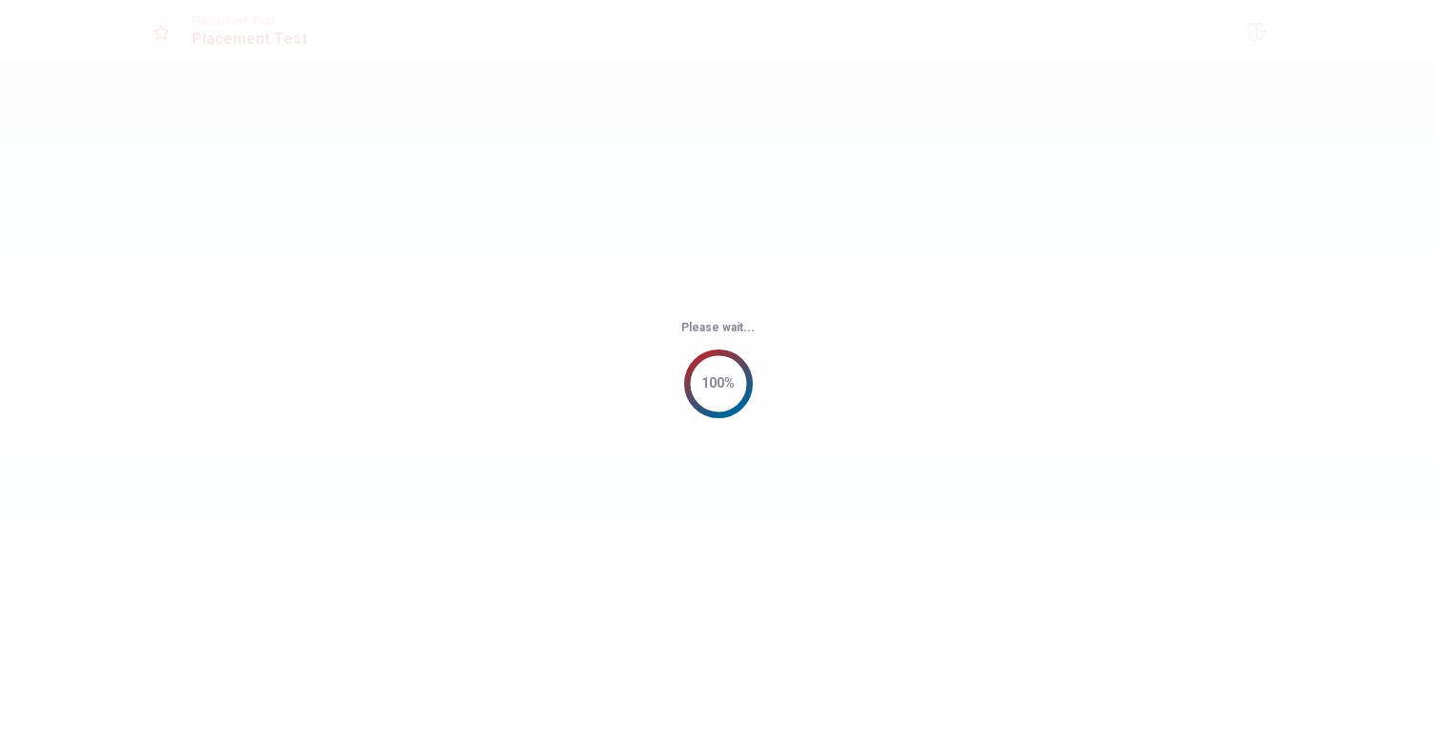
scroll to position [0, 0]
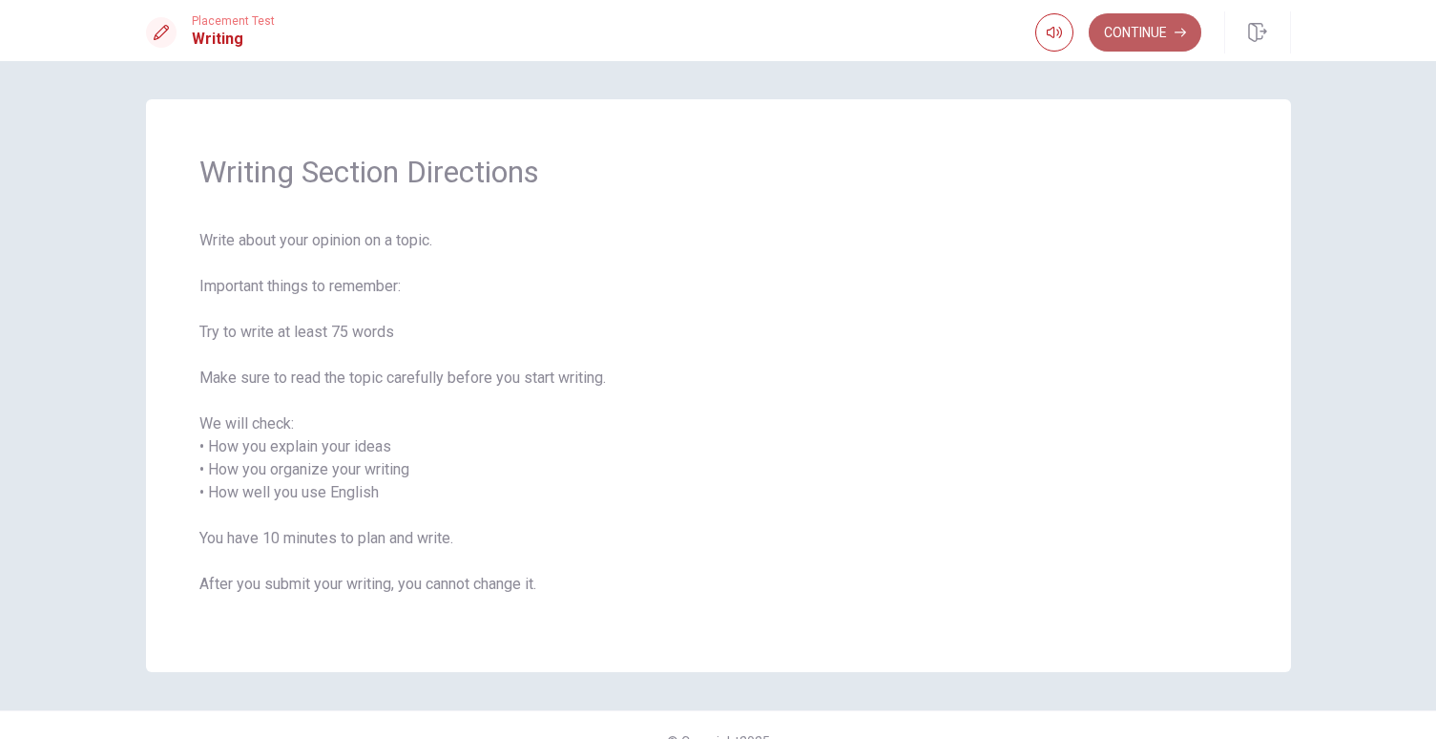
click at [1145, 25] on button "Continue" at bounding box center [1145, 32] width 113 height 38
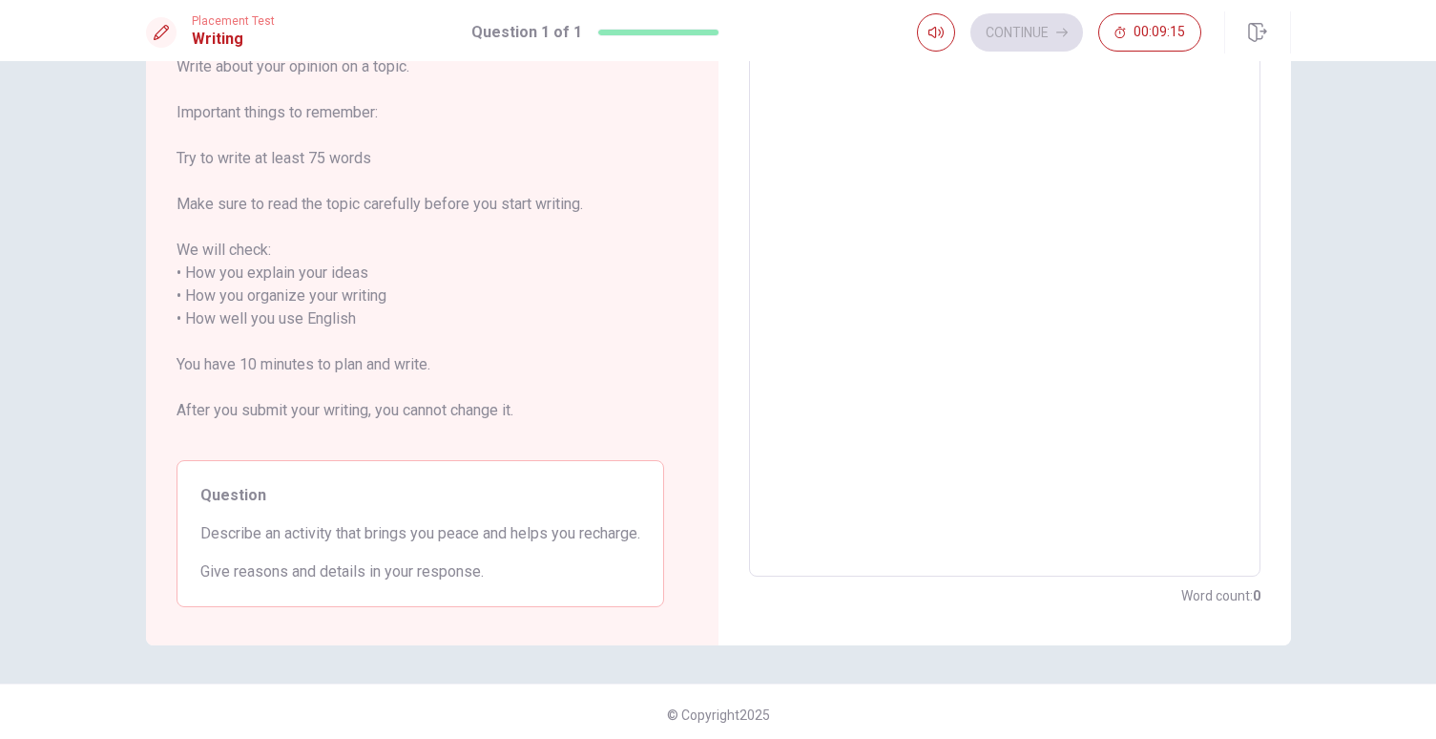
click at [691, 32] on div at bounding box center [659, 33] width 122 height 6
click at [805, 147] on textarea at bounding box center [1004, 307] width 485 height 507
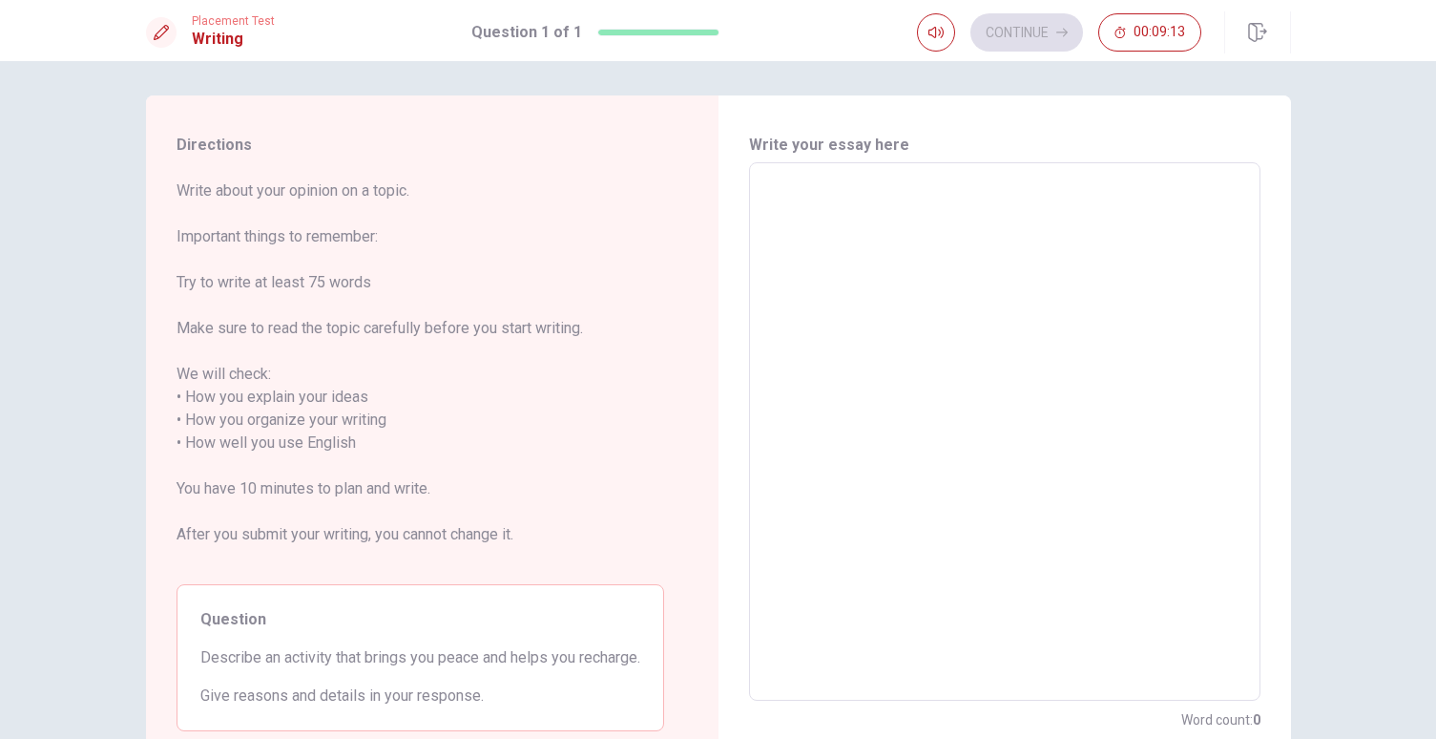
scroll to position [30, 0]
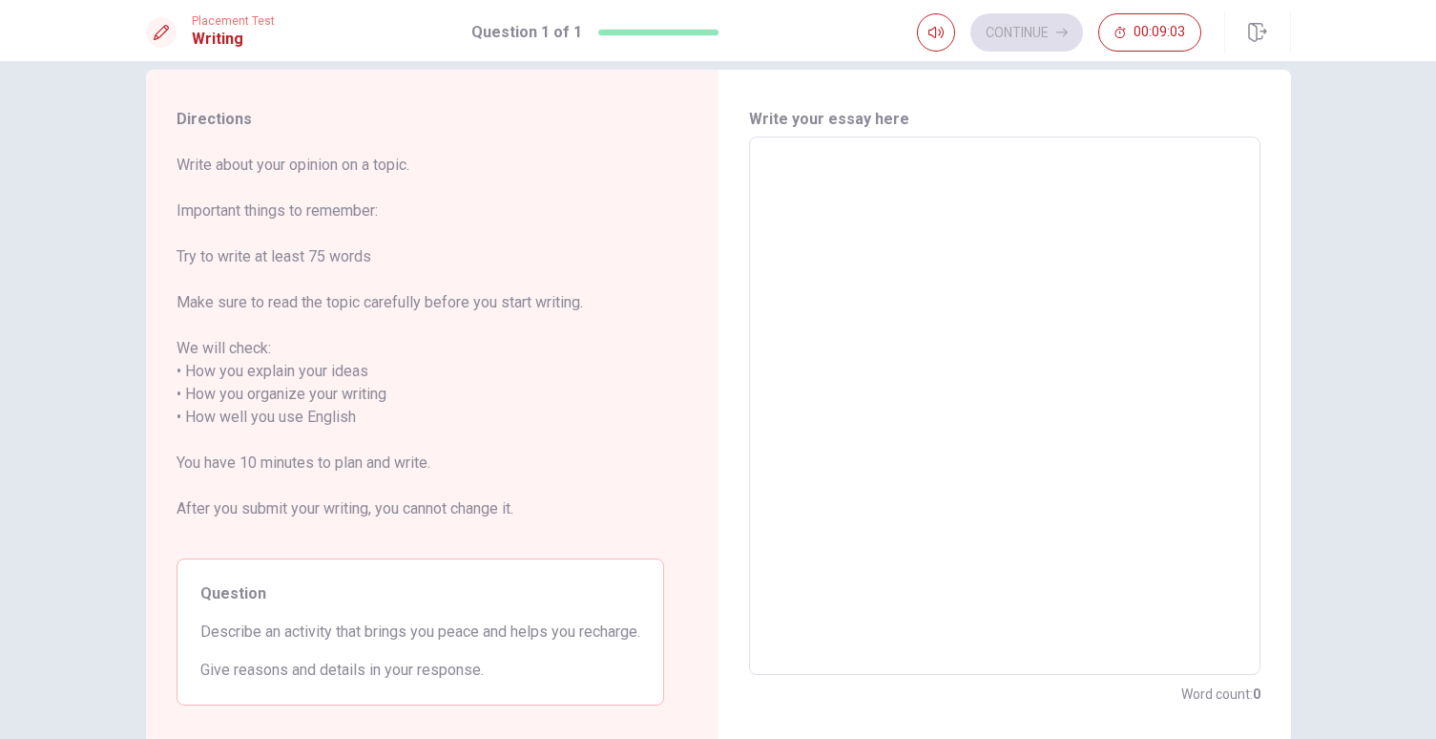
type textarea "I"
type textarea "x"
type textarea "I"
type textarea "x"
type textarea "I w"
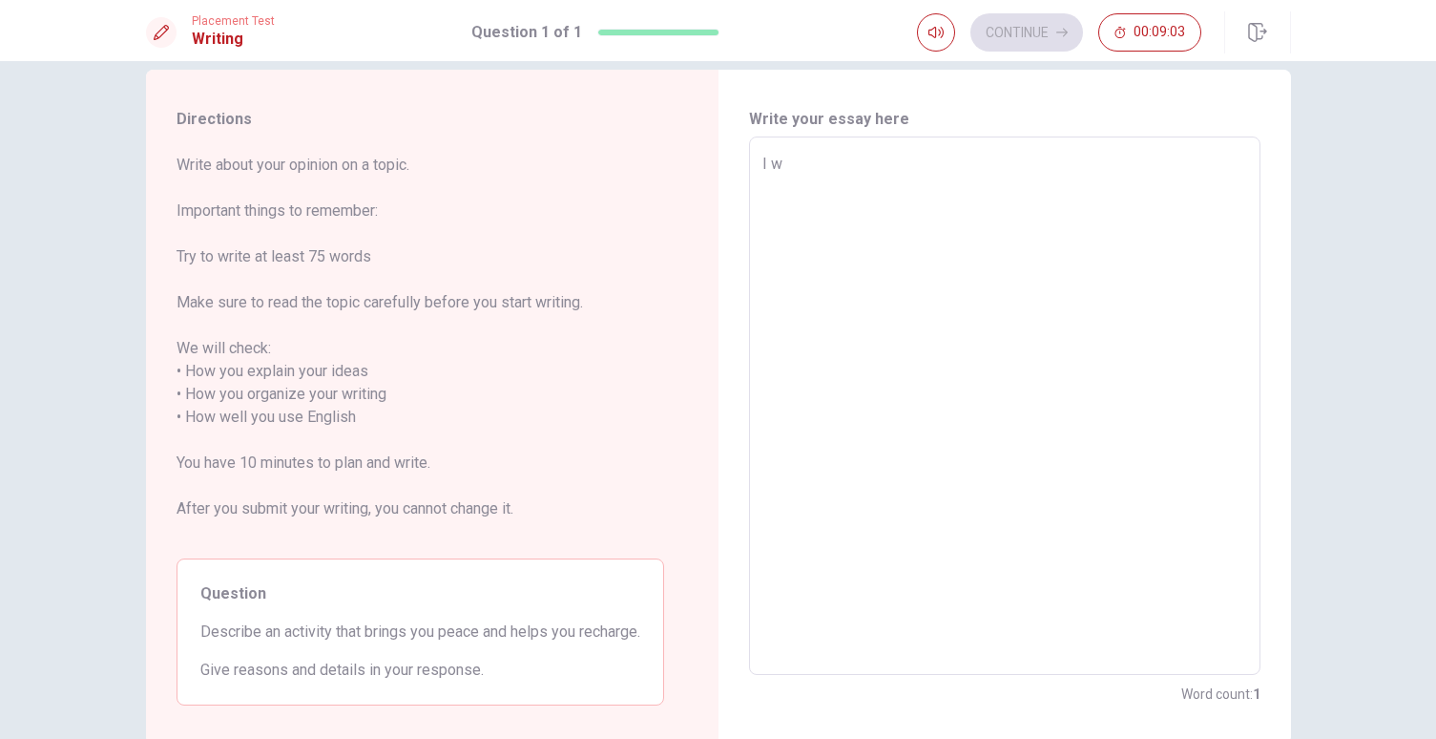
type textarea "x"
type textarea "I wo"
type textarea "x"
type textarea "I wor"
type textarea "x"
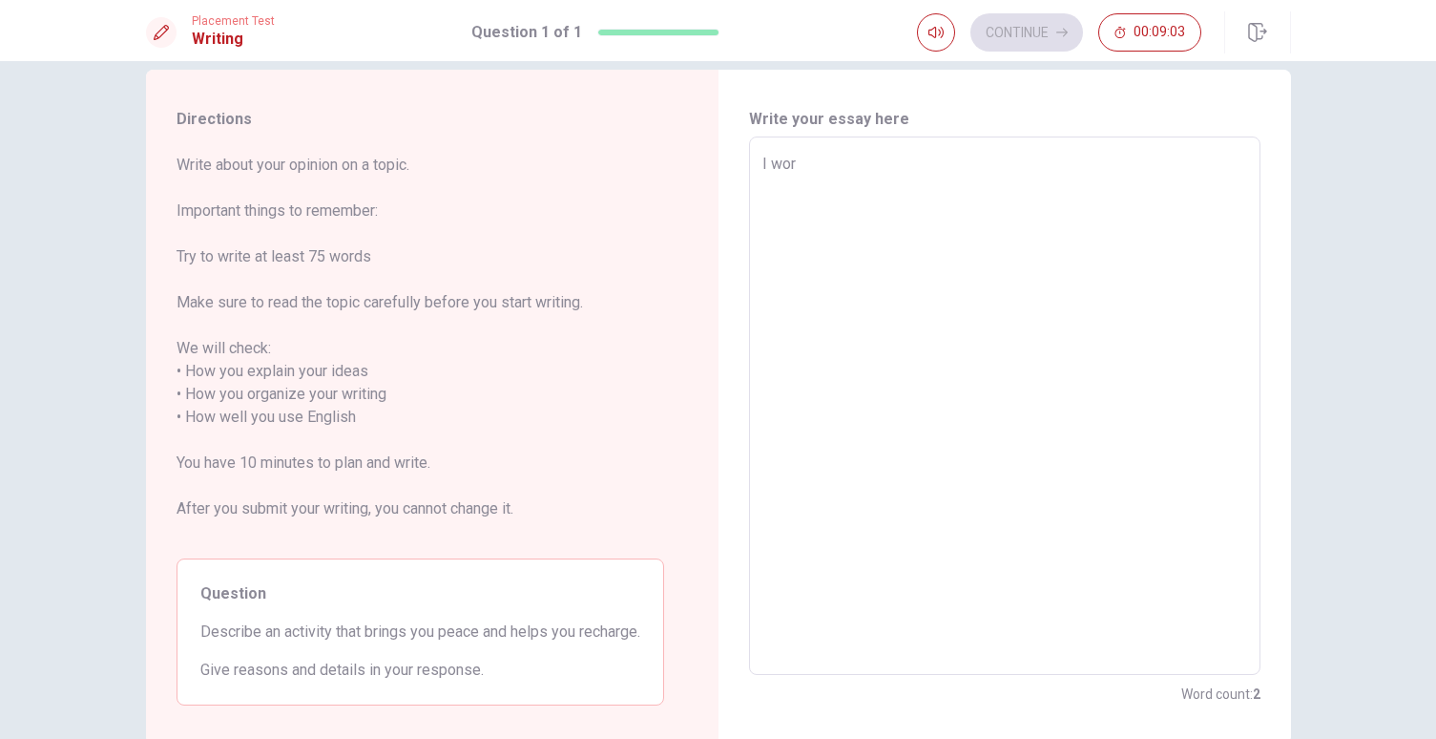
type textarea "I work"
type textarea "x"
type textarea "I work"
type textarea "x"
type textarea "I work a"
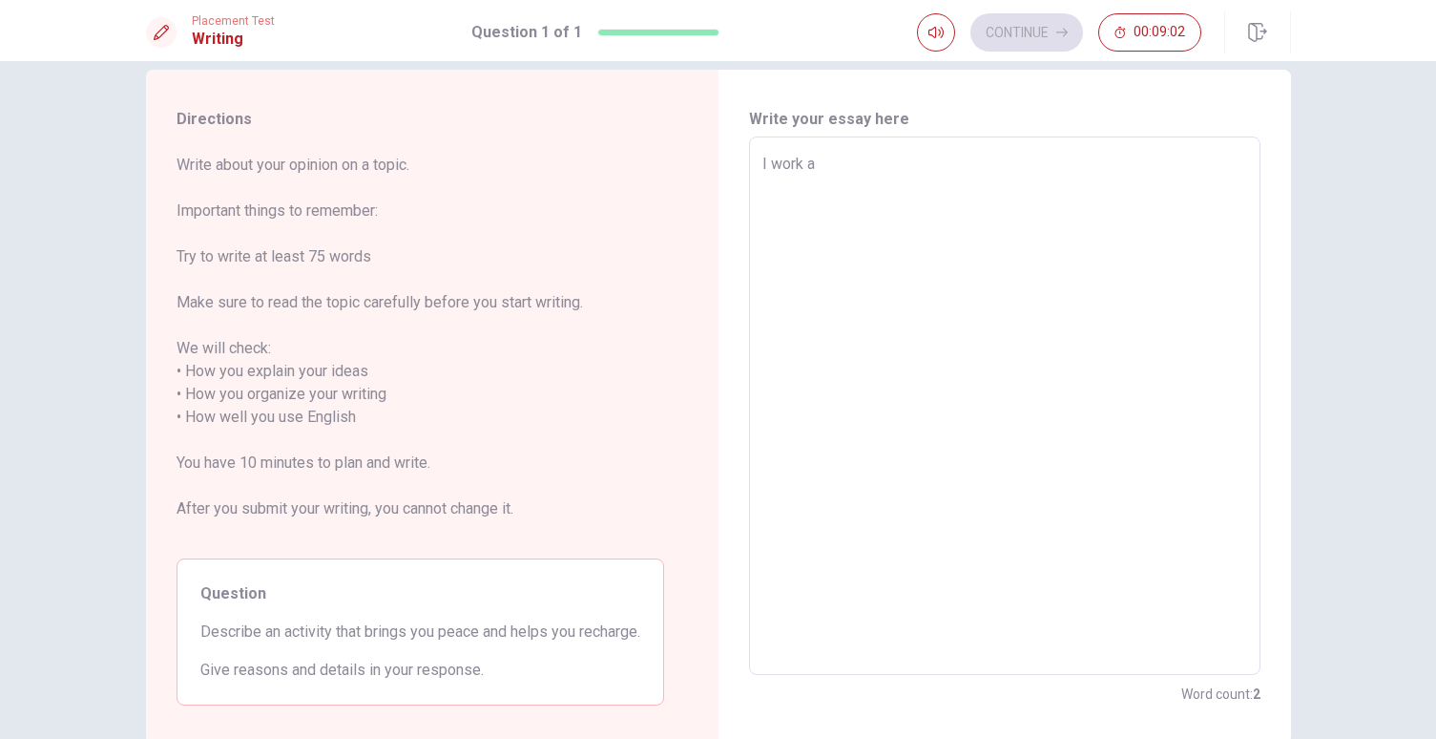
type textarea "x"
type textarea "I work a"
type textarea "x"
type textarea "I work a l"
type textarea "x"
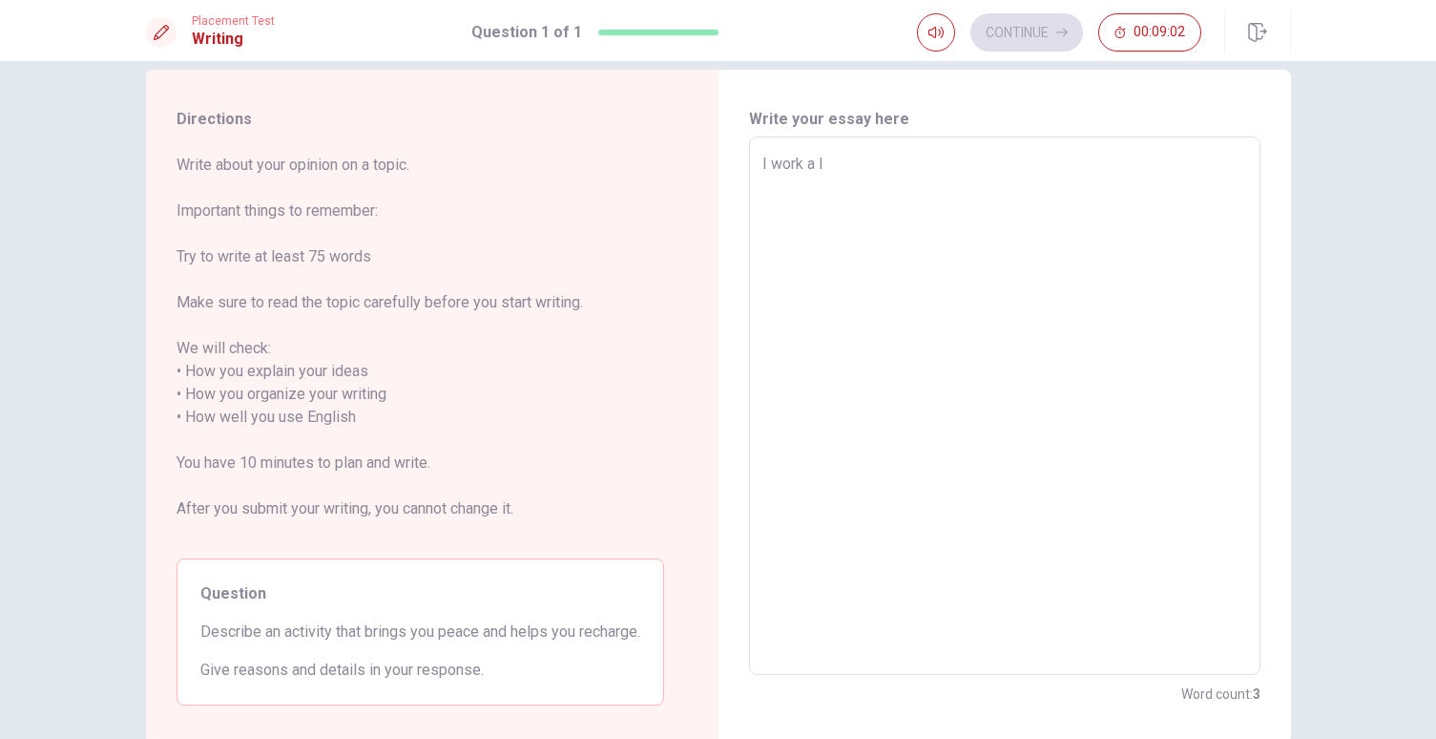
type textarea "I work a lo"
type textarea "x"
type textarea "I work a lot"
type textarea "x"
type textarea "I work a lot,"
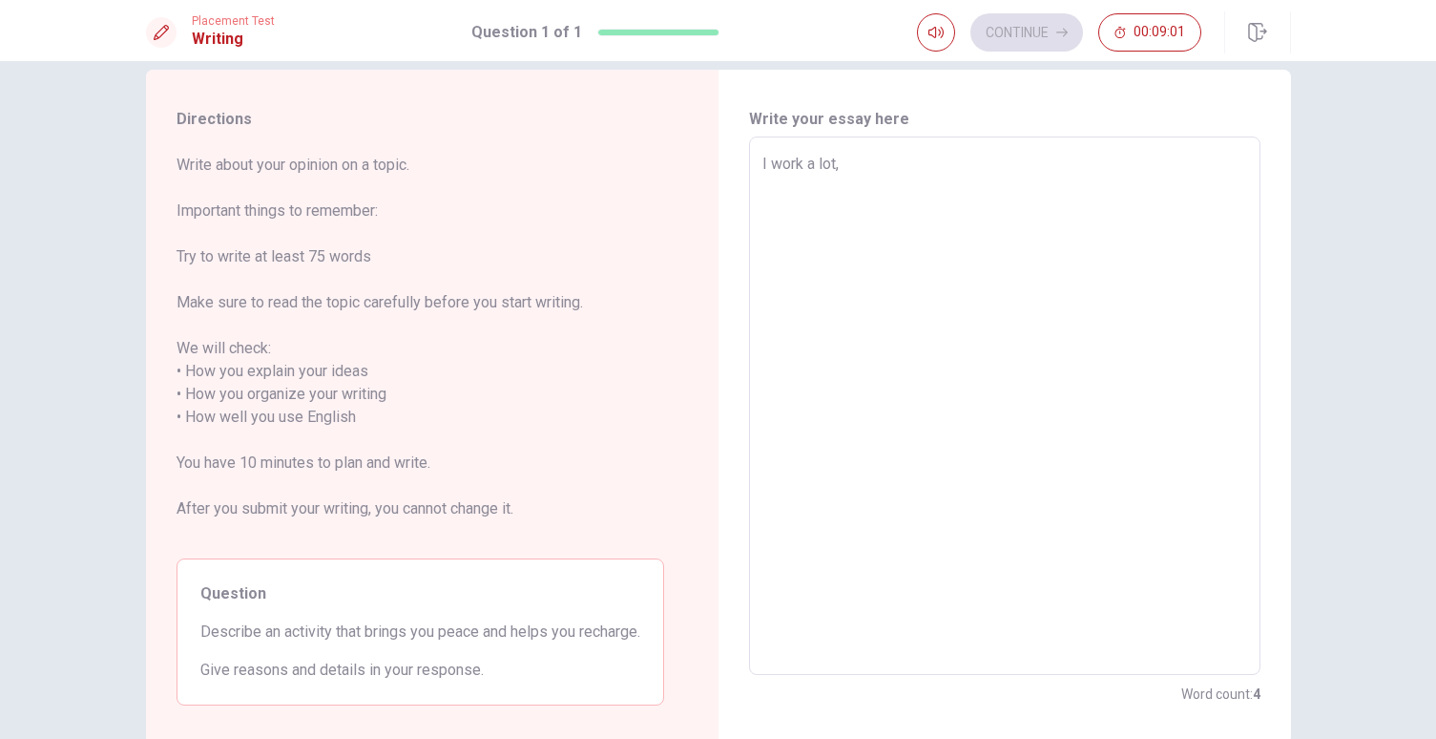
type textarea "x"
type textarea "I work a lot,"
type textarea "x"
type textarea "I work a lot, s"
type textarea "x"
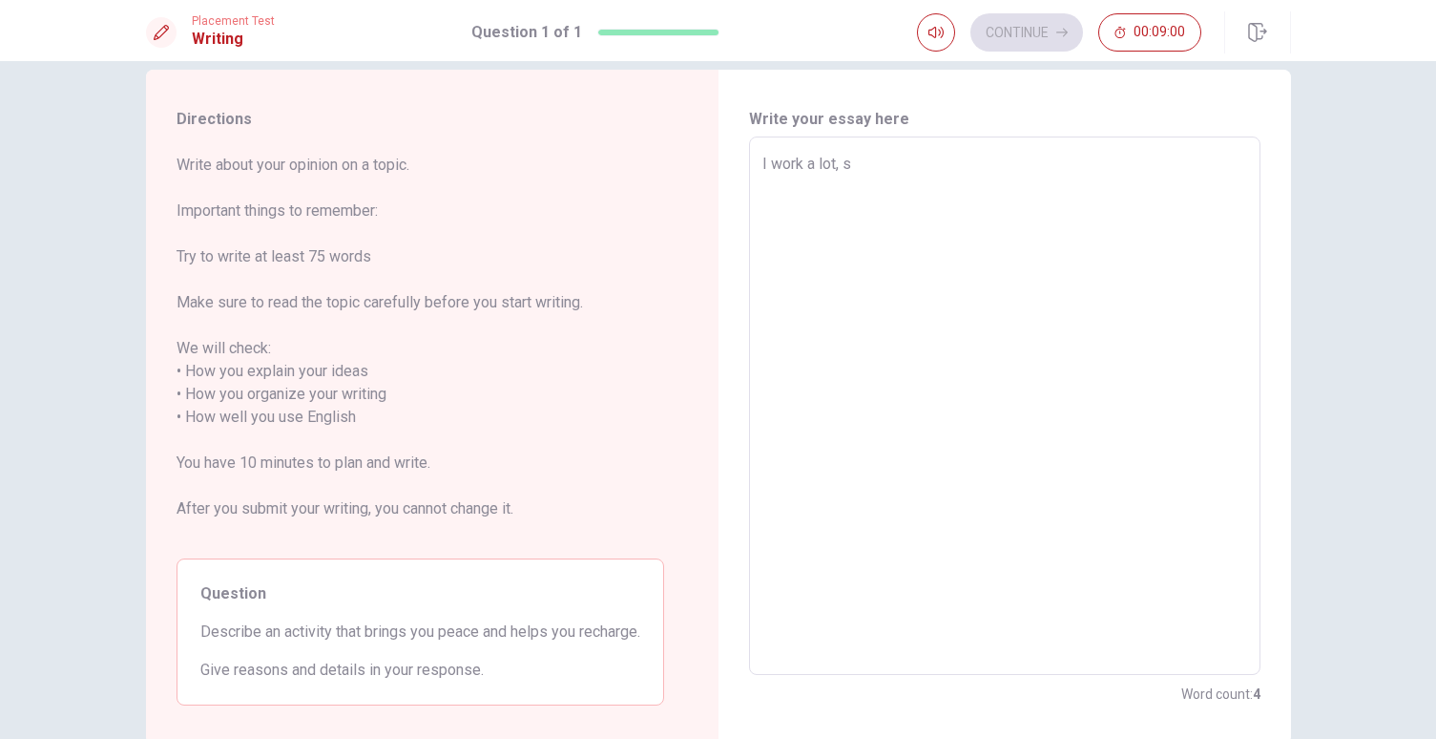
type textarea "I work a lot, so"
type textarea "x"
type textarea "I work a lot, so"
type textarea "x"
type textarea "I work a lot, so e"
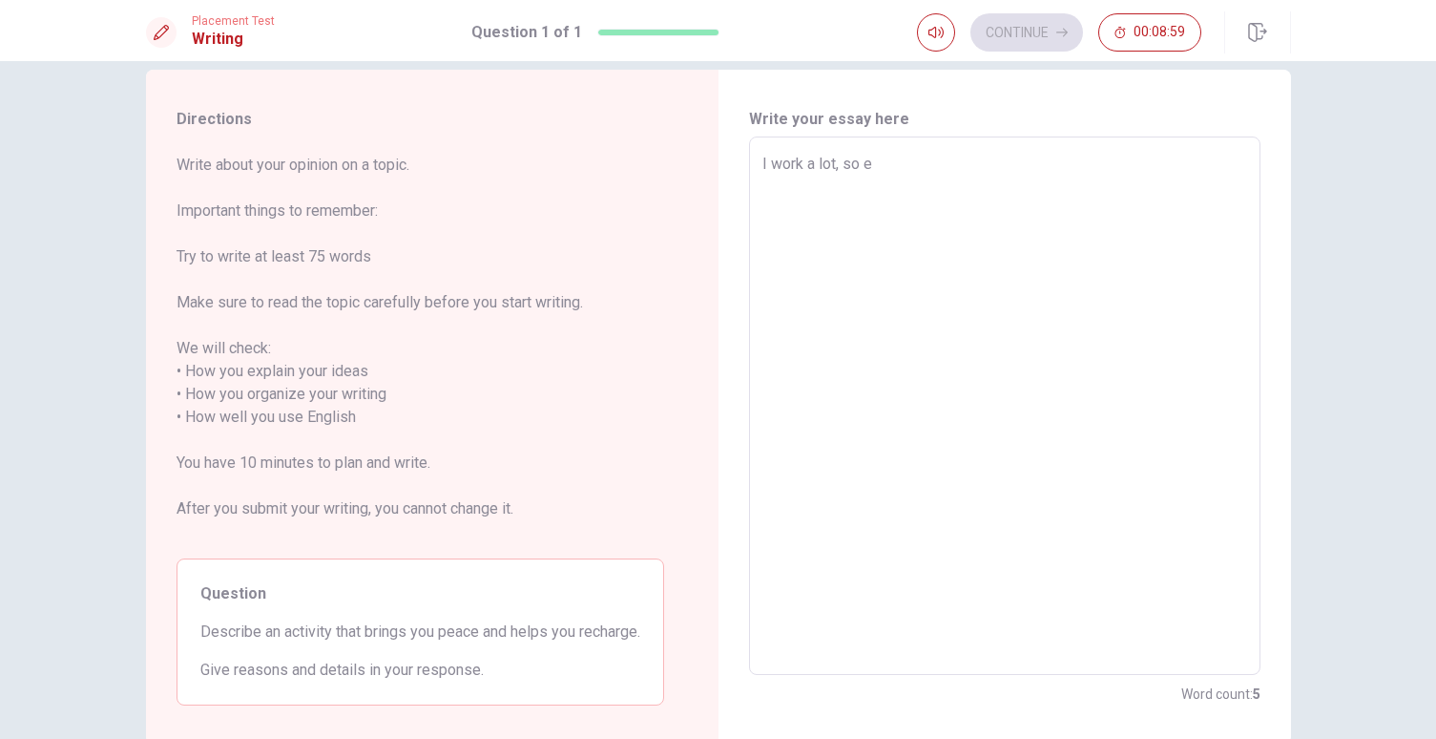
type textarea "x"
type textarea "I work a lot, so ev"
type textarea "x"
type textarea "I work a lot, so [PERSON_NAME]"
type textarea "x"
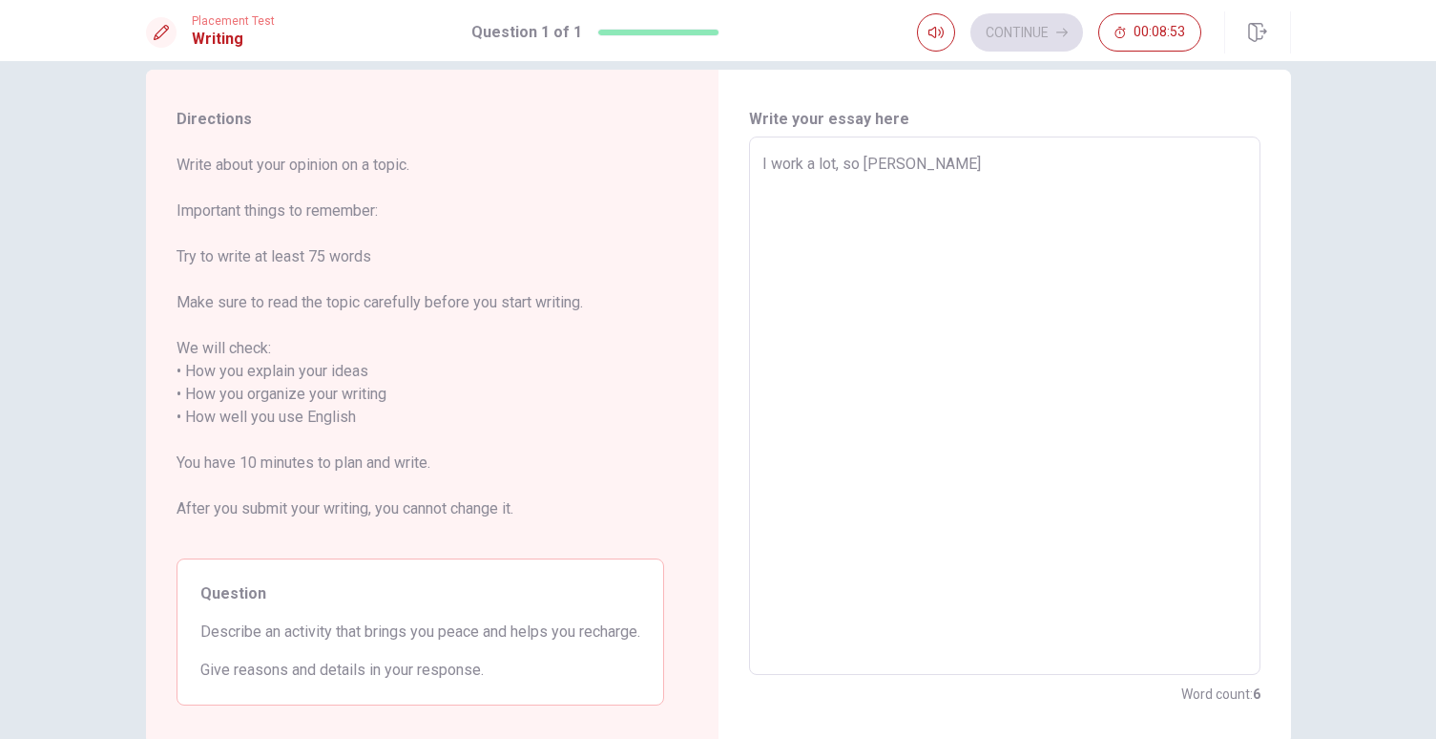
type textarea "I work a lot, so eveb"
type textarea "x"
type textarea "I work a lot, so [PERSON_NAME]"
type textarea "x"
type textarea "I work a lot, so [PERSON_NAME]"
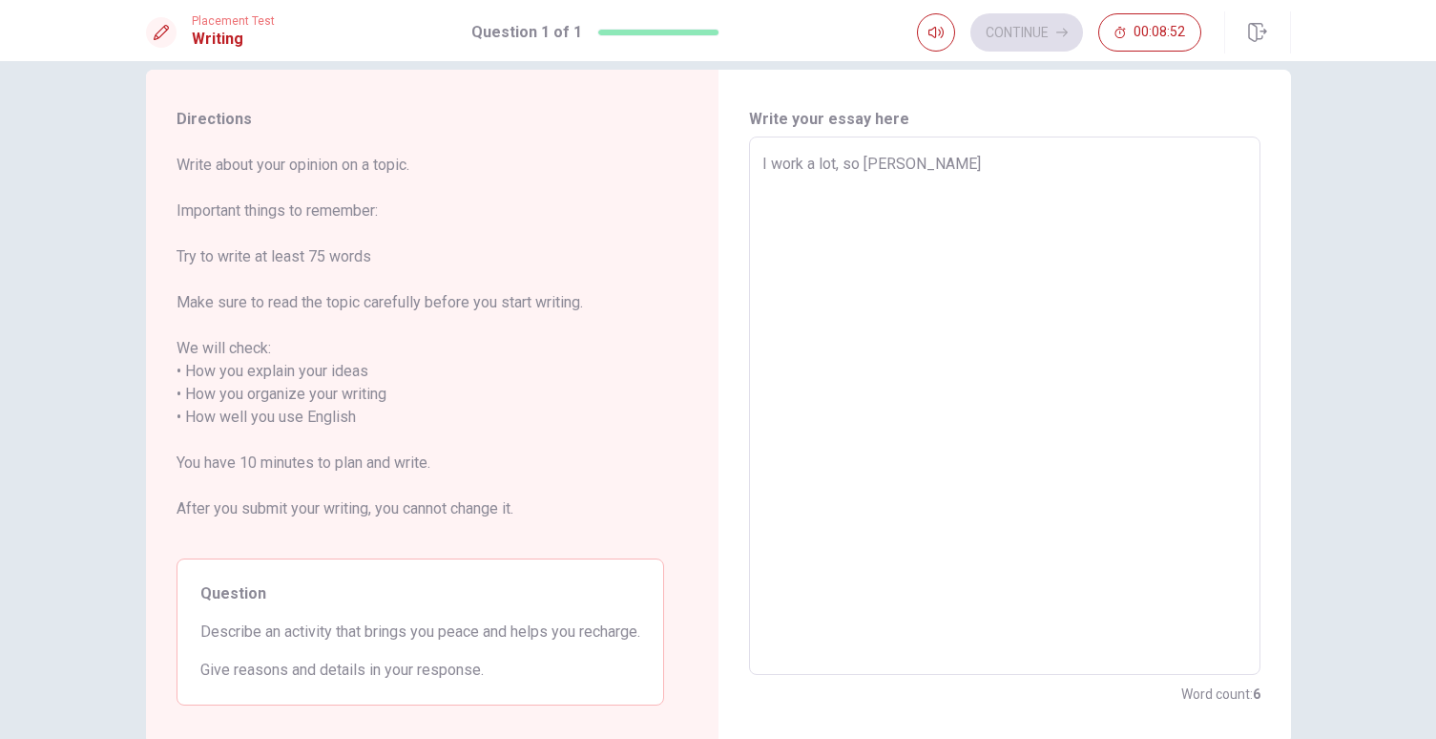
type textarea "x"
type textarea "I work a lot, so [PERSON_NAME]"
type textarea "x"
type textarea "I work a lot, so eveb"
type textarea "x"
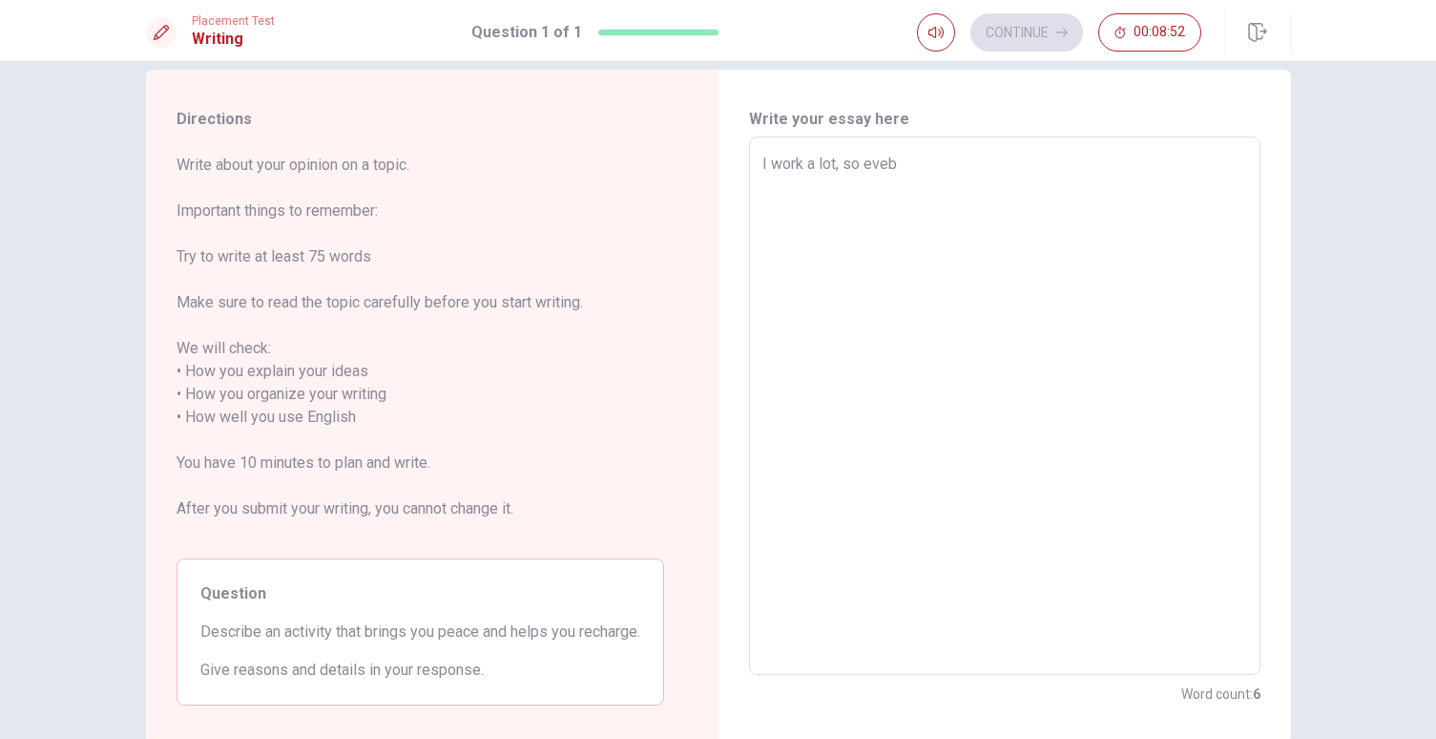
type textarea "I work a lot, so [PERSON_NAME]"
type textarea "x"
type textarea "I work a lot, so ever"
type textarea "x"
type textarea "I work a lot, so every"
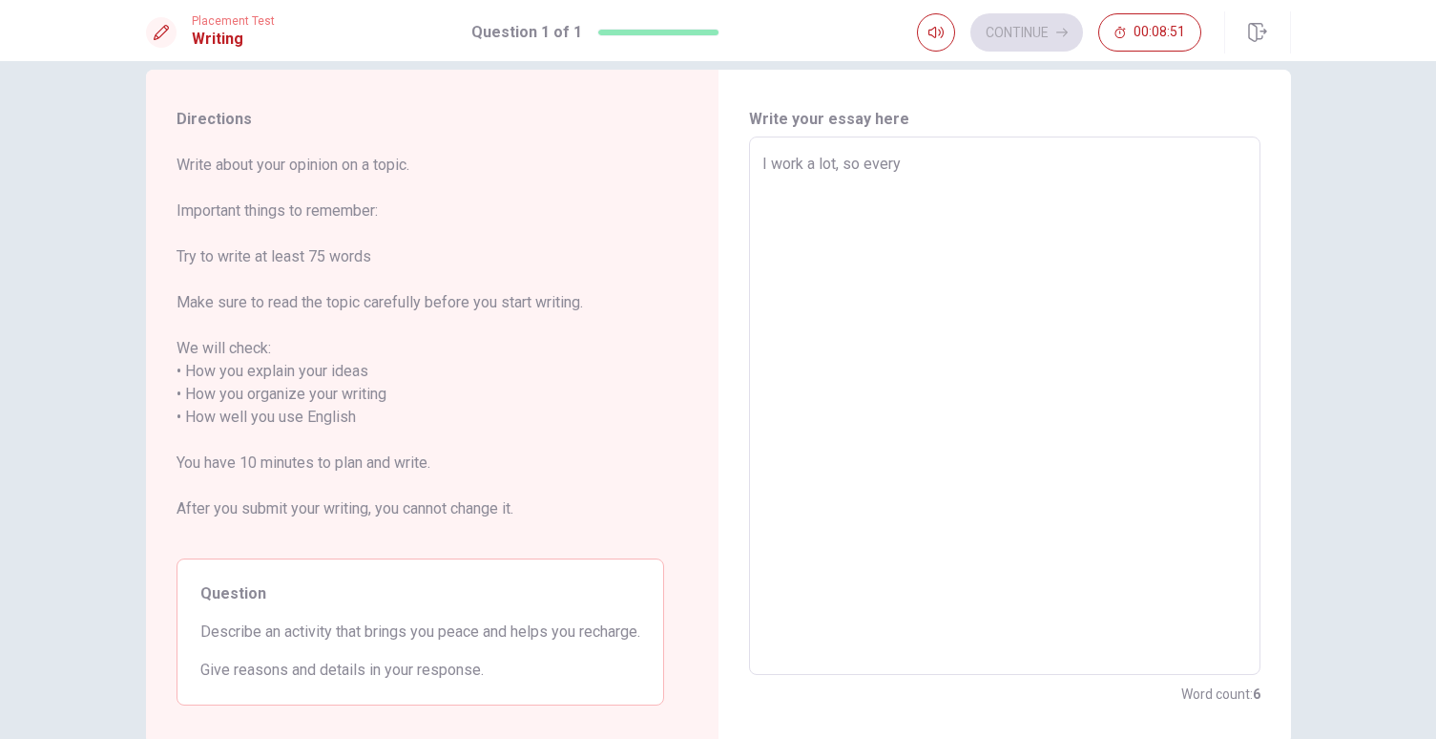
type textarea "x"
type textarea "I work a lot, so every"
type textarea "x"
type textarea "I work a lot, so every r"
type textarea "x"
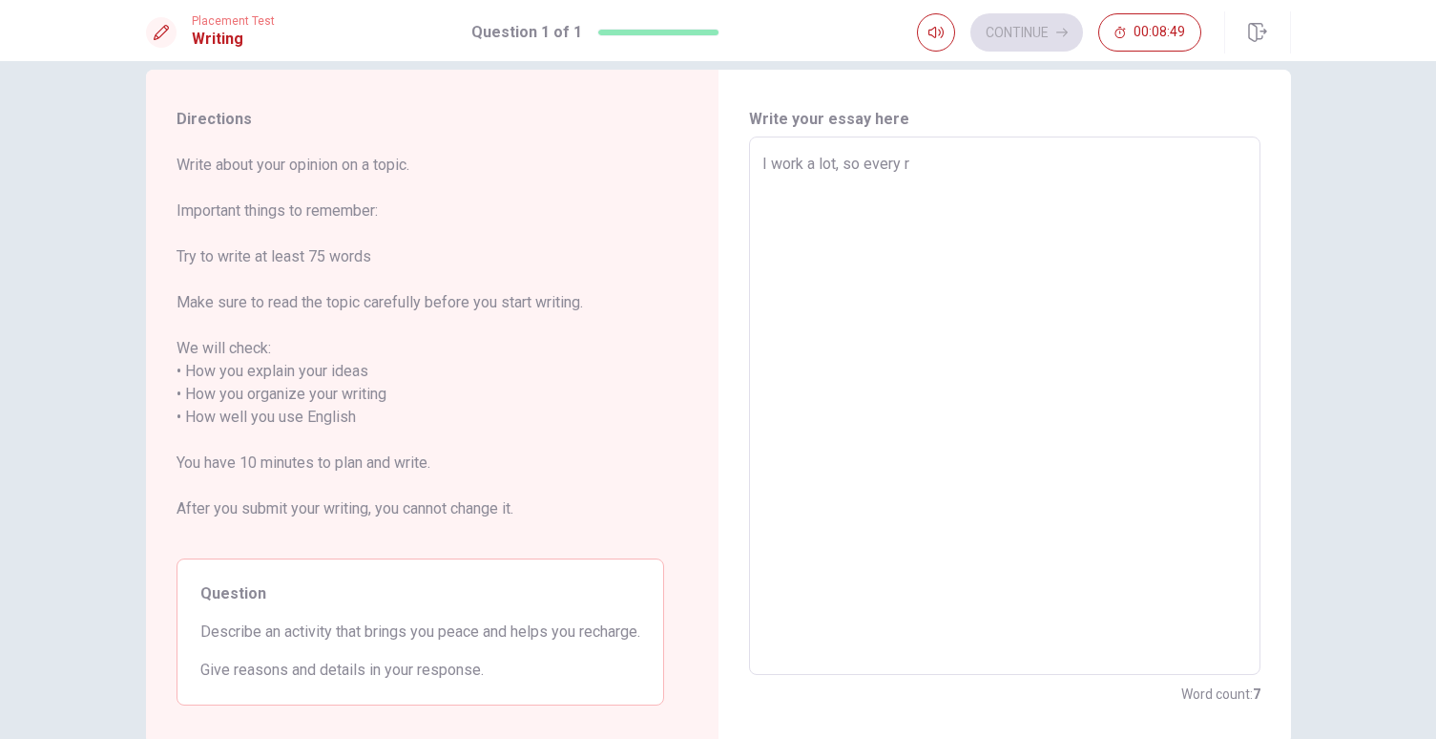
type textarea "I work a lot, so every re"
type textarea "x"
type textarea "I work a lot, so every res"
type textarea "x"
type textarea "I work a lot, so every rest"
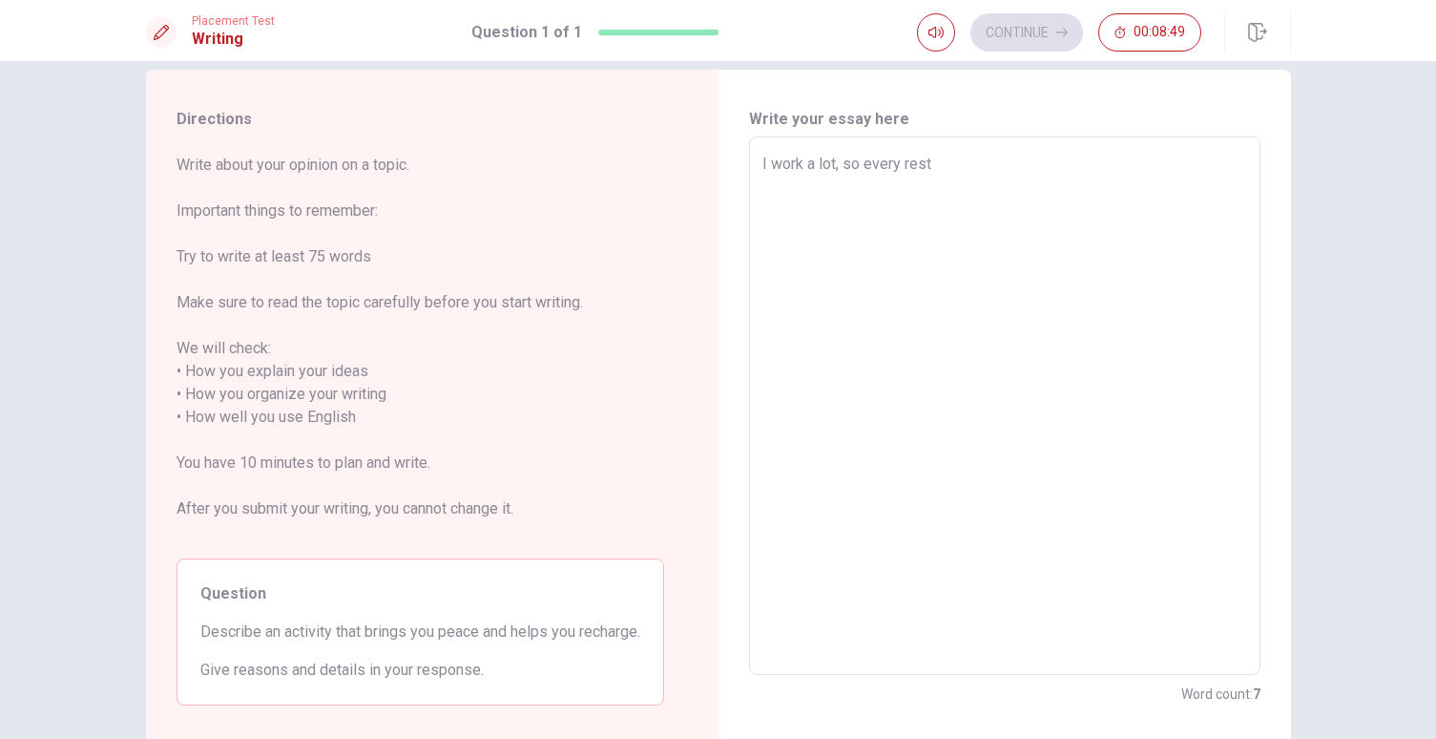
type textarea "x"
type textarea "I work a lot, so every rest"
type textarea "x"
type textarea "I work a lot, so every rest t"
type textarea "x"
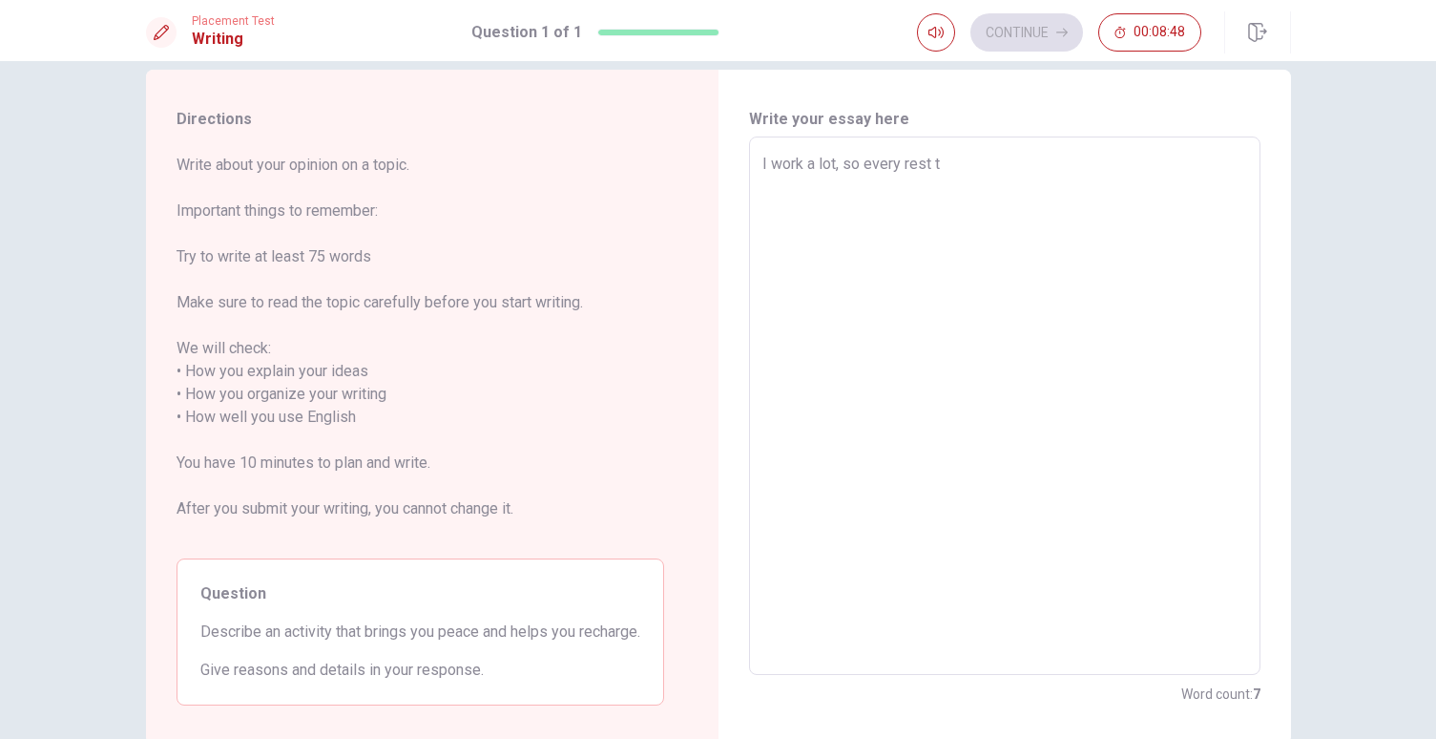
type textarea "I work a lot, so every rest ti"
type textarea "x"
type textarea "I work a lot, so every rest [PERSON_NAME]"
type textarea "x"
type textarea "I work a lot, so every rest time"
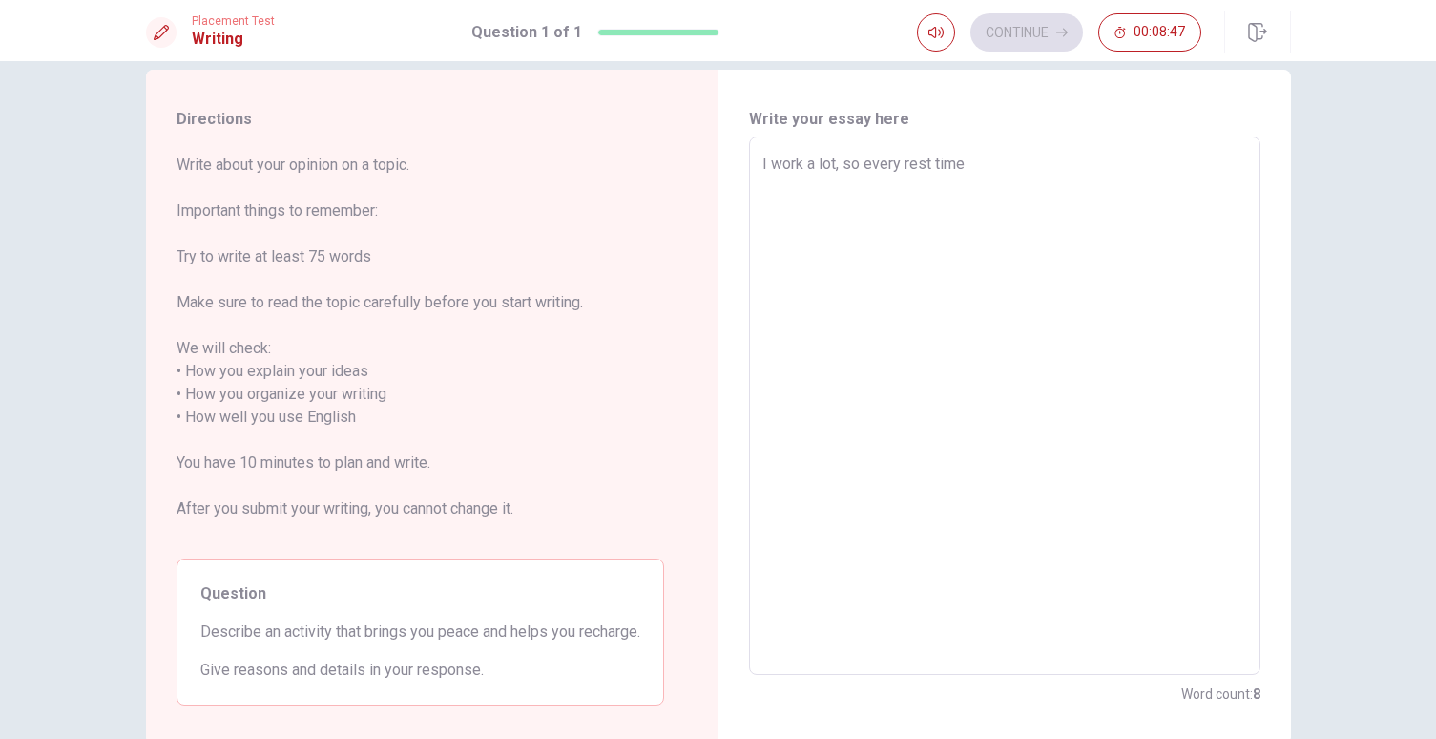
type textarea "x"
type textarea "I work a lot, so every rest time"
type textarea "x"
type textarea "I work a lot, so every rest time I"
type textarea "x"
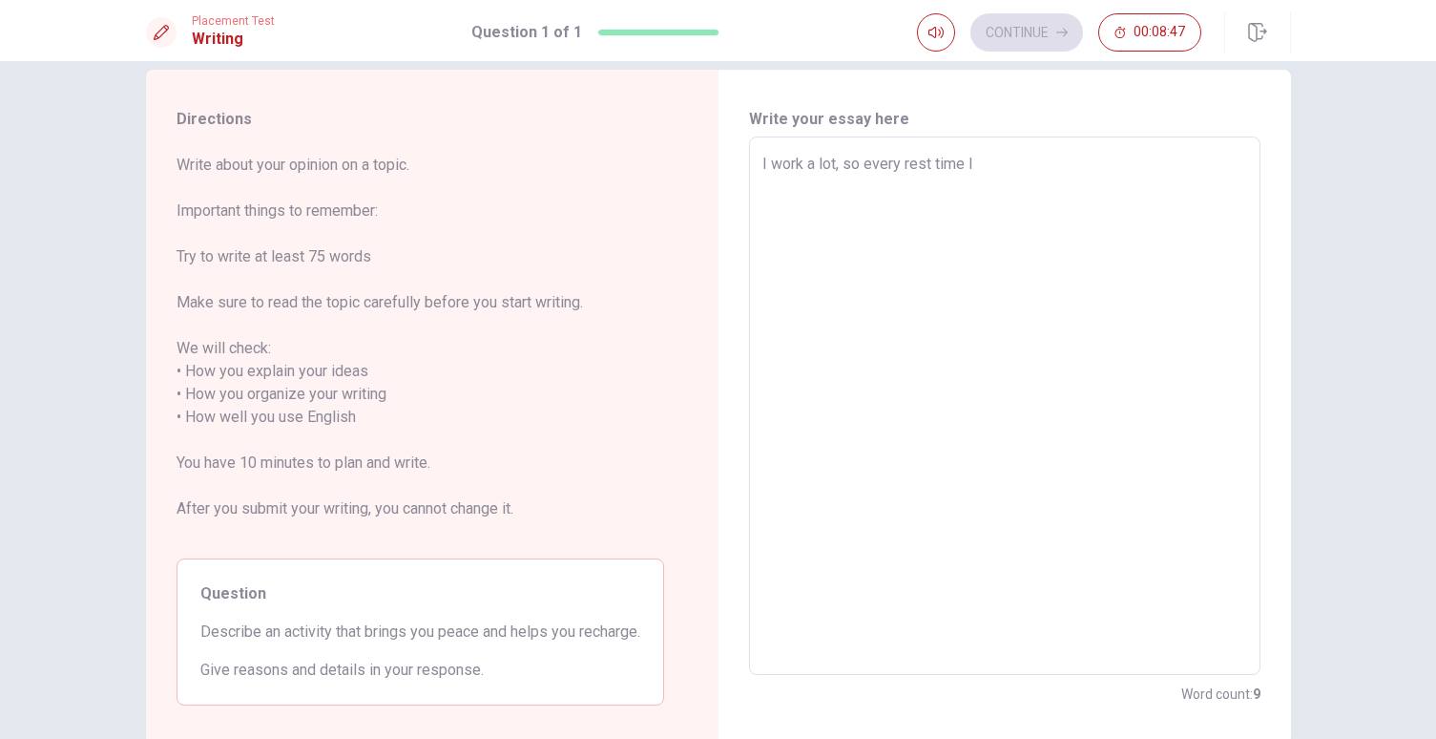
type textarea "I work a lot, so every rest time I"
type textarea "x"
type textarea "I work a lot, so every rest time I r"
type textarea "x"
type textarea "I work a lot, so every rest time I re"
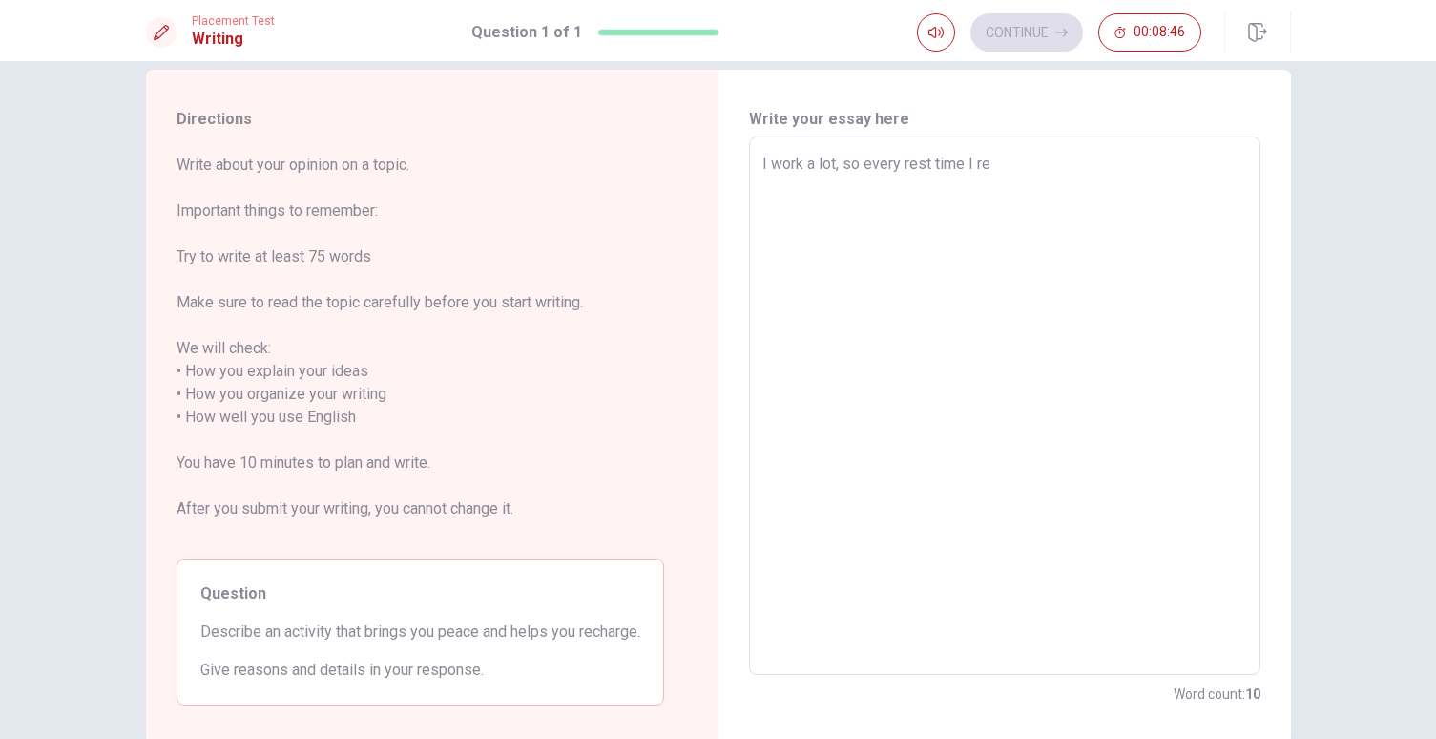
type textarea "x"
type textarea "I work a lot, so every rest time I r"
type textarea "x"
type textarea "I work a lot, so every rest time I"
type textarea "x"
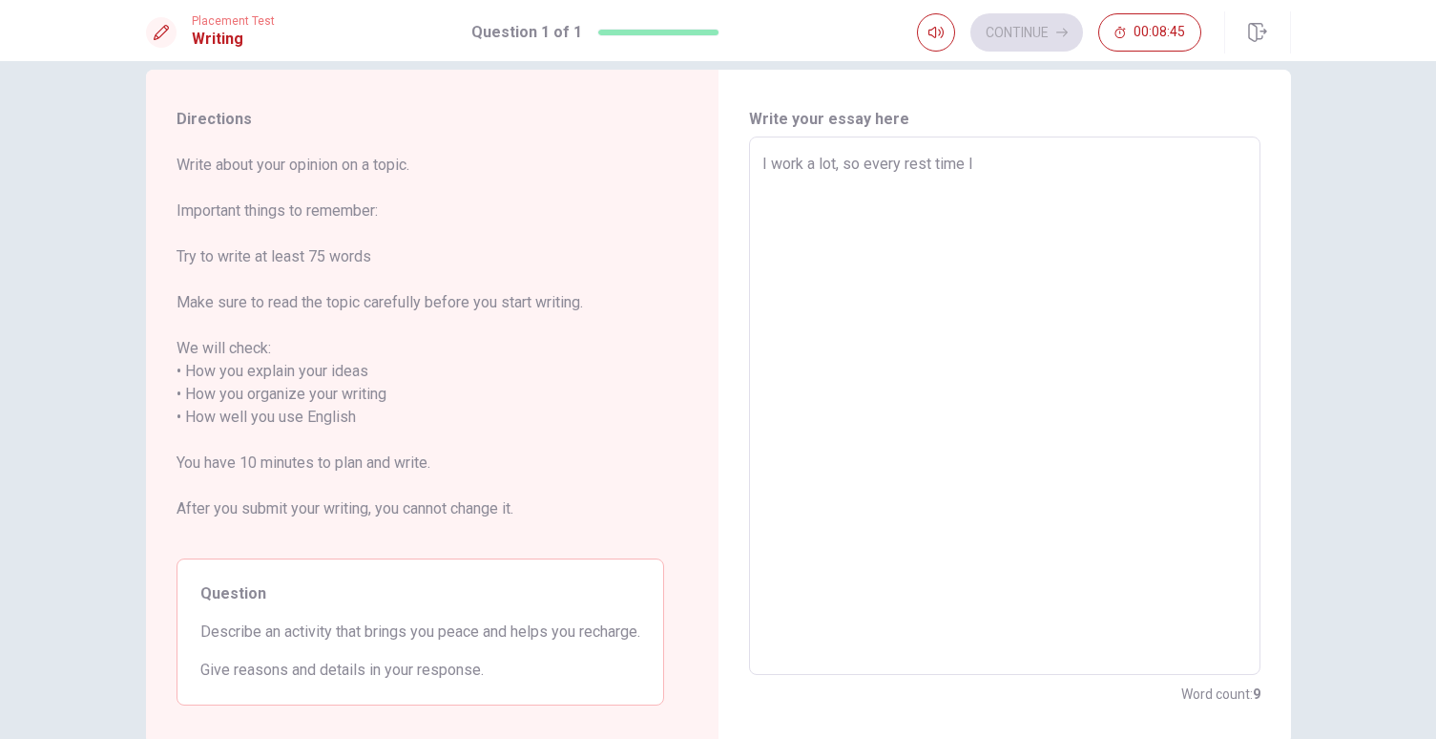
type textarea "I work a lot, so every rest time I h"
type textarea "x"
type textarea "I work a lot, so every rest time I ha"
type textarea "x"
type textarea "I work a lot, so every rest time I hav"
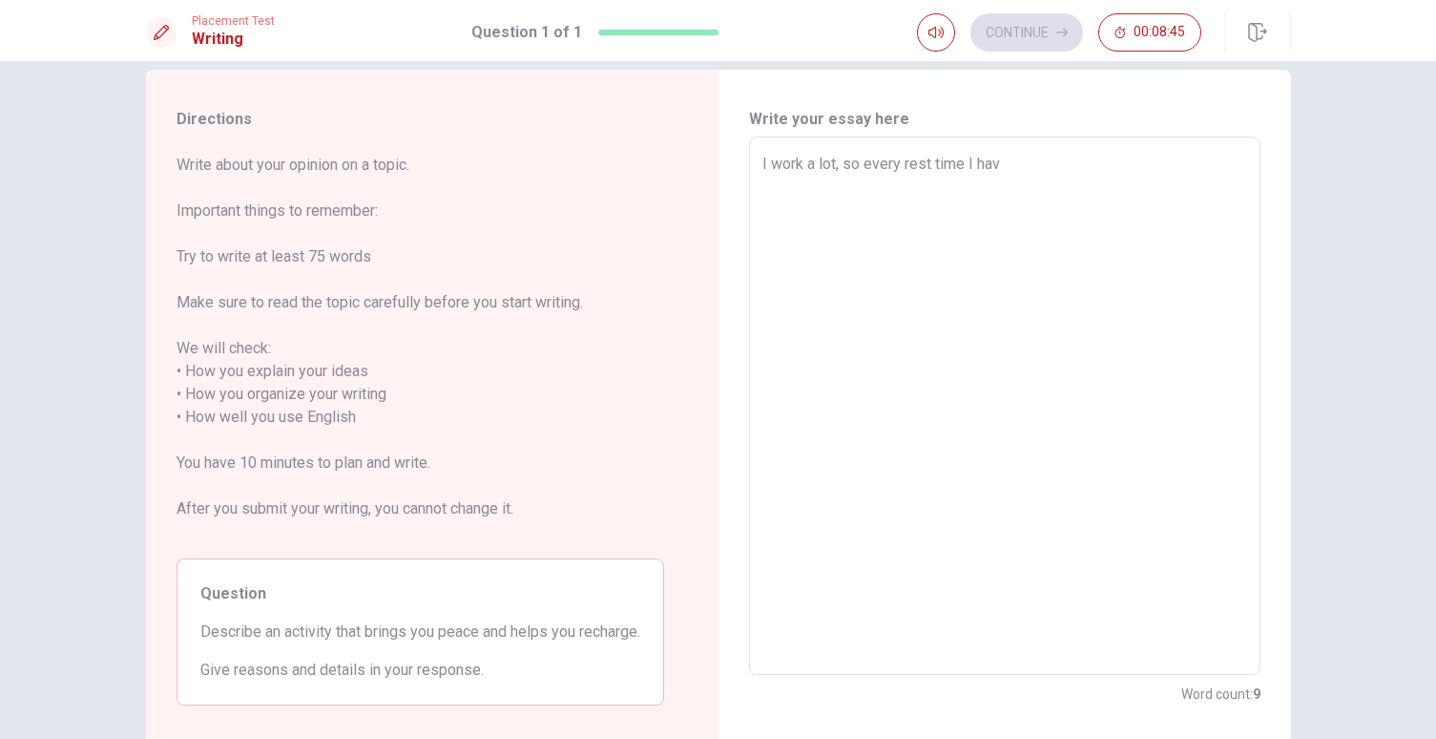
type textarea "x"
type textarea "I work a lot, so every rest time I have"
type textarea "x"
type textarea "I work a lot, so every rest time I have,"
type textarea "x"
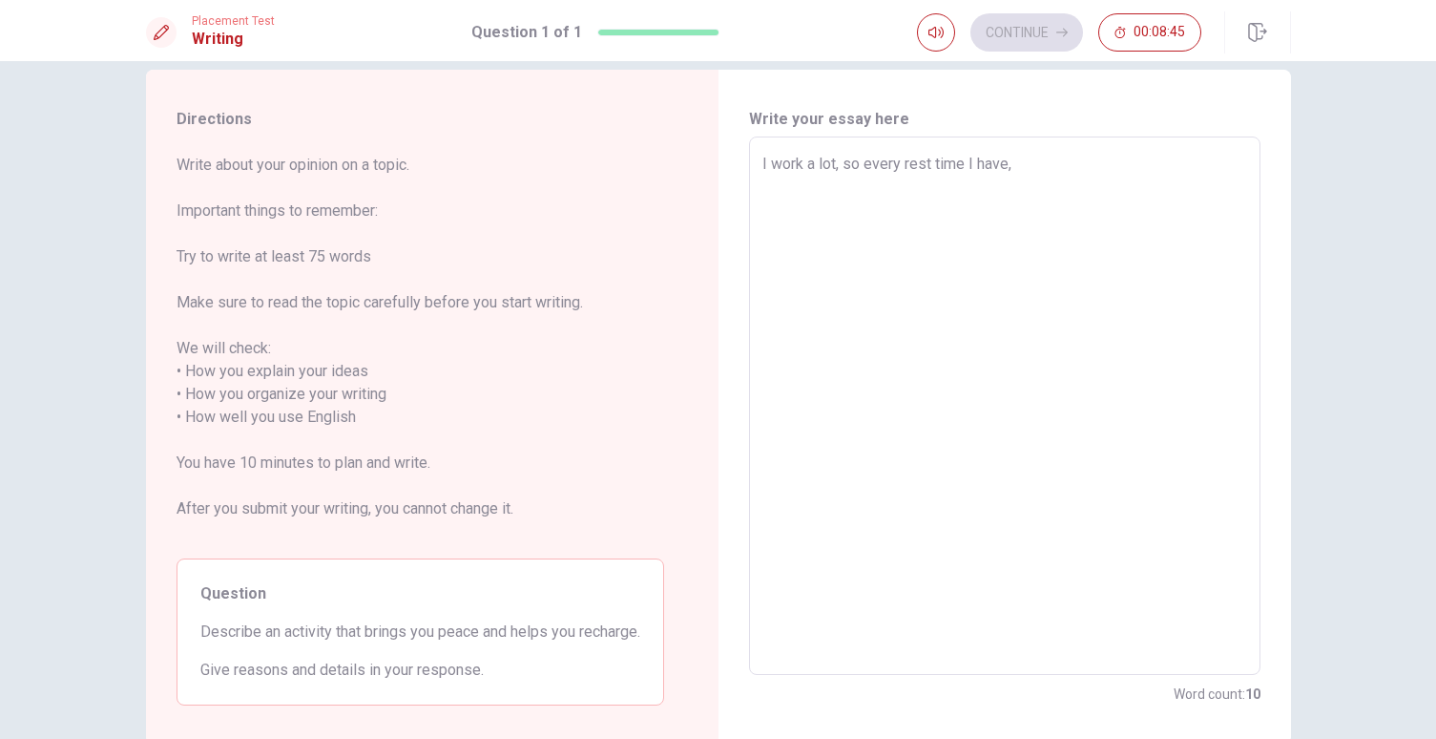
type textarea "I work a lot, so every rest time I have,"
type textarea "x"
type textarea "I work a lot, so every rest time I have, I"
type textarea "x"
type textarea "I work a lot, so every rest time I have, I"
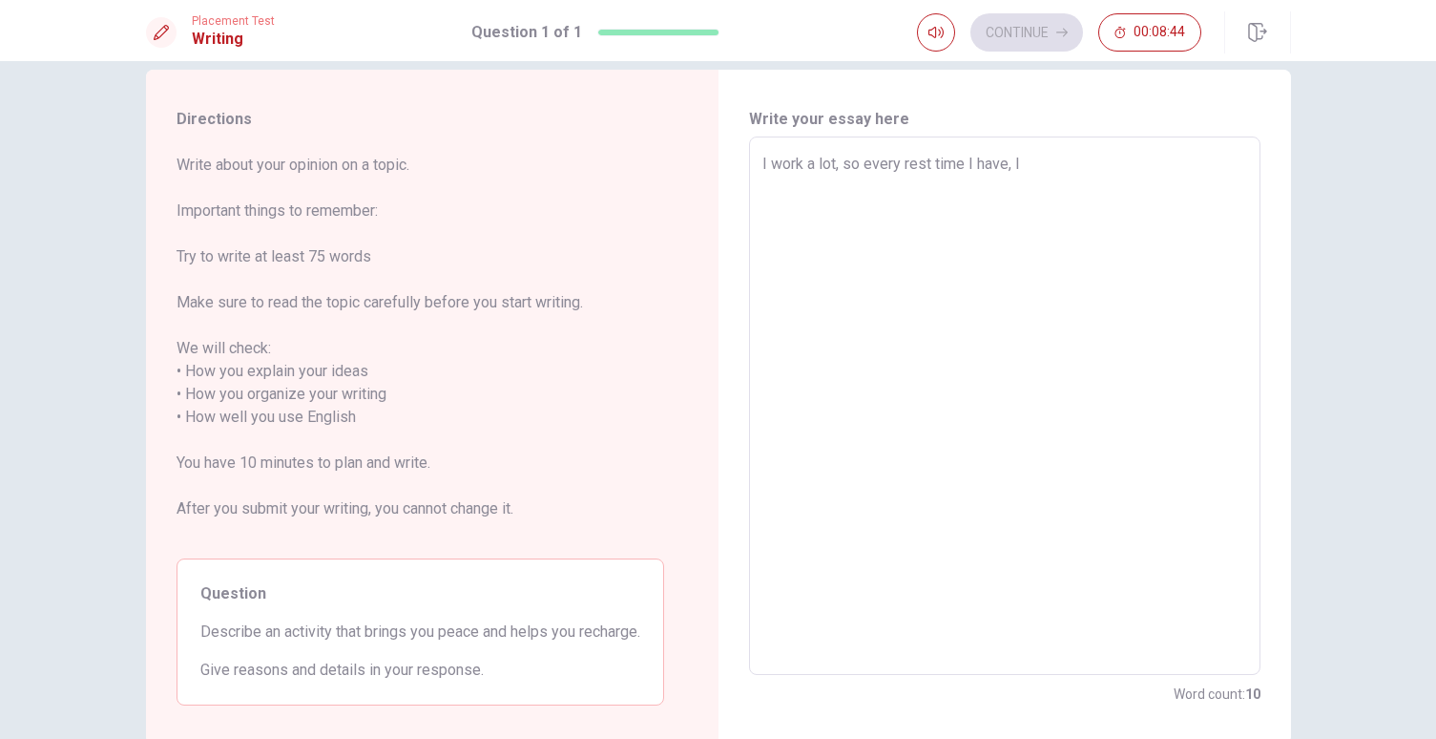
type textarea "x"
type textarea "I work a lot, so every rest time I have, I t"
type textarea "x"
type textarea "I work a lot, so every rest time I have, I ti"
type textarea "x"
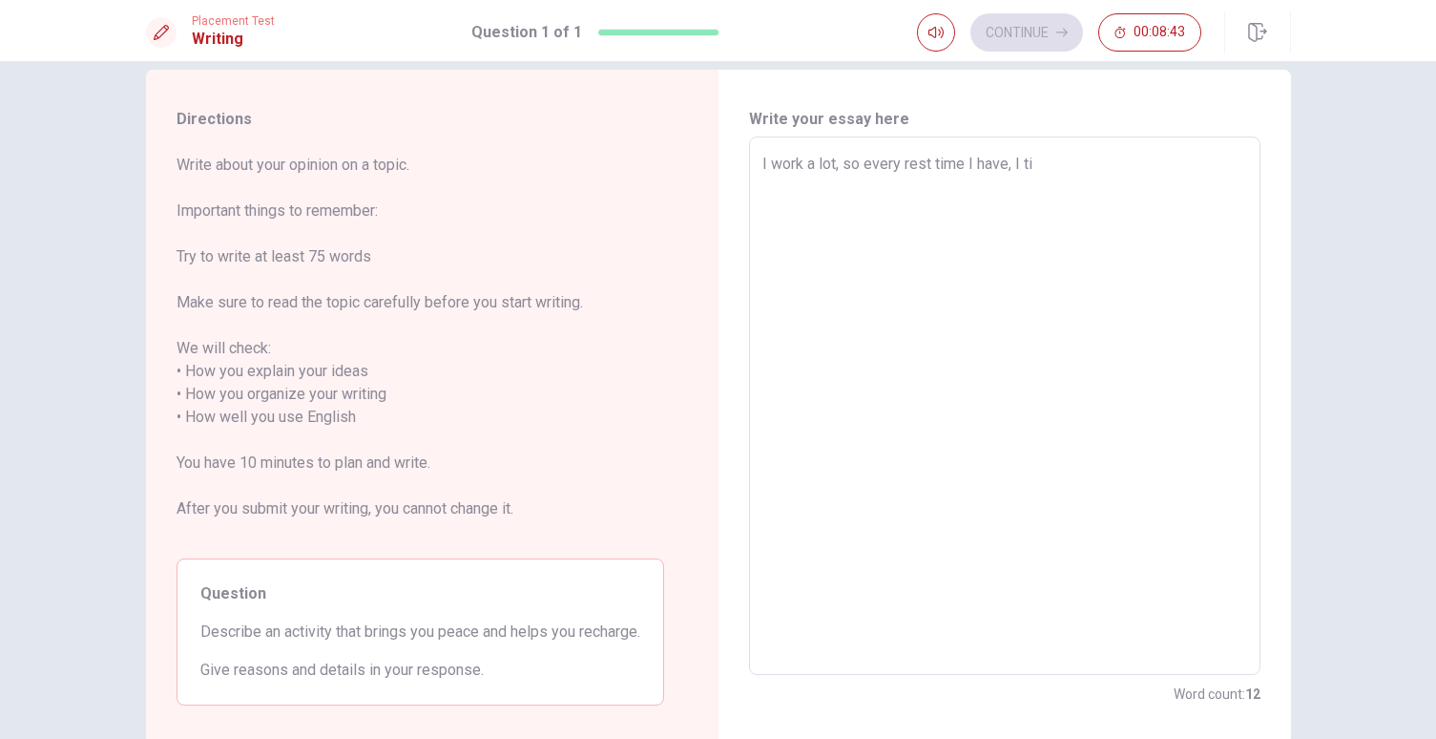
type textarea "I work a lot, so every rest time I have, I tir"
type textarea "x"
type textarea "I work a lot, so every rest time I have, I ti"
type textarea "x"
type textarea "I work a lot, so every rest time I have, I t"
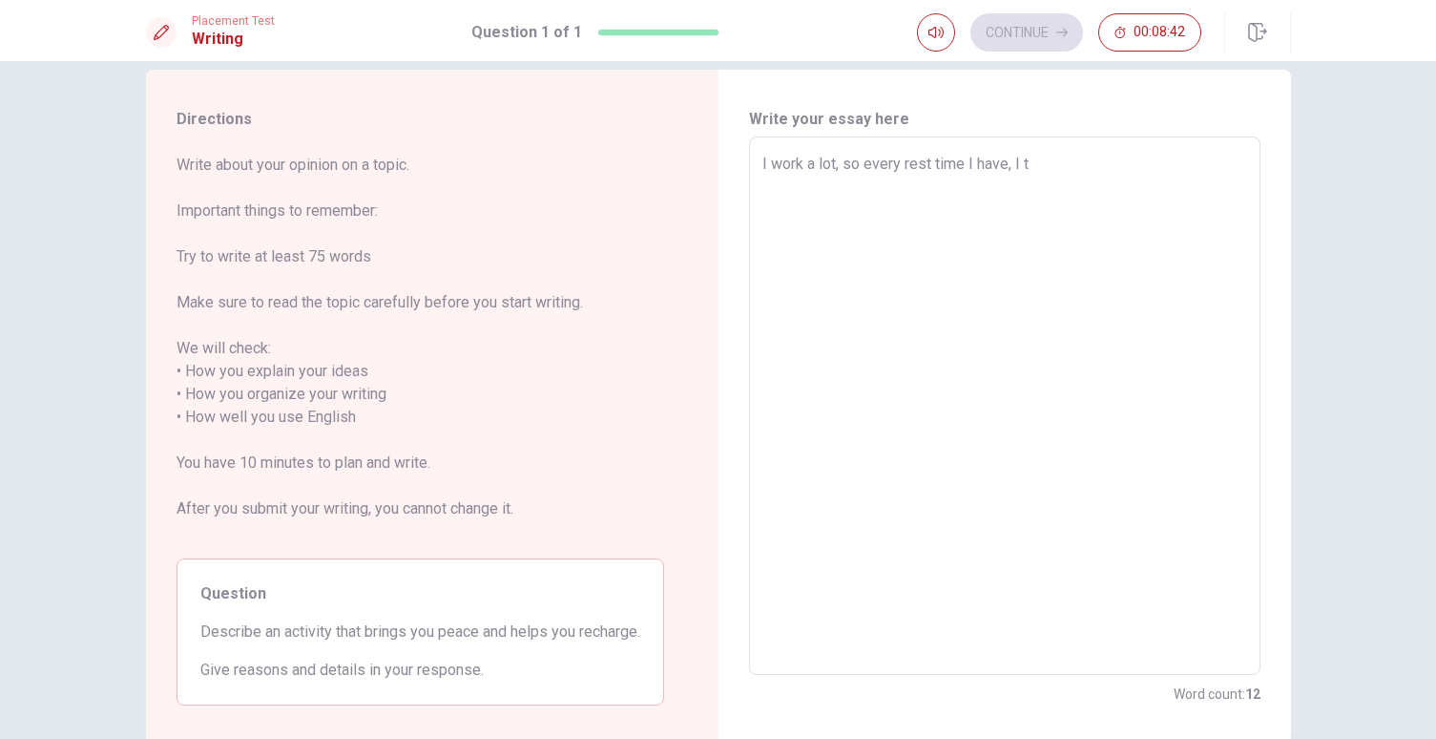
type textarea "x"
type textarea "I work a lot, so every rest time I have, I tr"
type textarea "x"
type textarea "I work a lot, so every rest time I have, I tru"
type textarea "x"
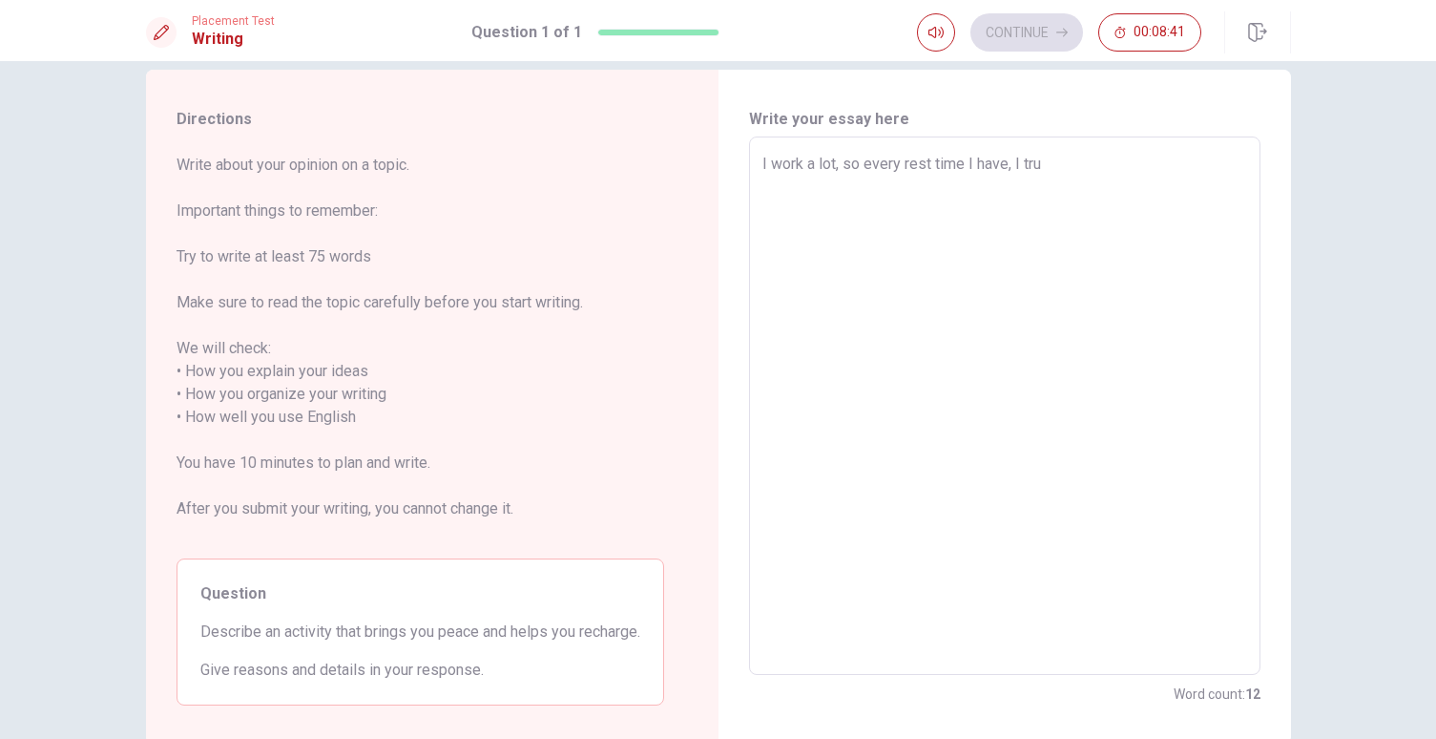
type textarea "I work a lot, so every rest time I have, I tr"
type textarea "x"
type textarea "I work a lot, so every rest time I have, I try"
type textarea "x"
type textarea "I work a lot, so every rest time I have, I try"
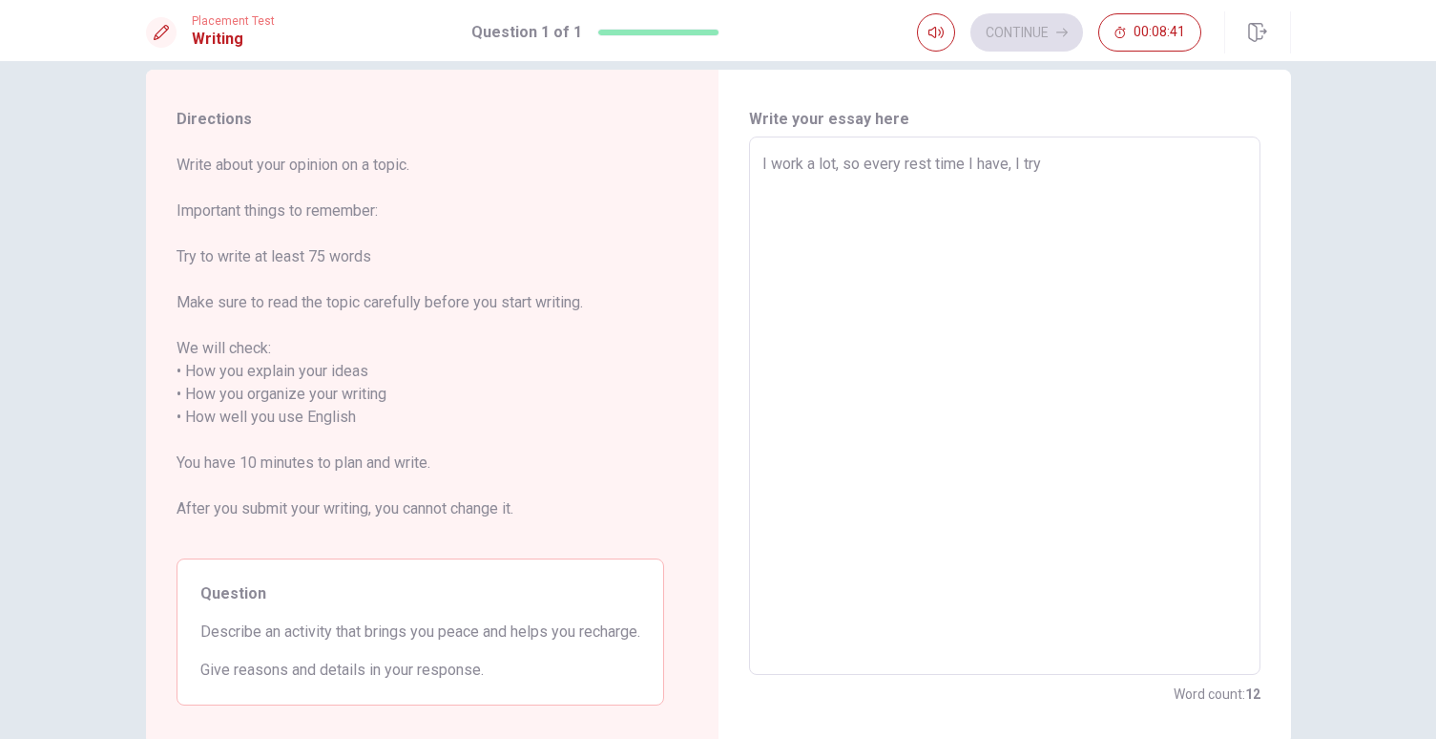
type textarea "x"
type textarea "I work a lot, so every rest time I have, I try t"
type textarea "x"
type textarea "I work a lot, so every rest time I have, I try to"
type textarea "x"
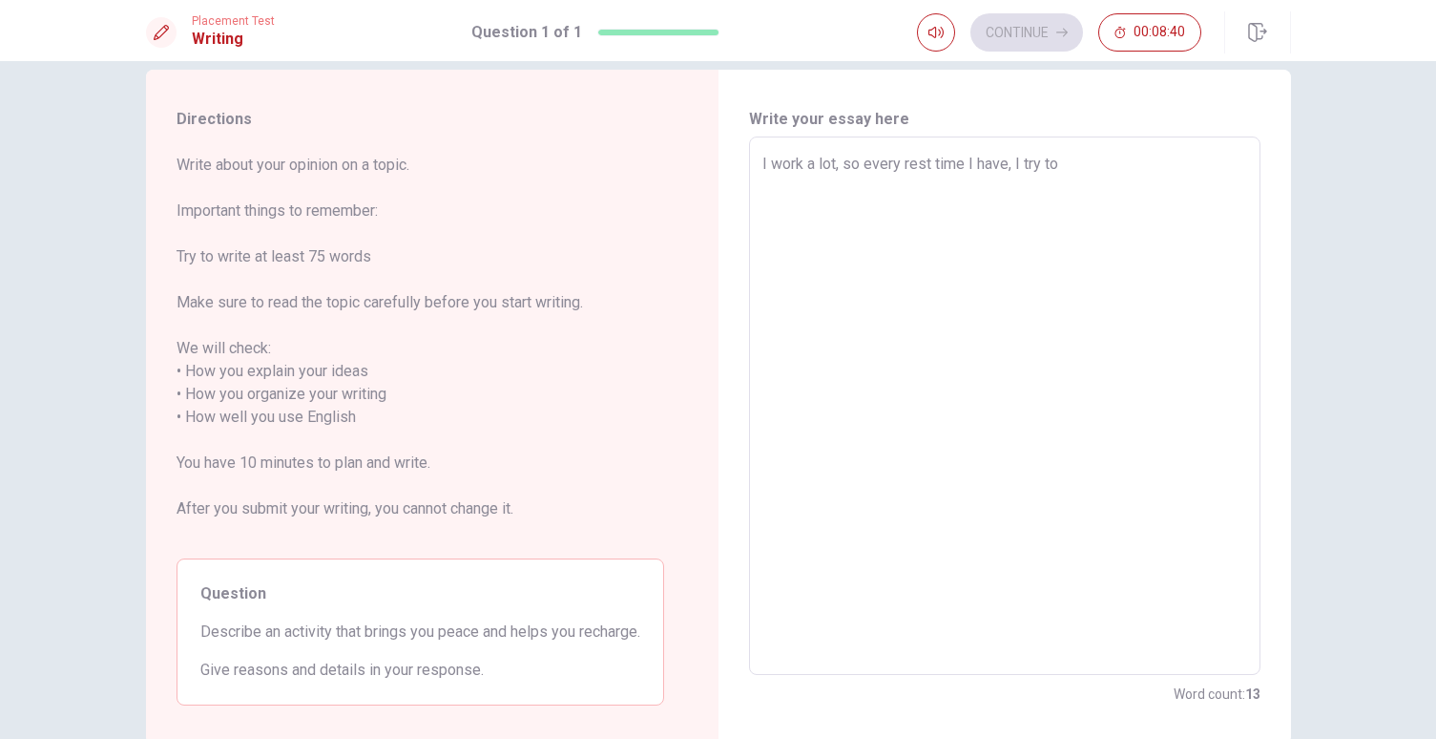
type textarea "I work a lot, so every rest time I have, I try to"
type textarea "x"
type textarea "I work a lot, so every rest time I have, I try to d"
type textarea "x"
type textarea "I work a lot, so every rest time I have, I try to do"
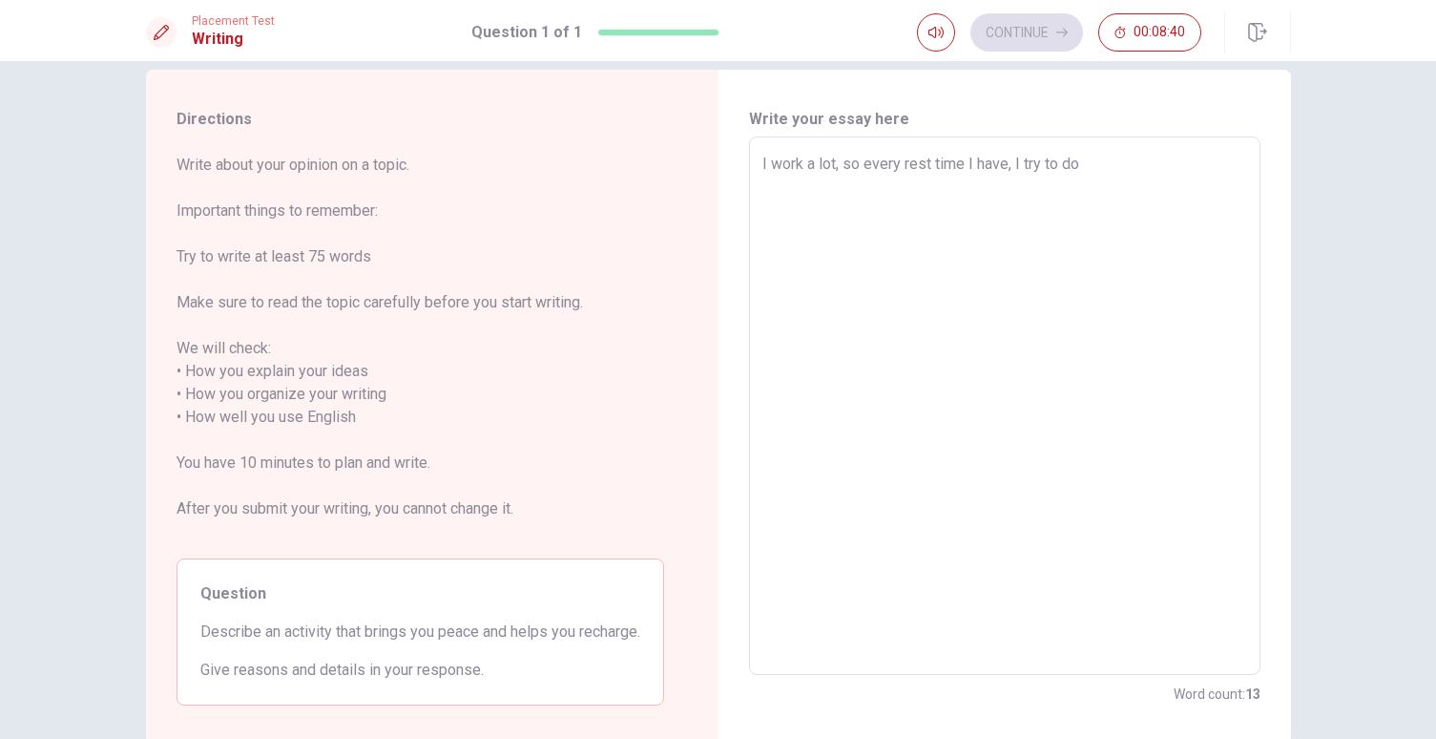
type textarea "x"
type textarea "I work a lot, so every rest time I have, I try to do"
type textarea "x"
type textarea "I work a lot, so every rest time I have, I try to do t"
type textarea "x"
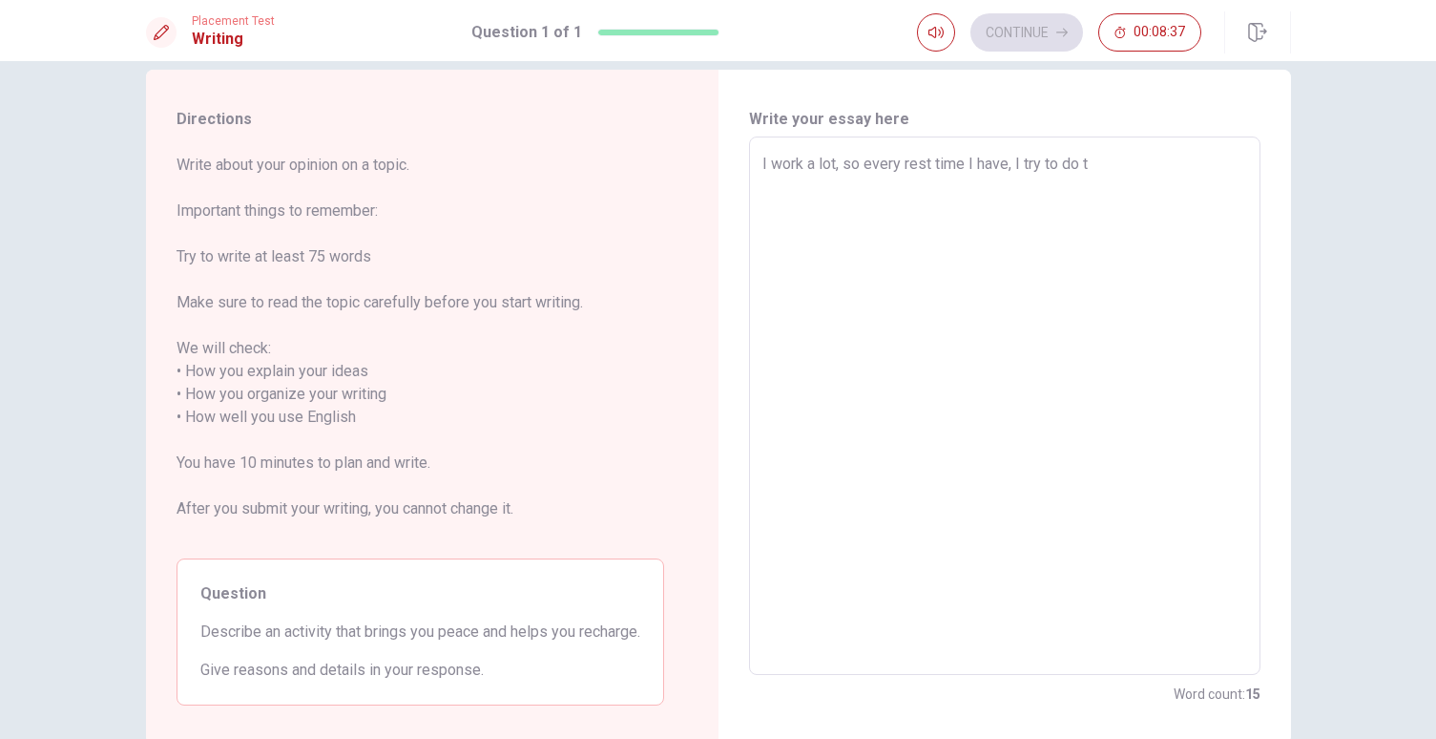
type textarea "I work a lot, so every rest time I have, I try to do th"
type textarea "x"
type textarea "I work a lot, so every rest time I have, I try to do thi"
type textarea "x"
type textarea "I work a lot, so every rest time I have, I try to do thin"
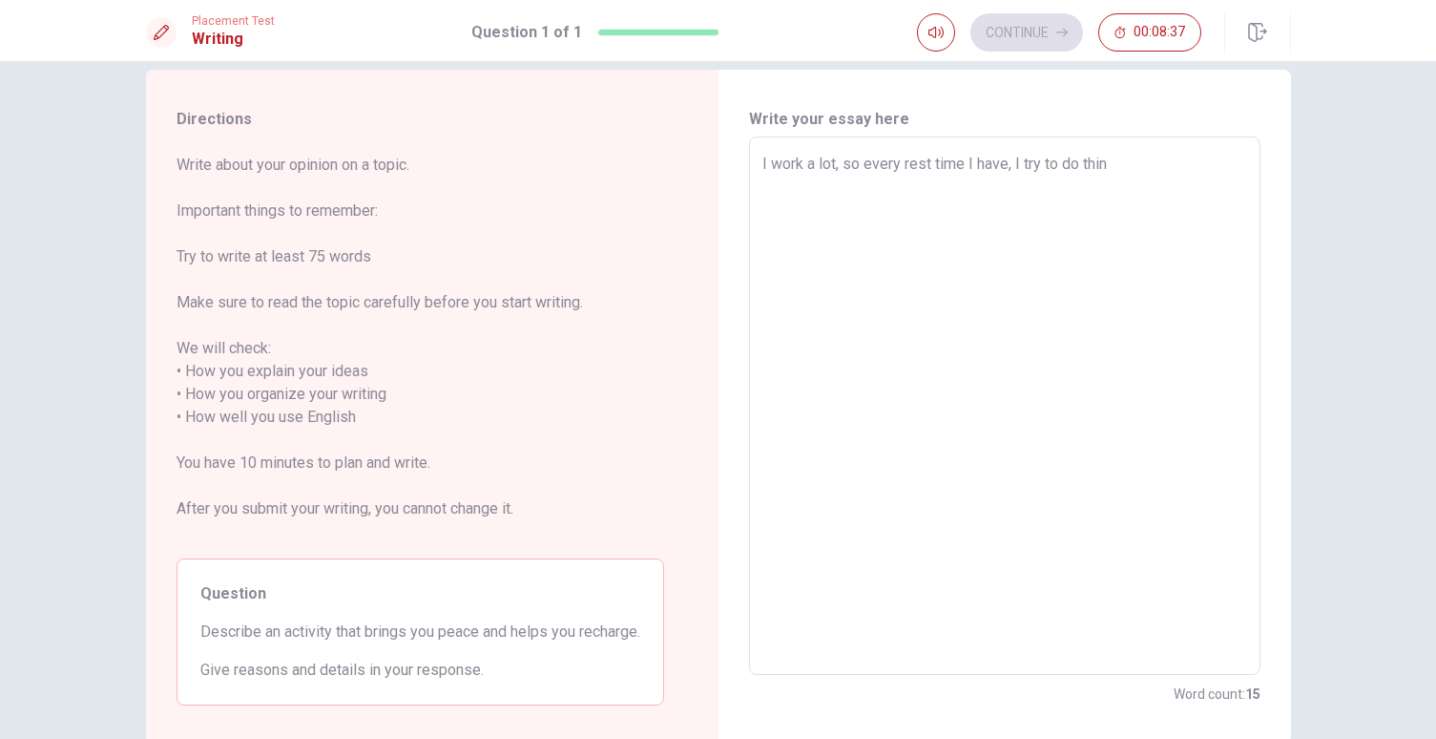
type textarea "x"
type textarea "I work a lot, so every rest time I have, I try to do thing"
type textarea "x"
type textarea "I work a lot, so every rest time I have, I try to do things"
type textarea "x"
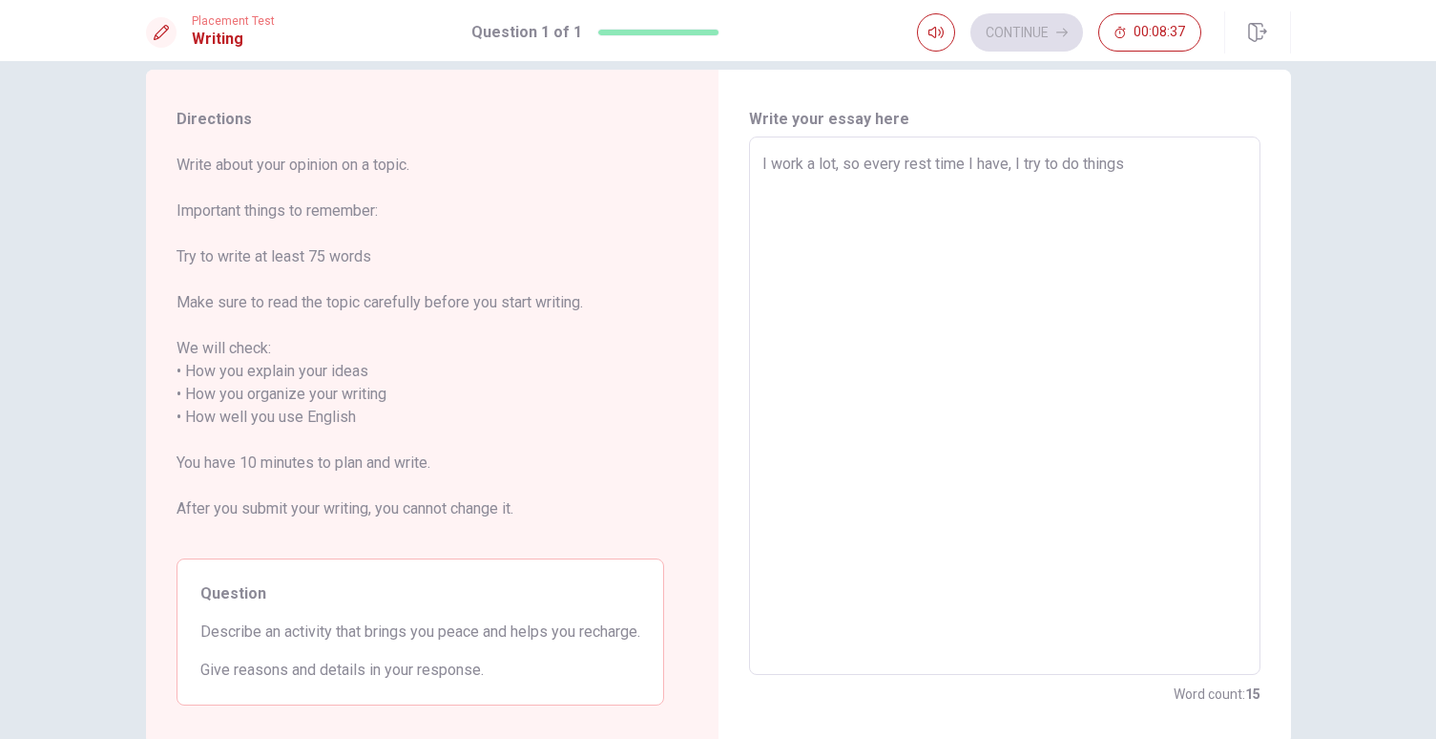
type textarea "I work a lot, so every rest time I have, I try to do things"
type textarea "x"
type textarea "I work a lot, so every rest time I have, I try to do things h"
type textarea "x"
type textarea "I work a lot, so every rest time I have, I try to do things ho"
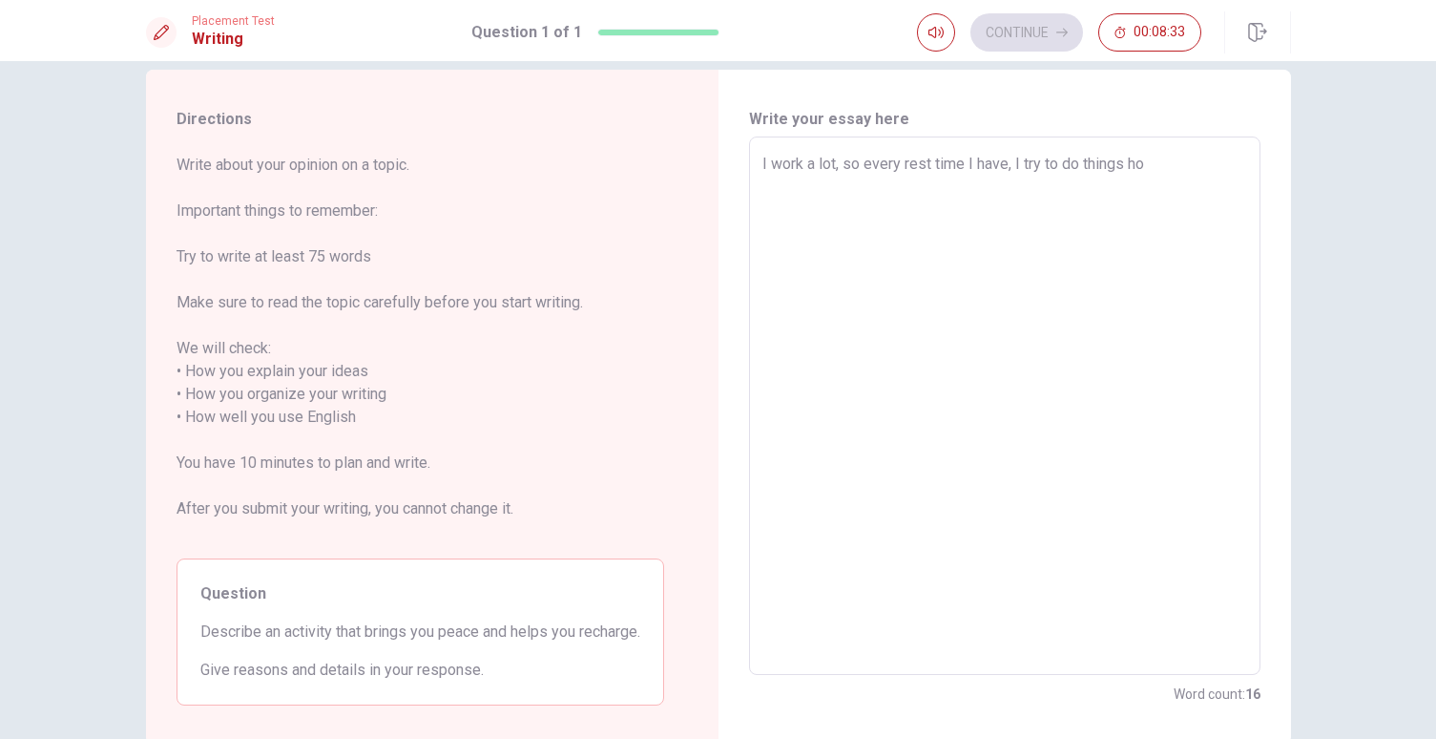
type textarea "x"
type textarea "I work a lot, so every rest time I have, I try to do things how"
type textarea "x"
type textarea "I work a lot, so every rest time I have, I try to do things how"
type textarea "x"
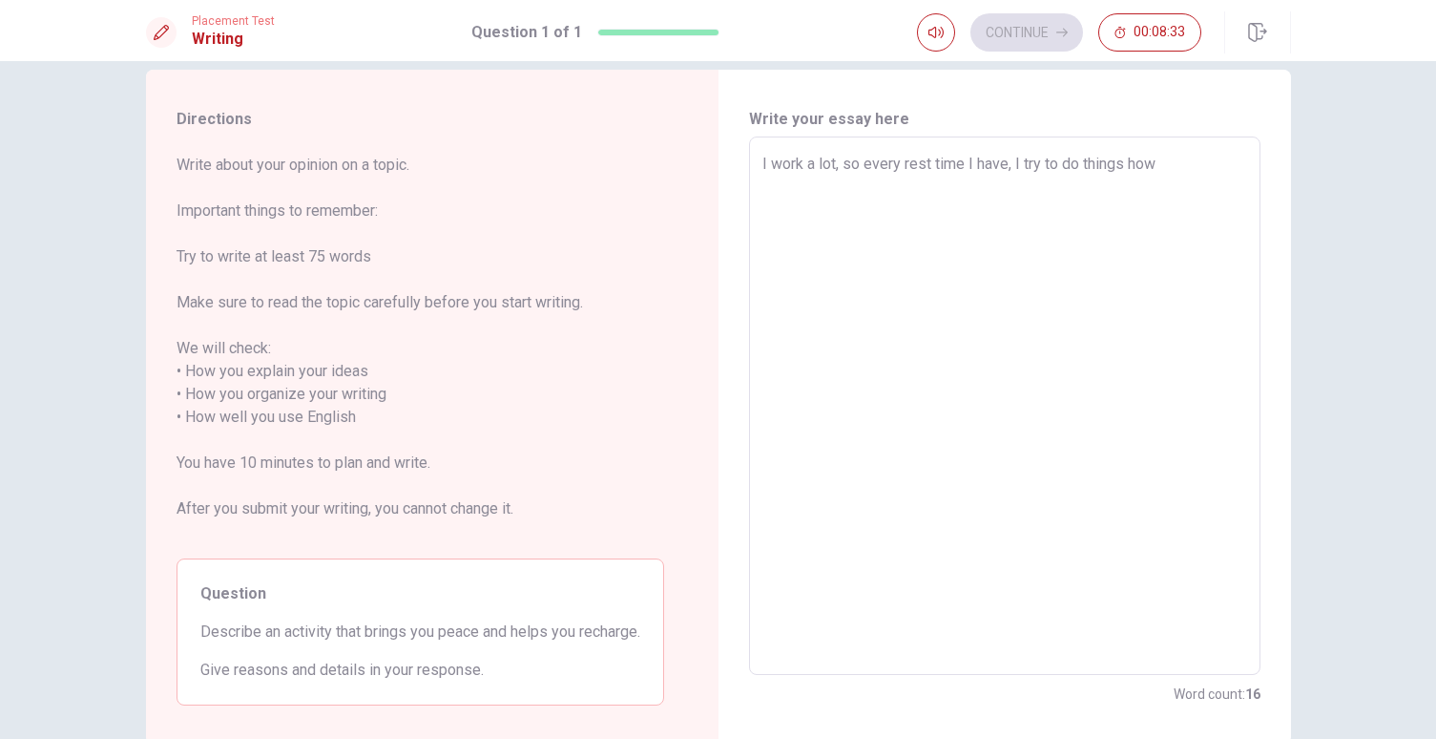
type textarea "I work a lot, so every rest time I have, I try to do things how"
type textarea "x"
type textarea "I work a lot, so every rest time I have, I try to do things ho"
type textarea "x"
type textarea "I work a lot, so every rest time I have, I try to do things h"
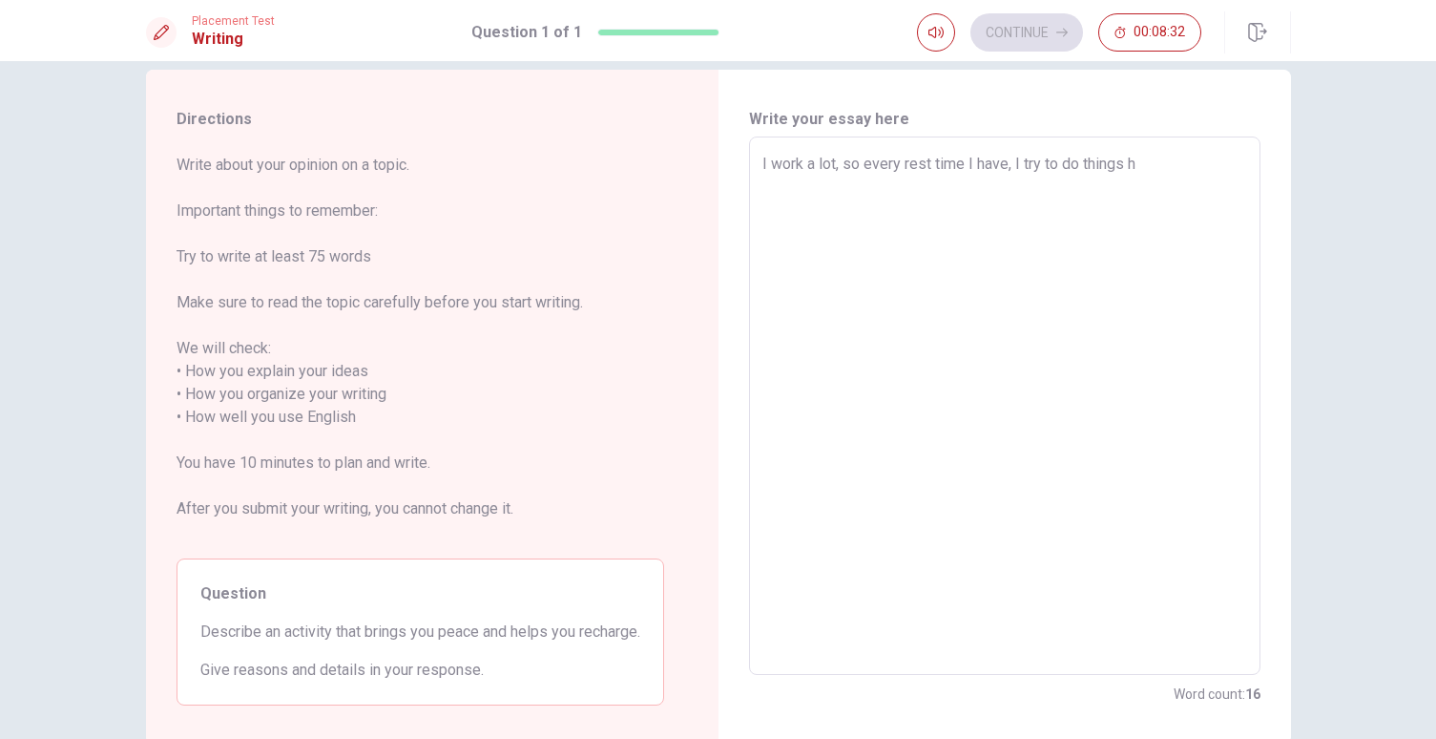
type textarea "x"
type textarea "I work a lot, so every rest time I have, I try to do things"
type textarea "x"
type textarea "I work a lot, so every rest time I have, I try to do things t"
type textarea "x"
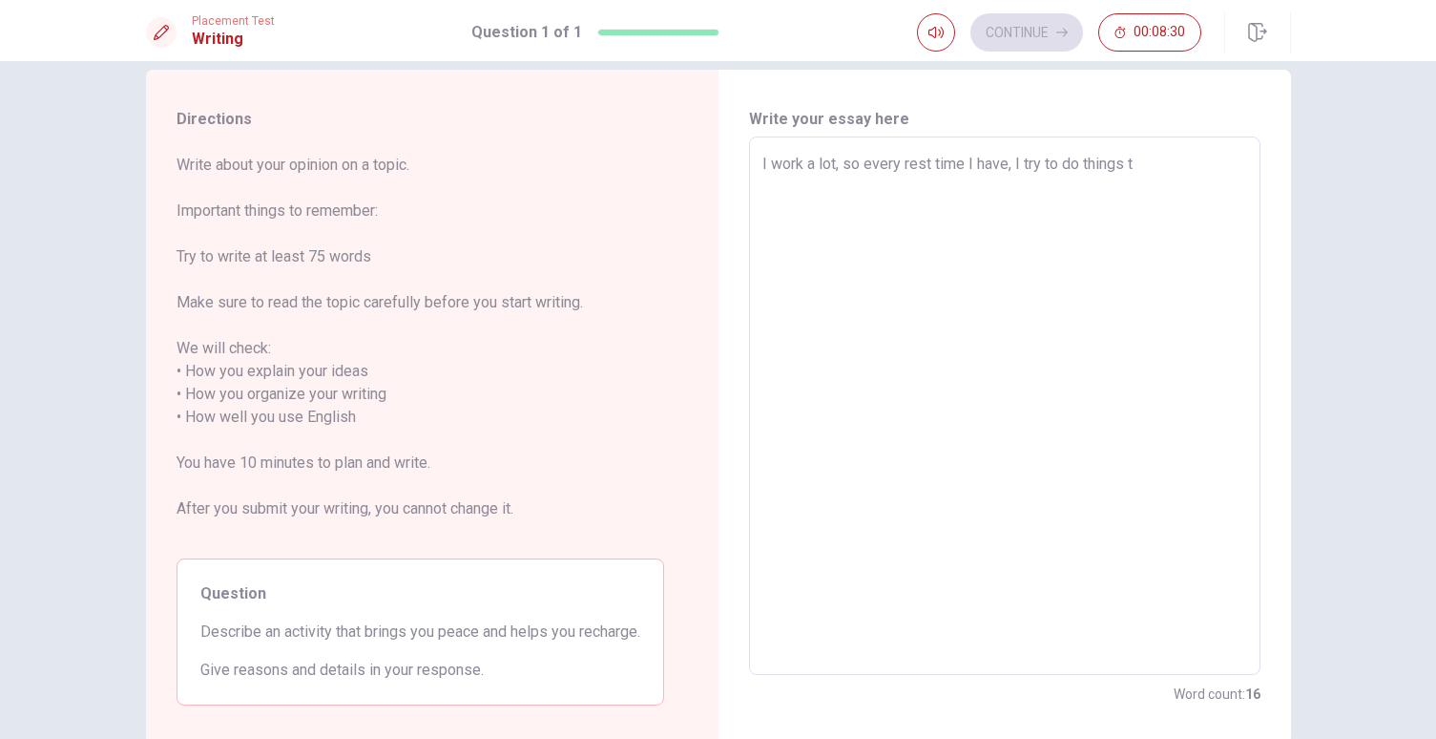
type textarea "I work a lot, so every rest time I have, I try to do things ta"
type textarea "x"
type textarea "I work a lot, so every rest time I have, I try to do things tah"
type textarea "x"
type textarea "I work a lot, so every rest time I have, I try to do things taht"
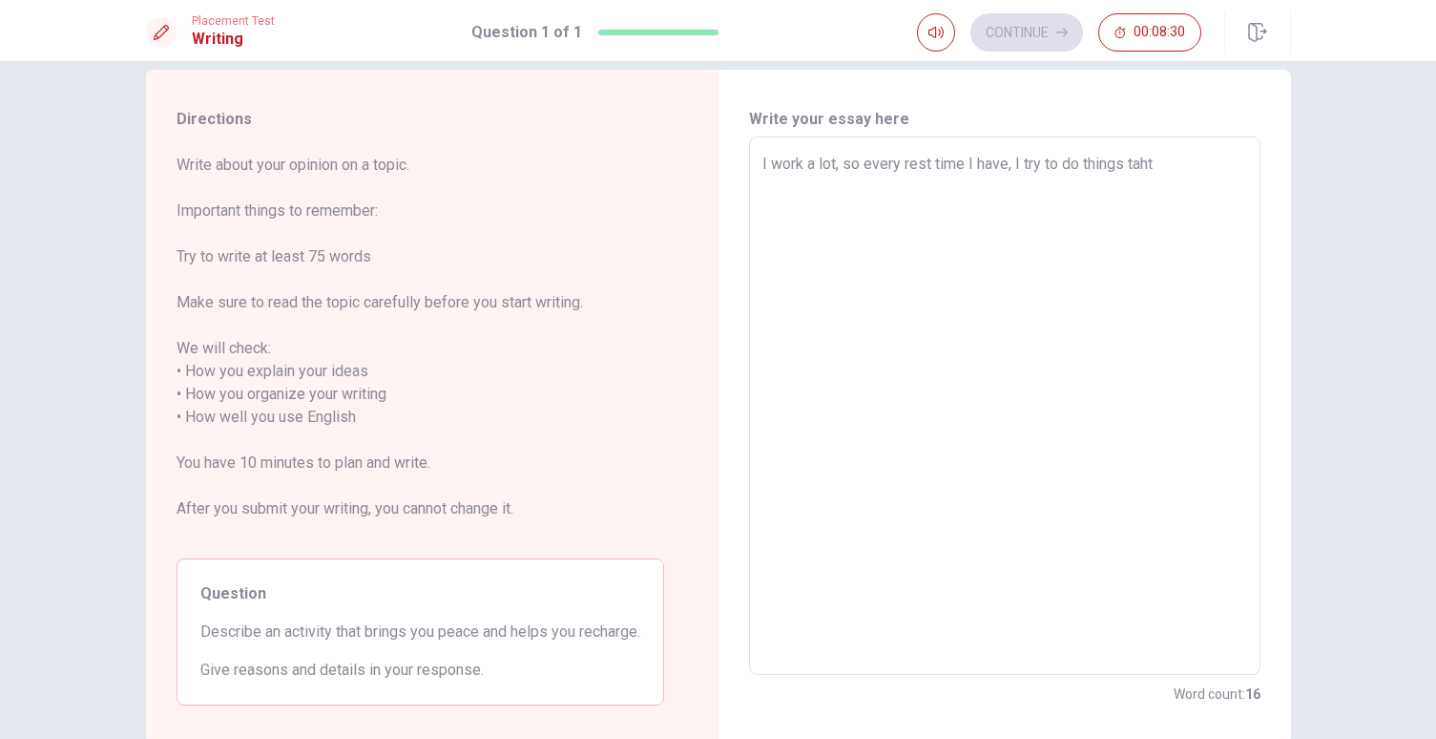
type textarea "x"
type textarea "I work a lot, so every rest time I have, I try to do things taht"
type textarea "x"
type textarea "I work a lot, so every rest time I have, I try to do things taht"
type textarea "x"
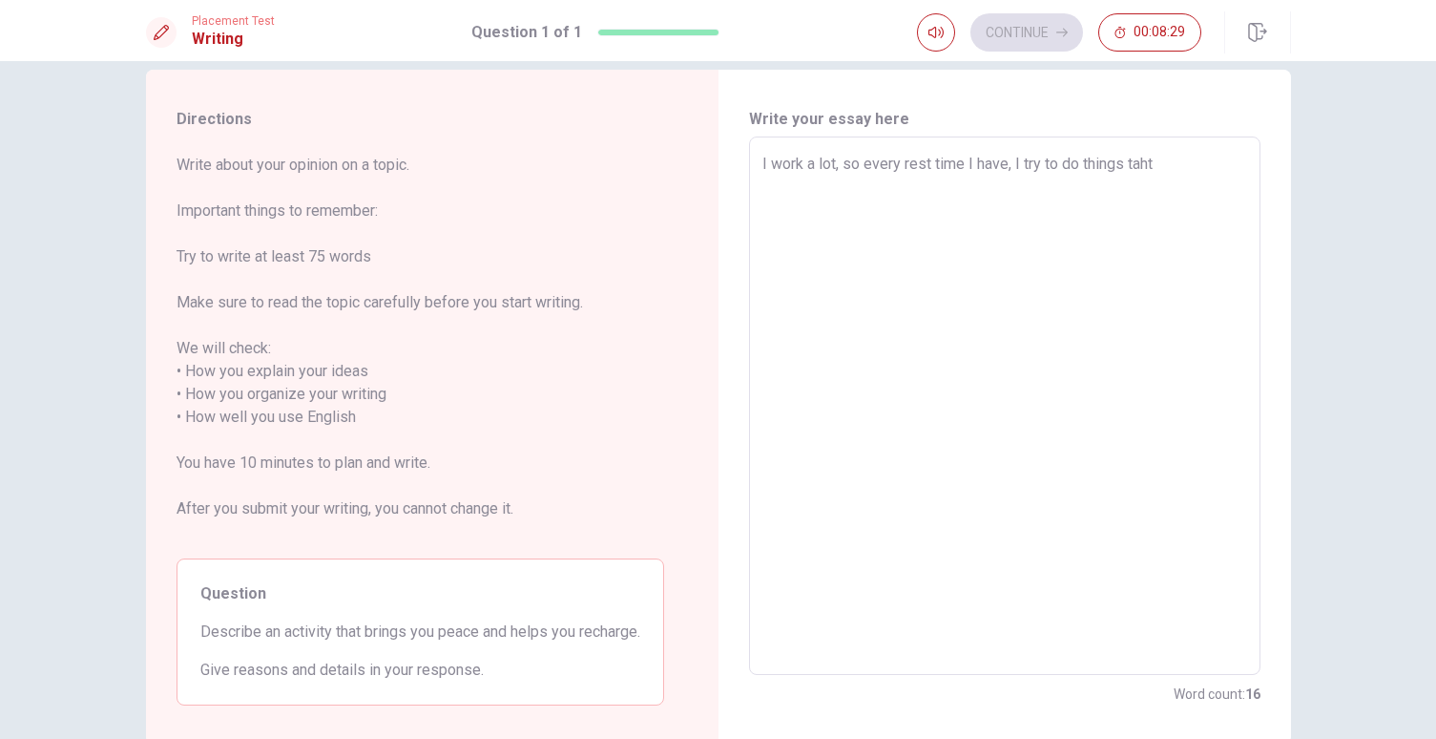
type textarea "I work a lot, so every rest time I have, I try to do things tah"
type textarea "x"
type textarea "I work a lot, so every rest time I have, I try to do things ta"
type textarea "x"
type textarea "I work a lot, so every rest time I have, I try to do things t"
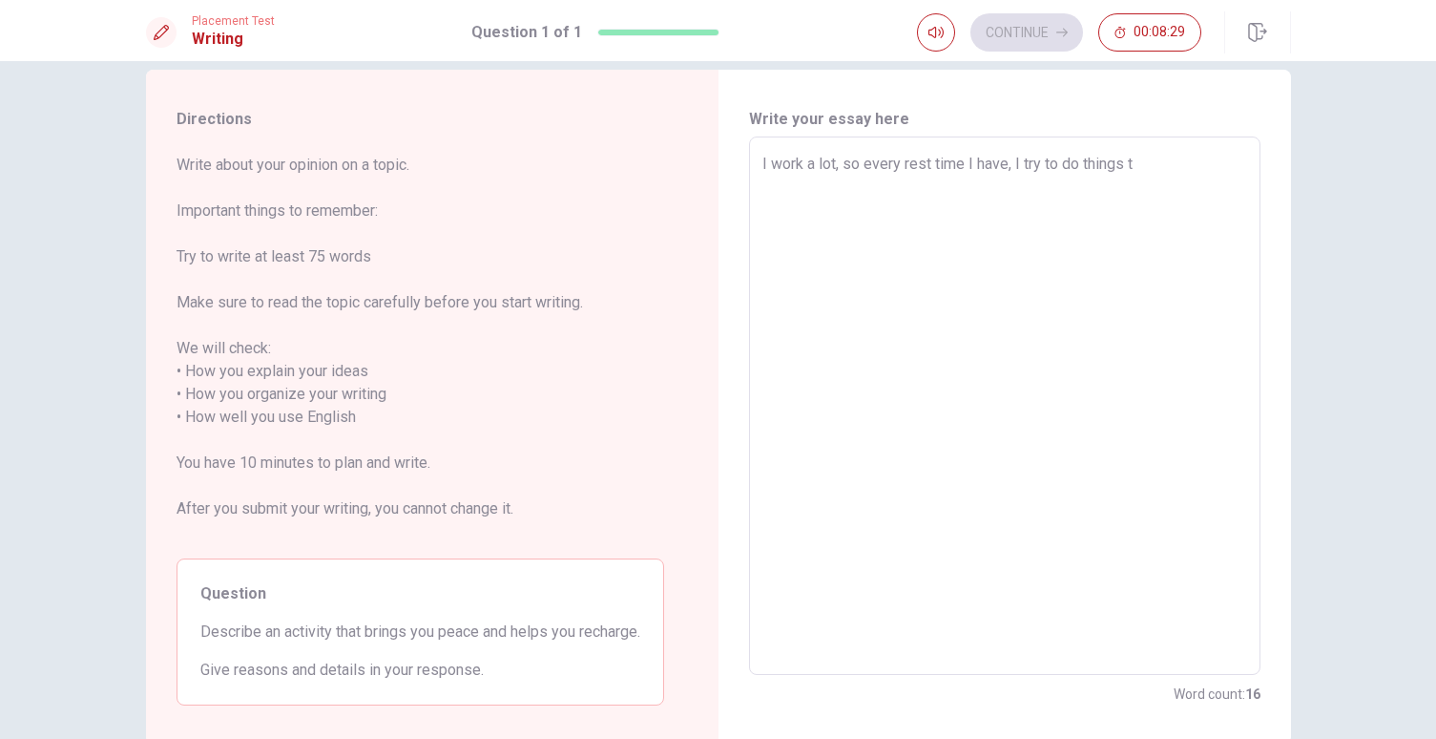
type textarea "x"
type textarea "I work a lot, so every rest time I have, I try to do things tt"
type textarea "x"
type textarea "I work a lot, so every rest time I have, I try to do things t"
type textarea "x"
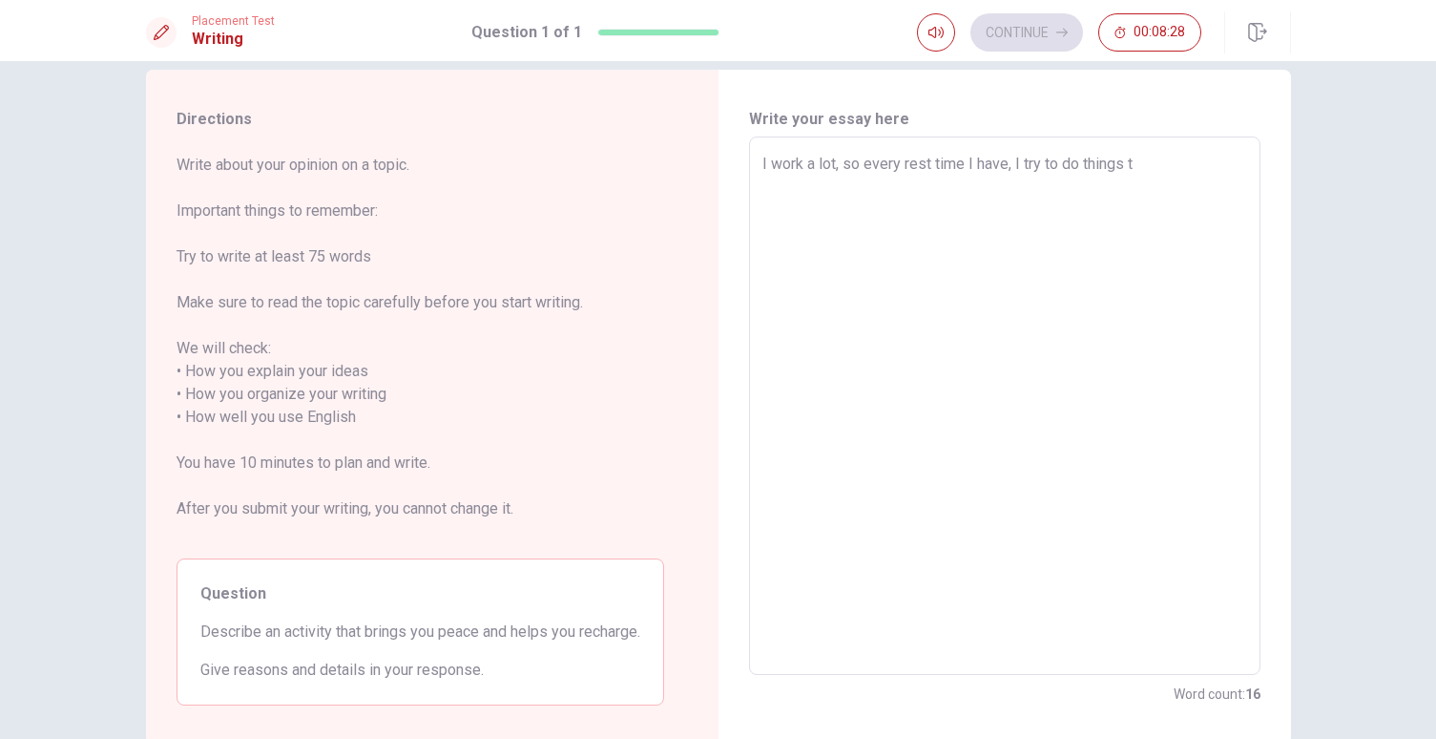
type textarea "I work a lot, so every rest time I have, I try to do things th"
type textarea "x"
type textarea "I work a lot, so every rest time I have, I try to do things tha"
type textarea "x"
type textarea "I work a lot, so every rest time I have, I try to do things that"
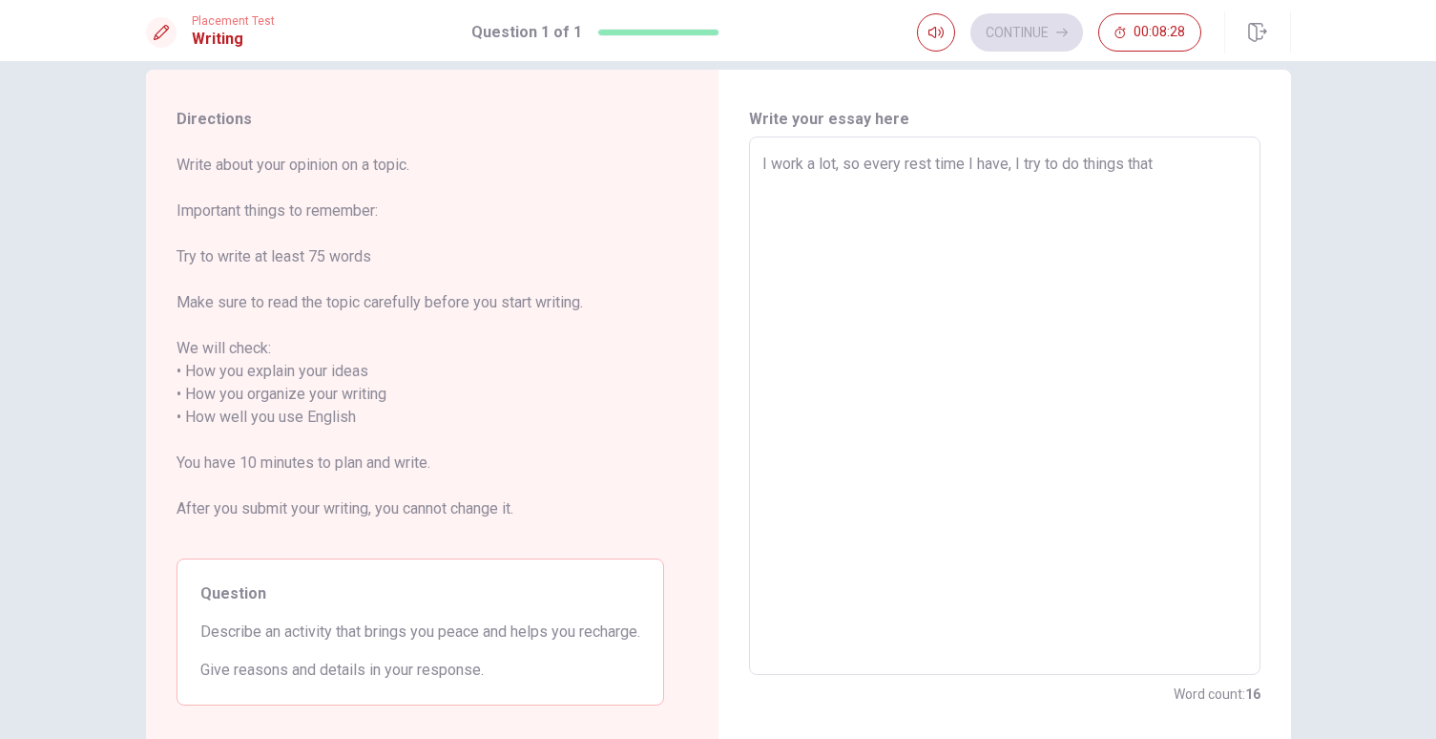
type textarea "x"
type textarea "I work a lot, so every rest time I have, I try to do things that"
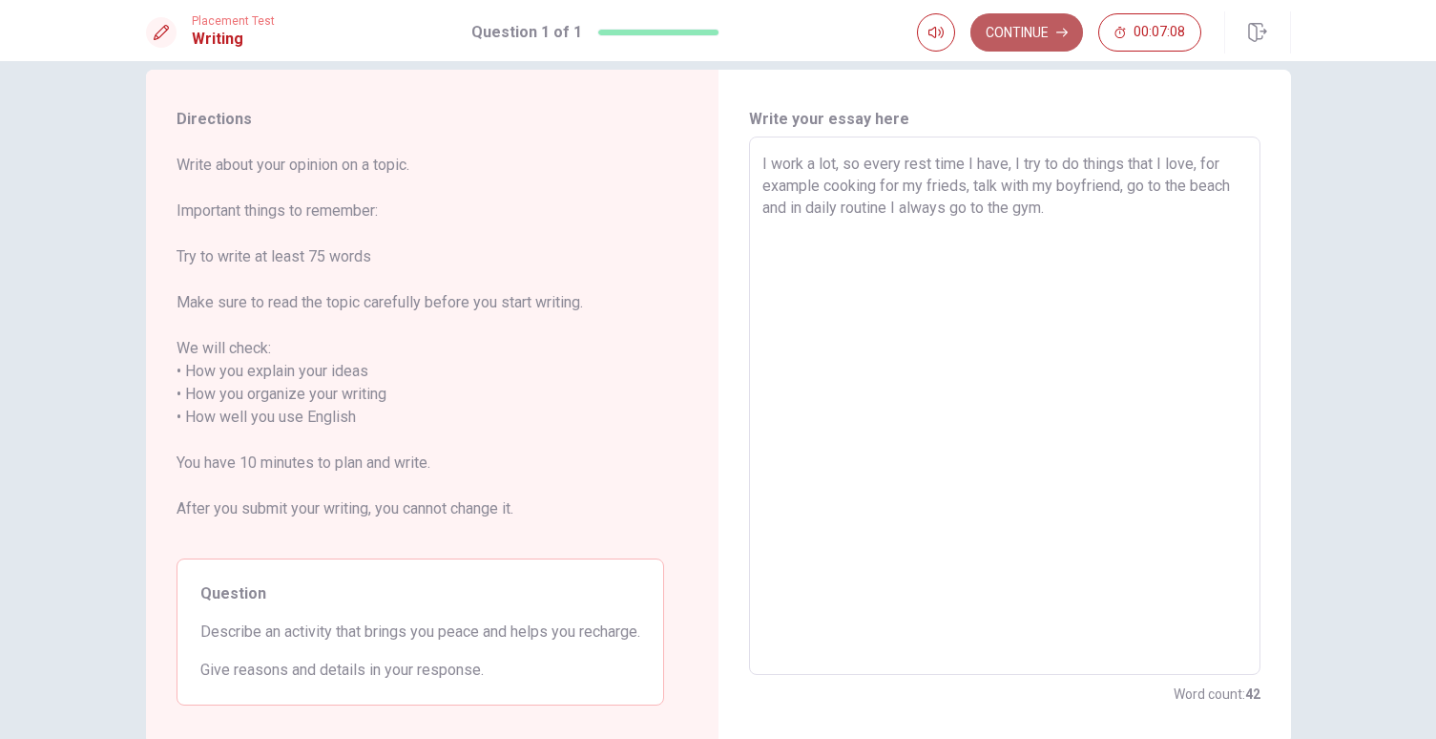
click at [1036, 22] on button "Continue" at bounding box center [1026, 32] width 113 height 38
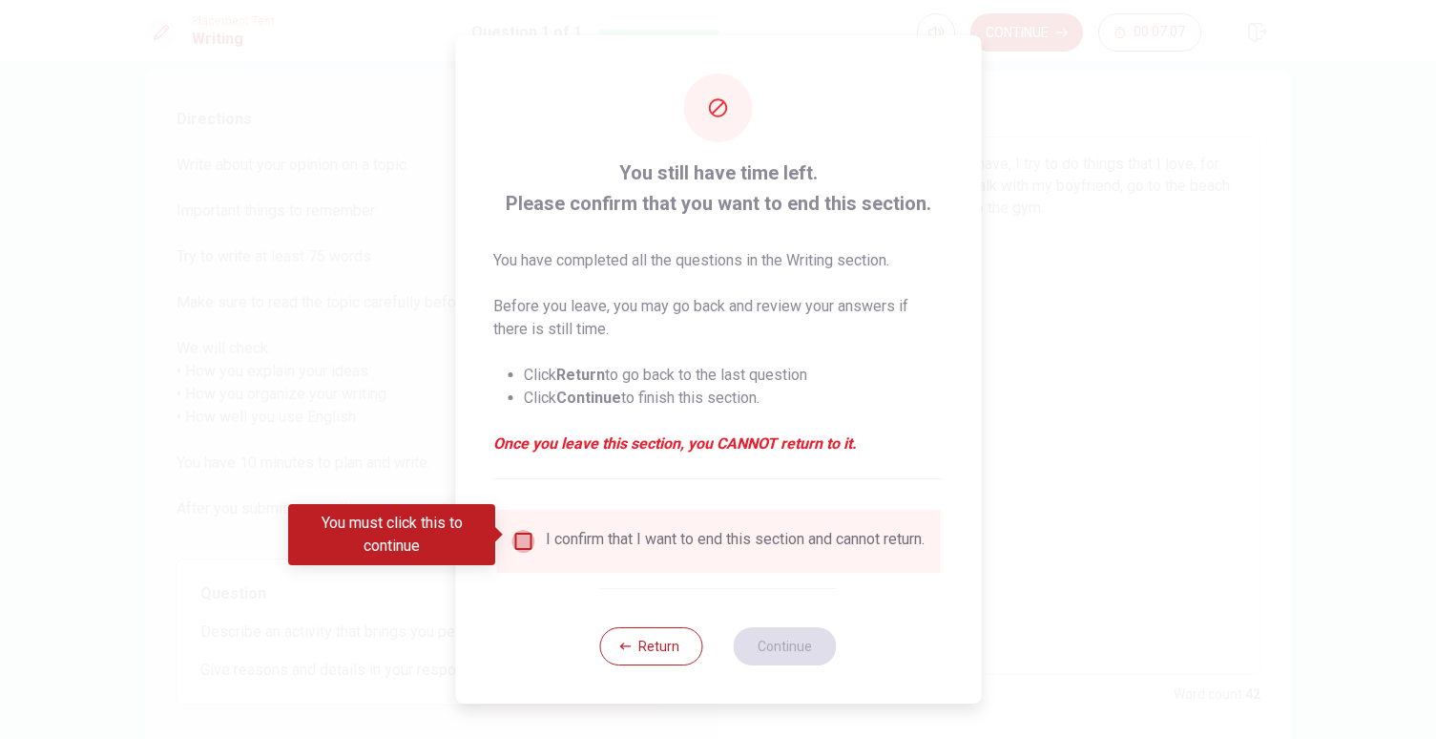
click at [525, 540] on input "You must click this to continue" at bounding box center [522, 541] width 23 height 23
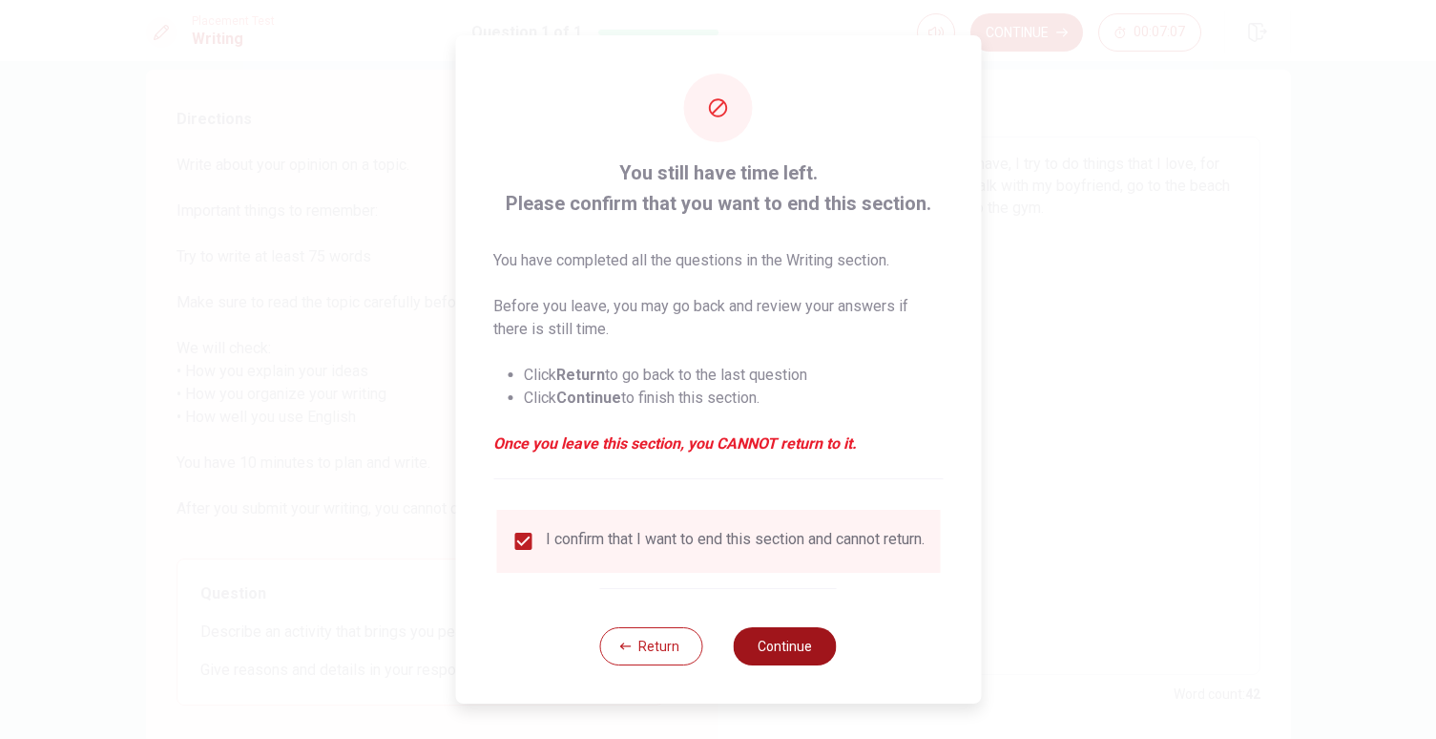
click at [797, 658] on button "Continue" at bounding box center [785, 646] width 103 height 38
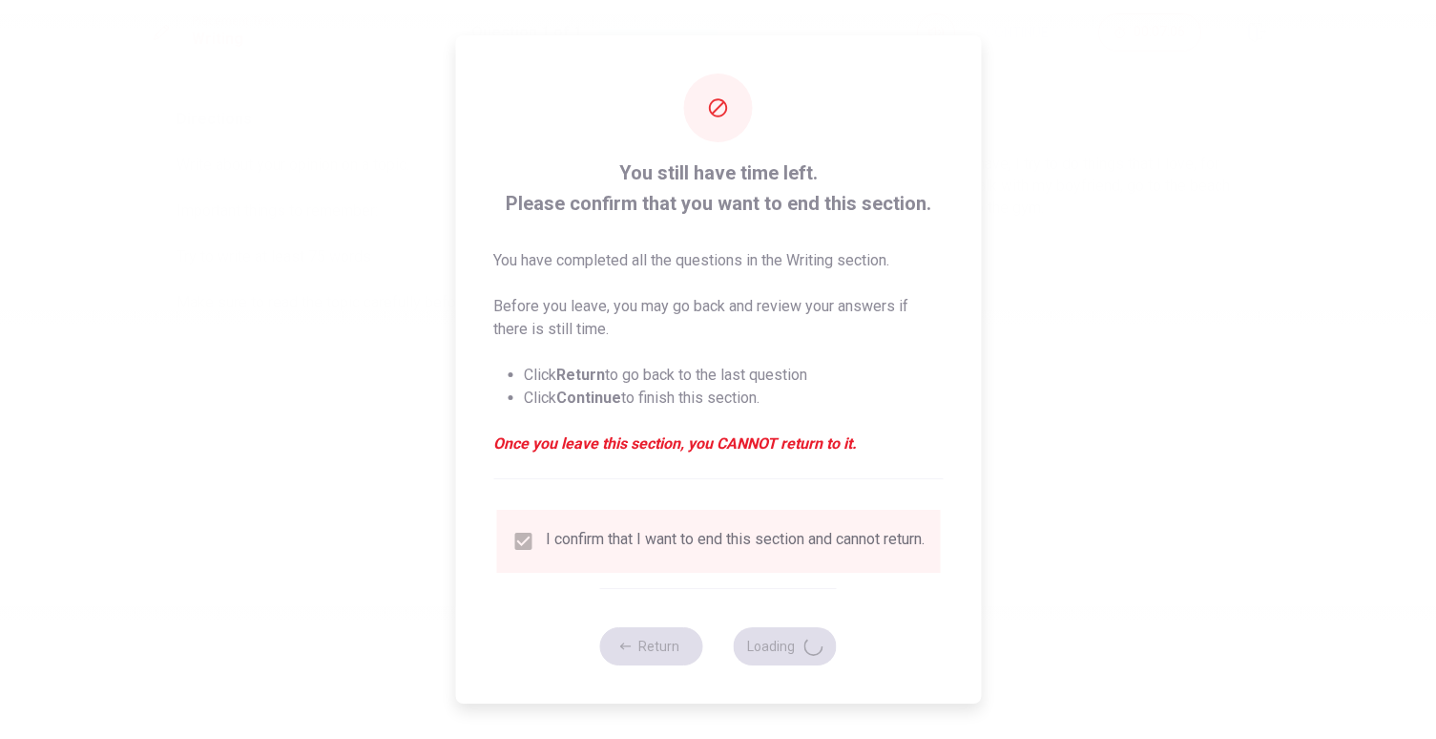
scroll to position [0, 0]
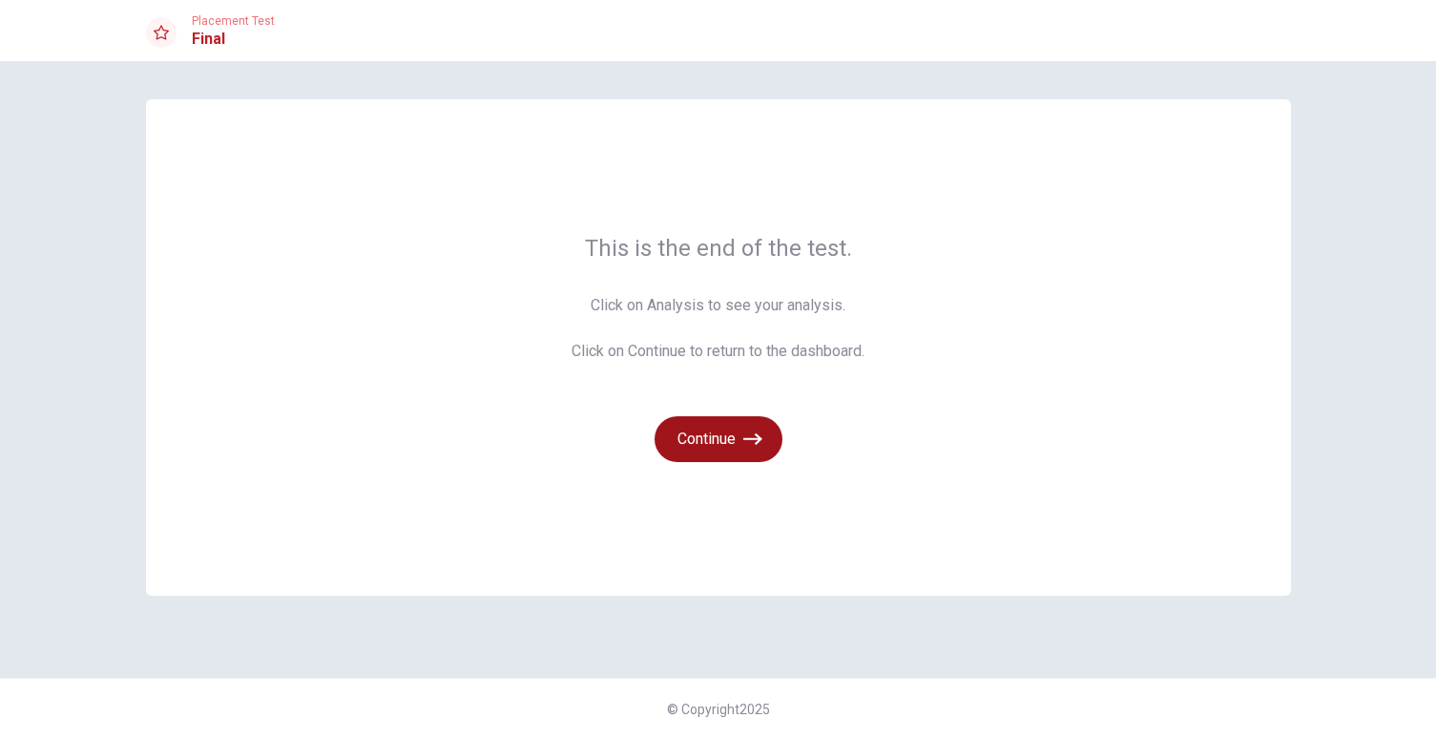
click at [675, 436] on button "Continue" at bounding box center [719, 439] width 128 height 46
